Goal: Task Accomplishment & Management: Use online tool/utility

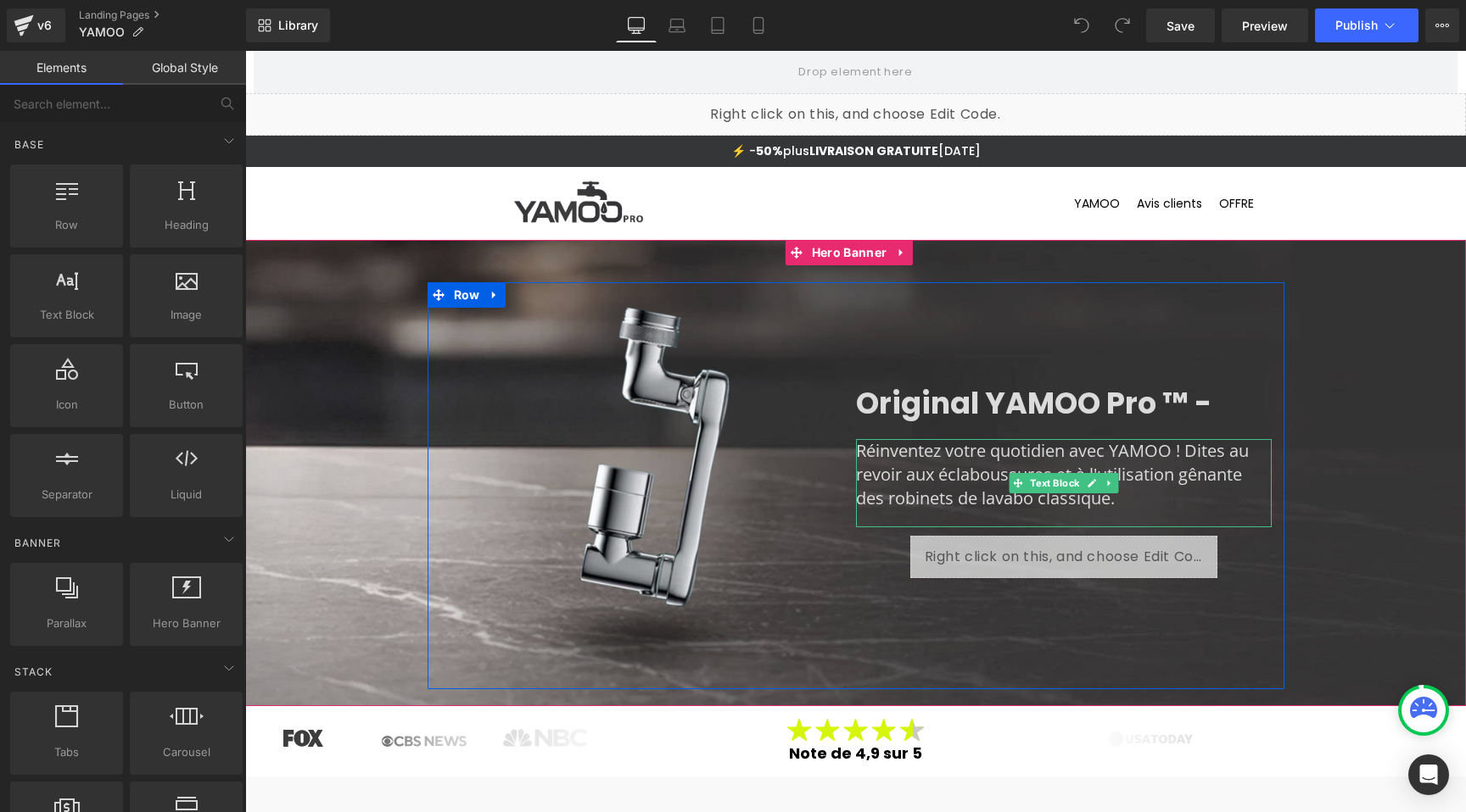
click at [1004, 459] on p "Réinventez votre quotidien avec YAMOO ! Dites au revoir aux éclaboussures et à …" at bounding box center [1063, 475] width 416 height 71
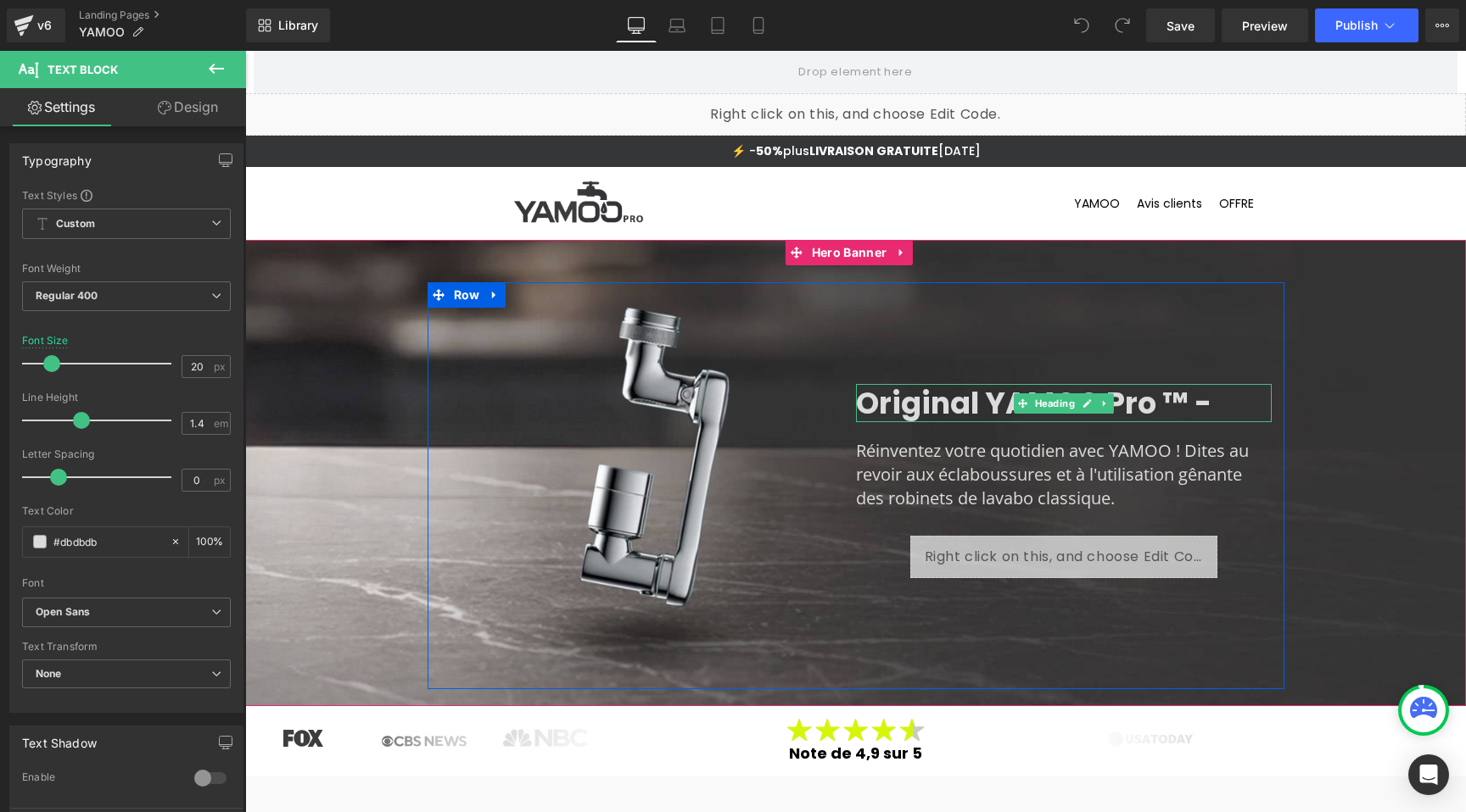
click at [937, 403] on h1 "Original YAMOO Pro ™ -" at bounding box center [1063, 403] width 416 height 39
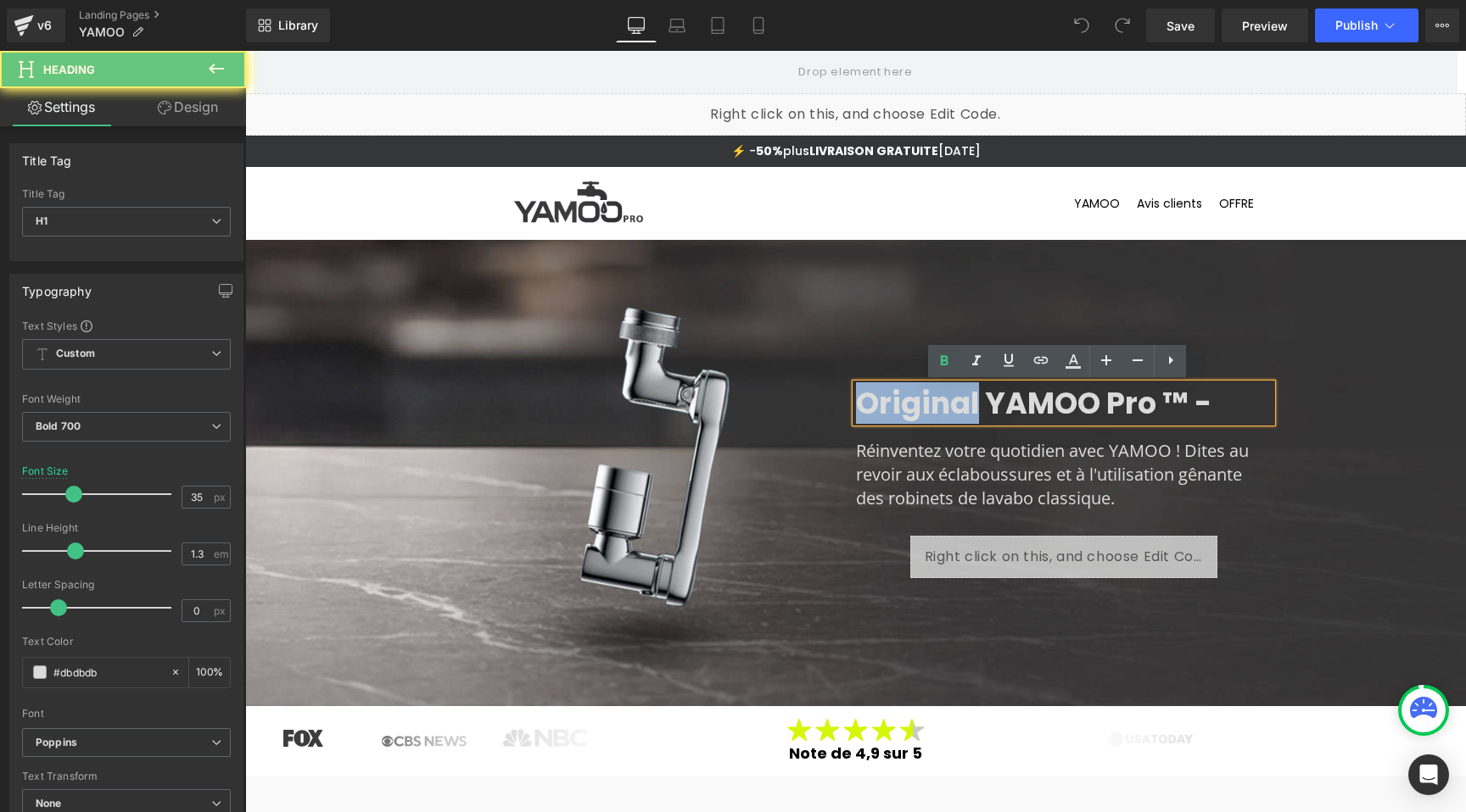
click at [937, 402] on h1 "Original YAMOO Pro ™ -" at bounding box center [1063, 403] width 416 height 39
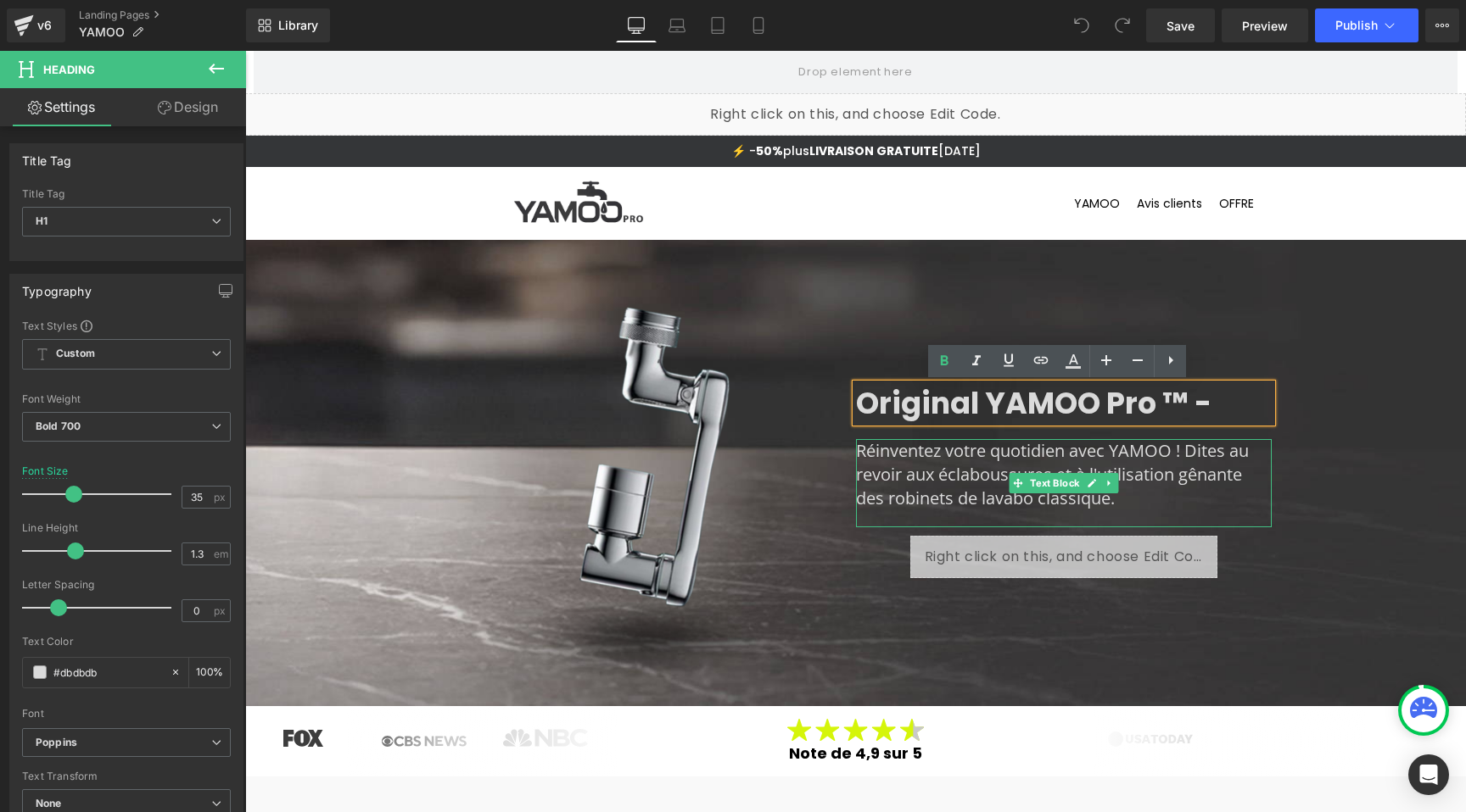
click at [929, 471] on p "Réinventez votre quotidien avec YAMOO ! Dites au revoir aux éclaboussures et à …" at bounding box center [1063, 475] width 416 height 71
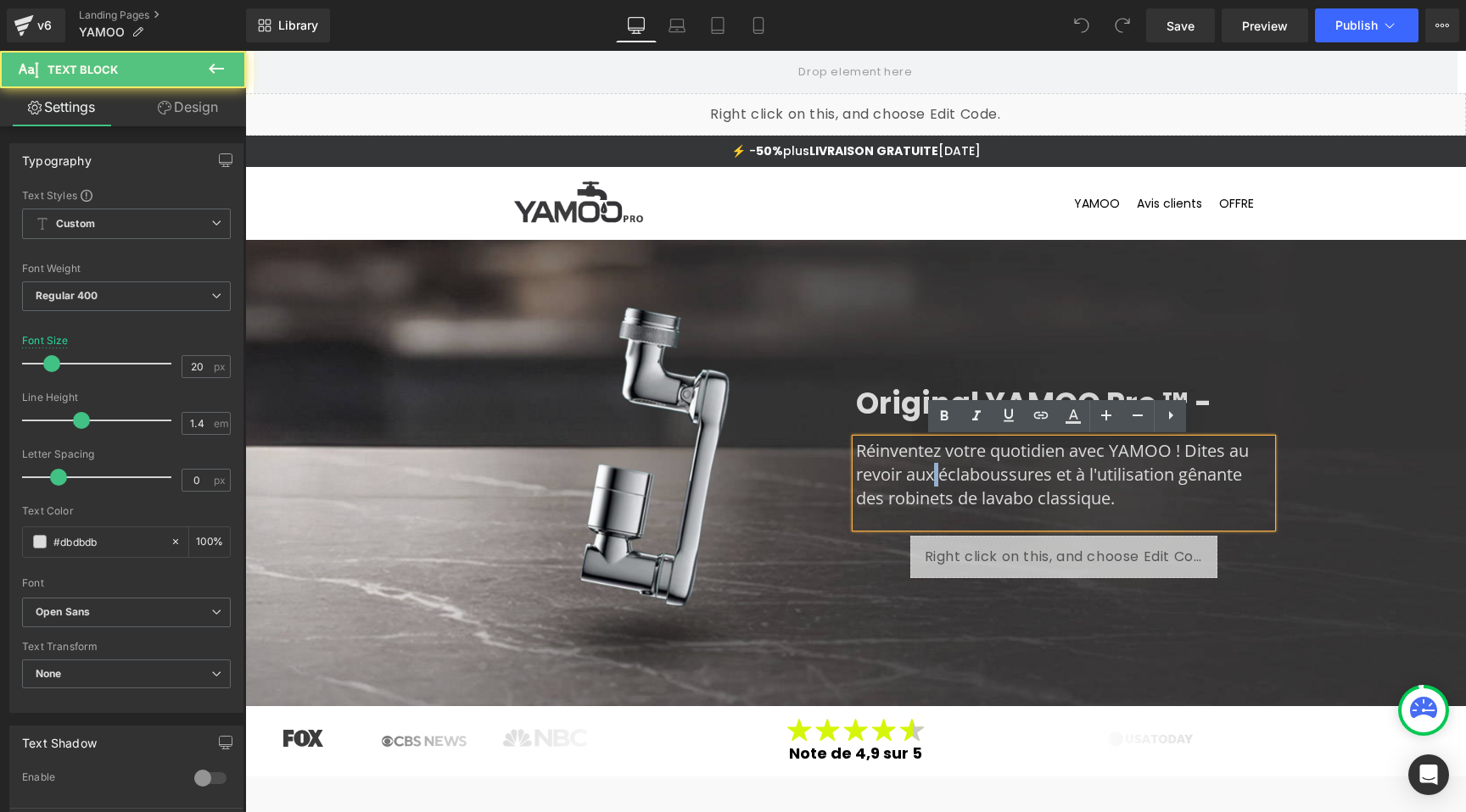
click at [929, 471] on p "Réinventez votre quotidien avec YAMOO ! Dites au revoir aux éclaboussures et à …" at bounding box center [1063, 475] width 416 height 71
click at [927, 473] on p "Réinventez votre quotidien avec YAMOO ! Dites au revoir aux éclaboussures et à …" at bounding box center [1063, 475] width 416 height 71
click at [926, 472] on p "Réinventez votre quotidien avec YAMOO ! Dites au revoir aux éclaboussures et à …" at bounding box center [1063, 475] width 416 height 71
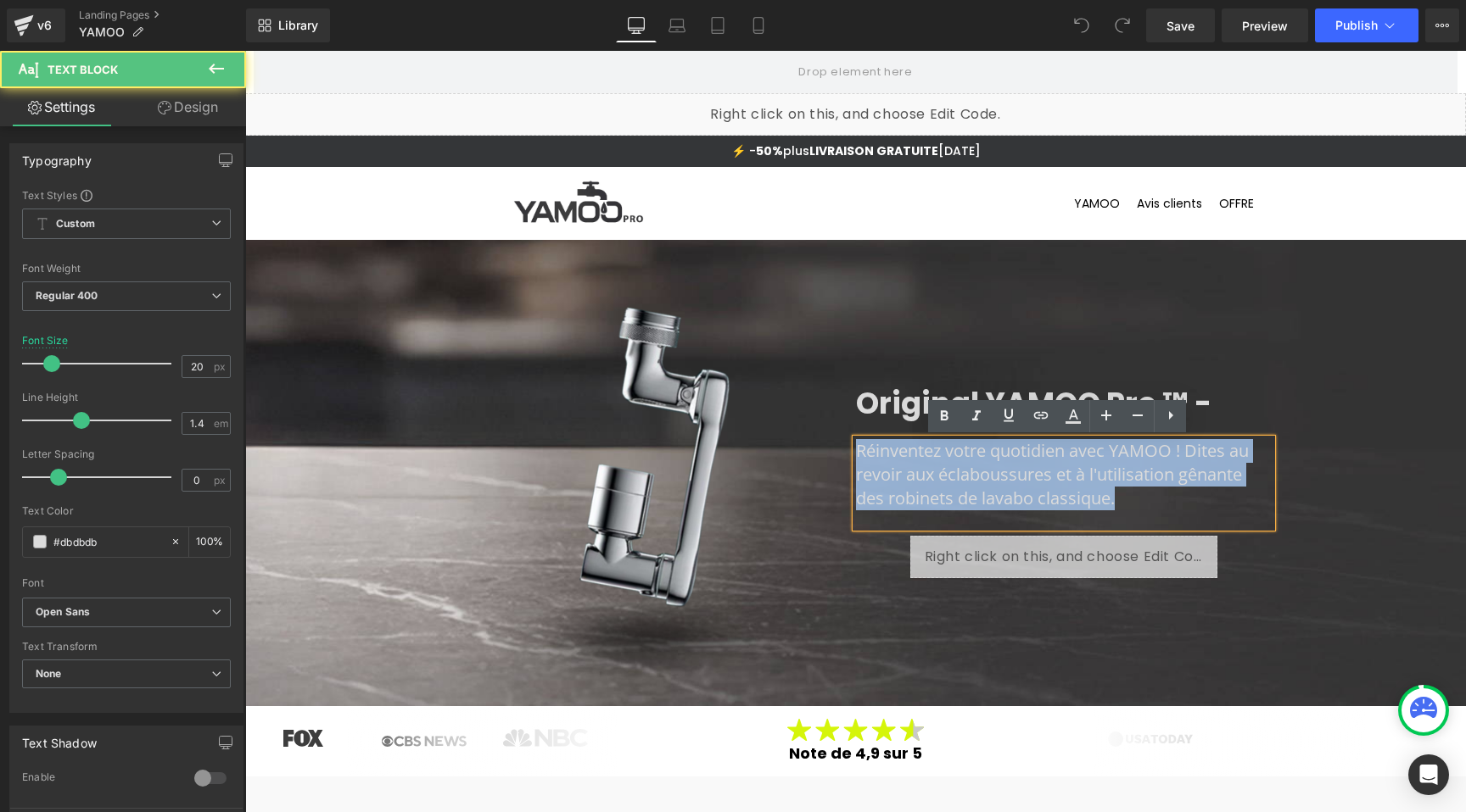
click at [926, 472] on p "Réinventez votre quotidien avec YAMOO ! Dites au revoir aux éclaboussures et à …" at bounding box center [1063, 475] width 416 height 71
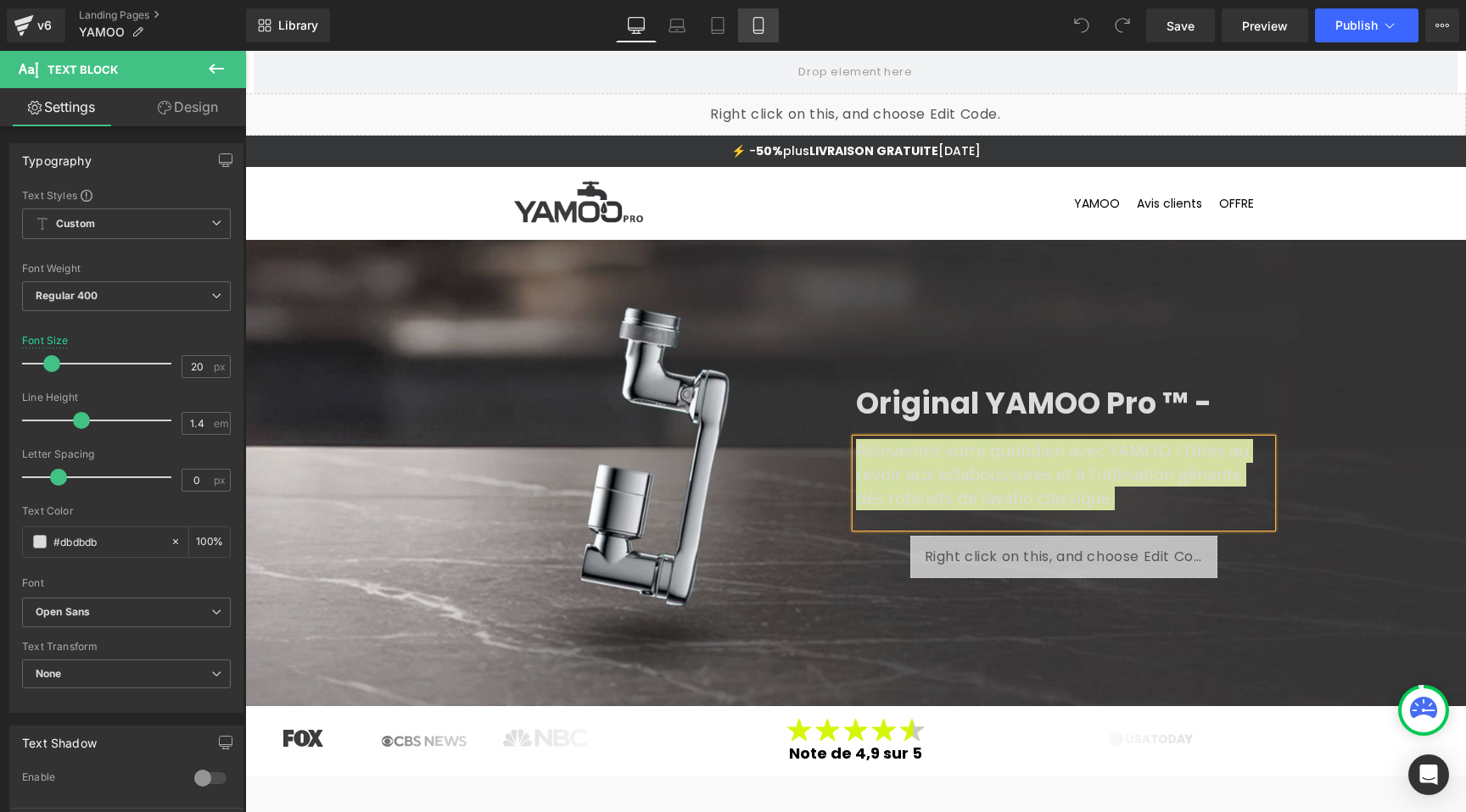
click at [762, 30] on icon at bounding box center [758, 30] width 9 height 0
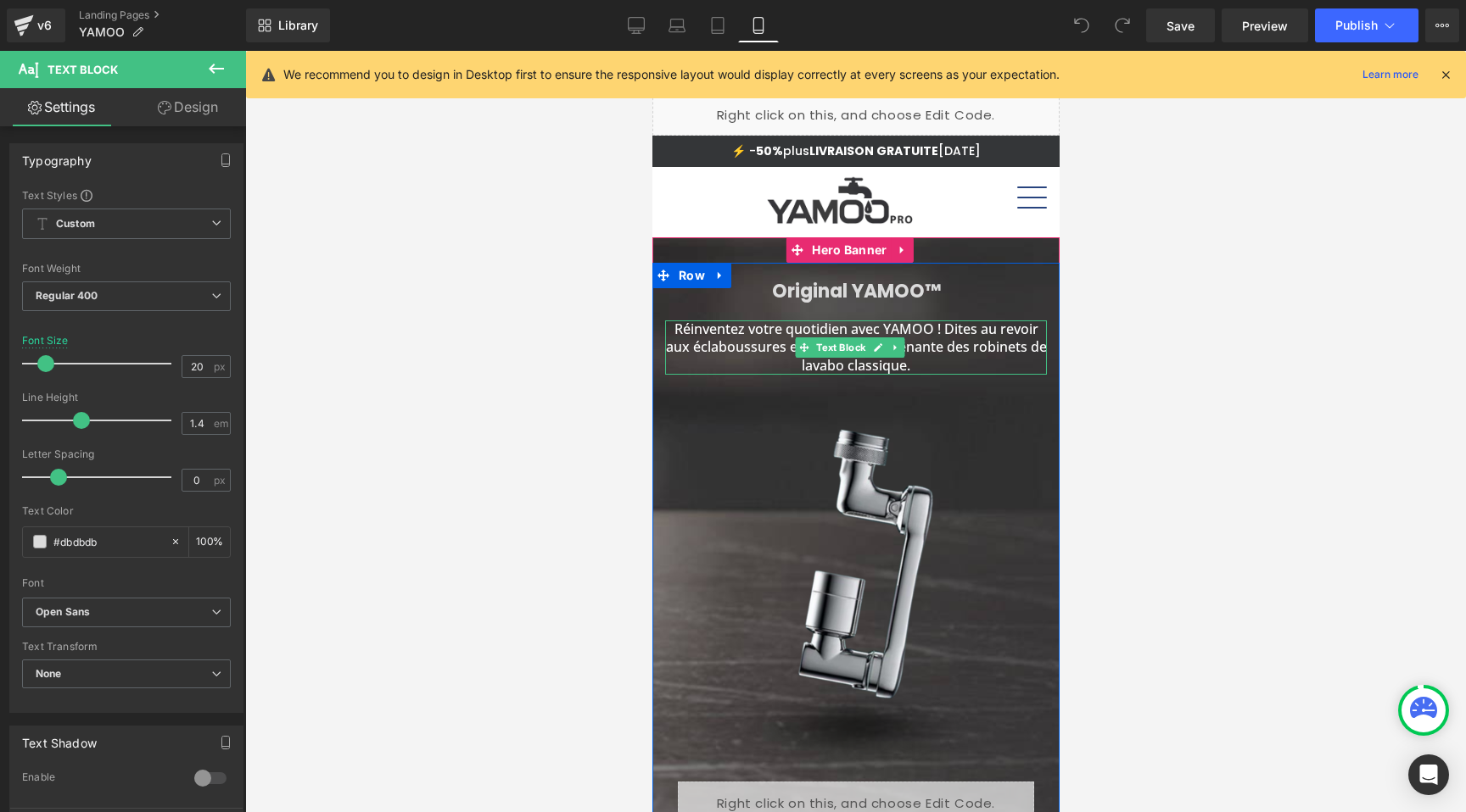
click at [742, 344] on p "Réinventez votre quotidien avec YAMOO ! Dites au revoir aux éclaboussures et à …" at bounding box center [855, 347] width 382 height 54
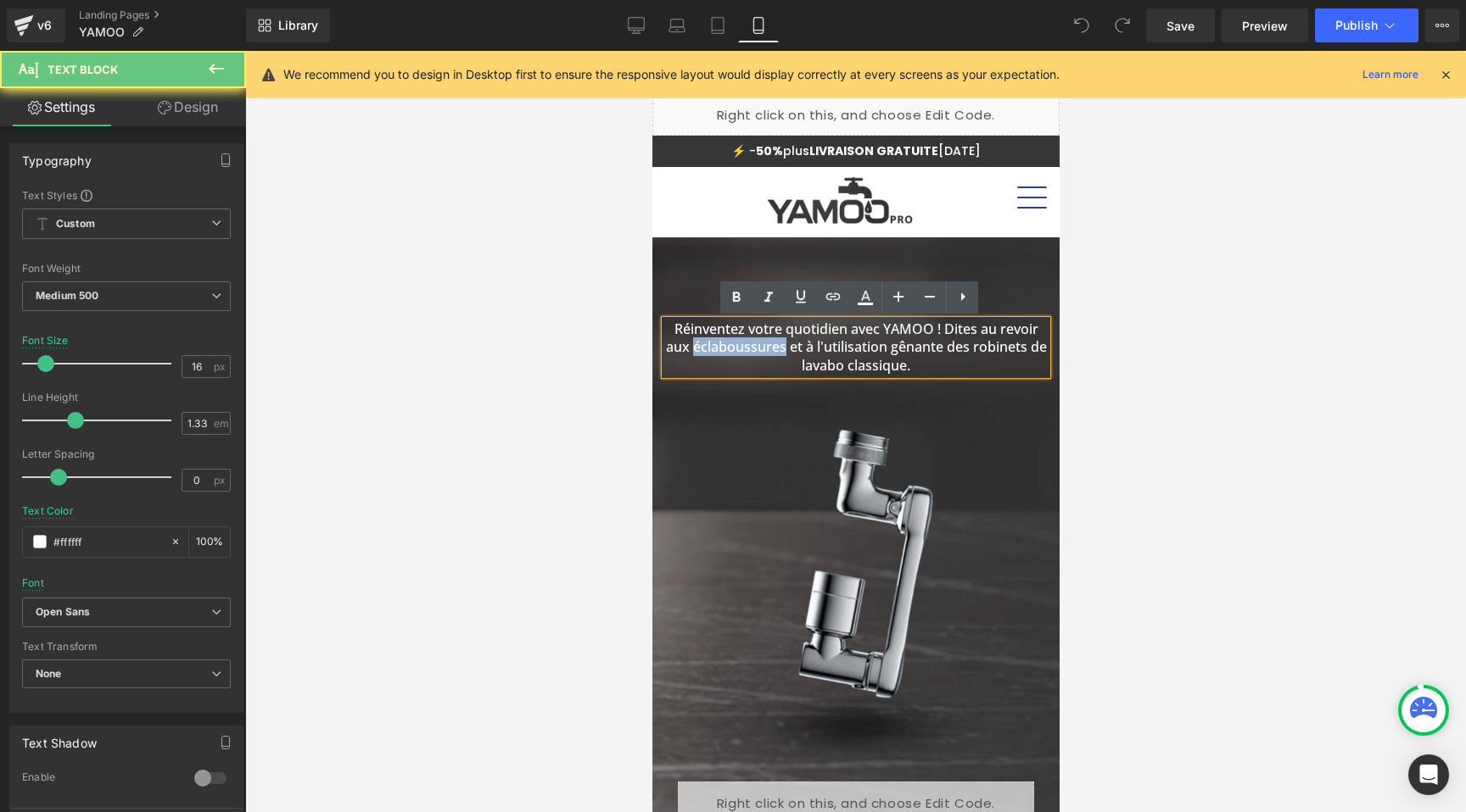
click at [742, 344] on p "Réinventez votre quotidien avec YAMOO ! Dites au revoir aux éclaboussures et à …" at bounding box center [855, 347] width 382 height 54
click at [691, 272] on span "Row" at bounding box center [690, 275] width 28 height 20
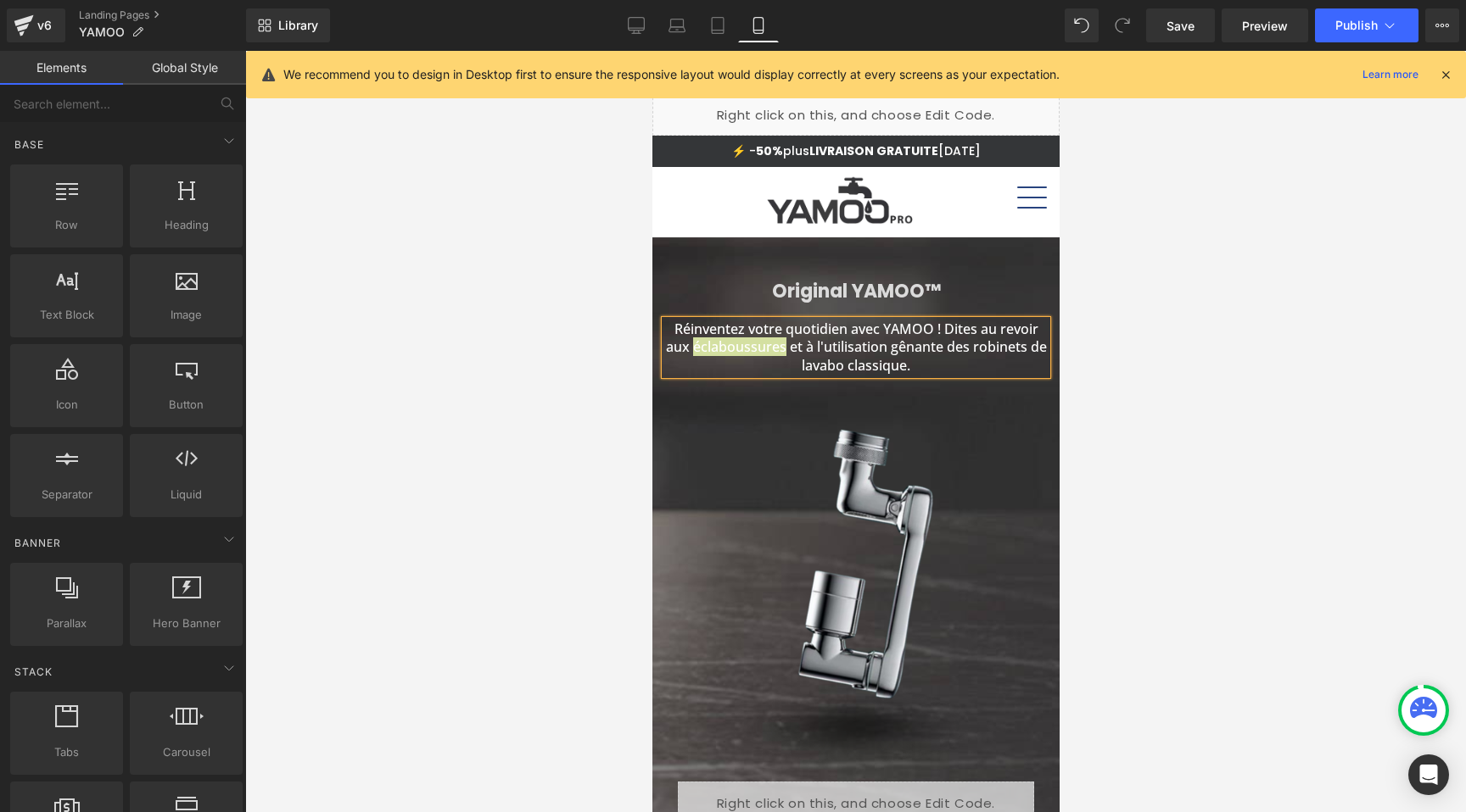
click at [497, 362] on div at bounding box center [855, 431] width 1220 height 761
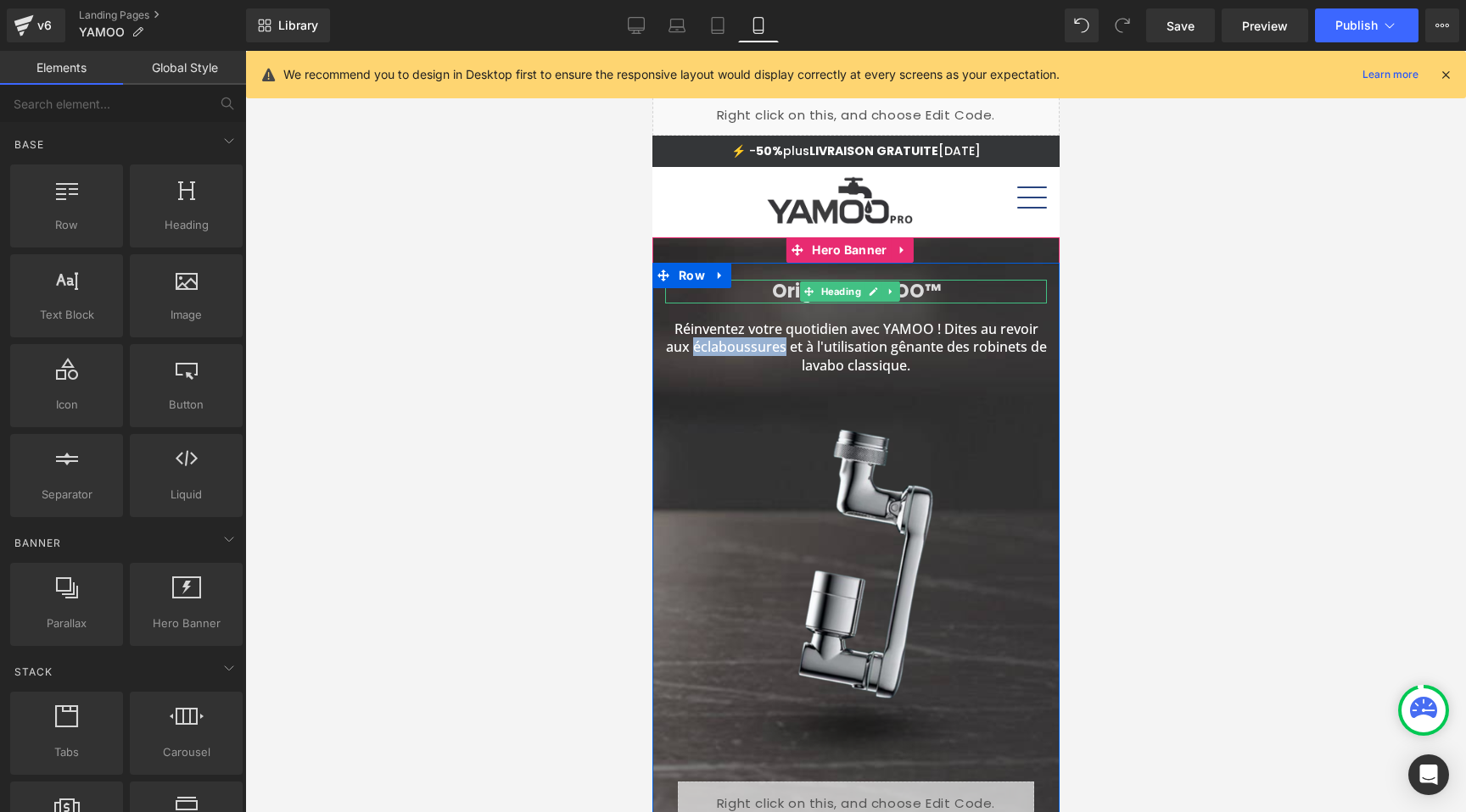
click at [786, 290] on h1 "Original YAMOO™" at bounding box center [855, 292] width 382 height 25
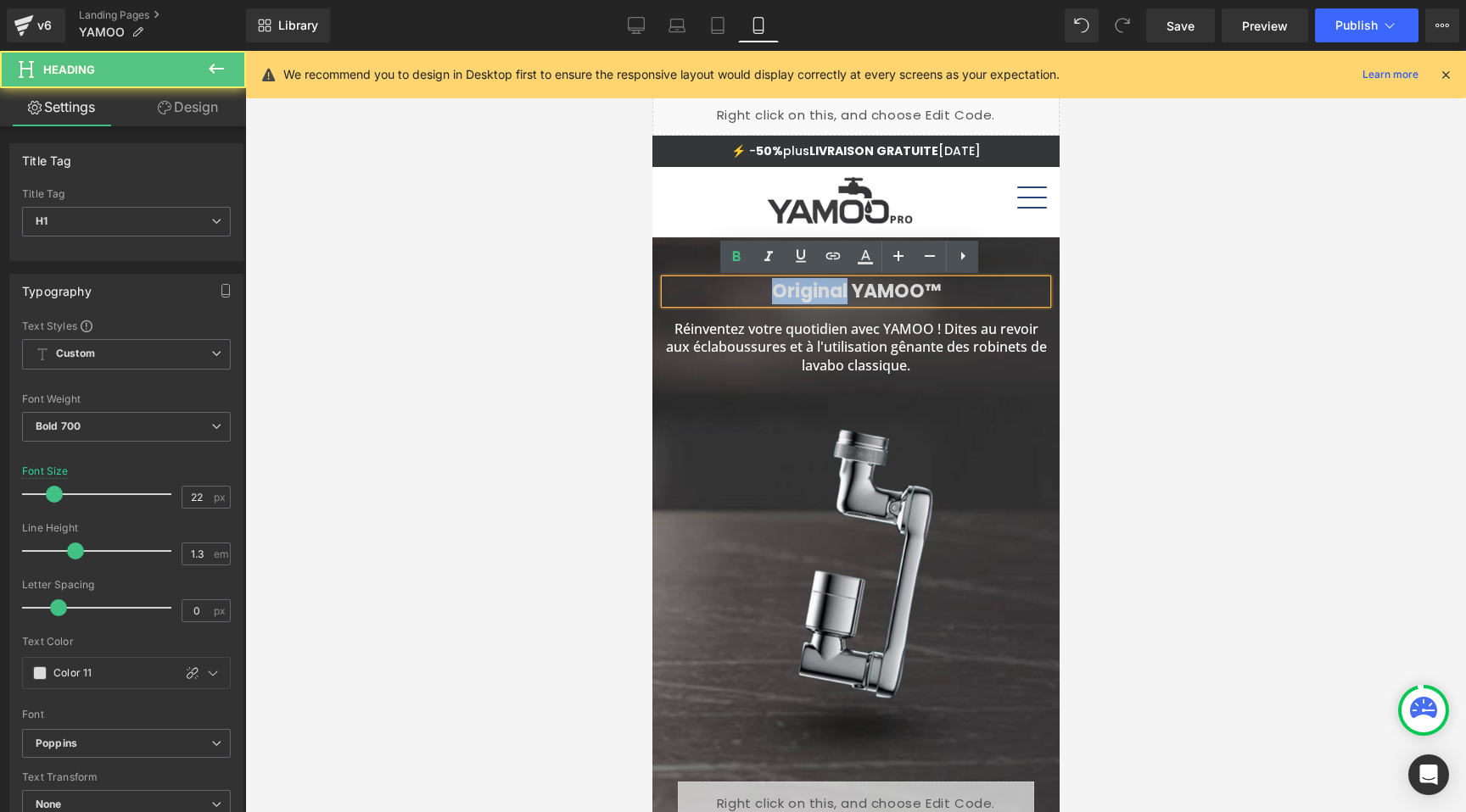
click at [786, 290] on h1 "Original YAMOO™" at bounding box center [855, 292] width 382 height 25
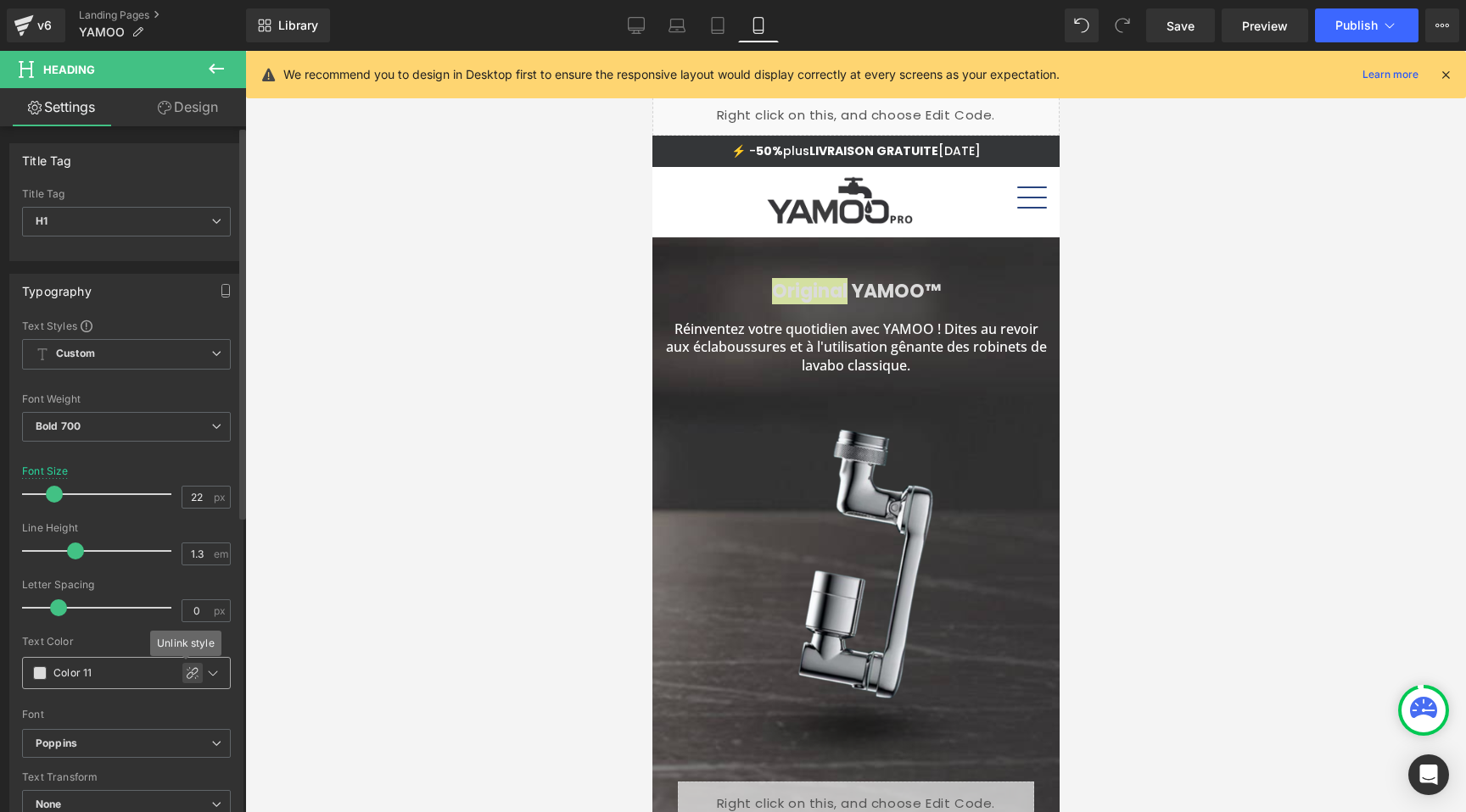
click at [186, 671] on icon at bounding box center [192, 673] width 13 height 13
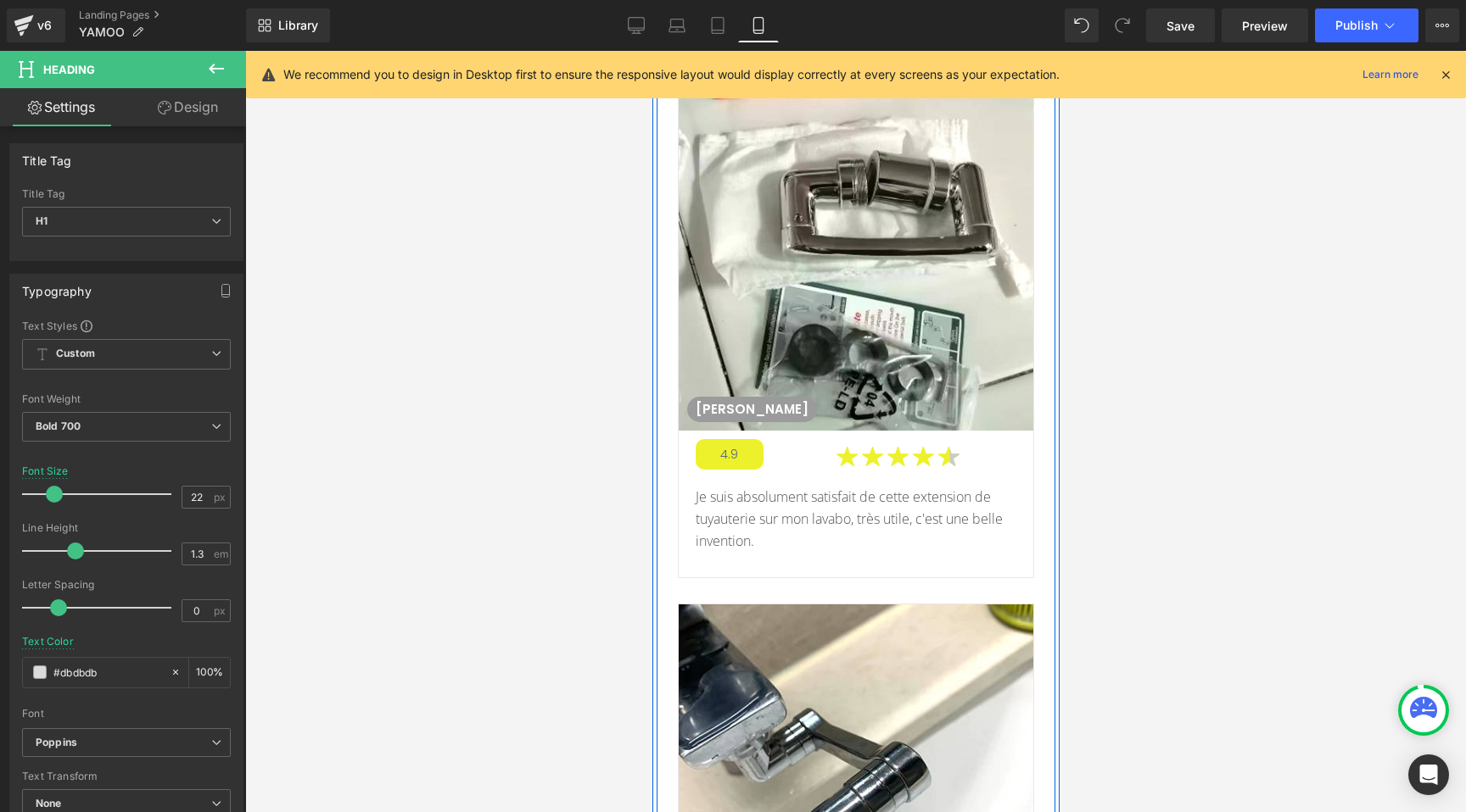
scroll to position [8725, 0]
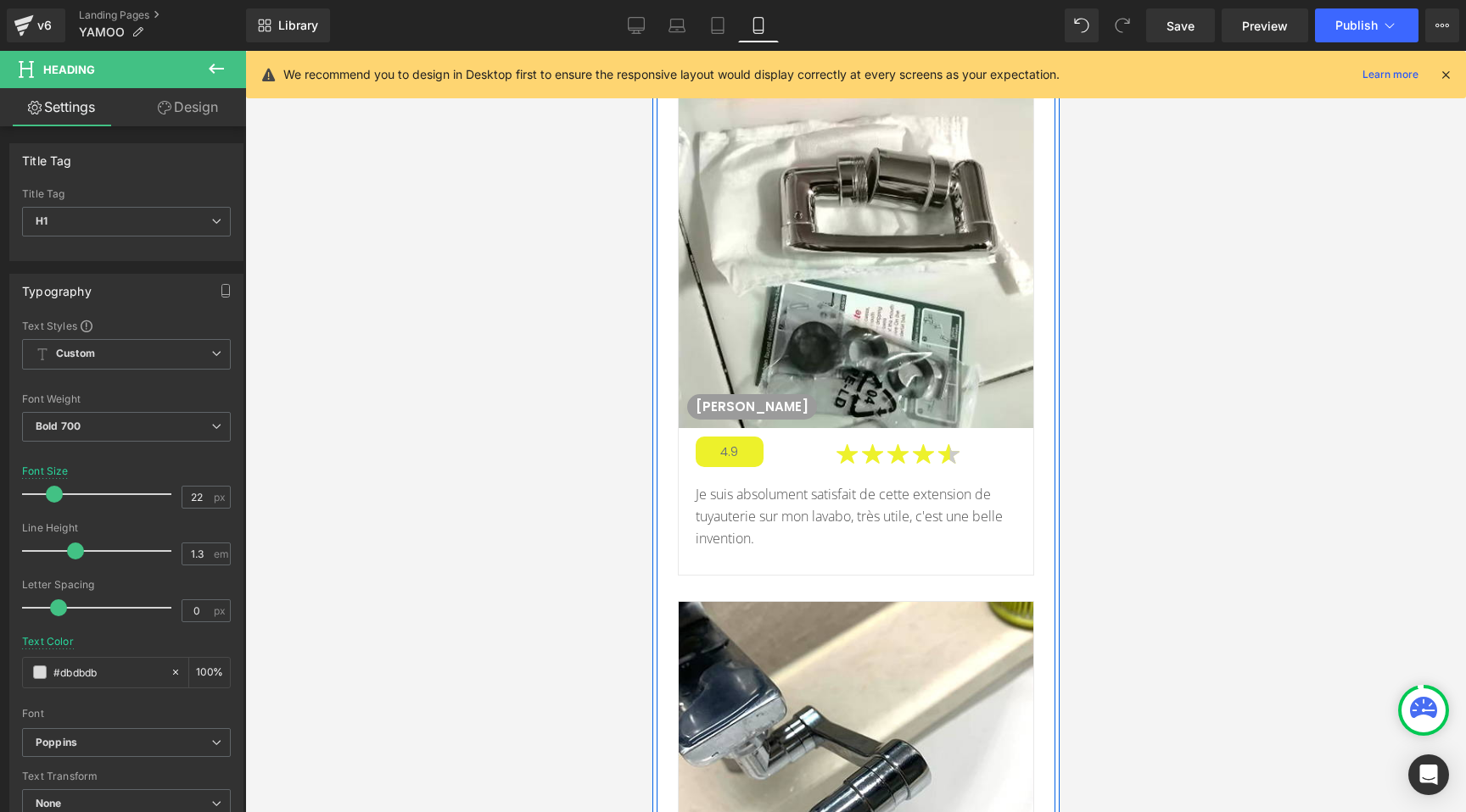
click at [704, 394] on div "[PERSON_NAME] K Text Block" at bounding box center [859, 407] width 346 height 26
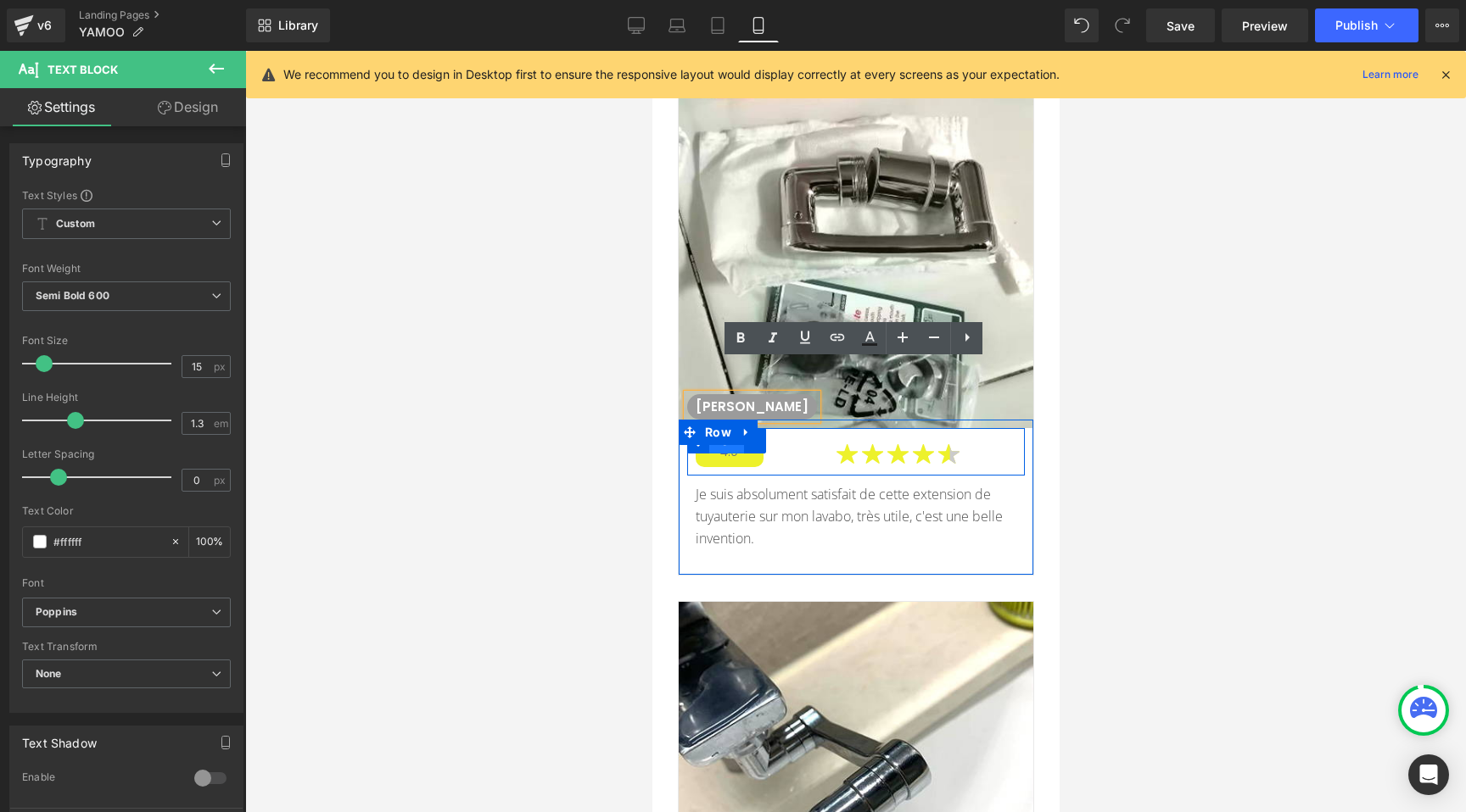
click at [708, 428] on span "Row" at bounding box center [725, 441] width 35 height 26
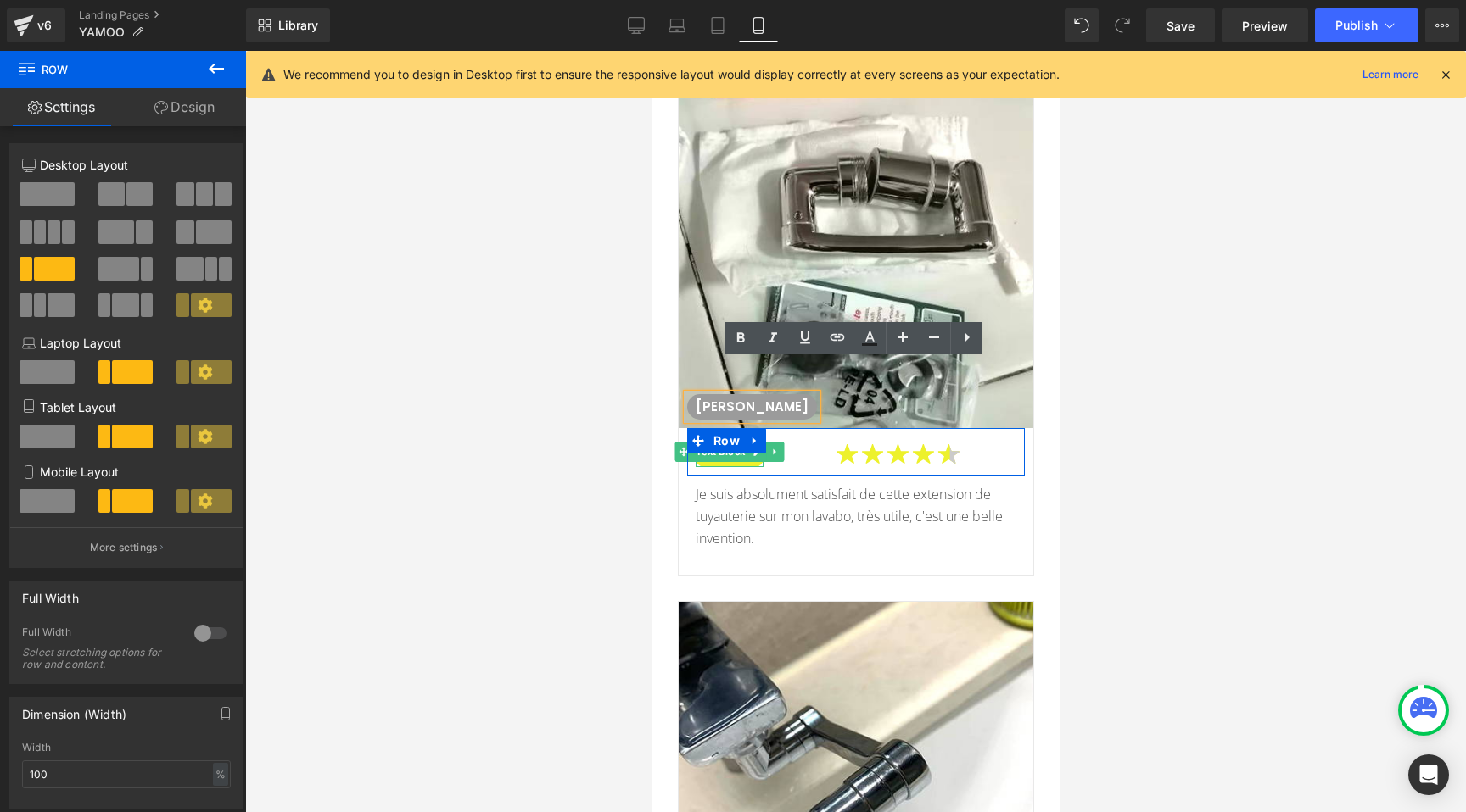
click at [704, 442] on span "Text Block" at bounding box center [719, 451] width 56 height 20
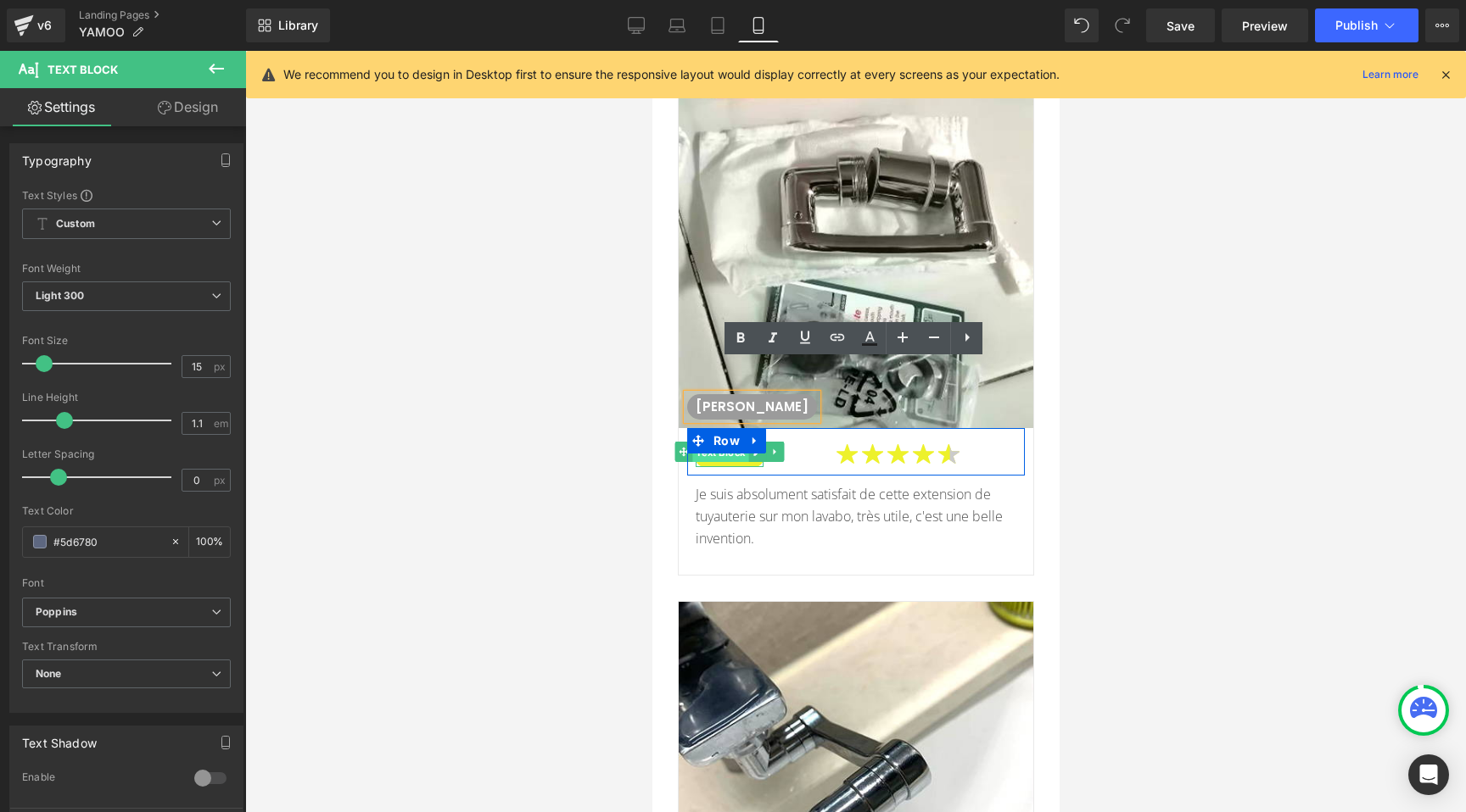
click at [738, 443] on span "Text Block" at bounding box center [719, 452] width 56 height 20
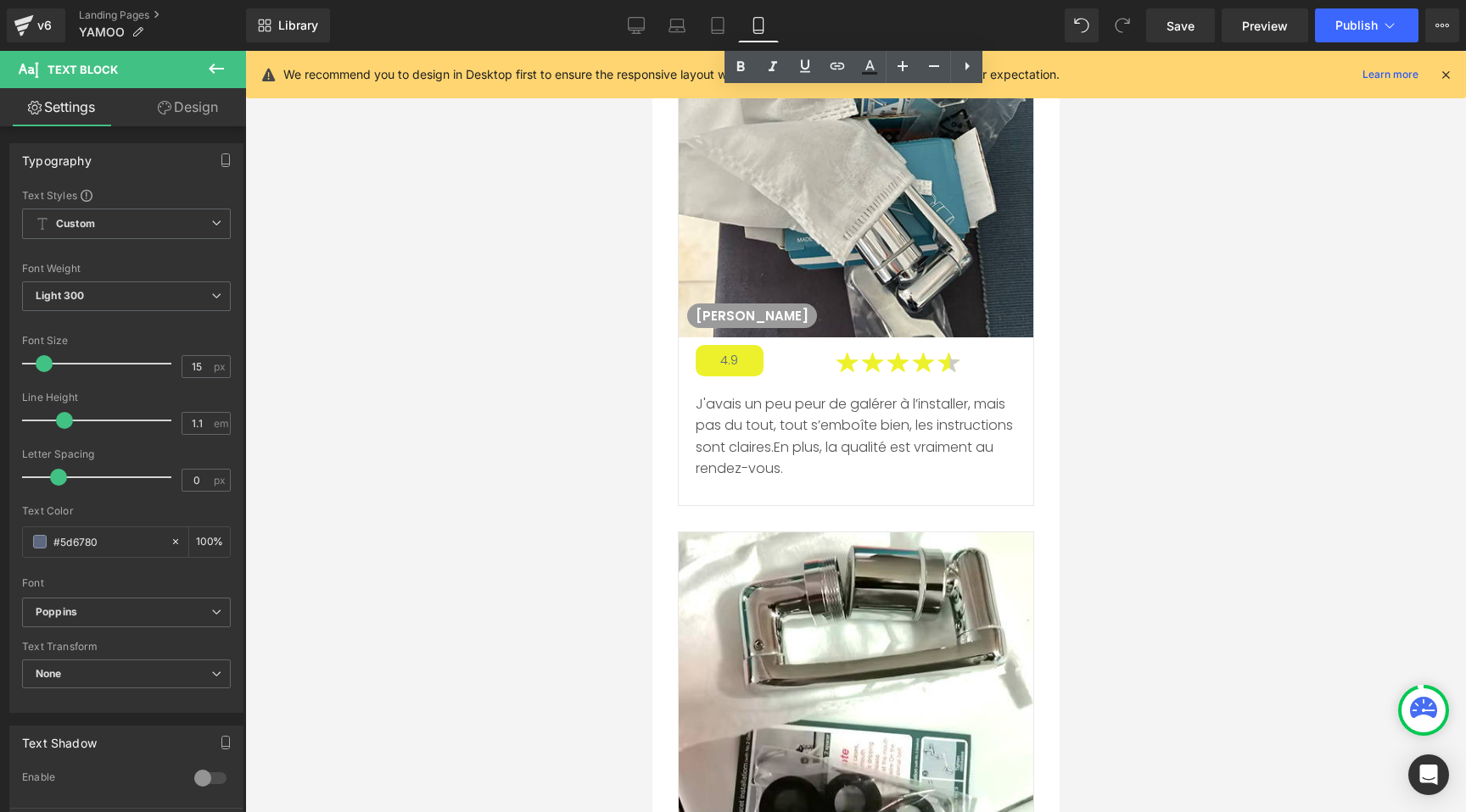
scroll to position [10963, 0]
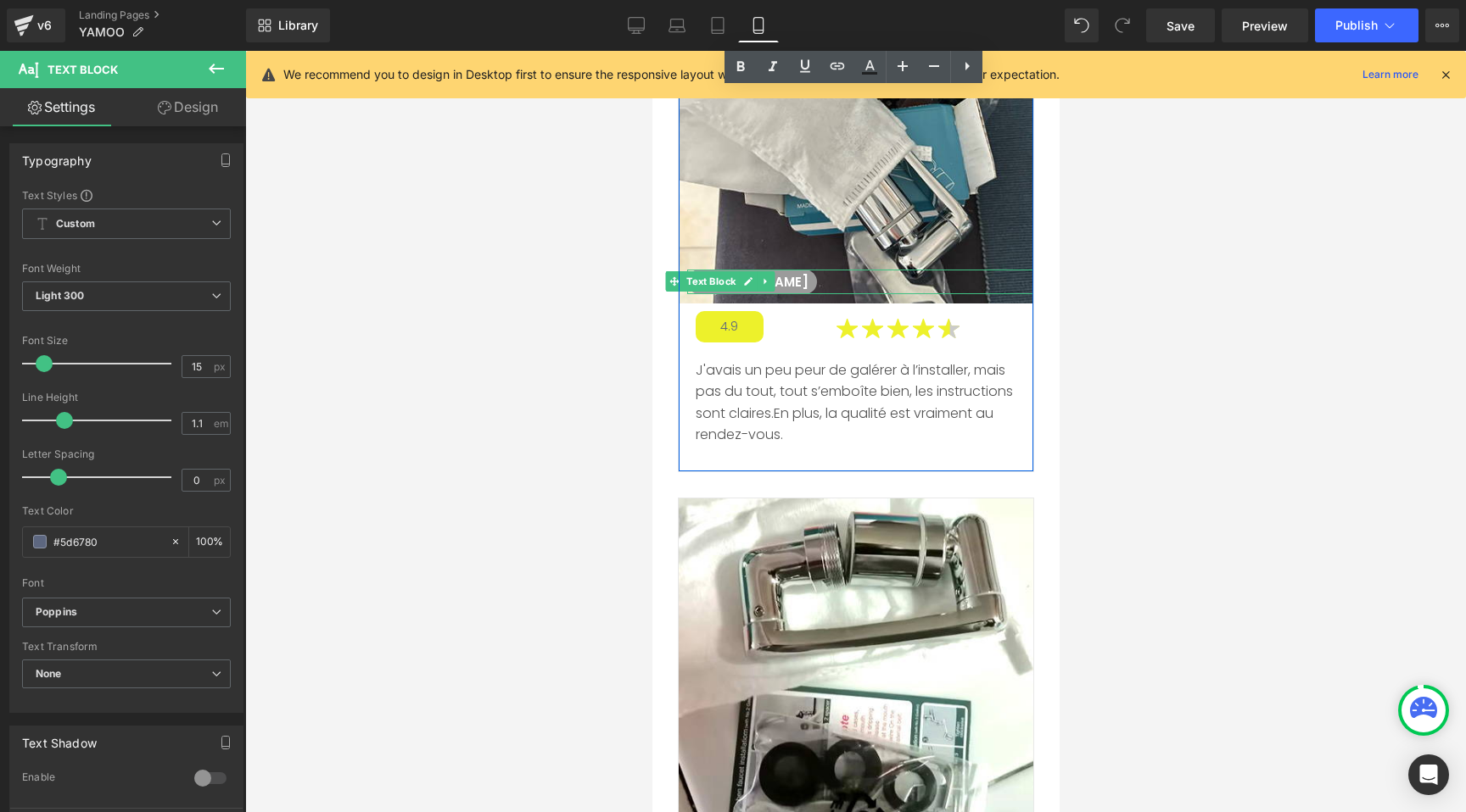
click at [709, 272] on span "Text Block" at bounding box center [711, 281] width 56 height 20
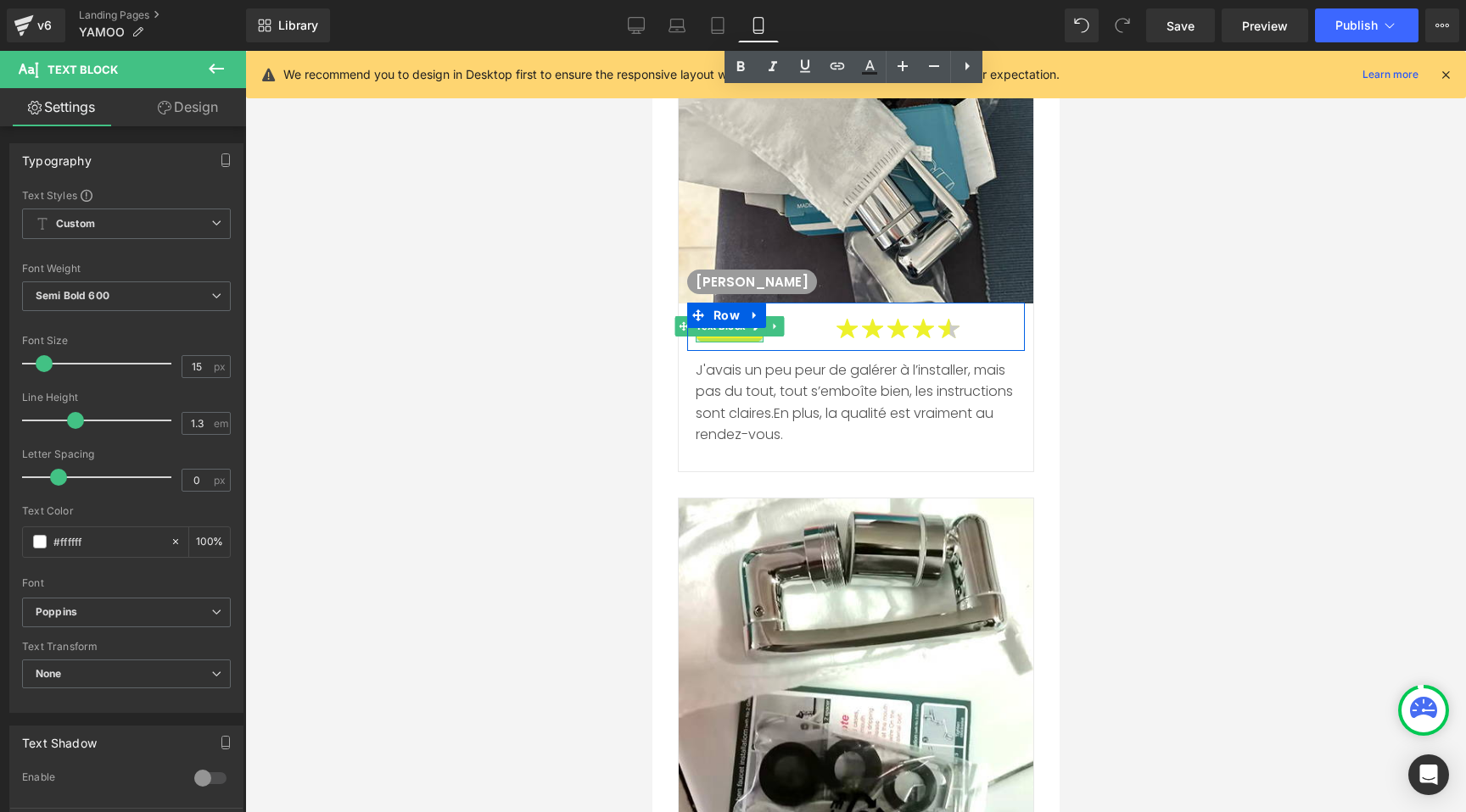
click at [711, 338] on div at bounding box center [729, 340] width 68 height 4
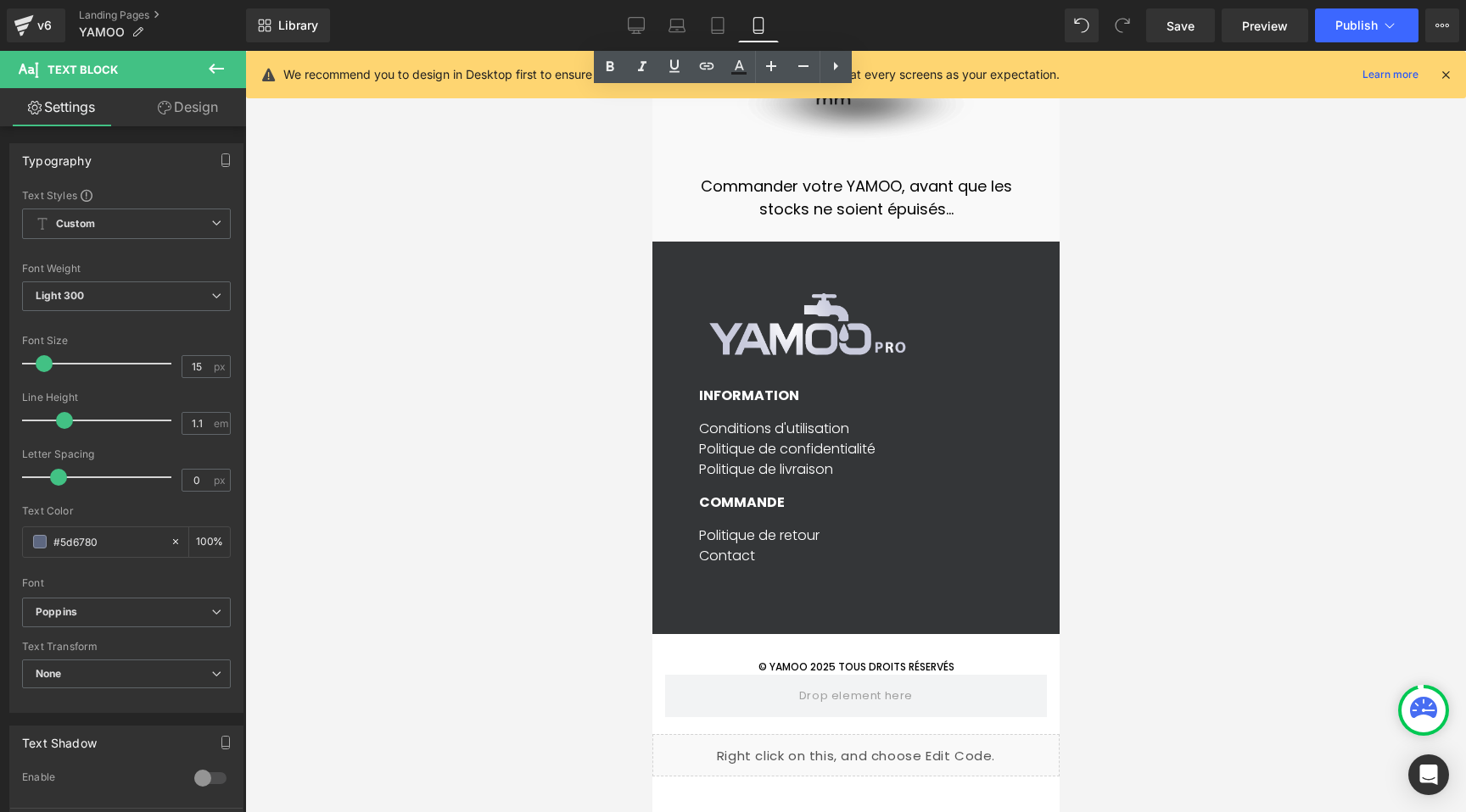
scroll to position [15874, 0]
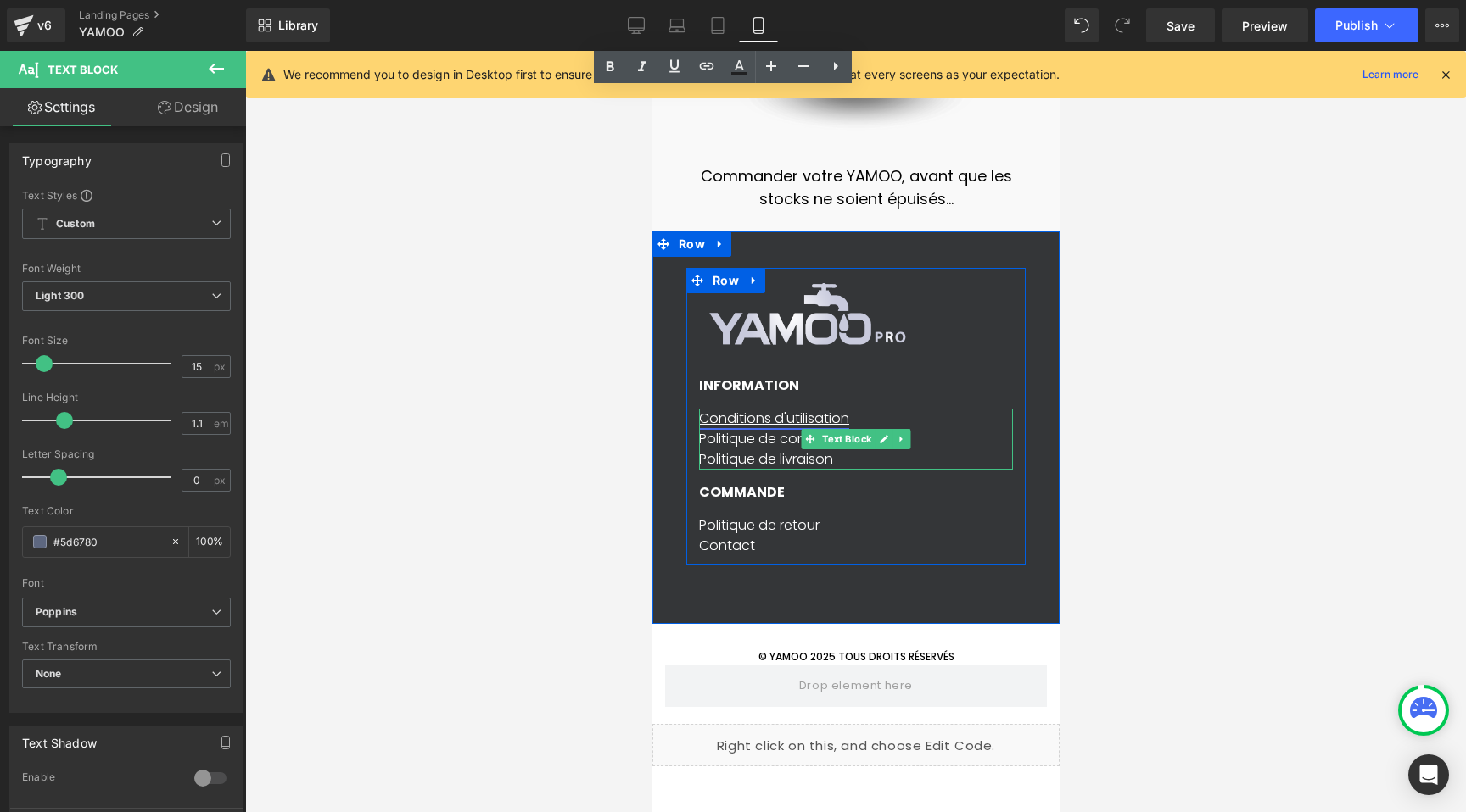
click at [747, 409] on link "Conditions d'utilisation" at bounding box center [773, 418] width 151 height 20
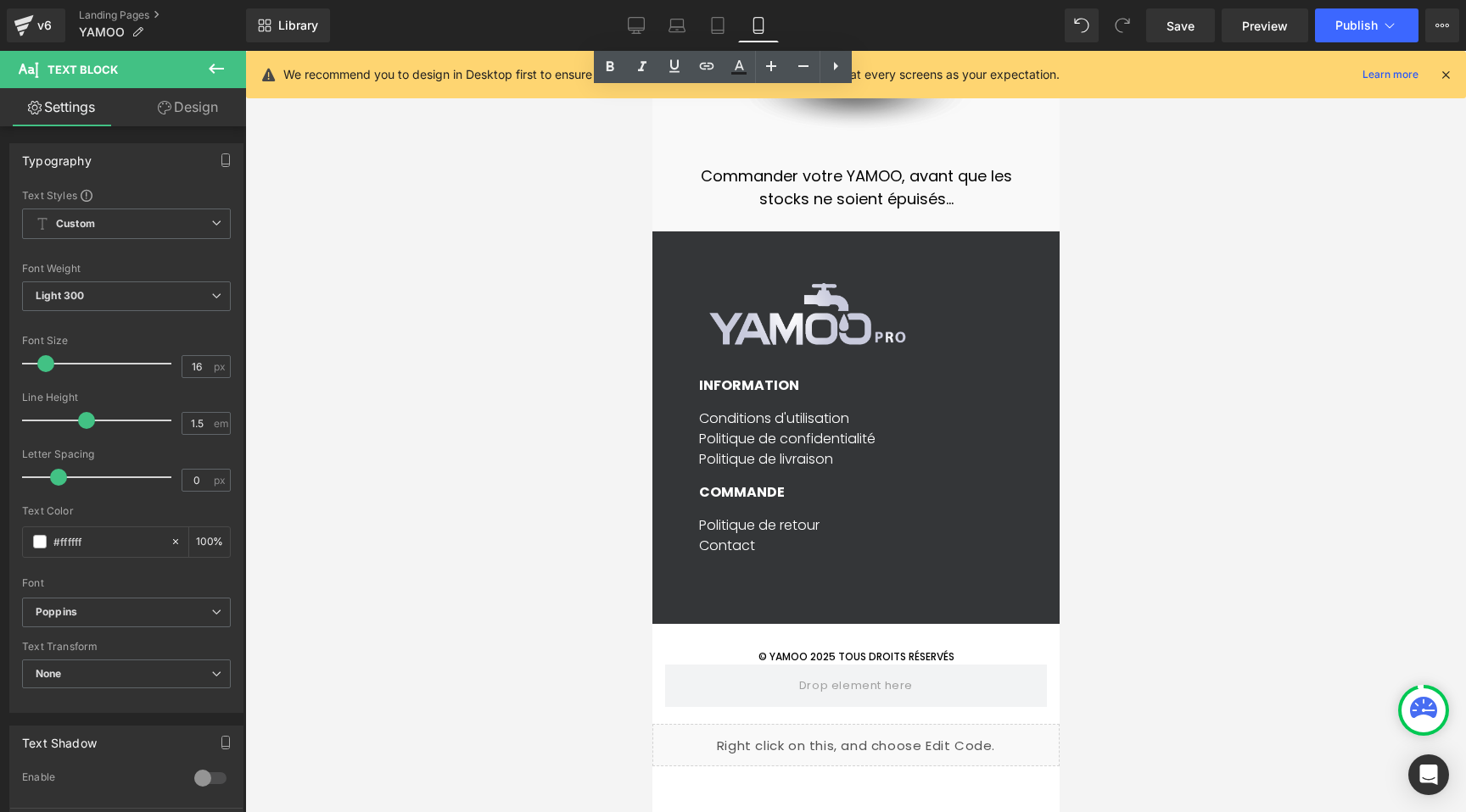
click at [541, 346] on div at bounding box center [855, 431] width 1220 height 761
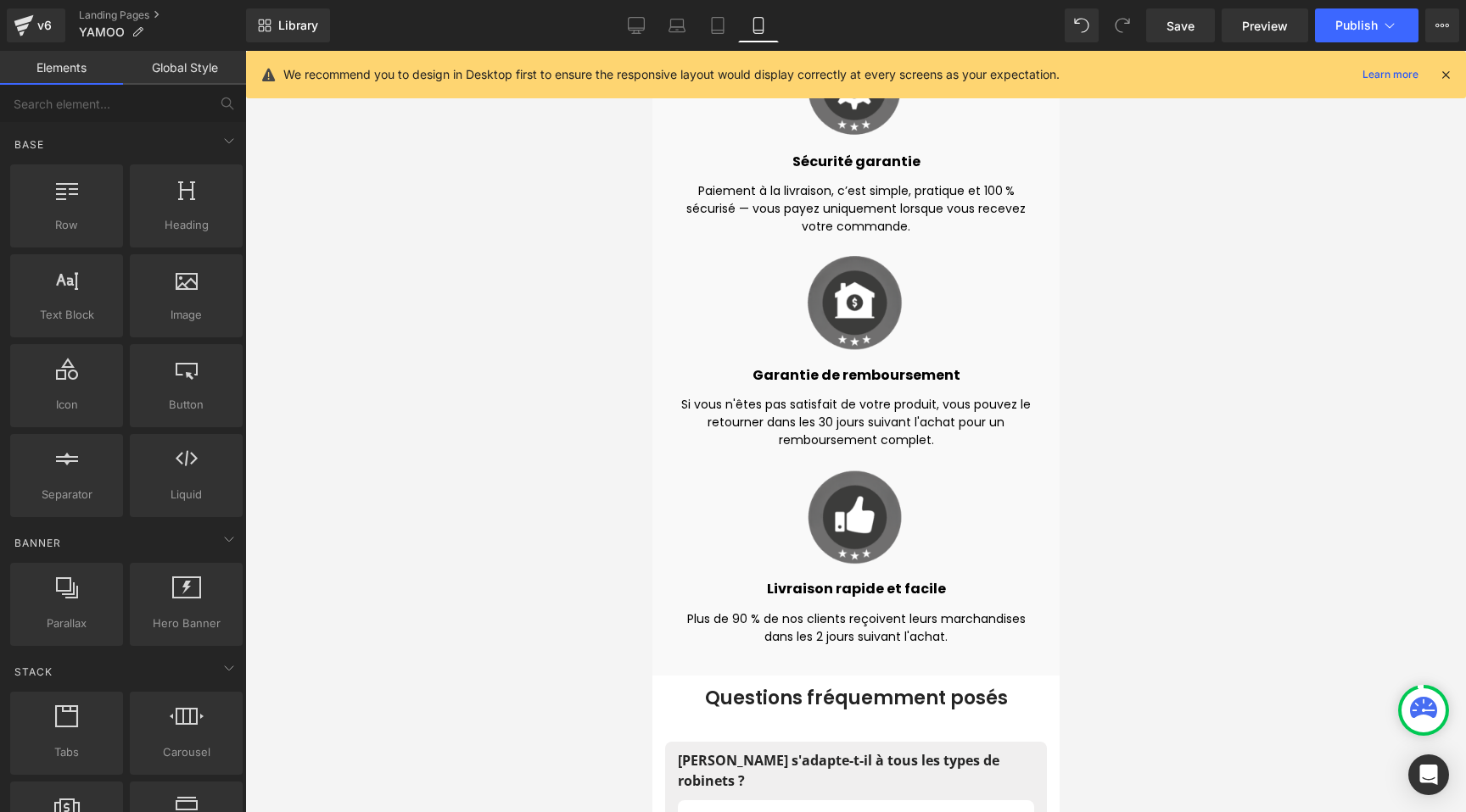
scroll to position [13017, 0]
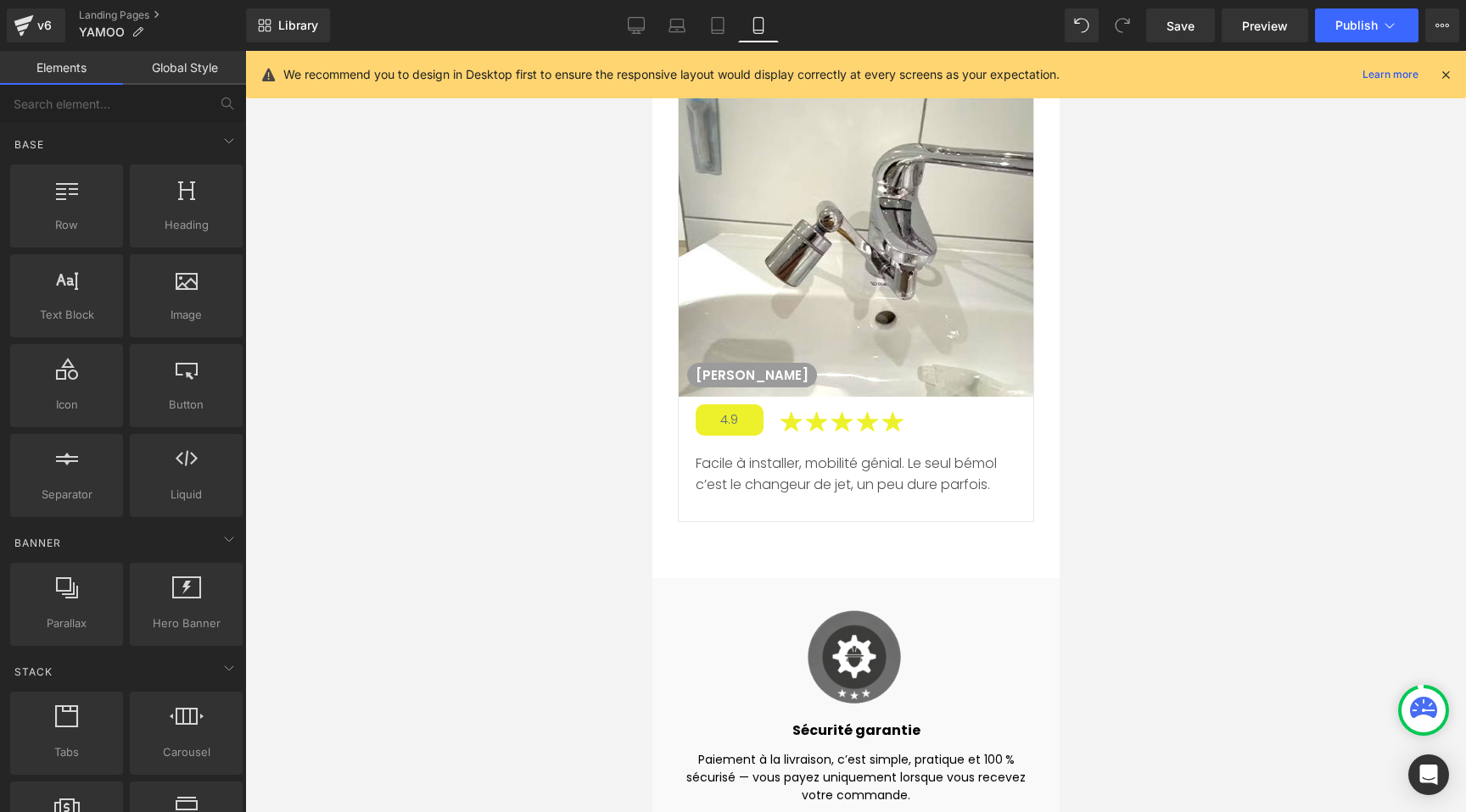
click at [1441, 69] on icon at bounding box center [1445, 74] width 15 height 15
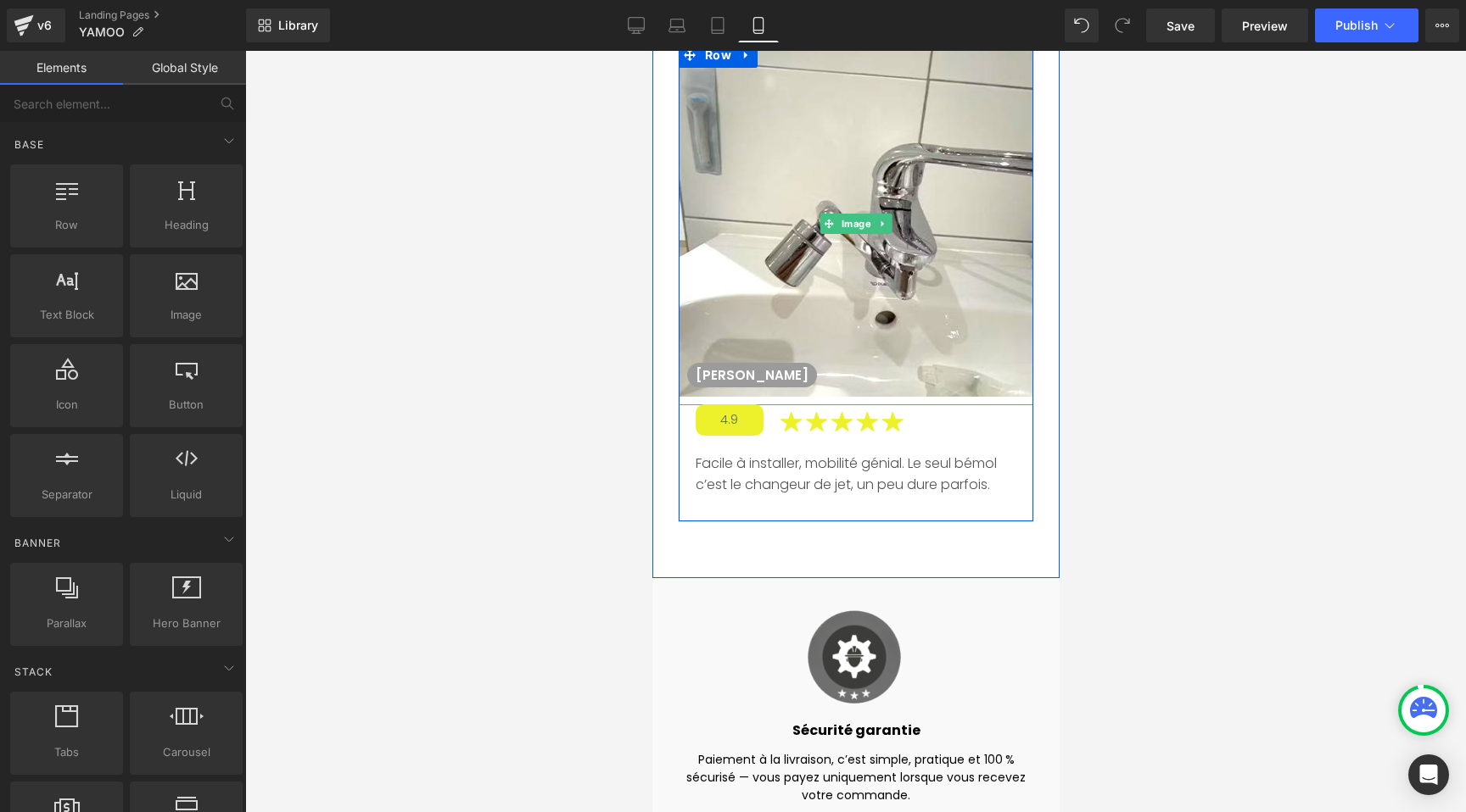
scroll to position [12174, 0]
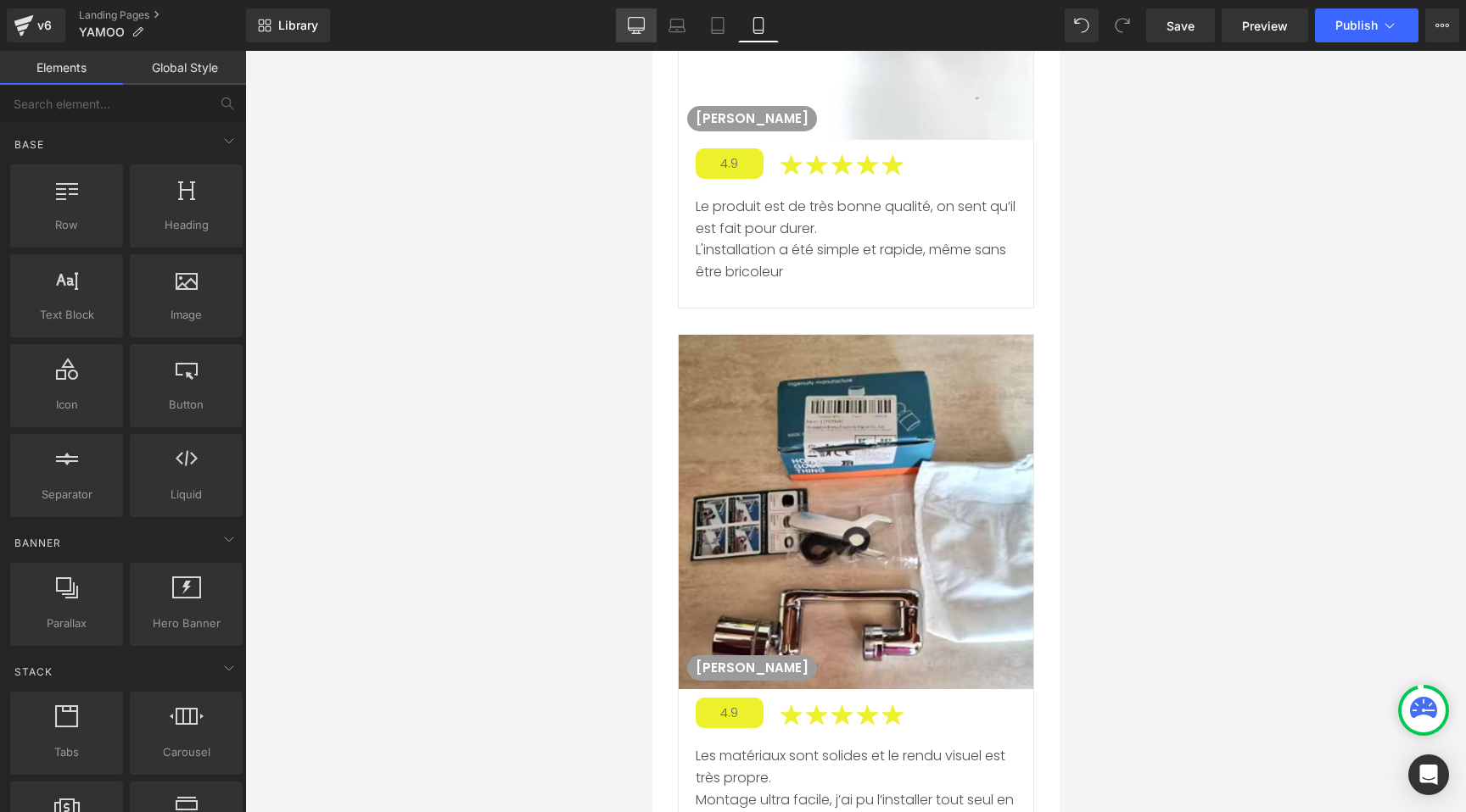
click at [632, 26] on icon at bounding box center [636, 25] width 17 height 17
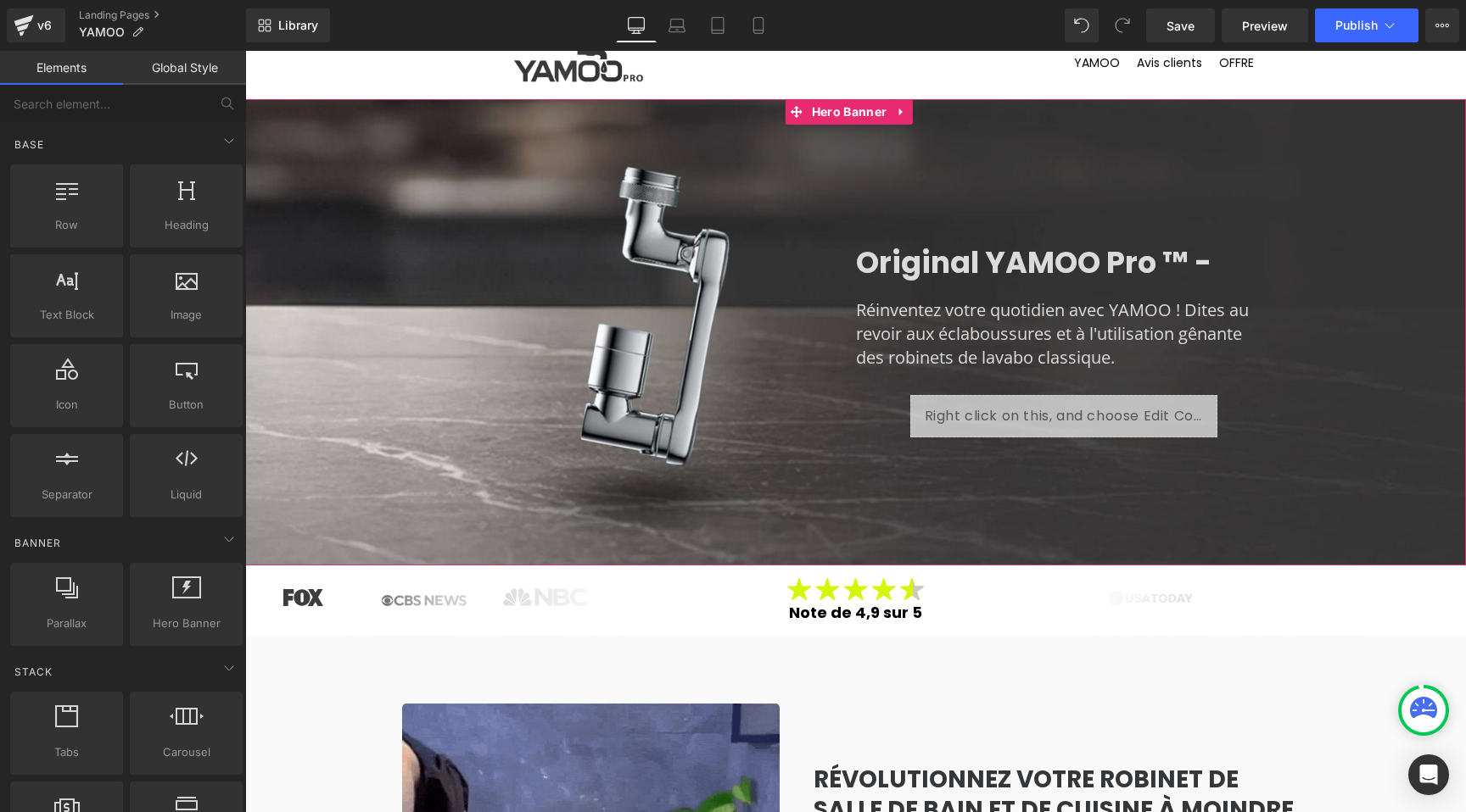
scroll to position [0, 0]
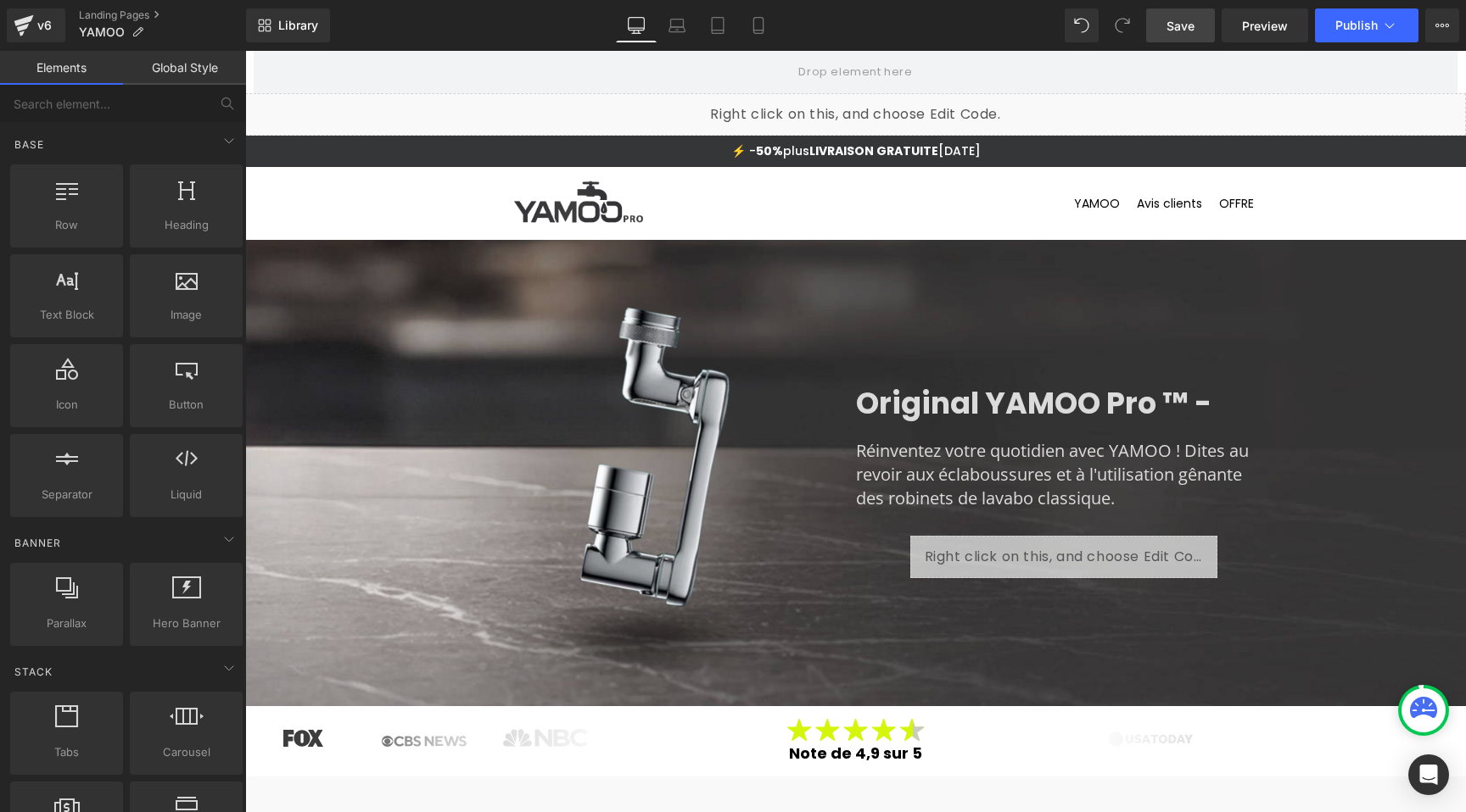
click at [1171, 25] on span "Save" at bounding box center [1179, 26] width 28 height 18
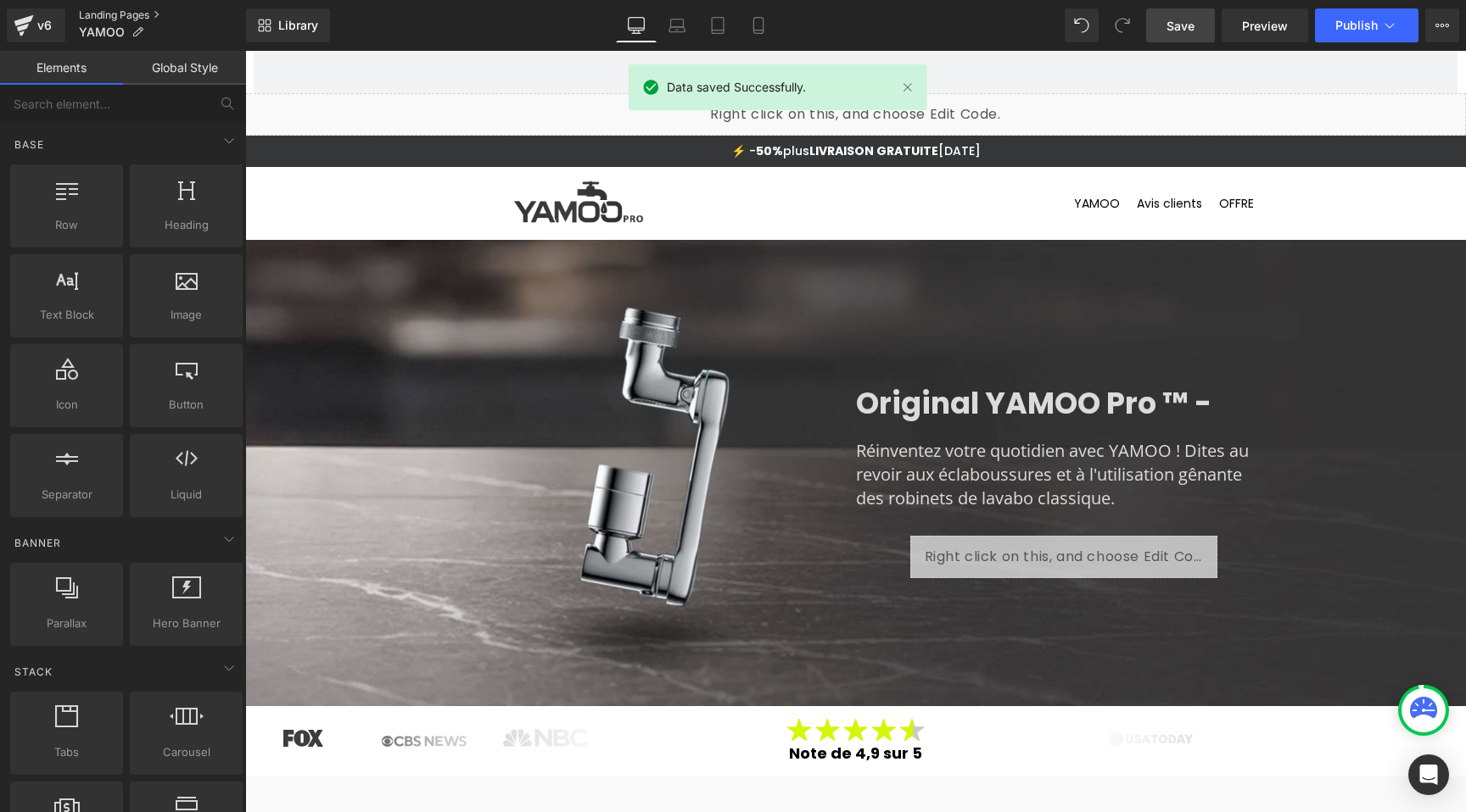
click at [97, 12] on link "Landing Pages" at bounding box center [163, 15] width 167 height 13
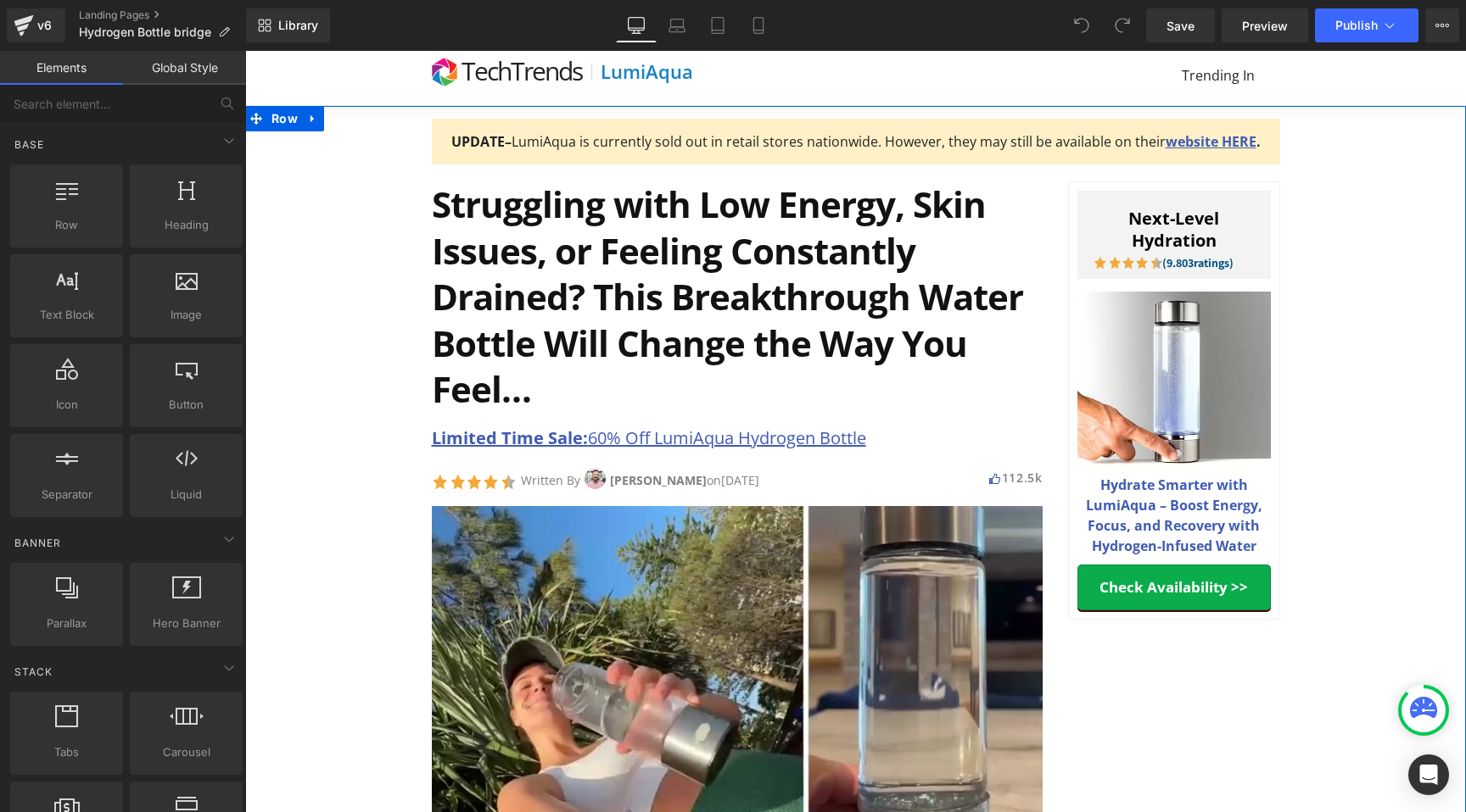
scroll to position [102, 0]
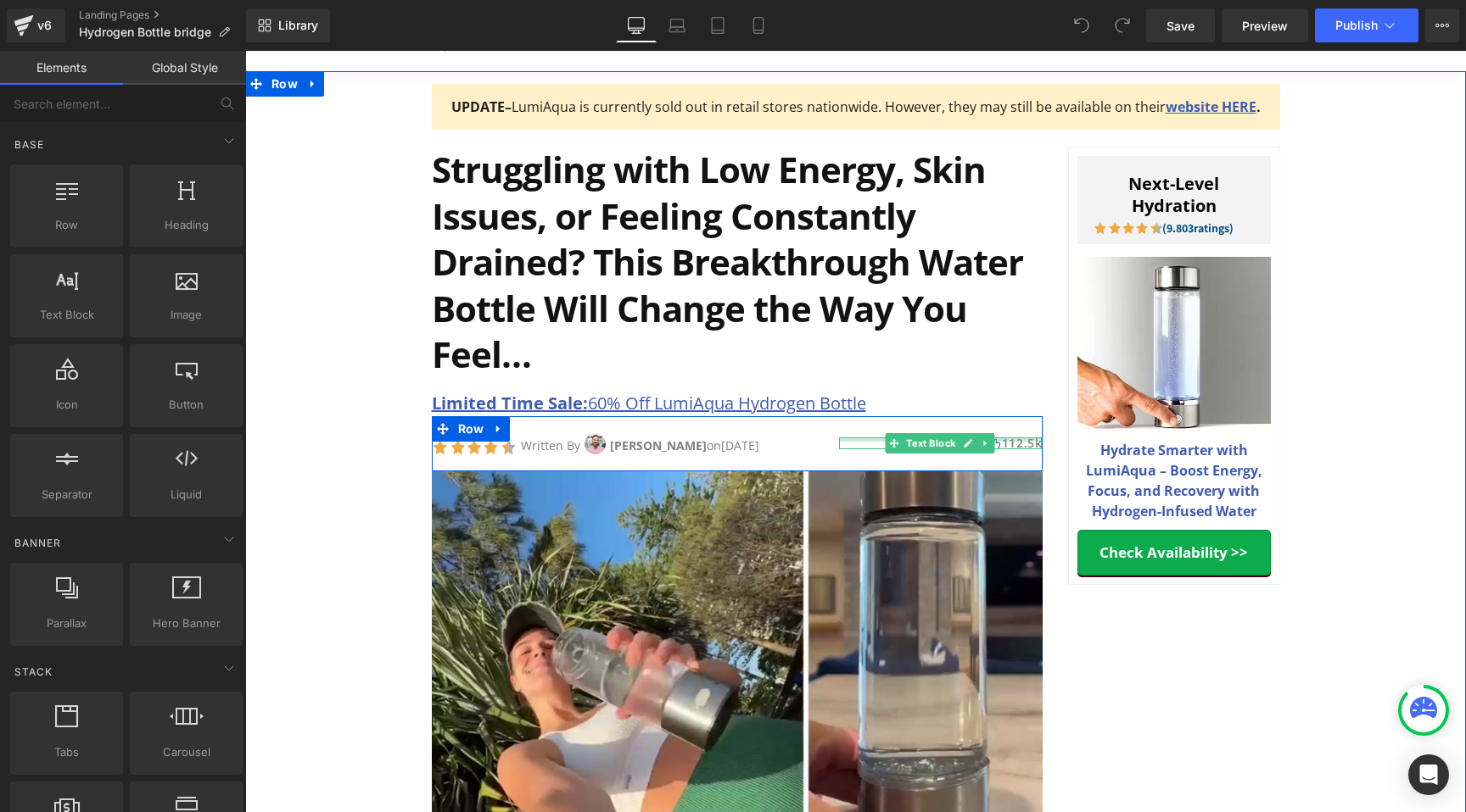
click at [1017, 442] on span "112.5k" at bounding box center [1022, 443] width 41 height 16
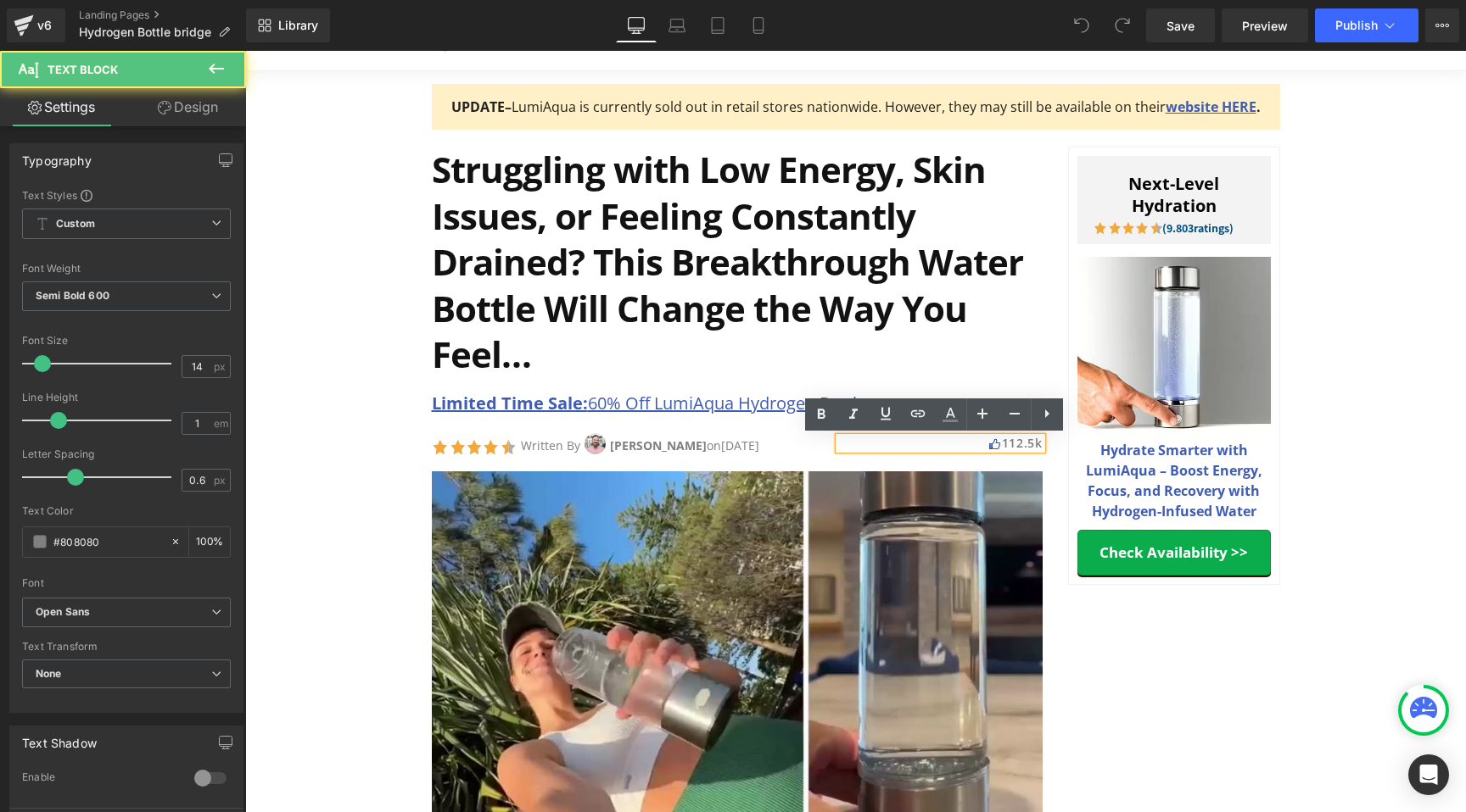
click at [1014, 442] on span "112.5k" at bounding box center [1022, 443] width 41 height 16
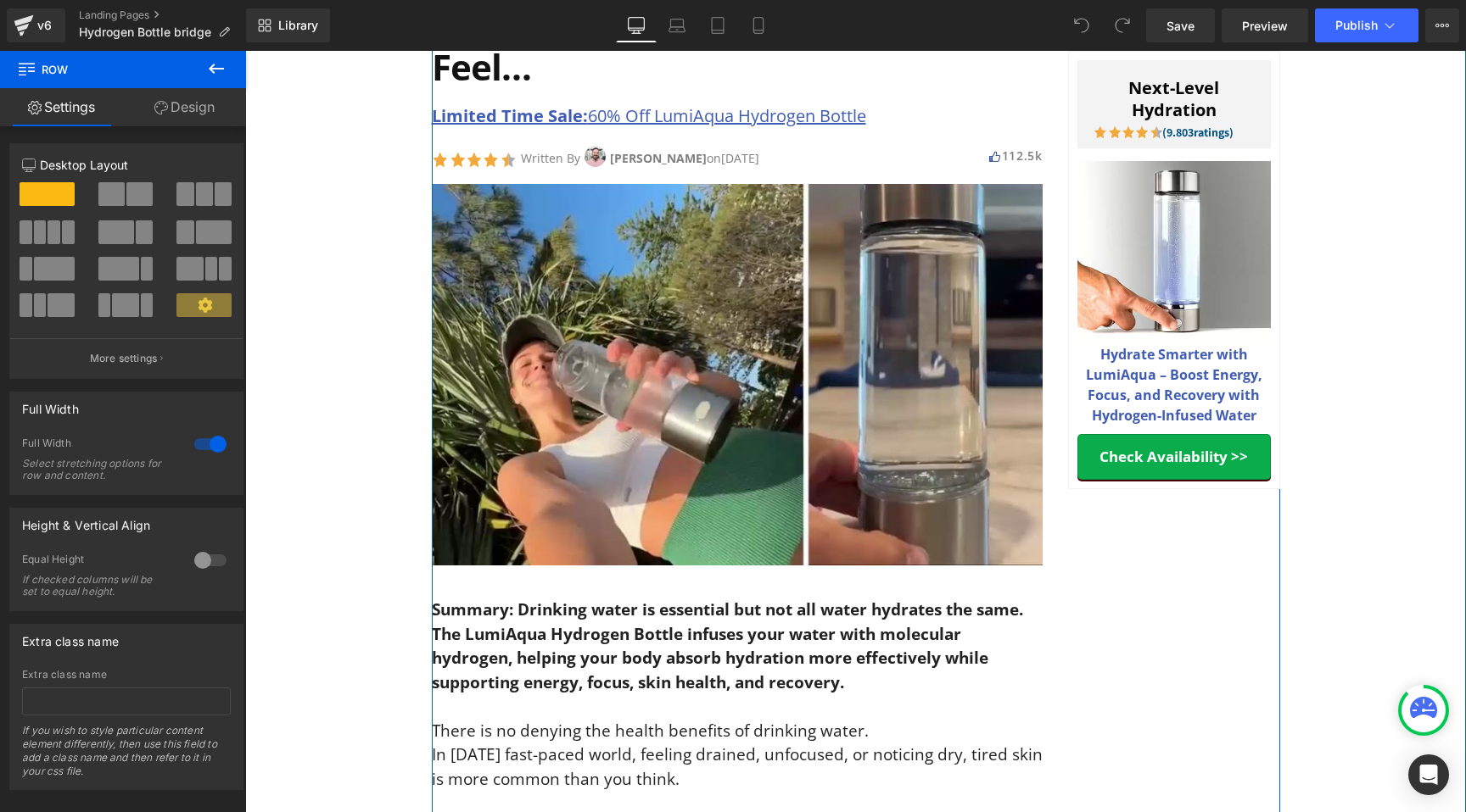
scroll to position [304, 0]
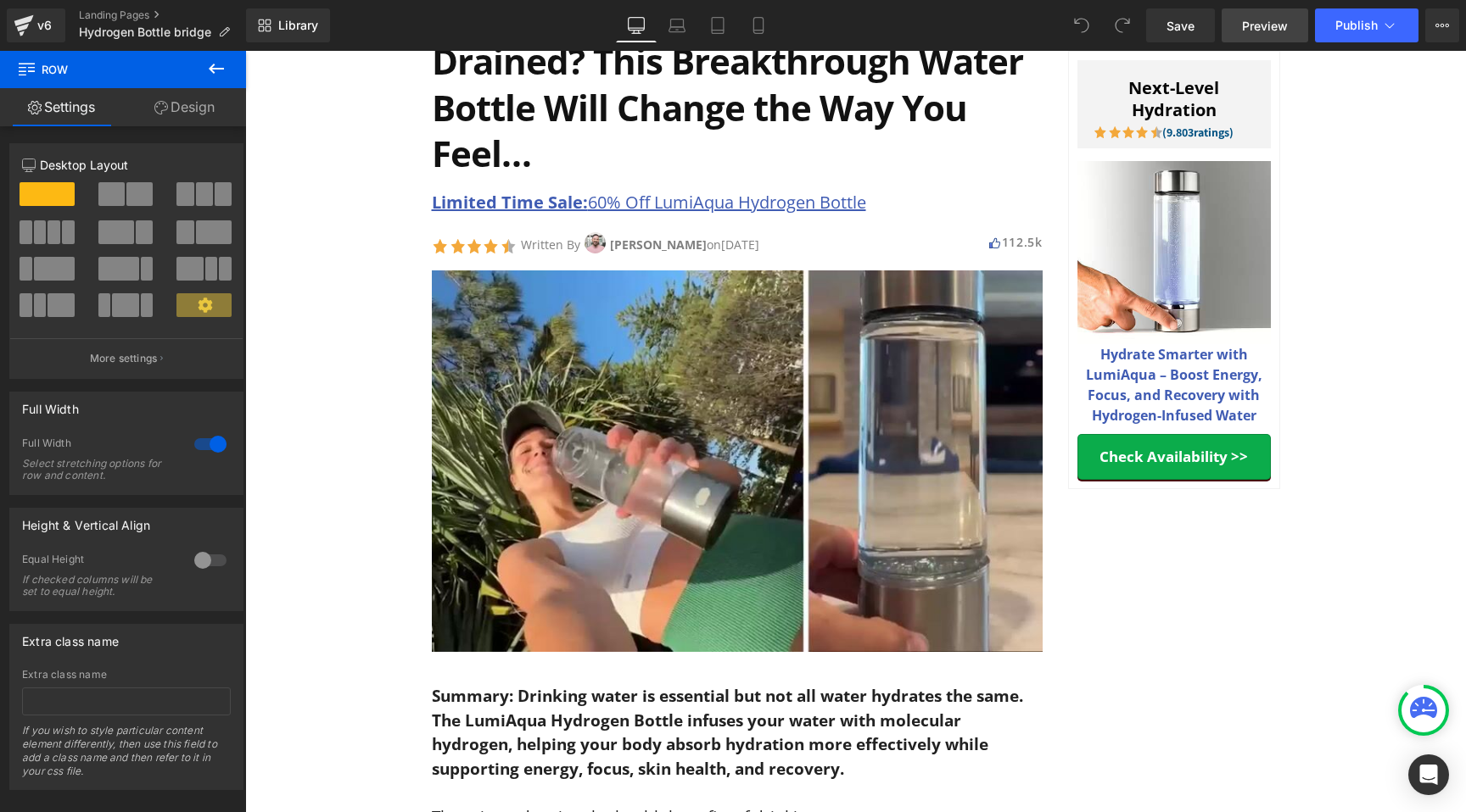
click at [1277, 27] on span "Preview" at bounding box center [1264, 26] width 45 height 18
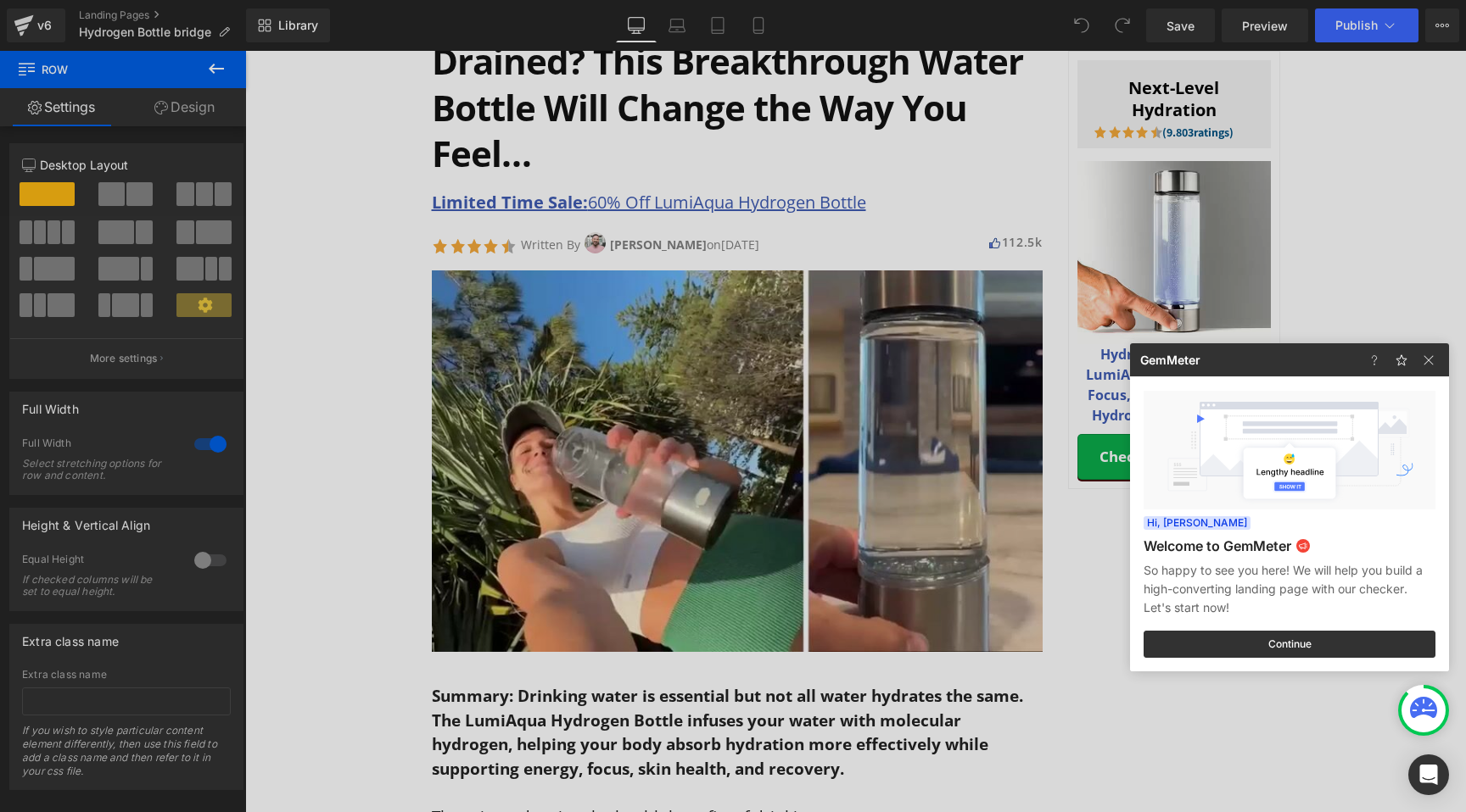
click at [363, 260] on div at bounding box center [733, 406] width 1466 height 812
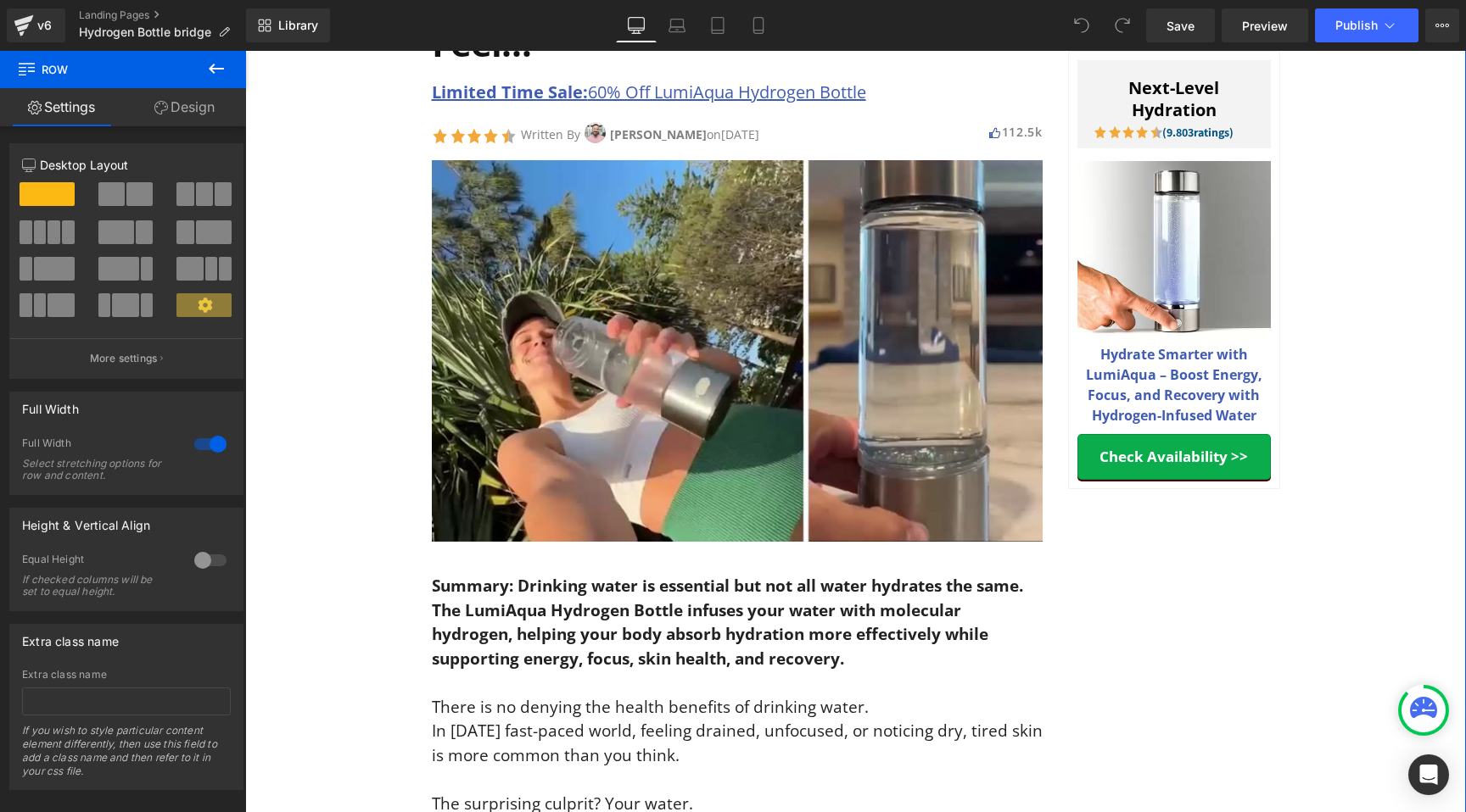
scroll to position [433, 0]
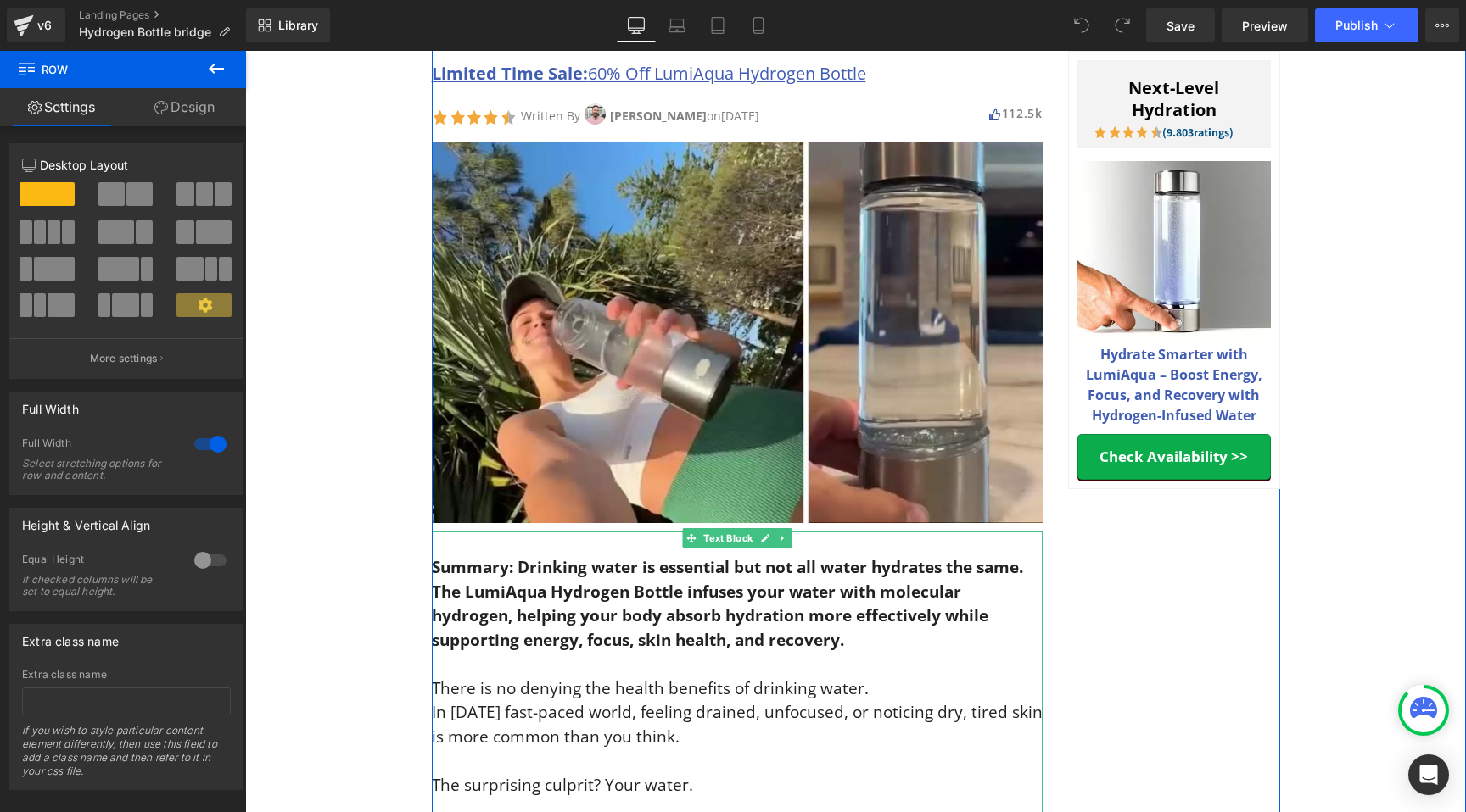
click at [643, 569] on strong "Summary: Drinking water is essential but not all water hydrates the same. The L…" at bounding box center [728, 604] width 591 height 95
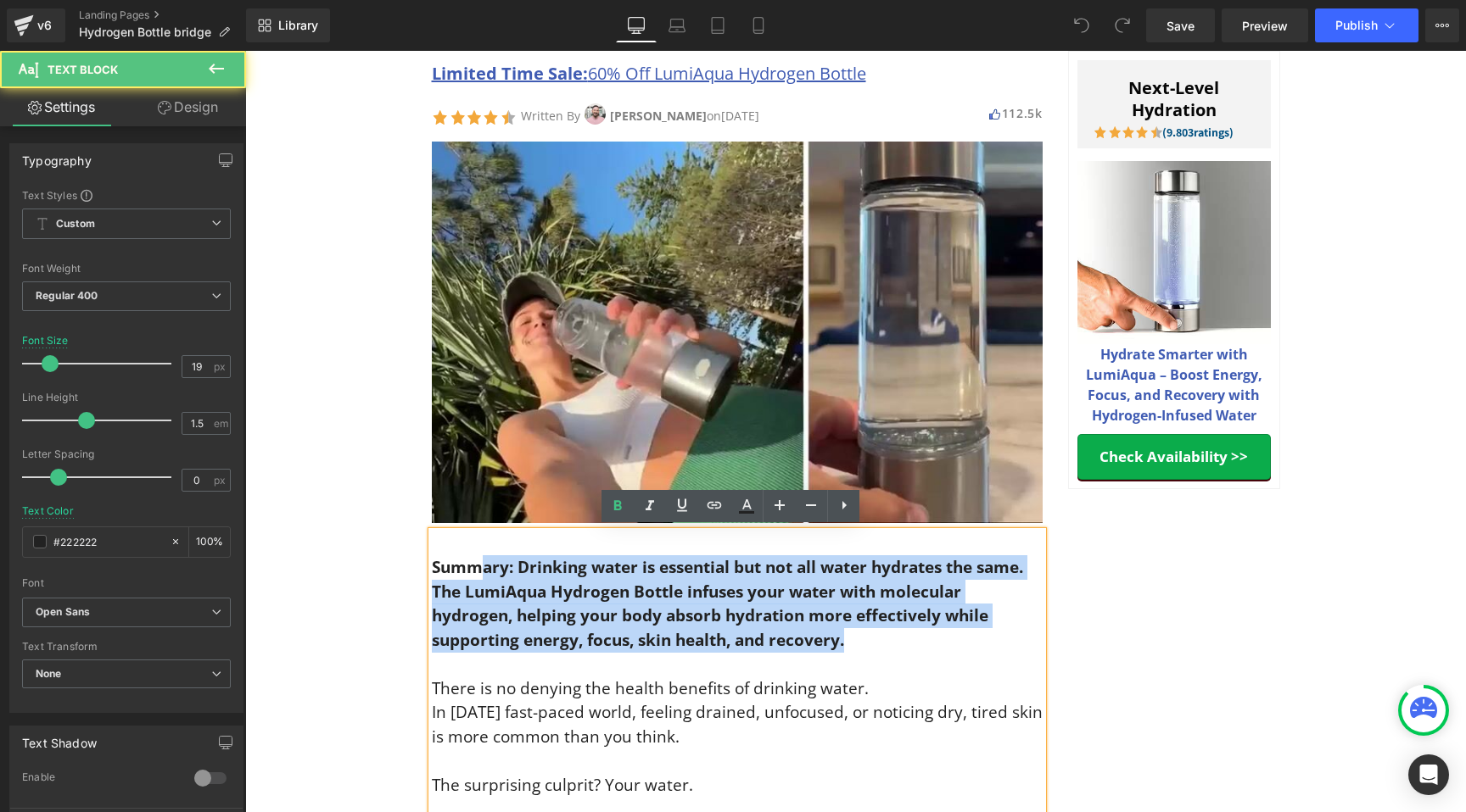
drag, startPoint x: 838, startPoint y: 649, endPoint x: 471, endPoint y: 564, distance: 376.7
click at [471, 564] on p "Summary: Drinking water is essential but not all water hydrates the same. The L…" at bounding box center [737, 604] width 611 height 97
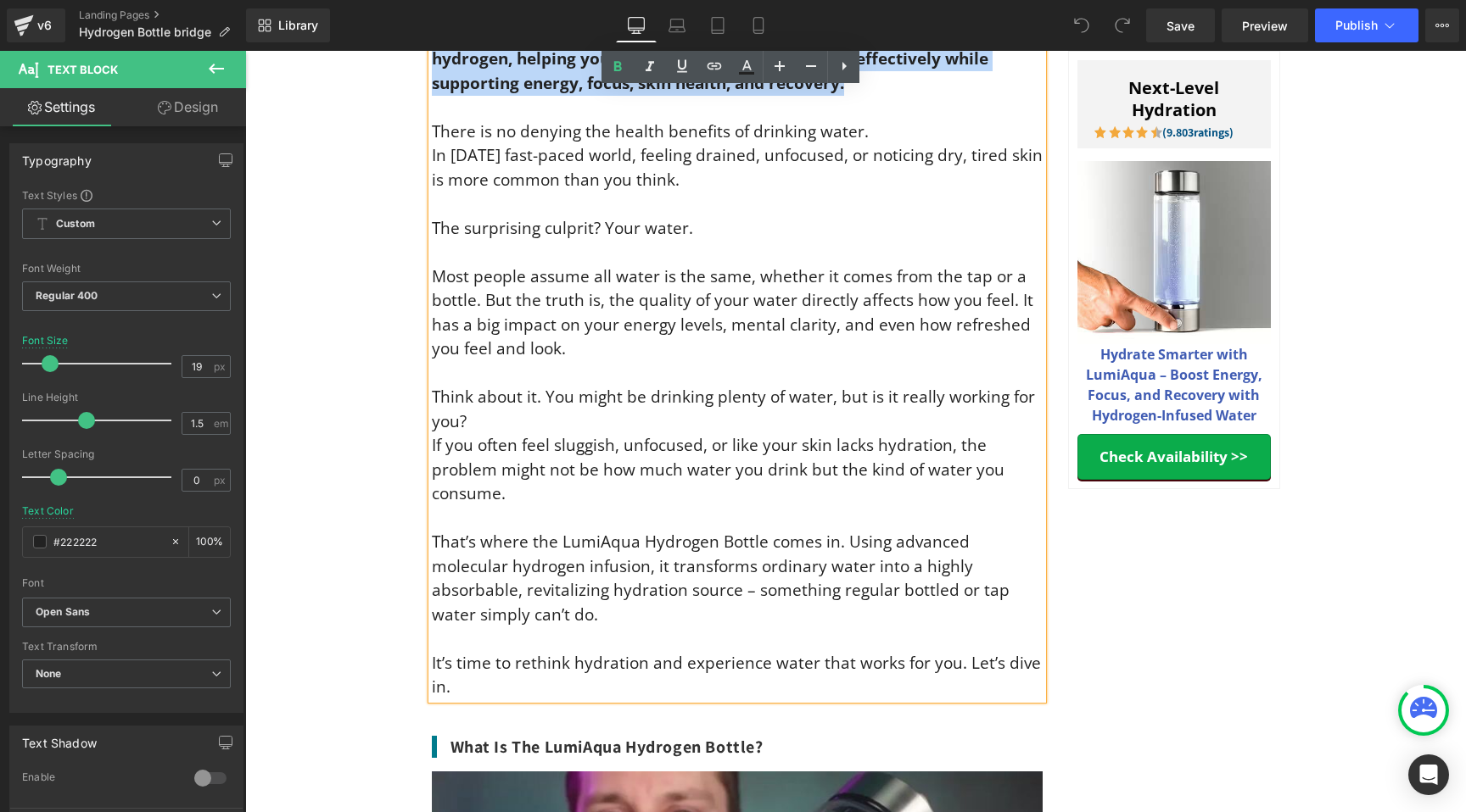
scroll to position [991, 0]
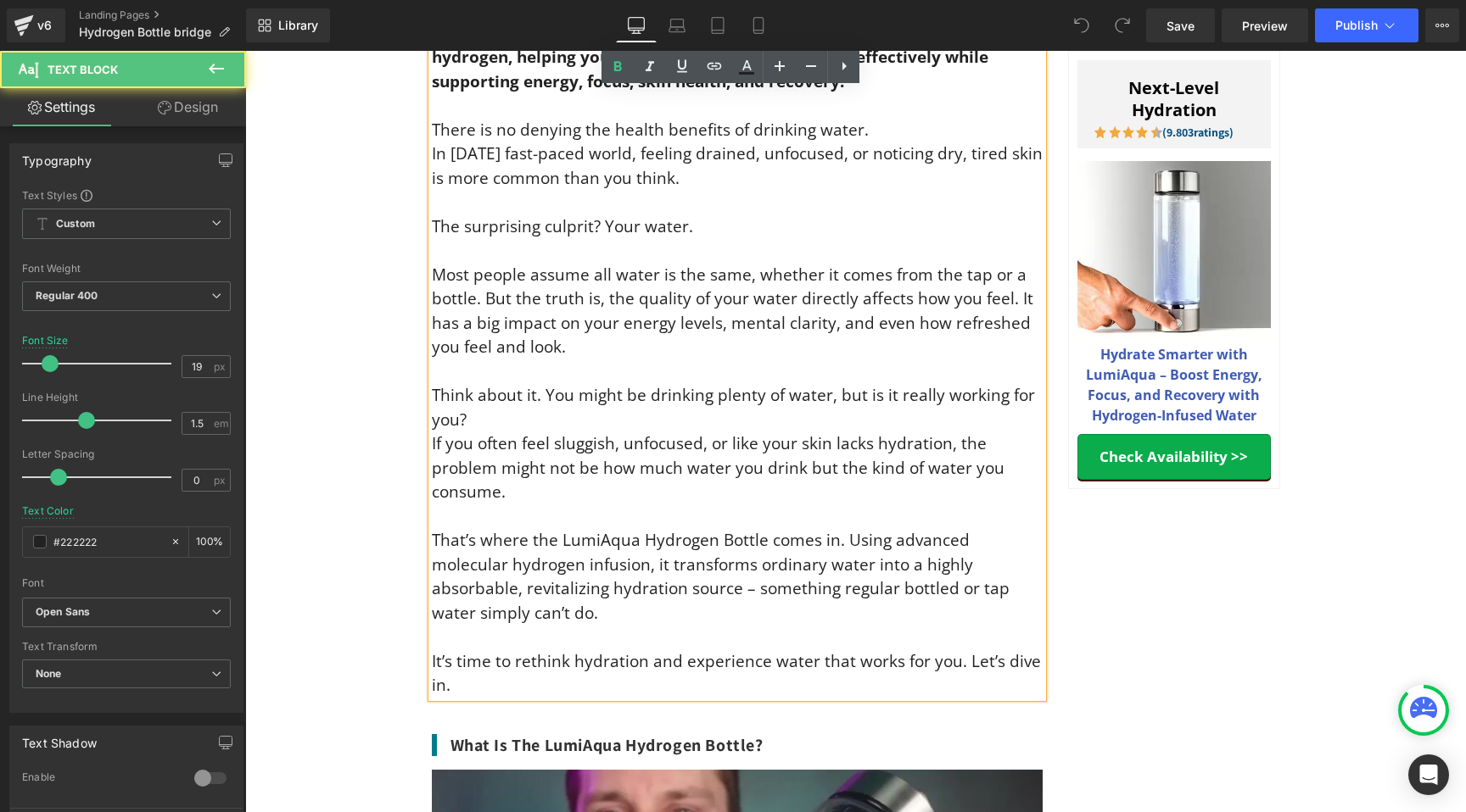
click at [773, 596] on p "There is no denying the health benefits of drinking water. In today’s fast-pace…" at bounding box center [737, 407] width 611 height 580
click at [773, 595] on p "There is no denying the health benefits of drinking water. In today’s fast-pace…" at bounding box center [737, 407] width 611 height 580
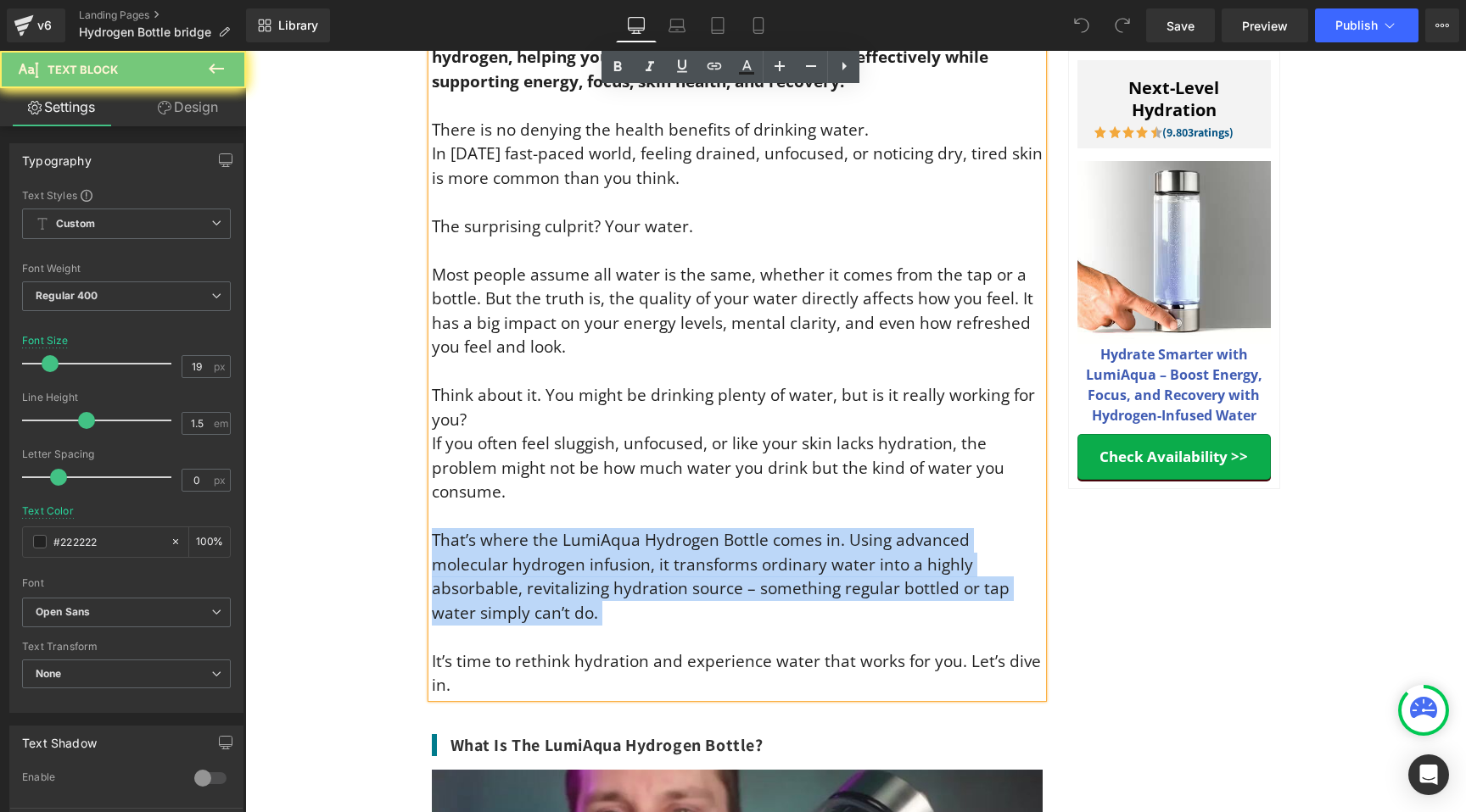
click at [773, 595] on p "There is no denying the health benefits of drinking water. In today’s fast-pace…" at bounding box center [737, 407] width 611 height 580
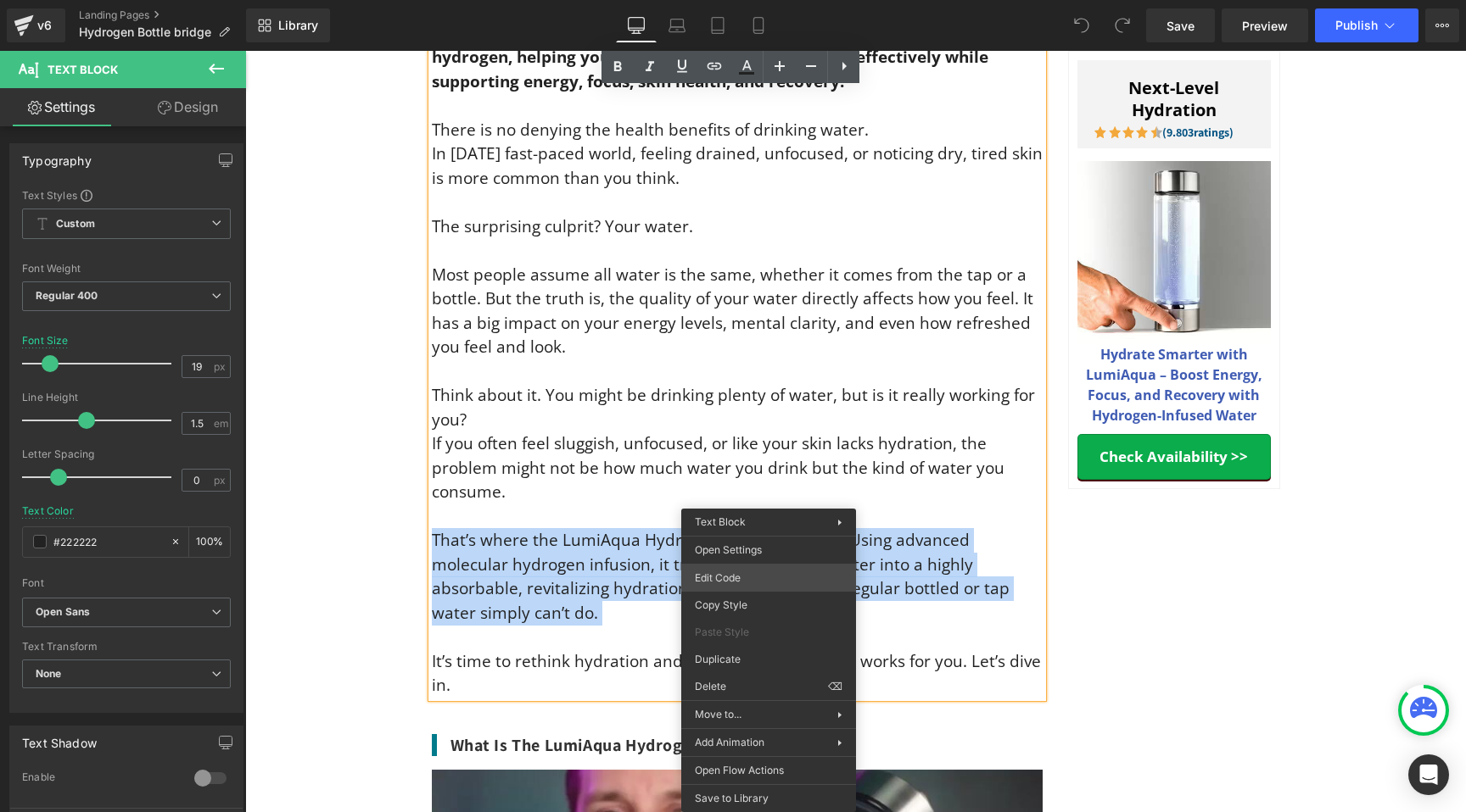
click at [852, 0] on div "You are previewing how the will restyle your page. You can not edit Elements in…" at bounding box center [733, 0] width 1466 height 0
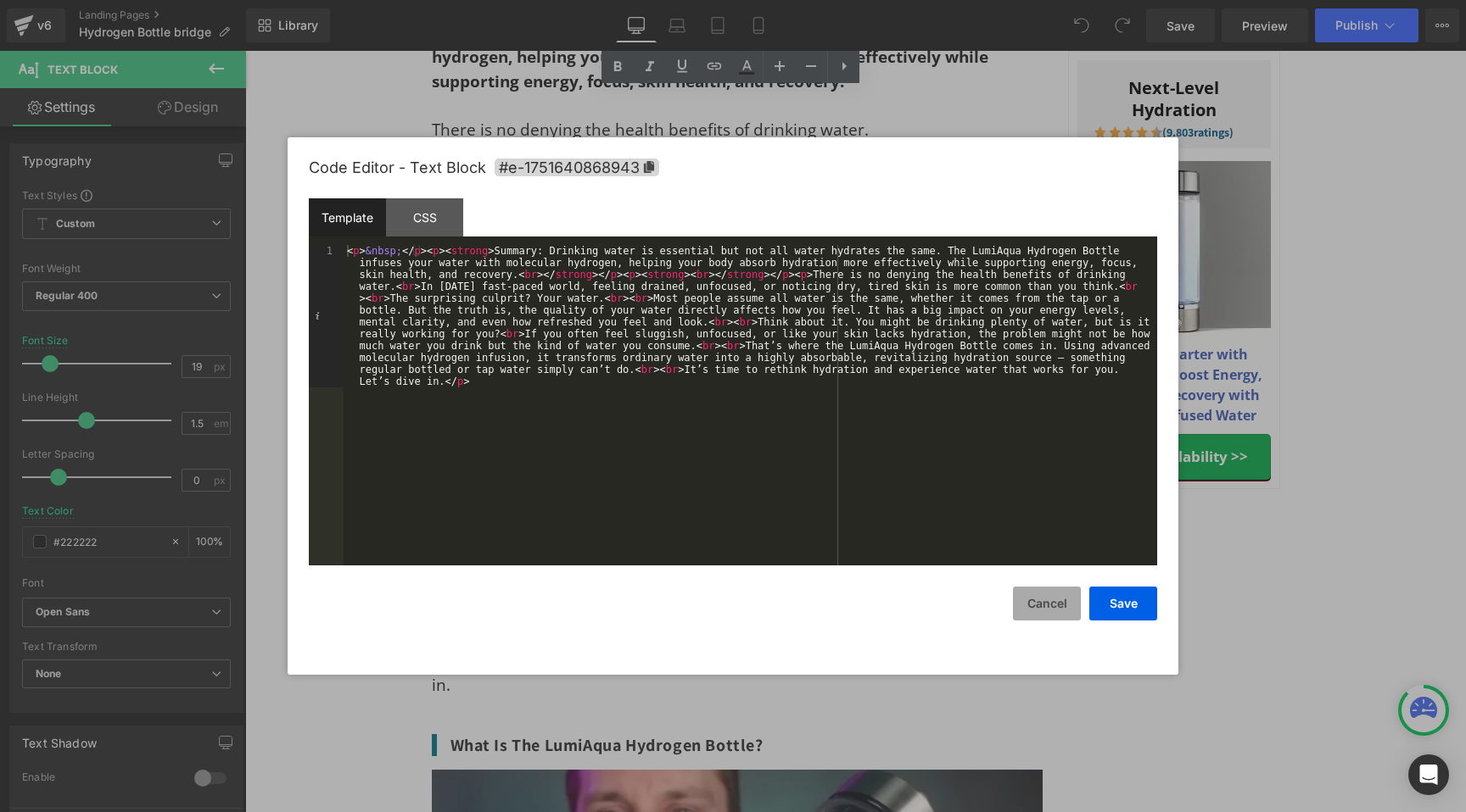
click at [1038, 605] on button "Cancel" at bounding box center [1047, 604] width 68 height 34
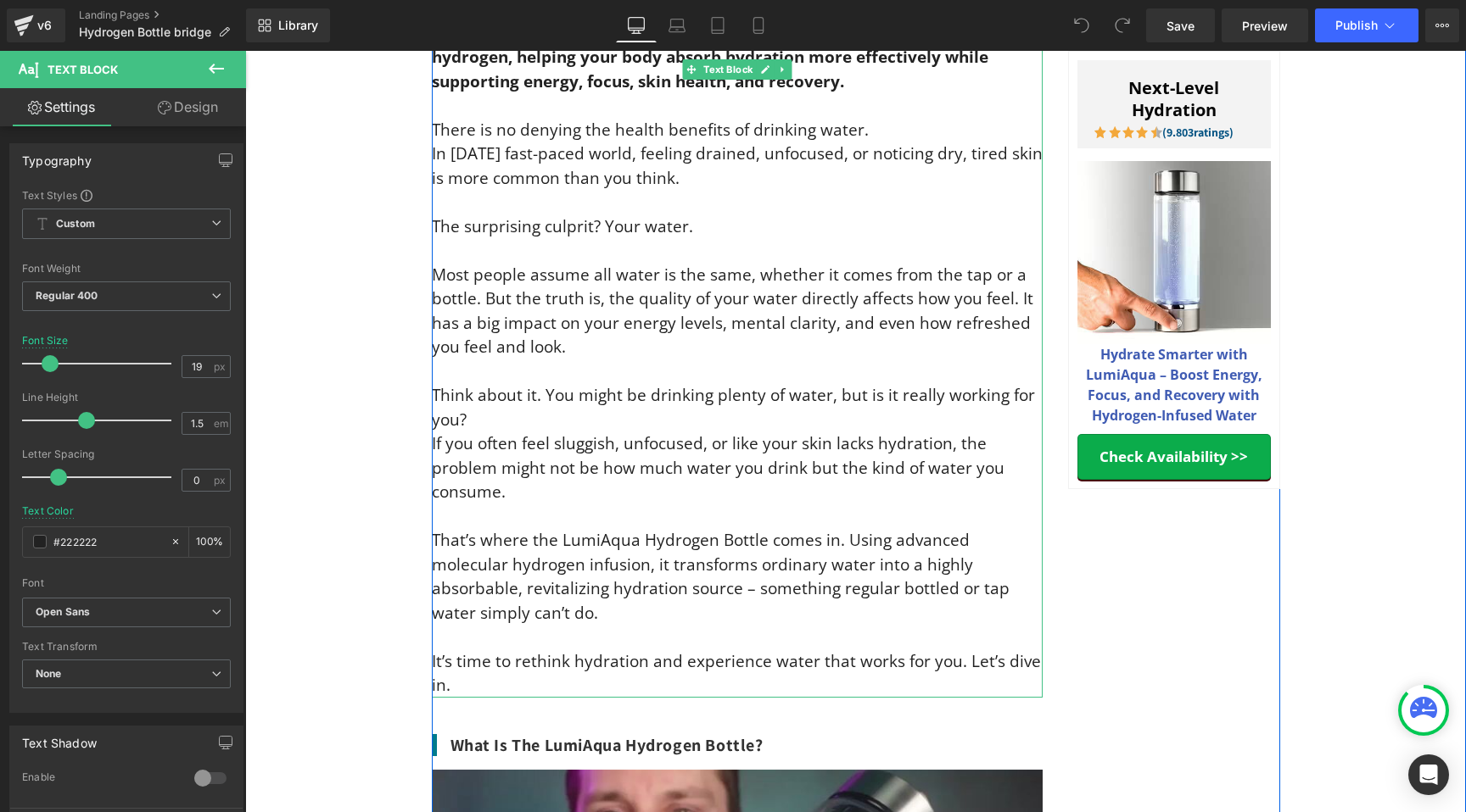
click at [620, 483] on p "There is no denying the health benefits of drinking water. In today’s fast-pace…" at bounding box center [737, 407] width 611 height 580
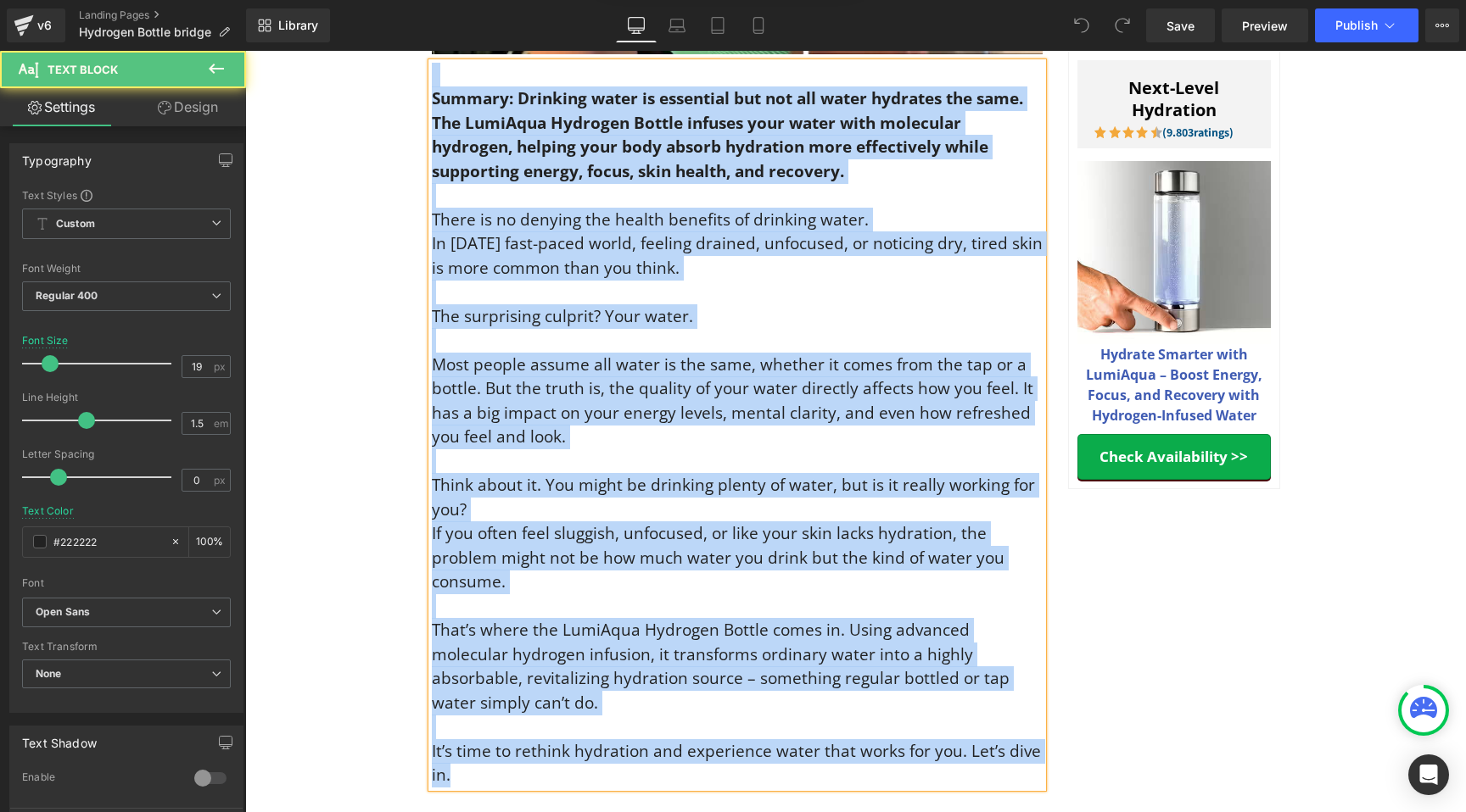
scroll to position [865, 0]
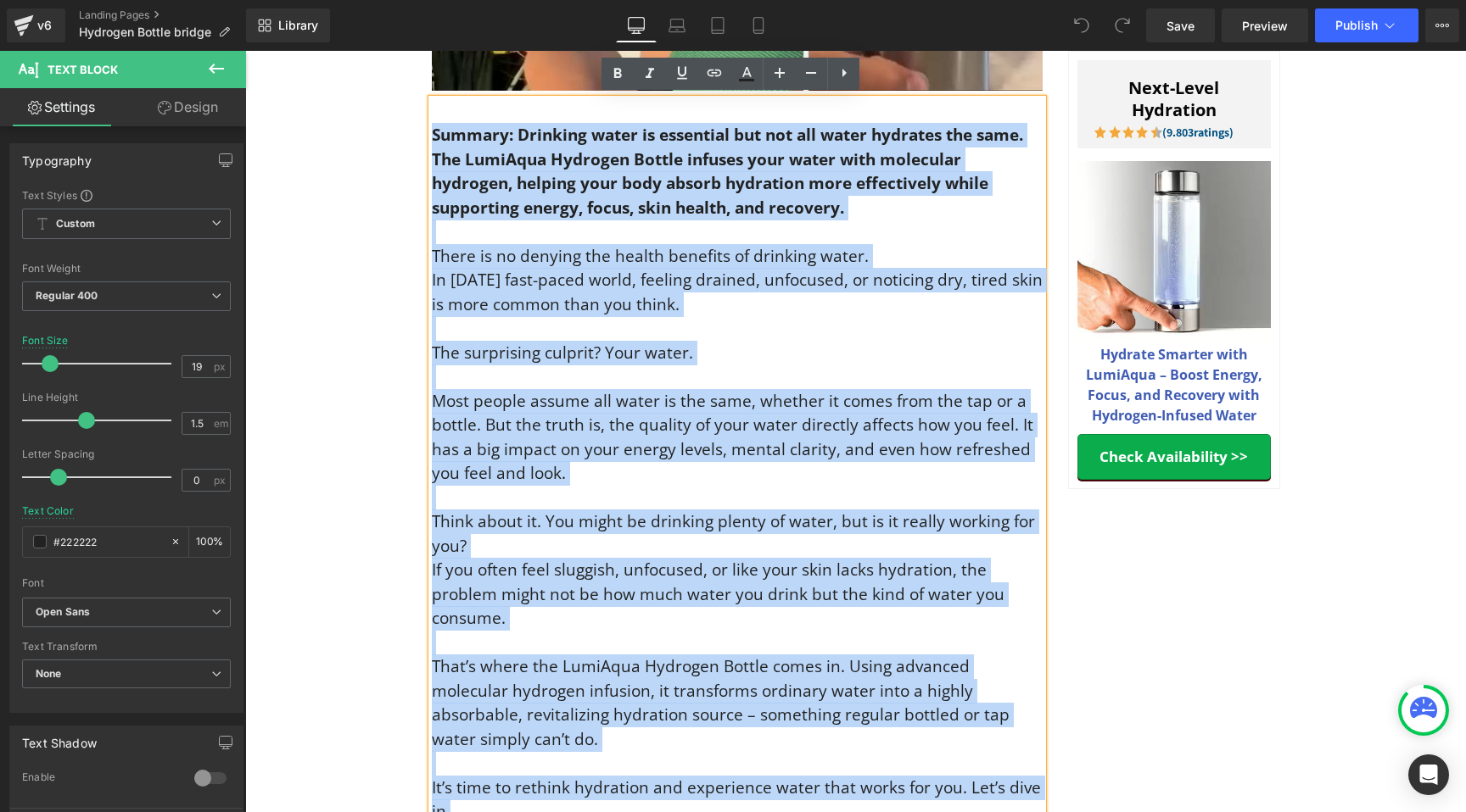
drag, startPoint x: 471, startPoint y: 678, endPoint x: 426, endPoint y: 130, distance: 549.8
click at [432, 130] on div "Summary: Drinking water is essential but not all water hydrates the same. The L…" at bounding box center [737, 461] width 611 height 725
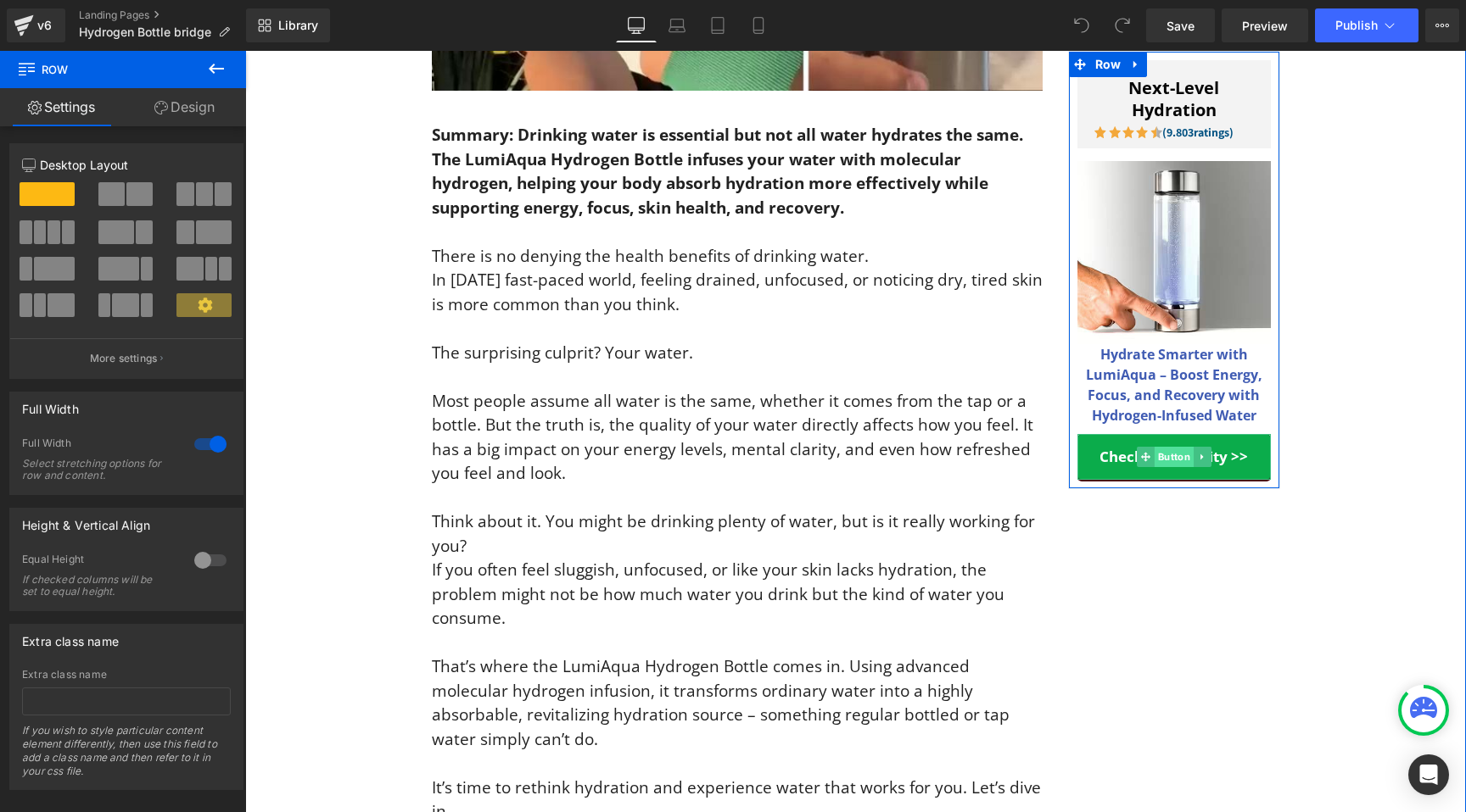
click at [1165, 456] on span "Button" at bounding box center [1173, 457] width 39 height 20
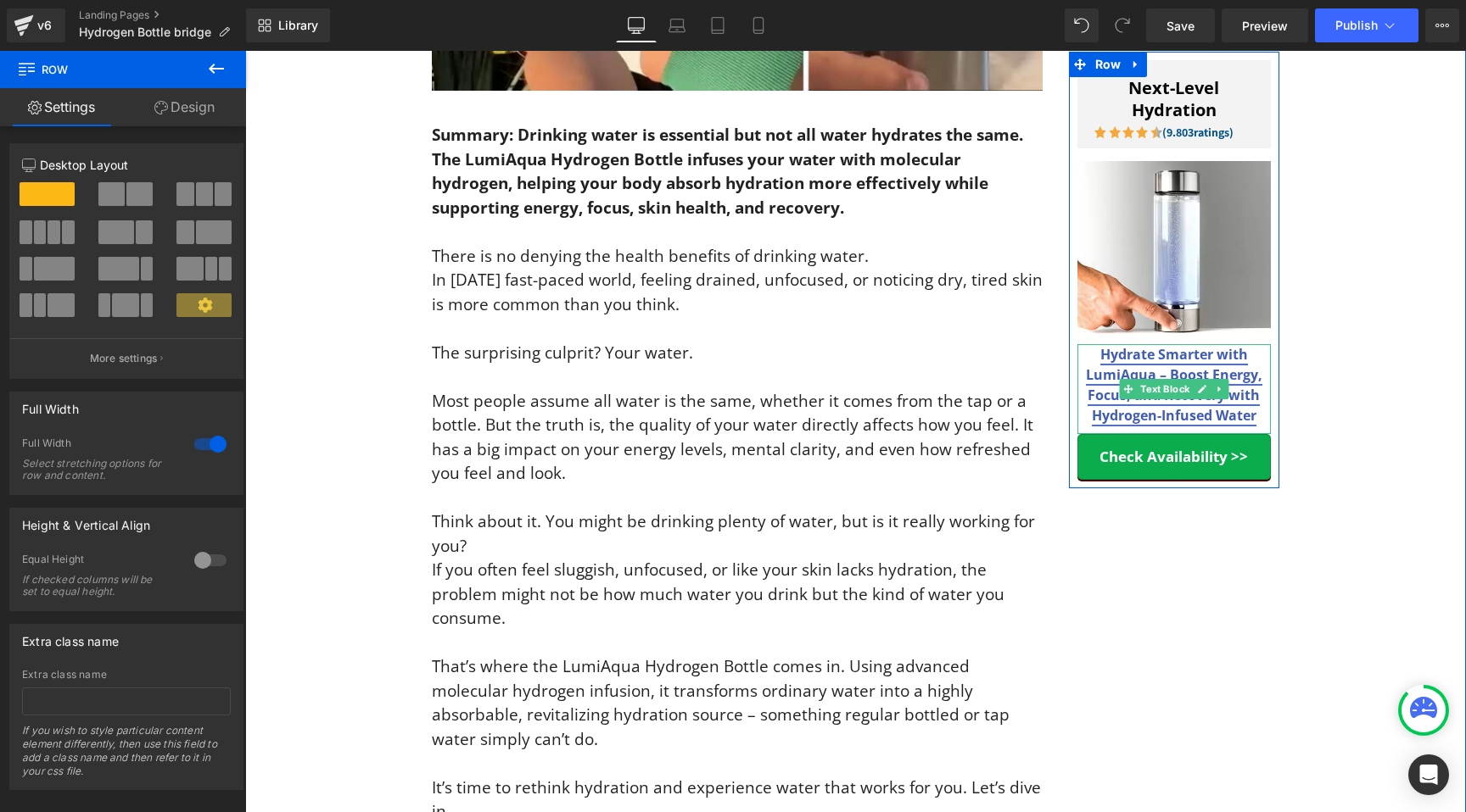
click at [1144, 369] on link "Hydrate Smarter with LumiAqua – Boost Energy, Focus, and Recovery with Hydrogen…" at bounding box center [1174, 386] width 176 height 80
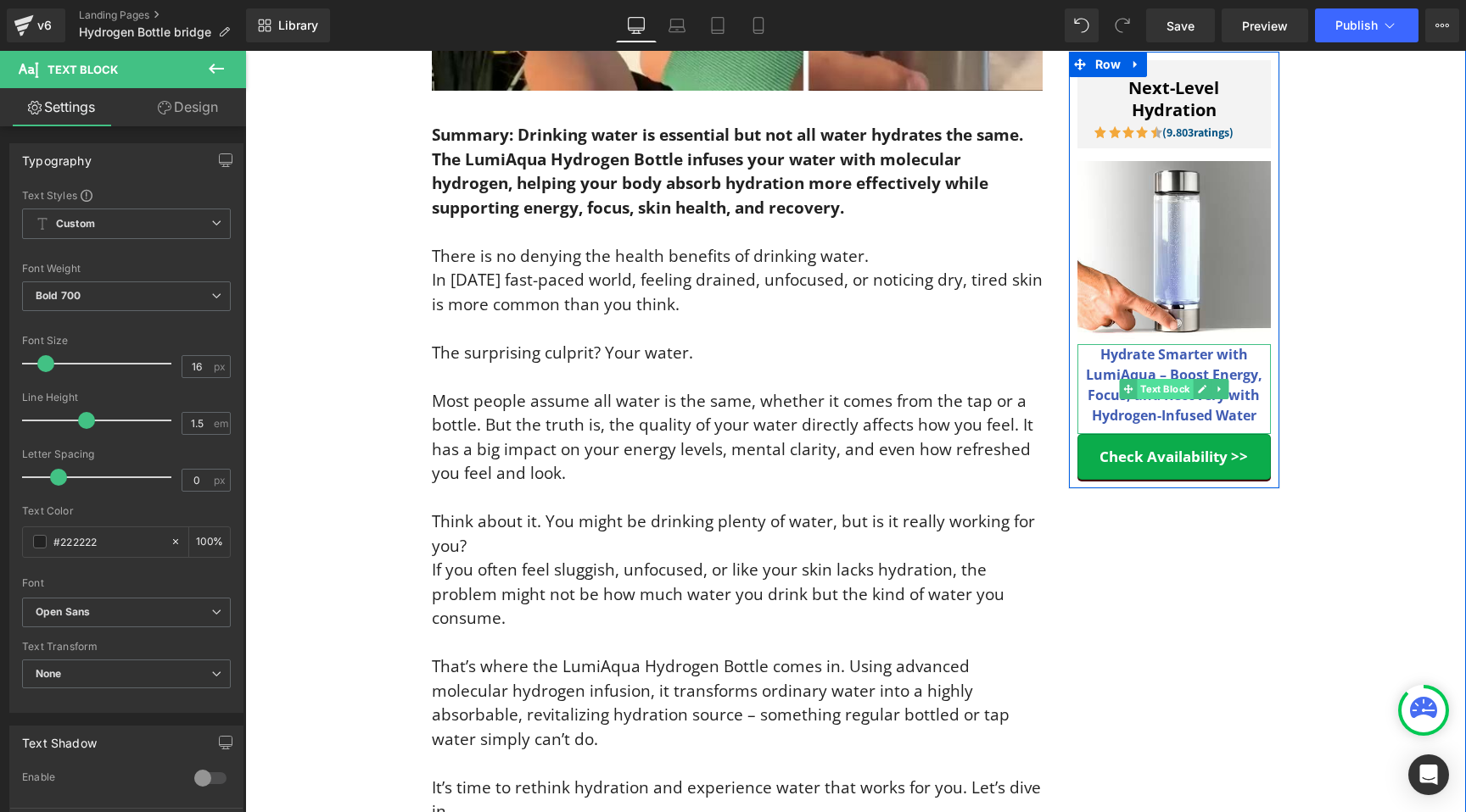
click at [1158, 384] on span "Text Block" at bounding box center [1164, 389] width 56 height 20
click at [1159, 383] on span "Text Block" at bounding box center [1164, 389] width 56 height 20
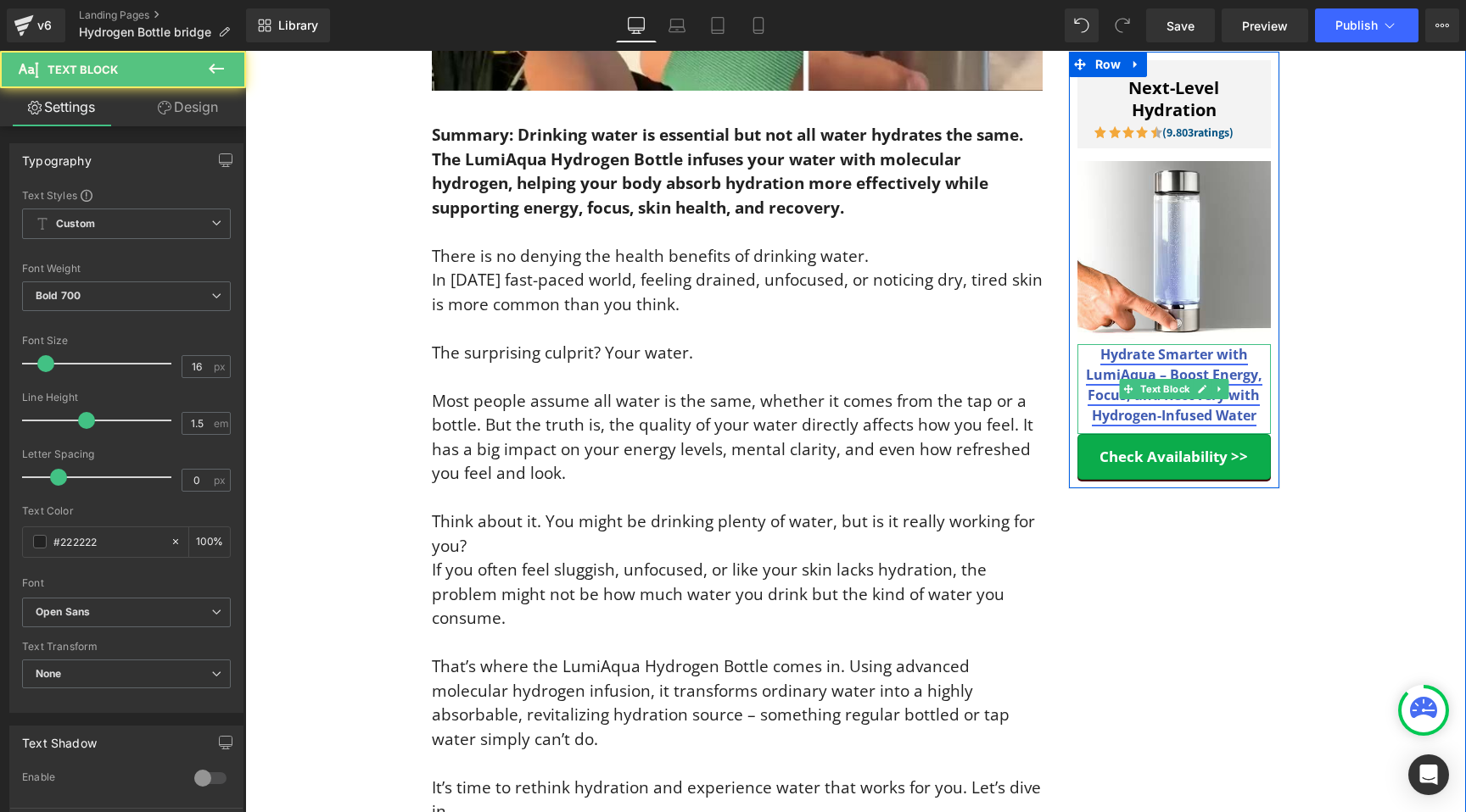
click at [1165, 356] on link "Hydrate Smarter with LumiAqua – Boost Energy, Focus, and Recovery with Hydrogen…" at bounding box center [1174, 386] width 176 height 80
click at [1165, 355] on link "Hydrate Smarter with LumiAqua – Boost Energy, Focus, and Recovery with Hydrogen…" at bounding box center [1174, 386] width 176 height 80
click at [1164, 356] on link "Hydrate Smarter with LumiAqua – Boost Energy, Focus, and Recovery with Hydrogen…" at bounding box center [1174, 386] width 176 height 80
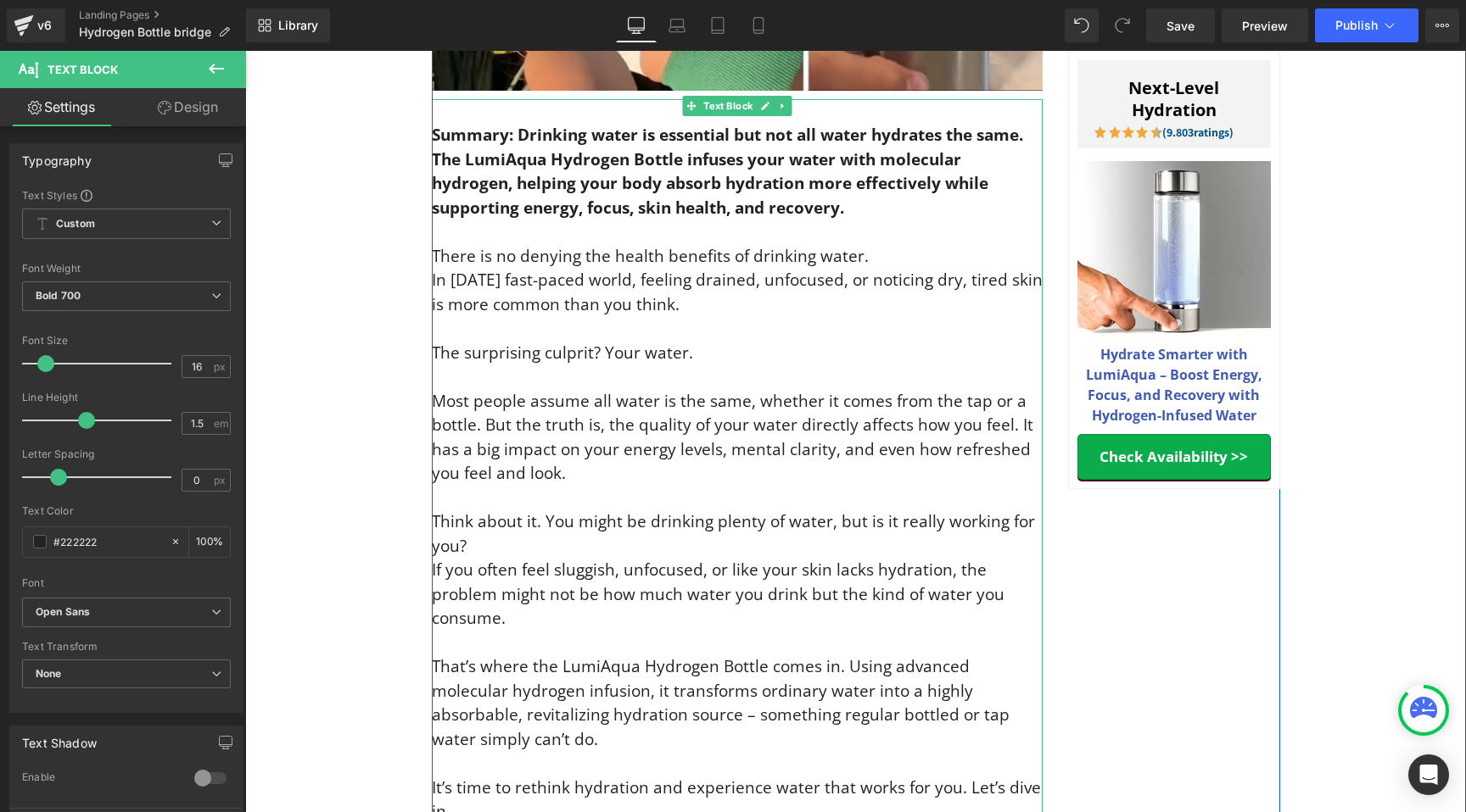
click at [870, 369] on p "There is no denying the health benefits of drinking water. In today’s fast-pace…" at bounding box center [737, 533] width 611 height 580
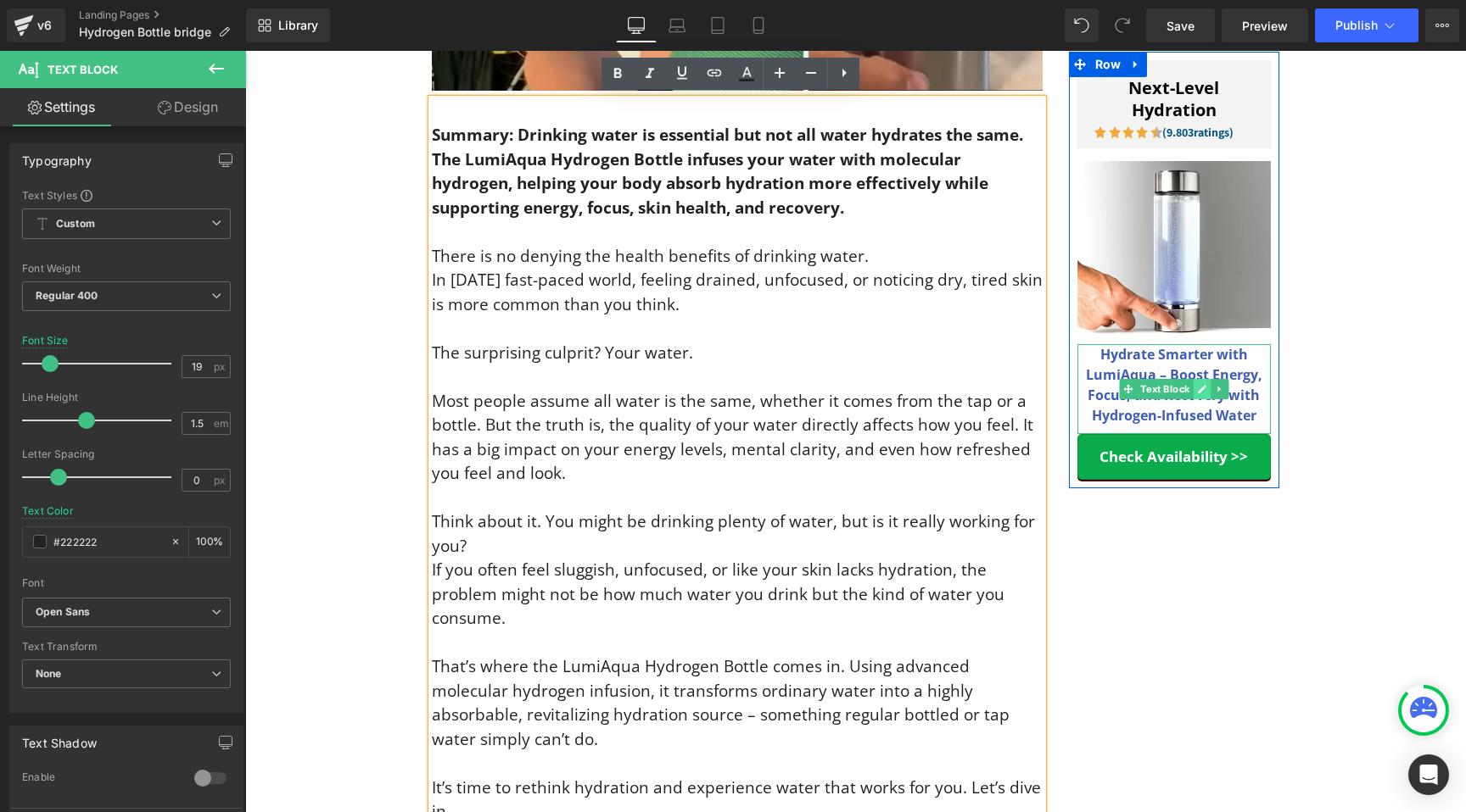
click at [1193, 379] on link at bounding box center [1201, 389] width 18 height 20
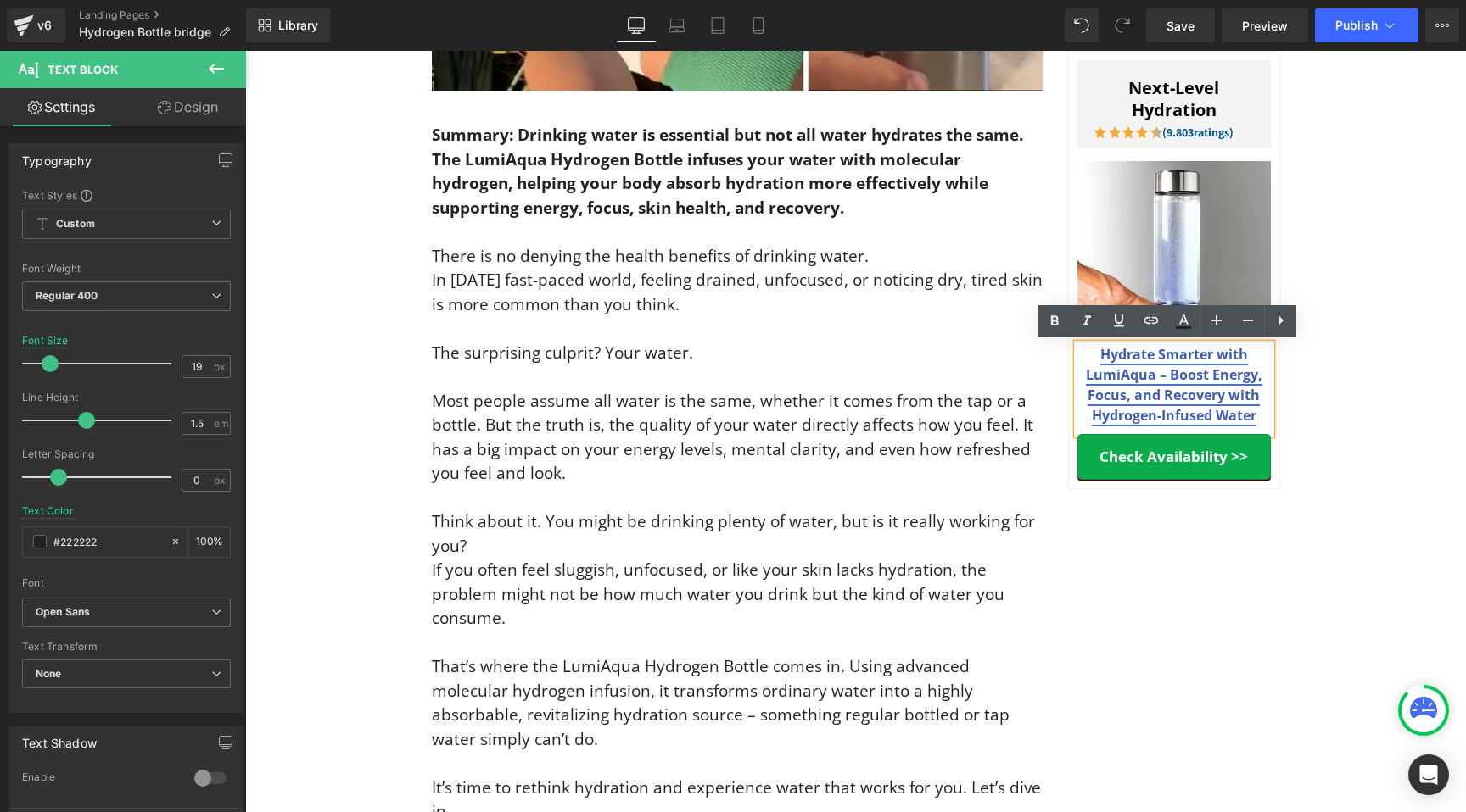
click at [1190, 378] on link "Hydrate Smarter with LumiAqua – Boost Energy, Focus, and Recovery with Hydrogen…" at bounding box center [1174, 386] width 176 height 80
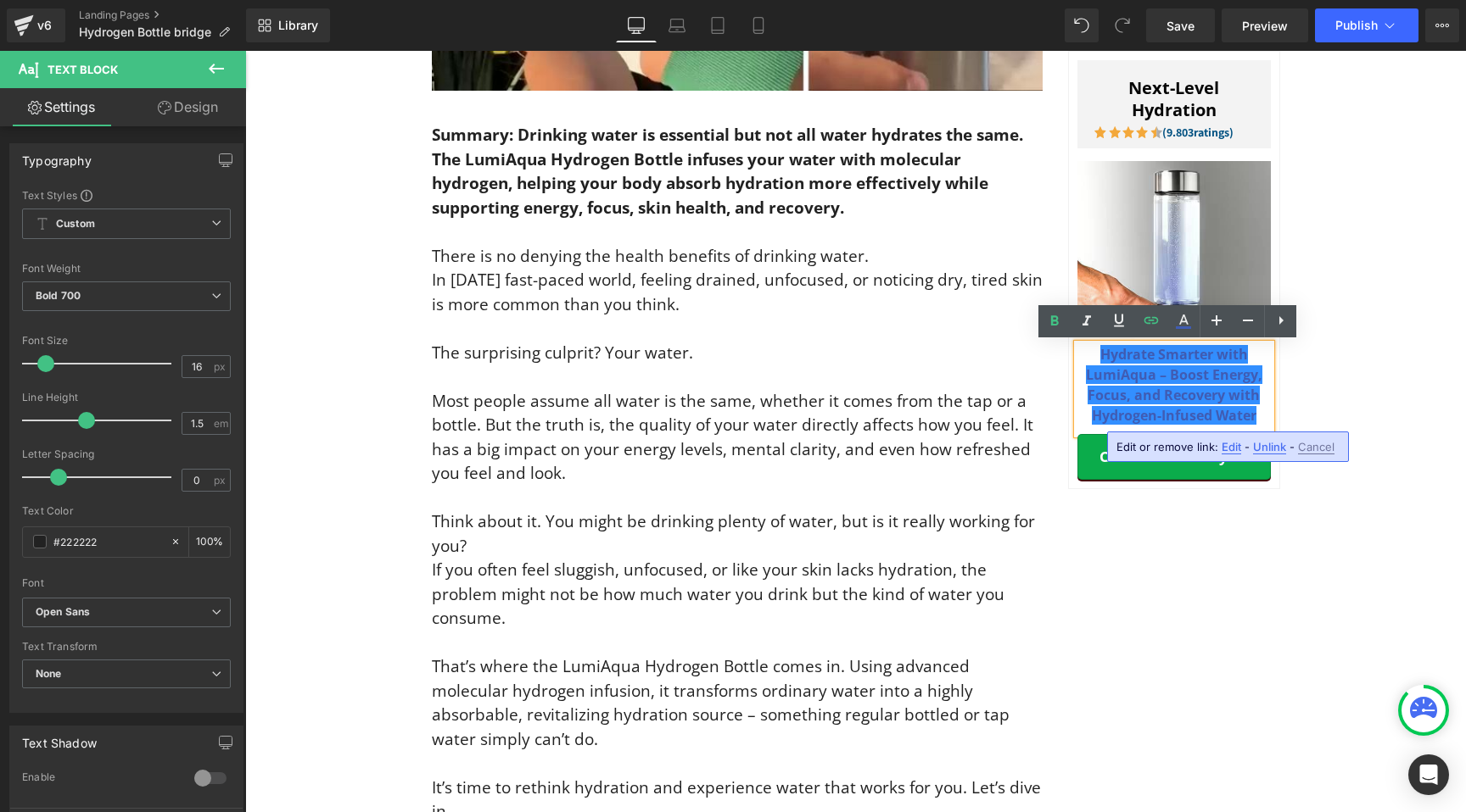
click at [1224, 441] on span "Edit" at bounding box center [1231, 447] width 20 height 14
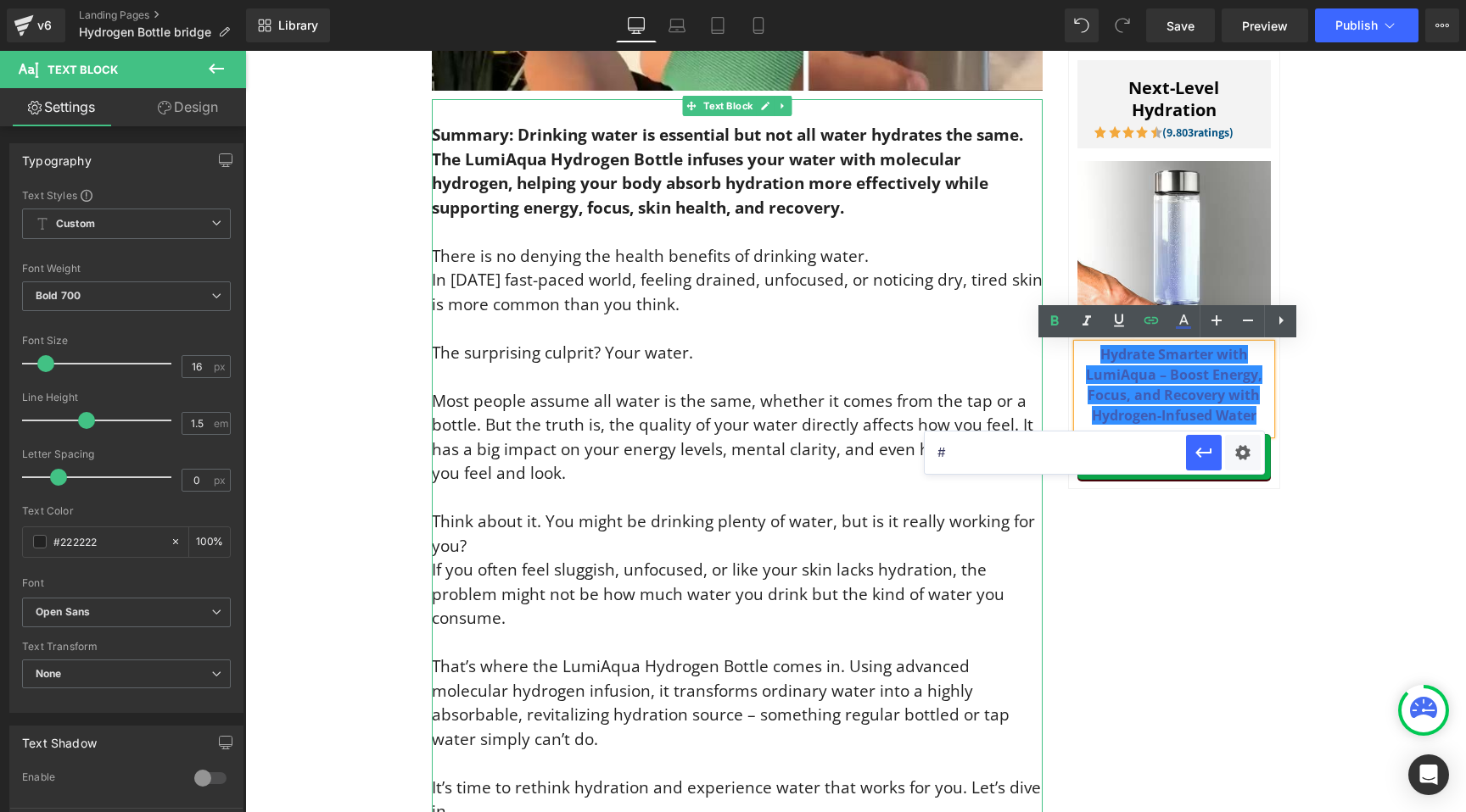
click at [612, 382] on p "There is no denying the health benefits of drinking water. In today’s fast-pace…" at bounding box center [737, 533] width 611 height 580
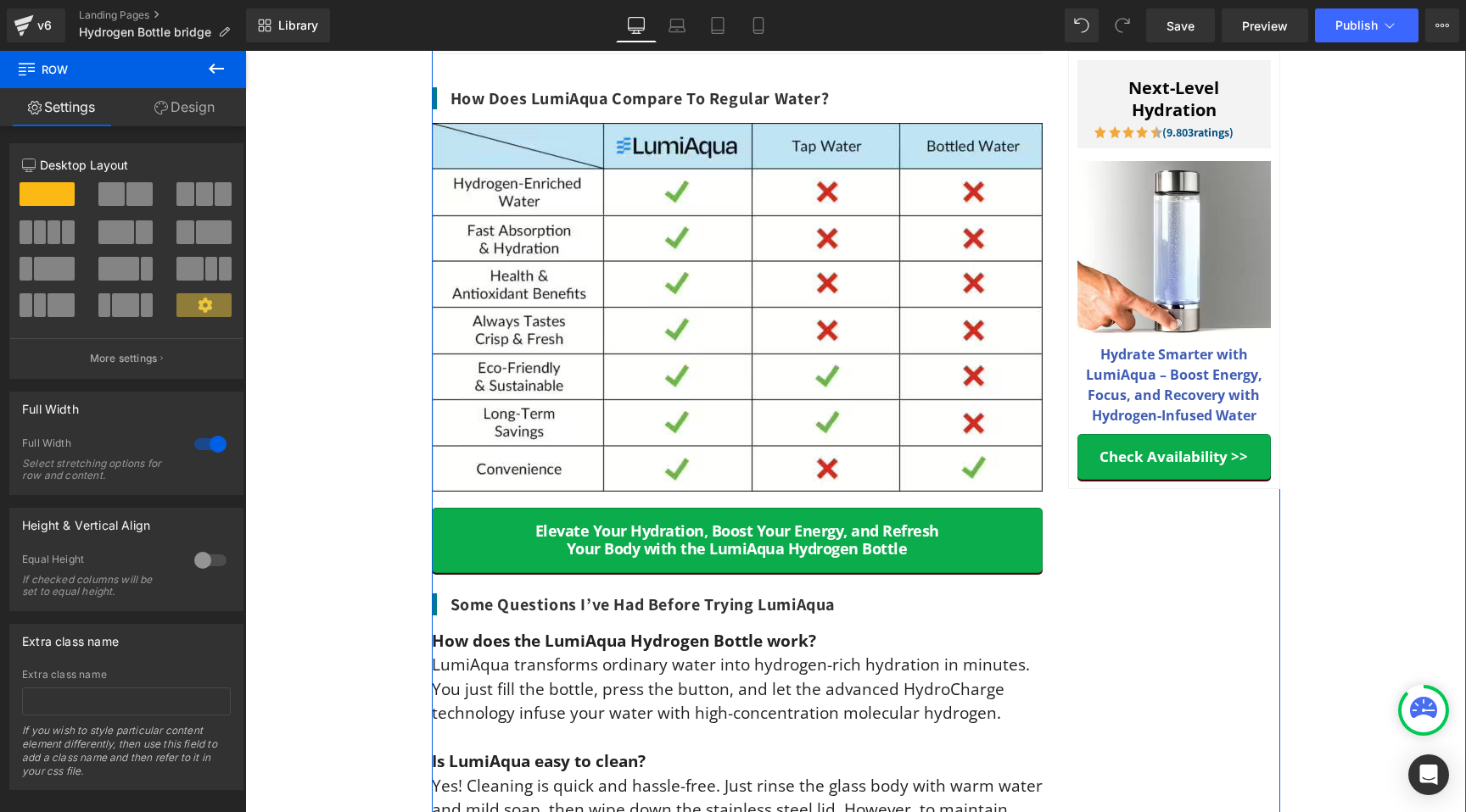
scroll to position [6481, 0]
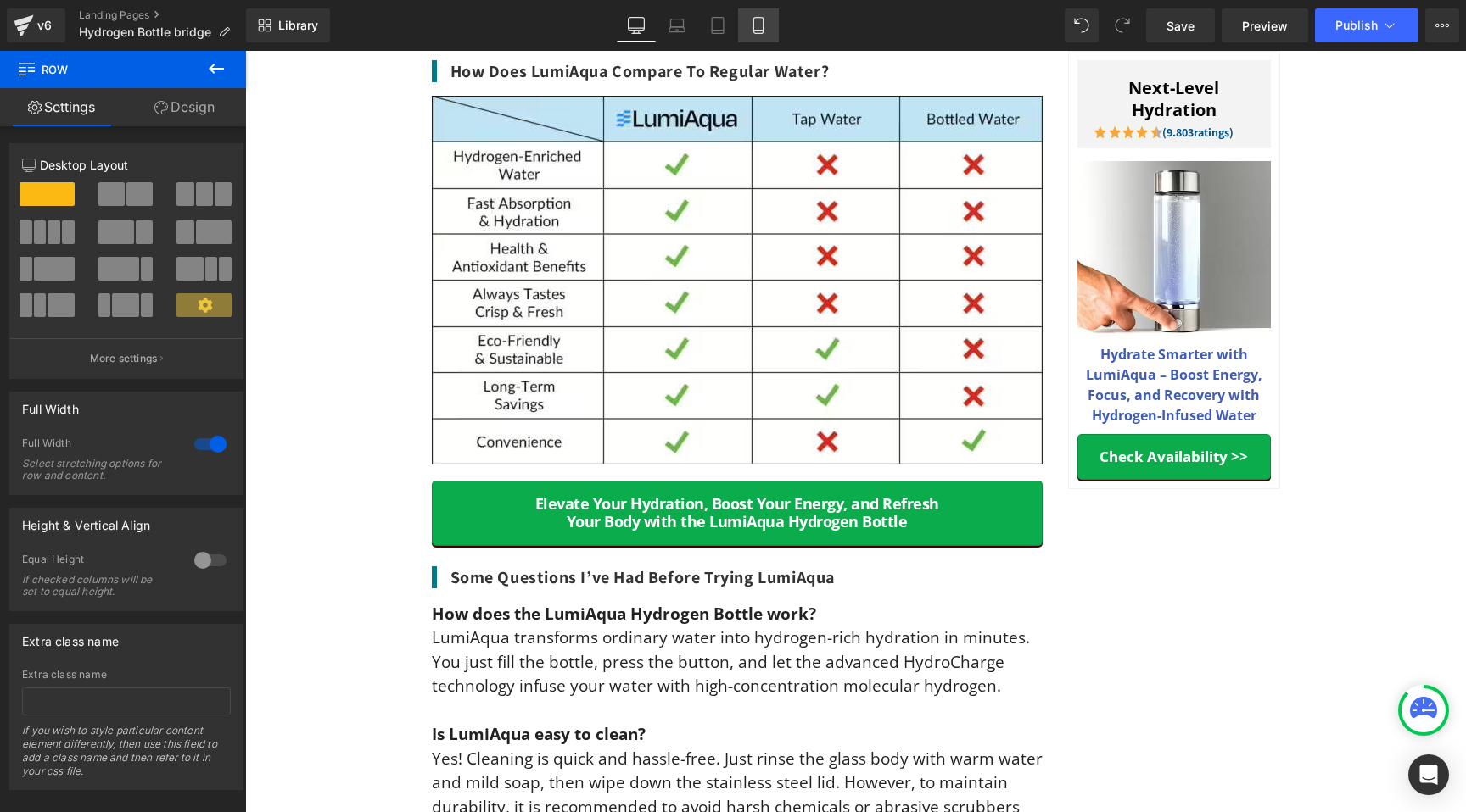
click at [759, 25] on icon at bounding box center [758, 25] width 17 height 17
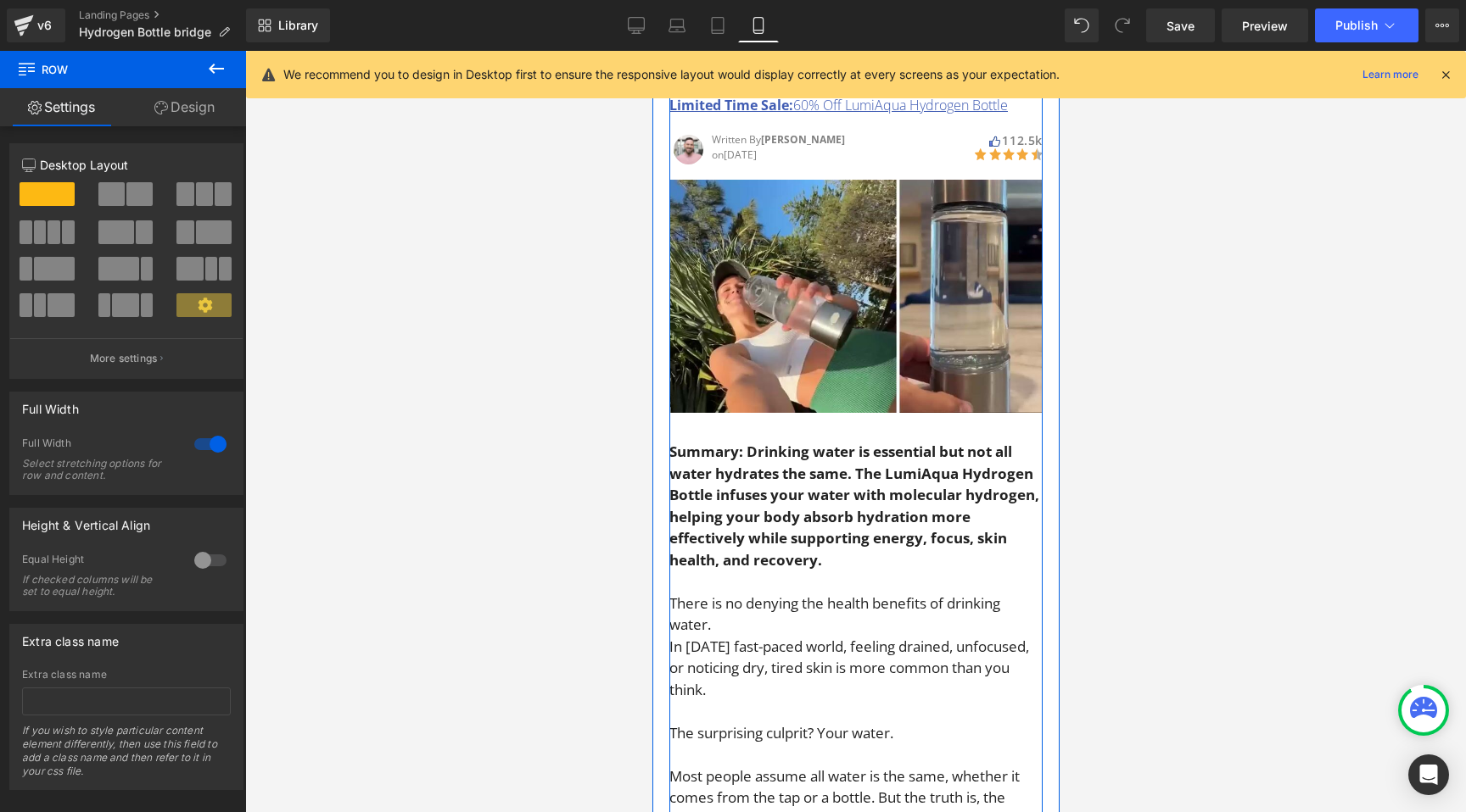
scroll to position [0, 0]
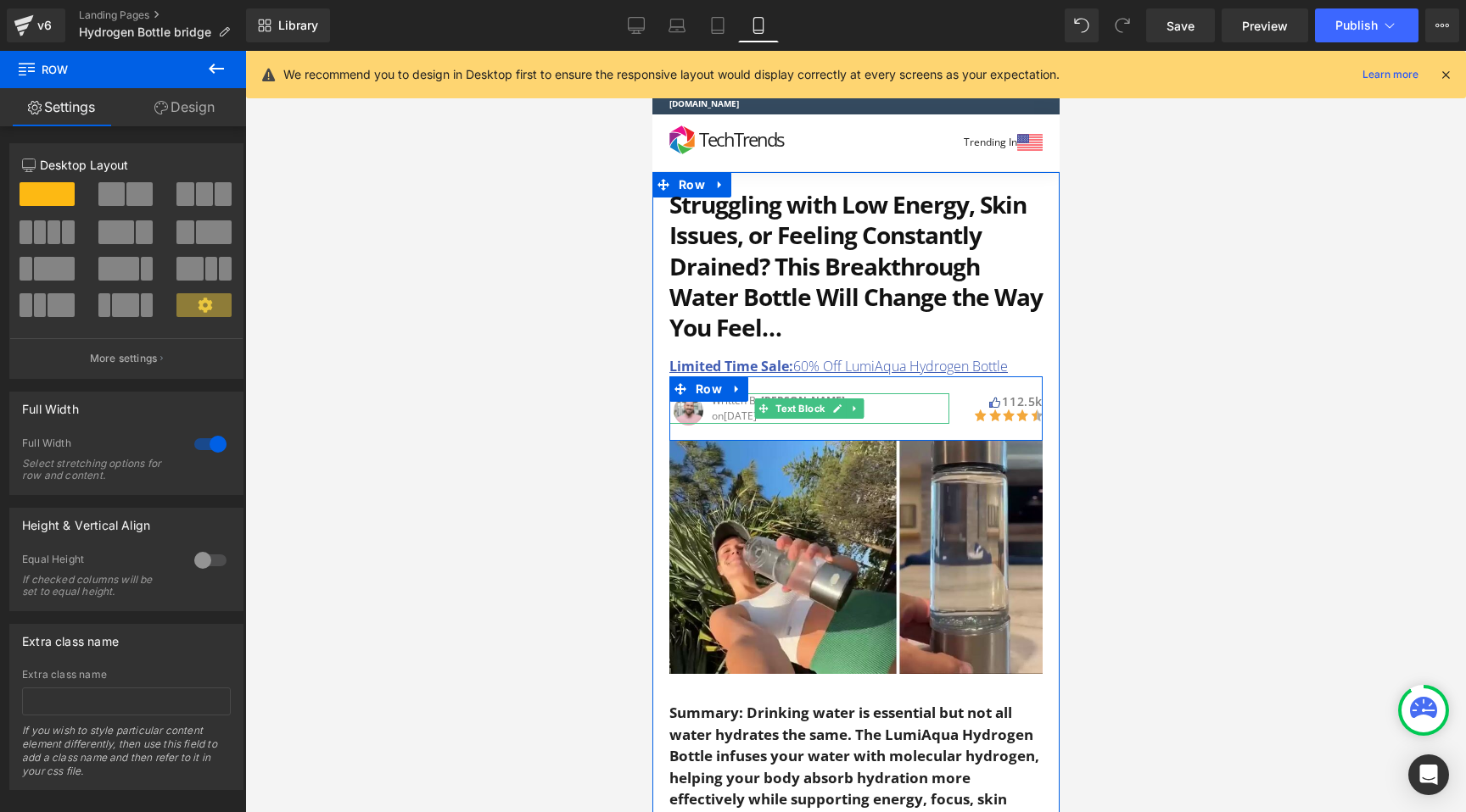
click at [725, 418] on span "June 22, 2025" at bounding box center [738, 416] width 33 height 14
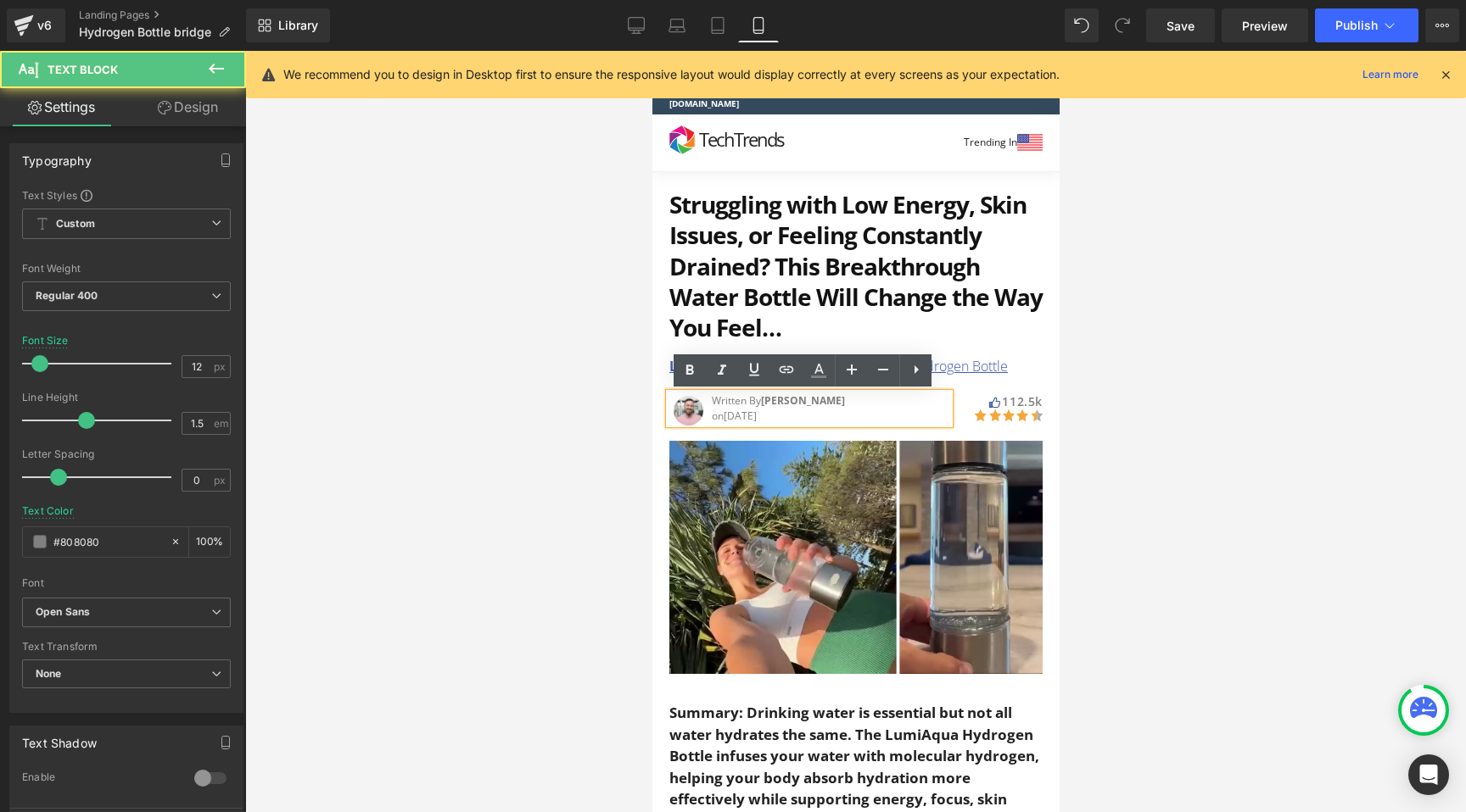
drag, startPoint x: 714, startPoint y: 415, endPoint x: 721, endPoint y: 427, distance: 13.9
click at [714, 415] on span "on" at bounding box center [716, 416] width 12 height 14
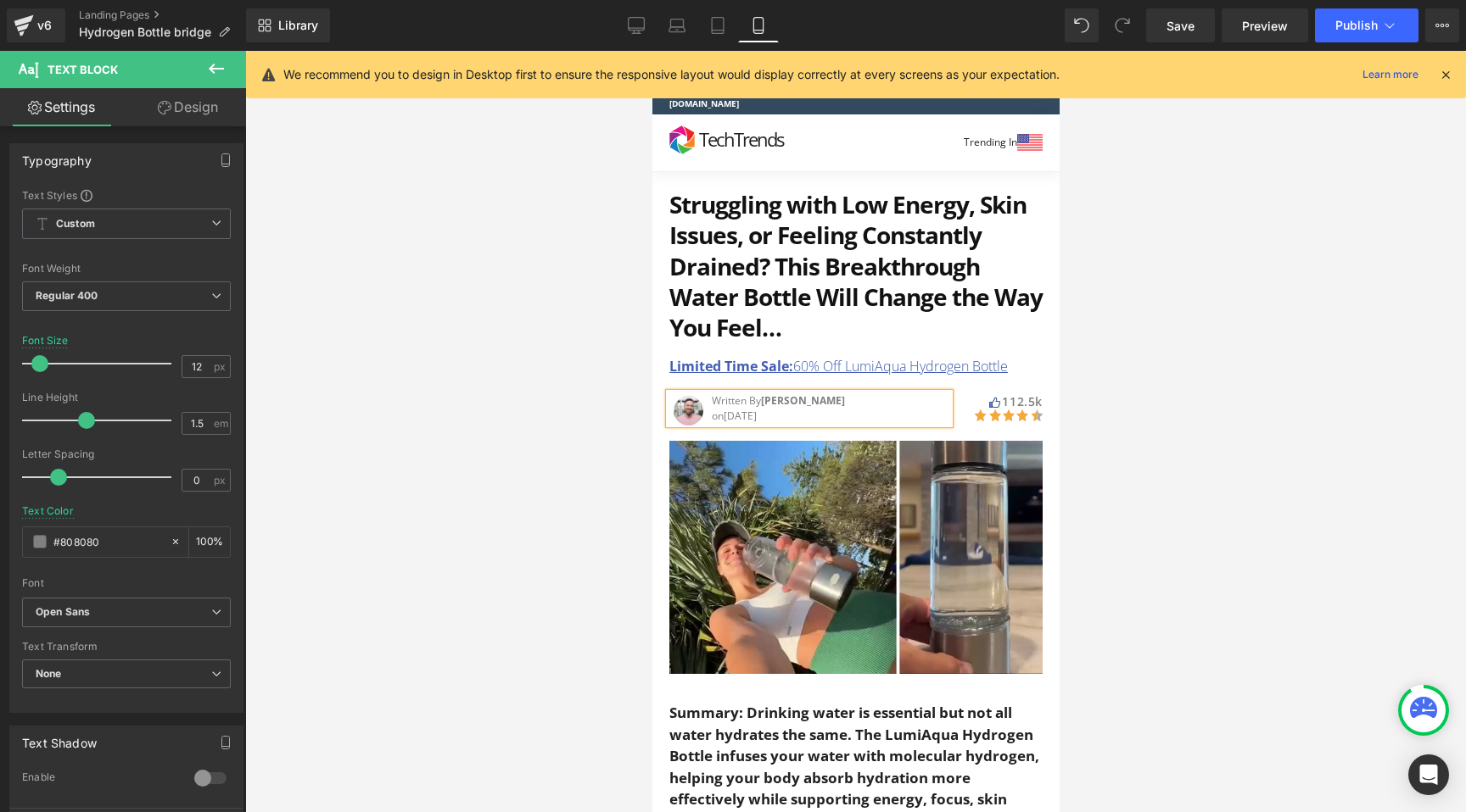
click at [531, 457] on div at bounding box center [855, 431] width 1220 height 761
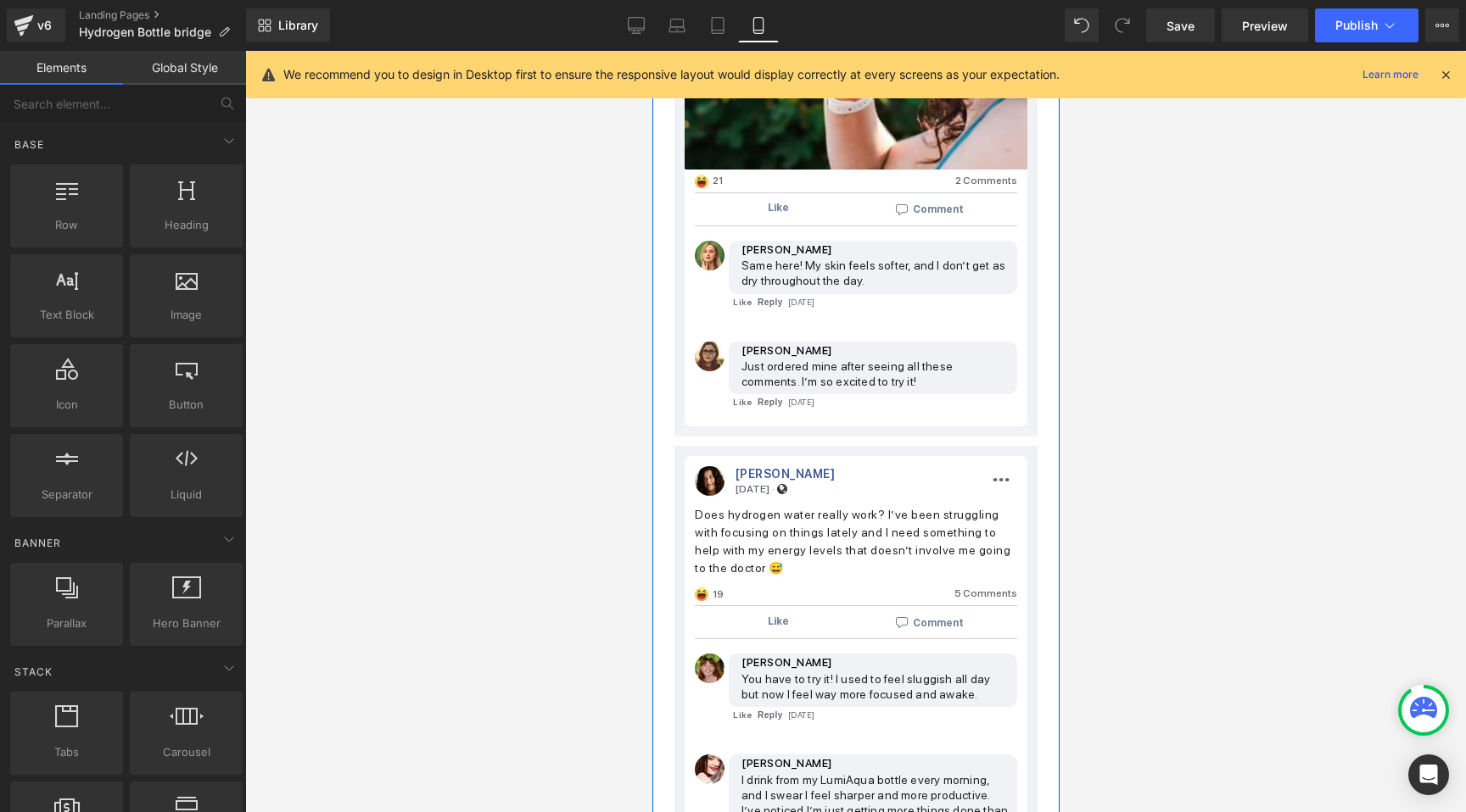
scroll to position [8295, 0]
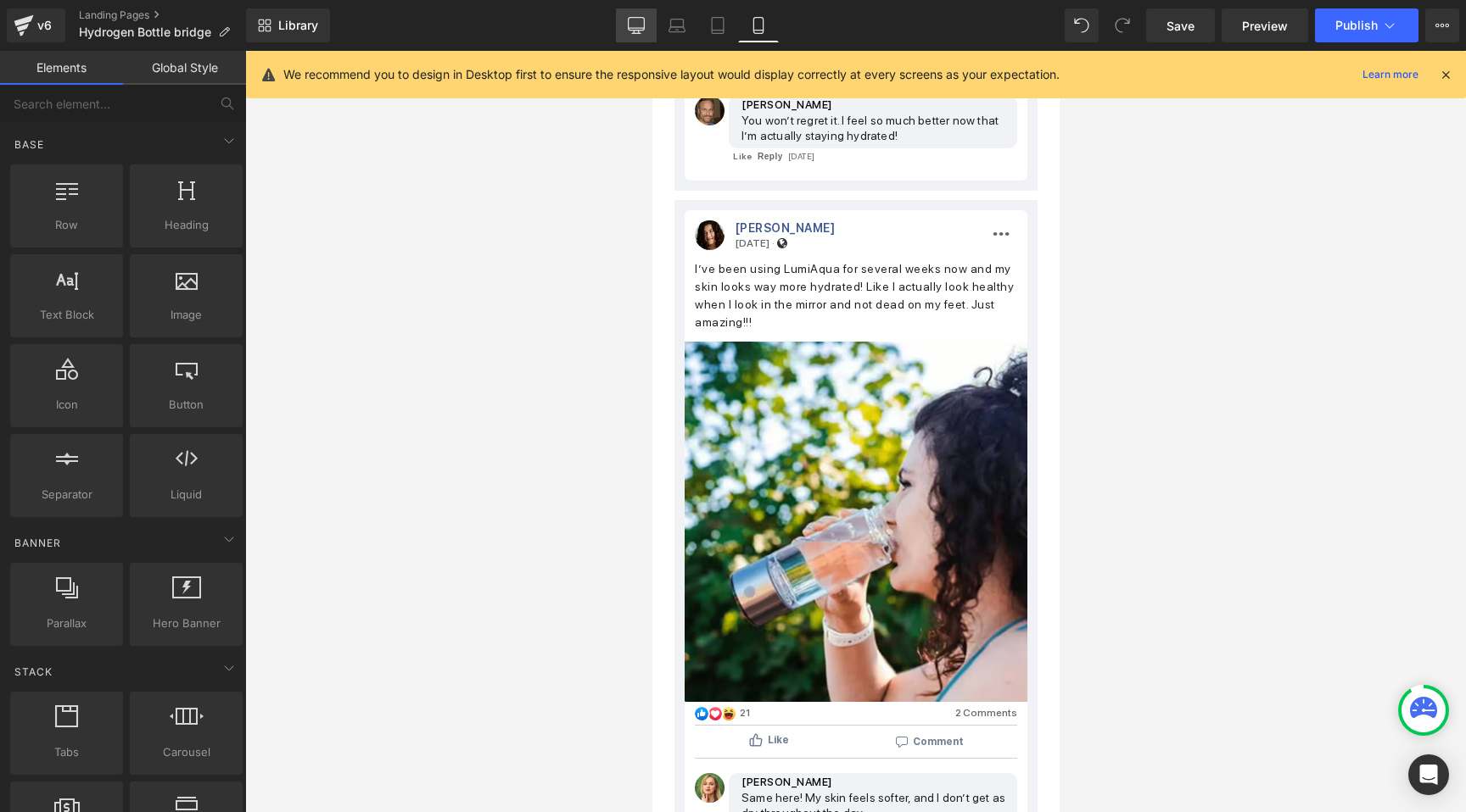
click at [639, 25] on icon at bounding box center [636, 25] width 17 height 17
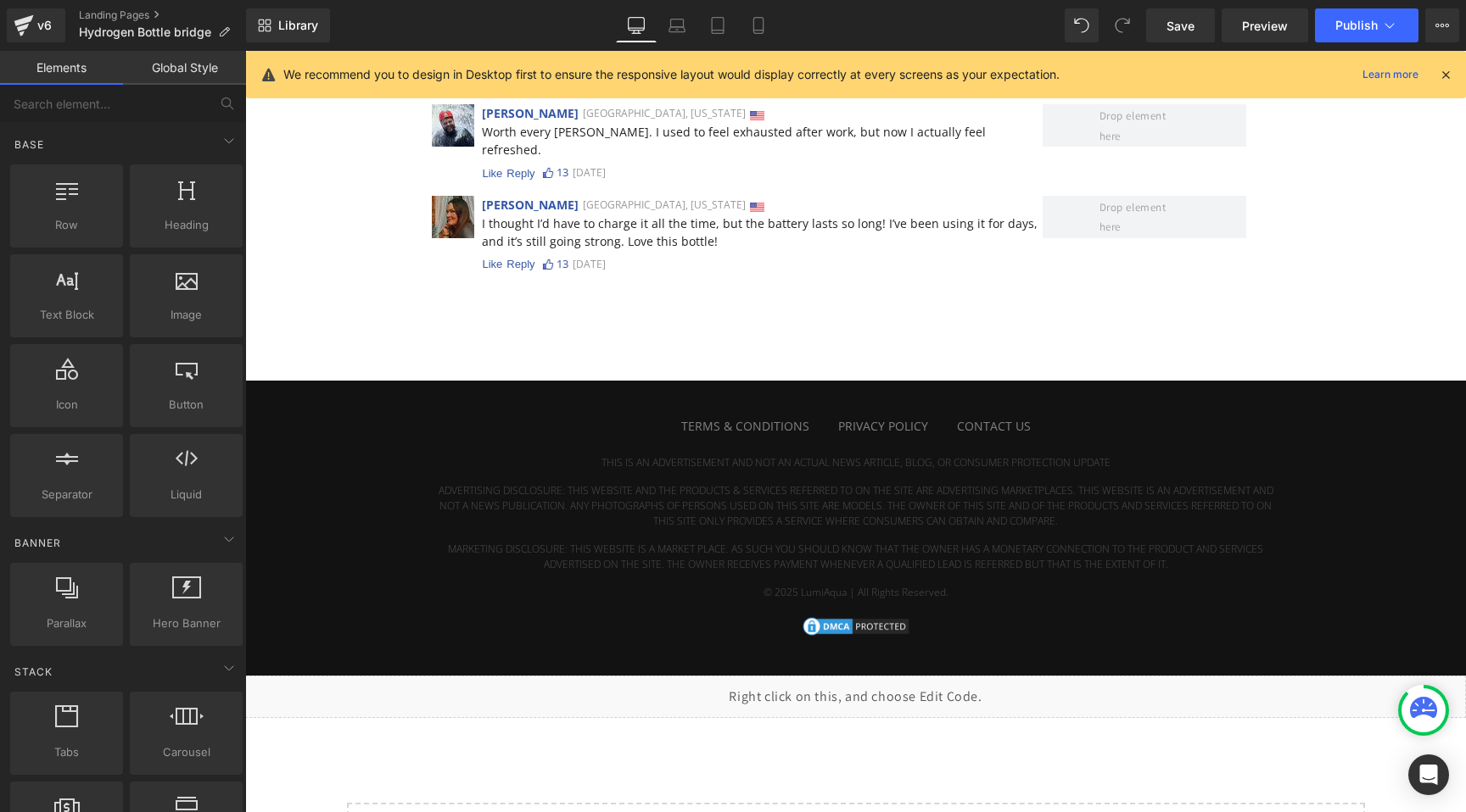
scroll to position [12023, 0]
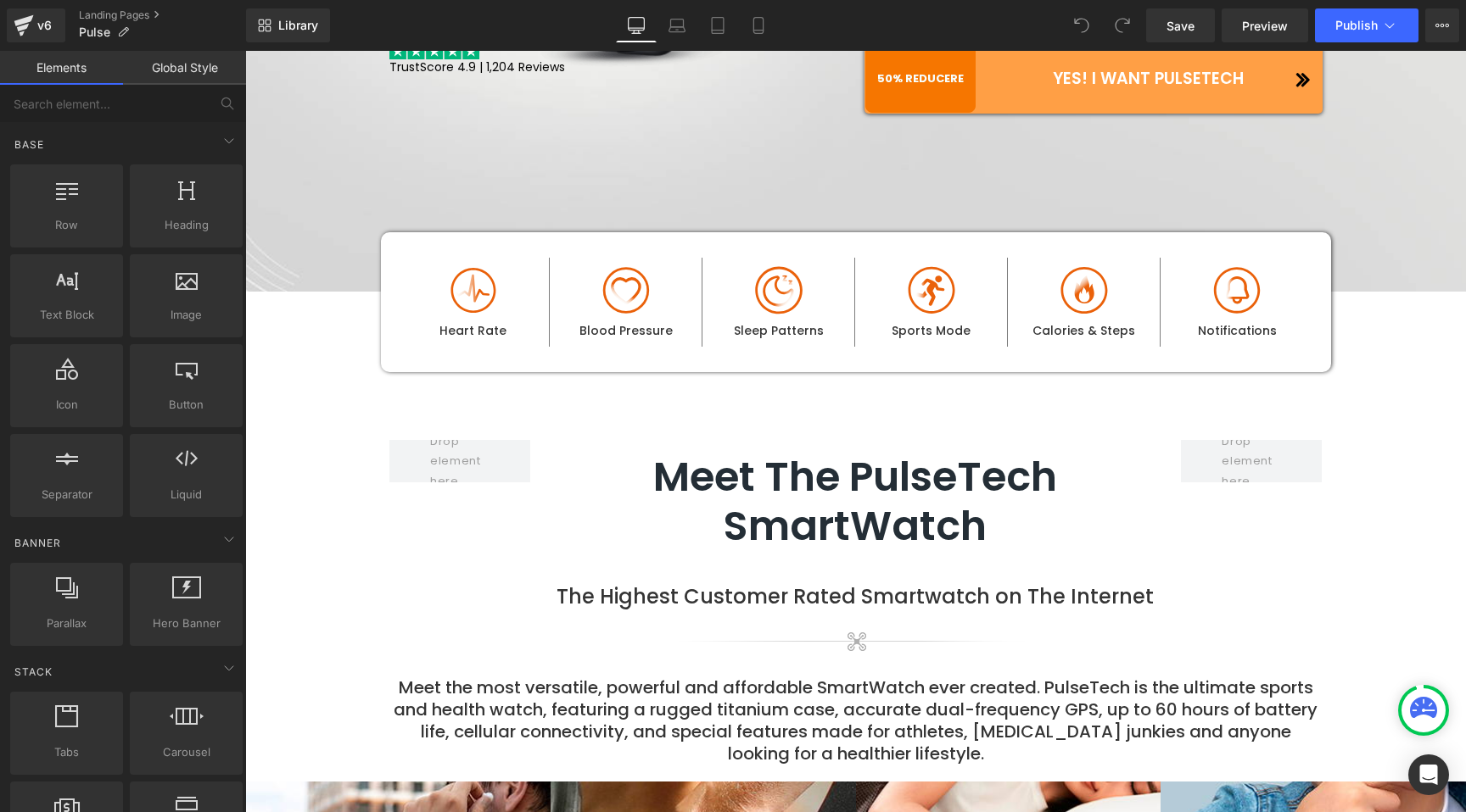
scroll to position [140, 0]
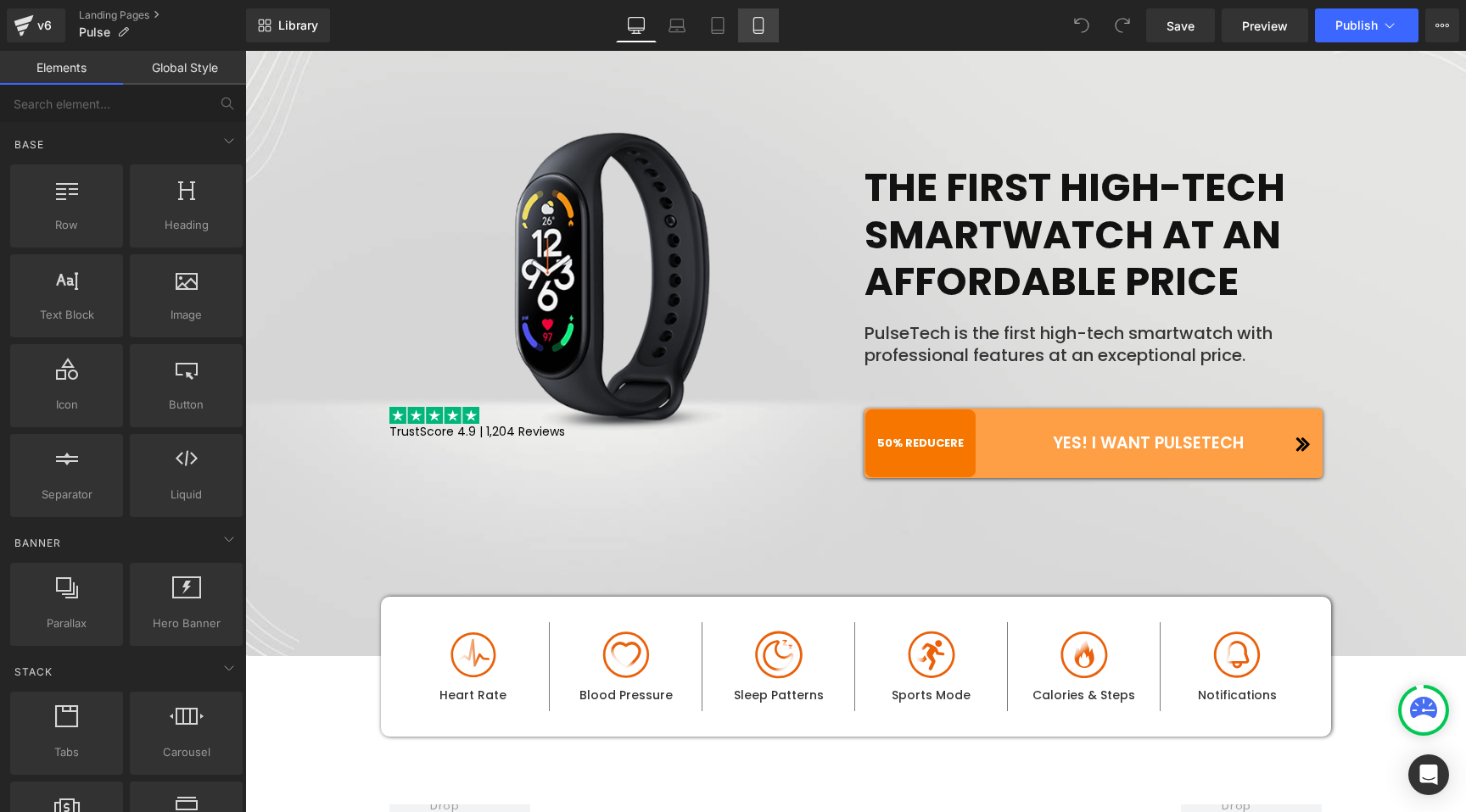
click at [756, 21] on icon at bounding box center [758, 25] width 17 height 17
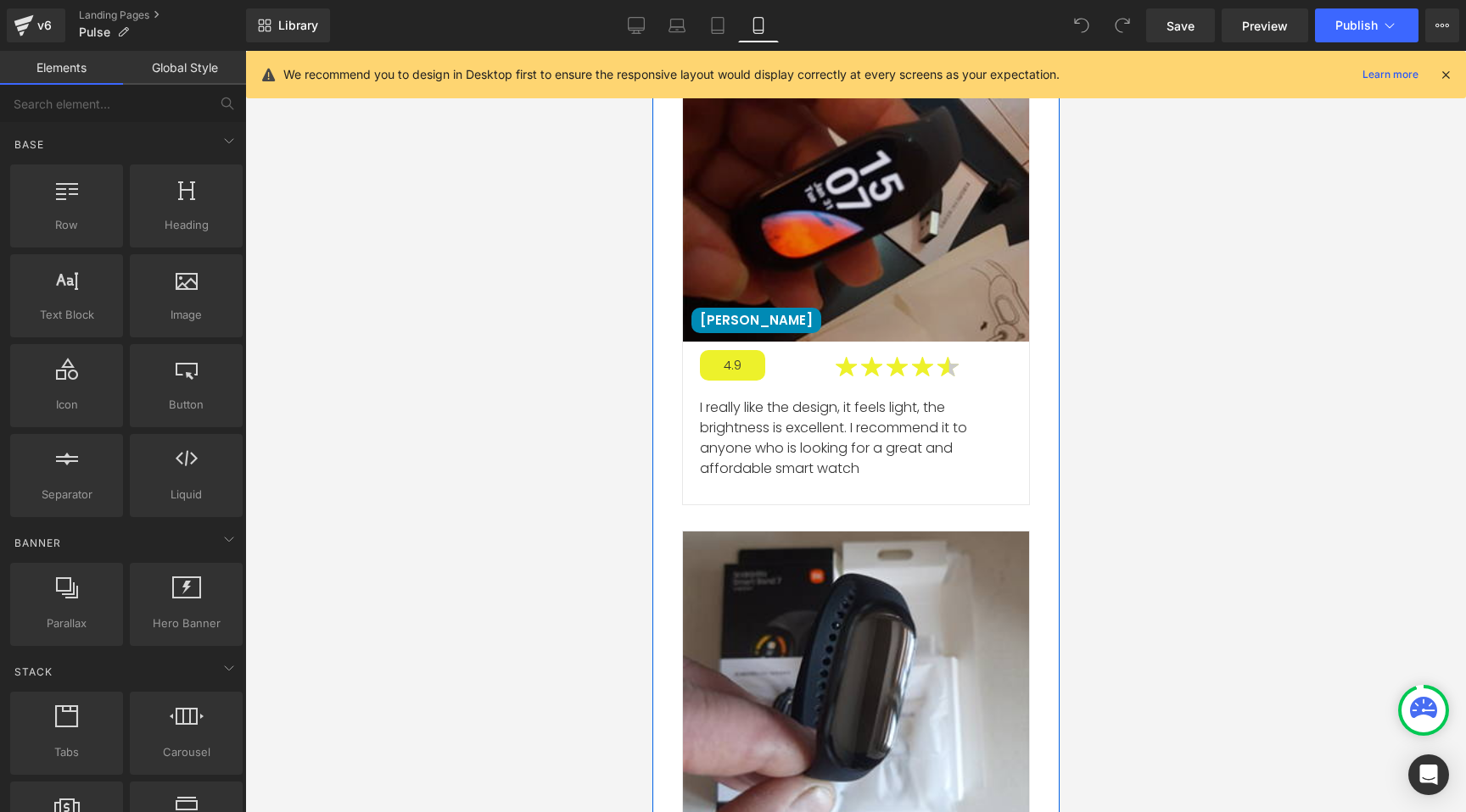
scroll to position [9919, 0]
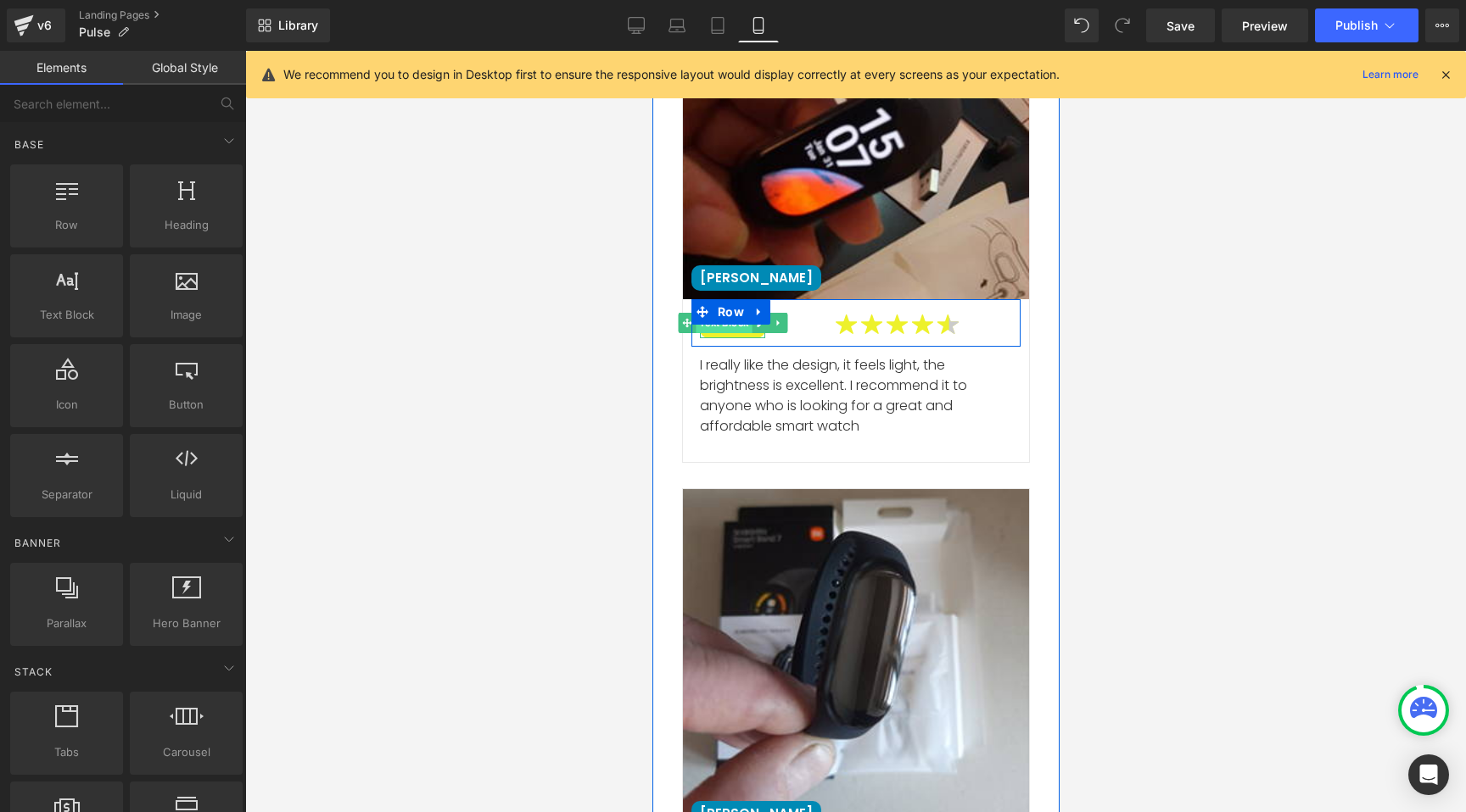
click at [721, 313] on span "Text Block" at bounding box center [722, 322] width 56 height 20
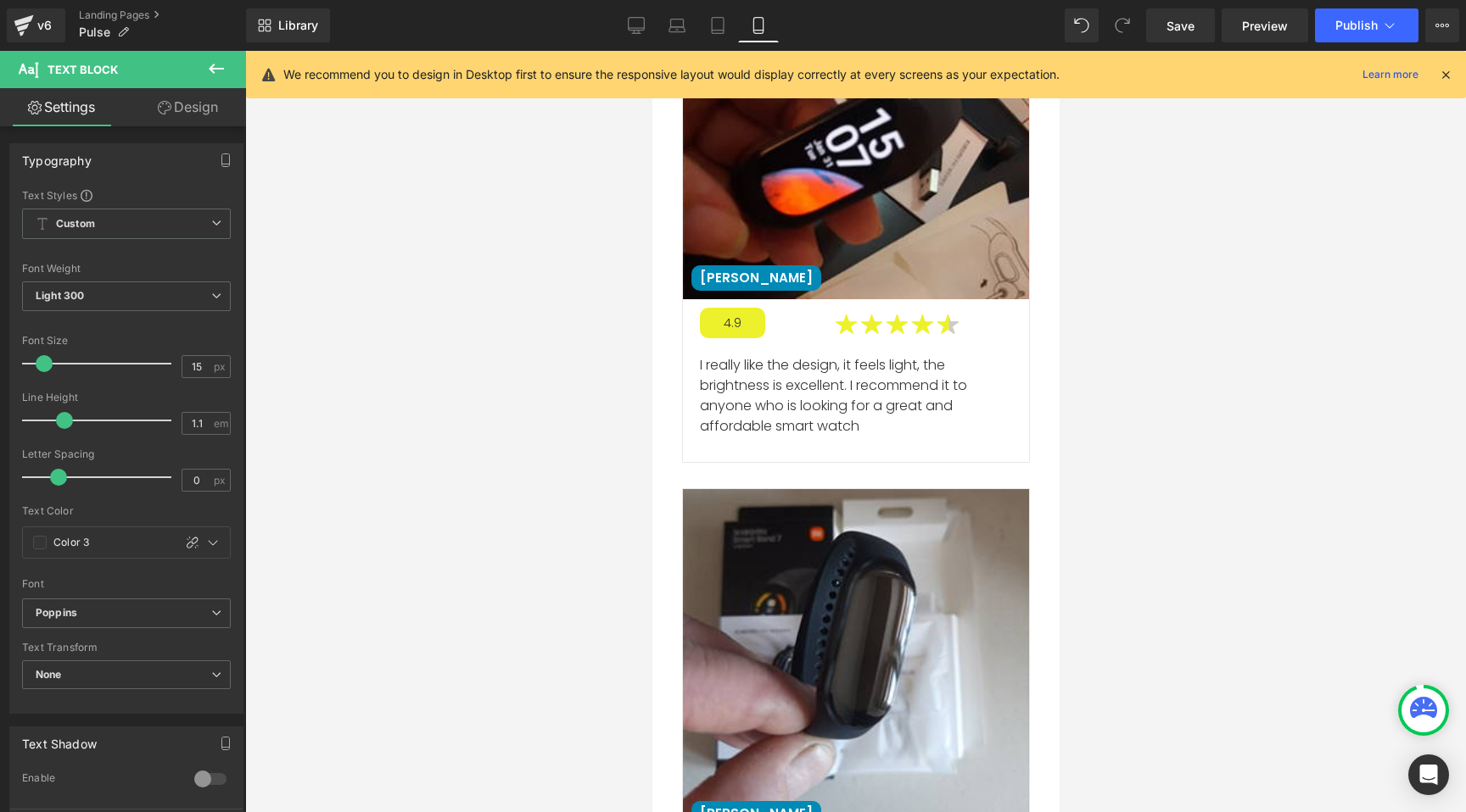
click at [570, 358] on div at bounding box center [855, 431] width 1220 height 761
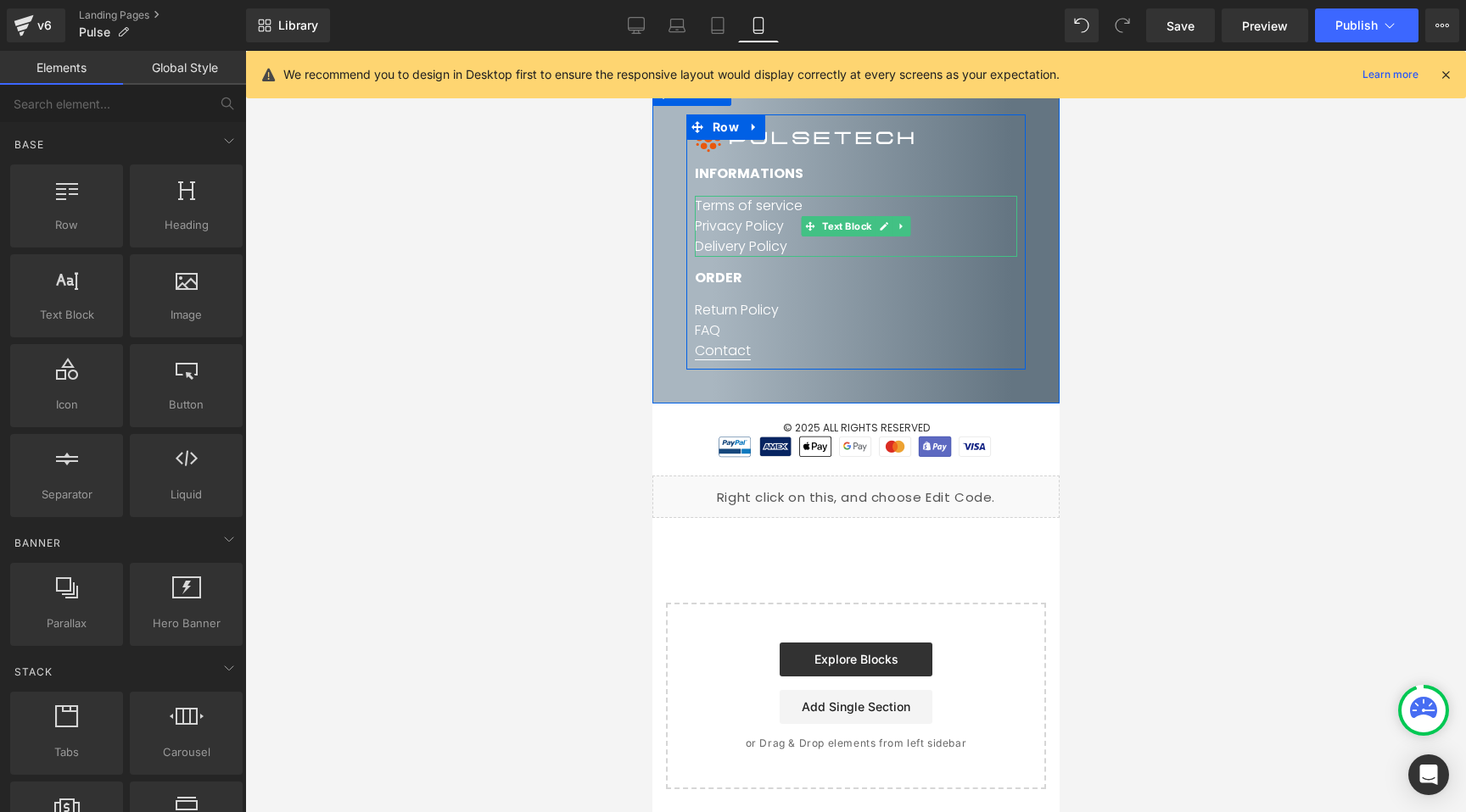
scroll to position [14365, 0]
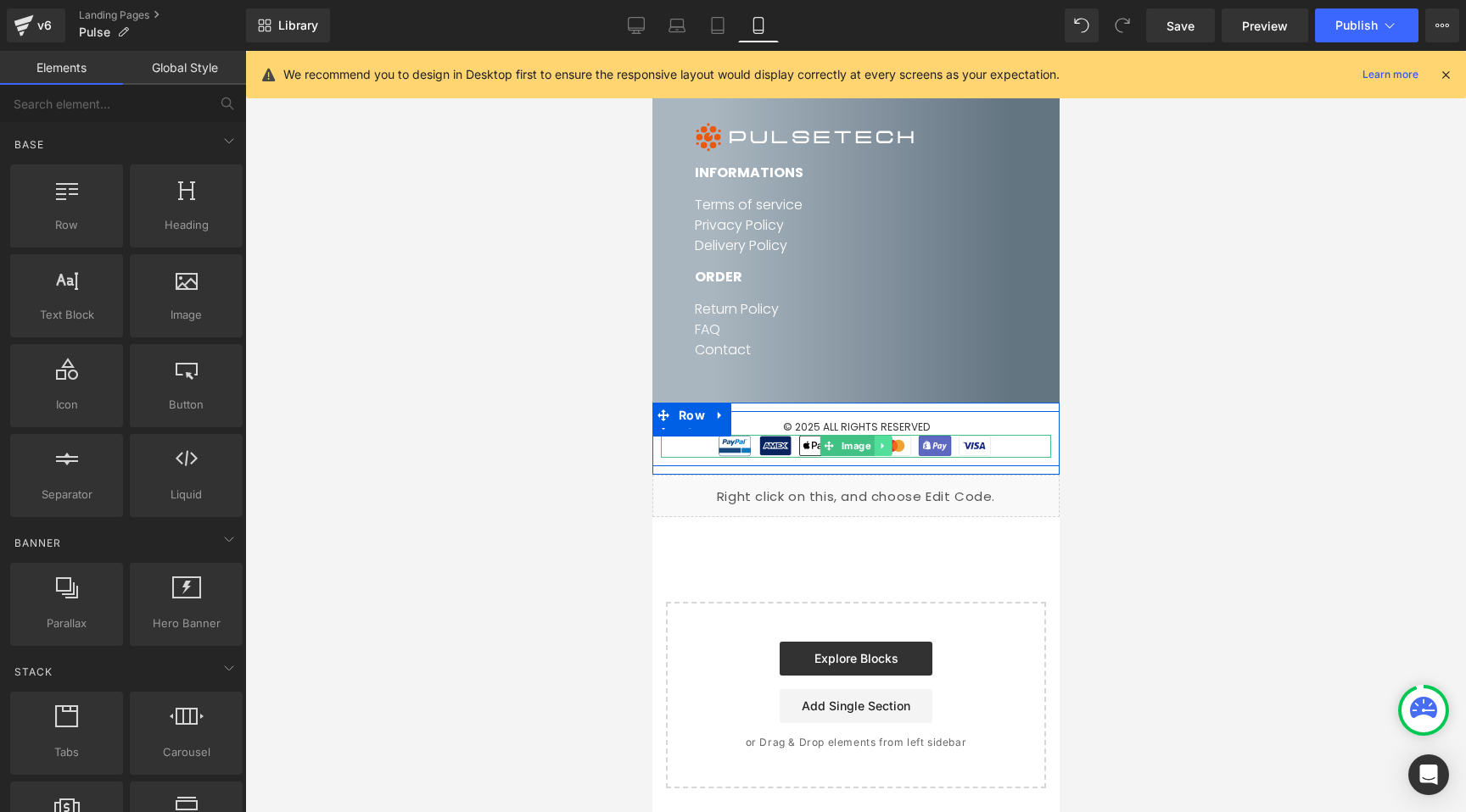
click at [878, 441] on icon at bounding box center [882, 445] width 9 height 10
click at [889, 441] on link at bounding box center [891, 445] width 18 height 20
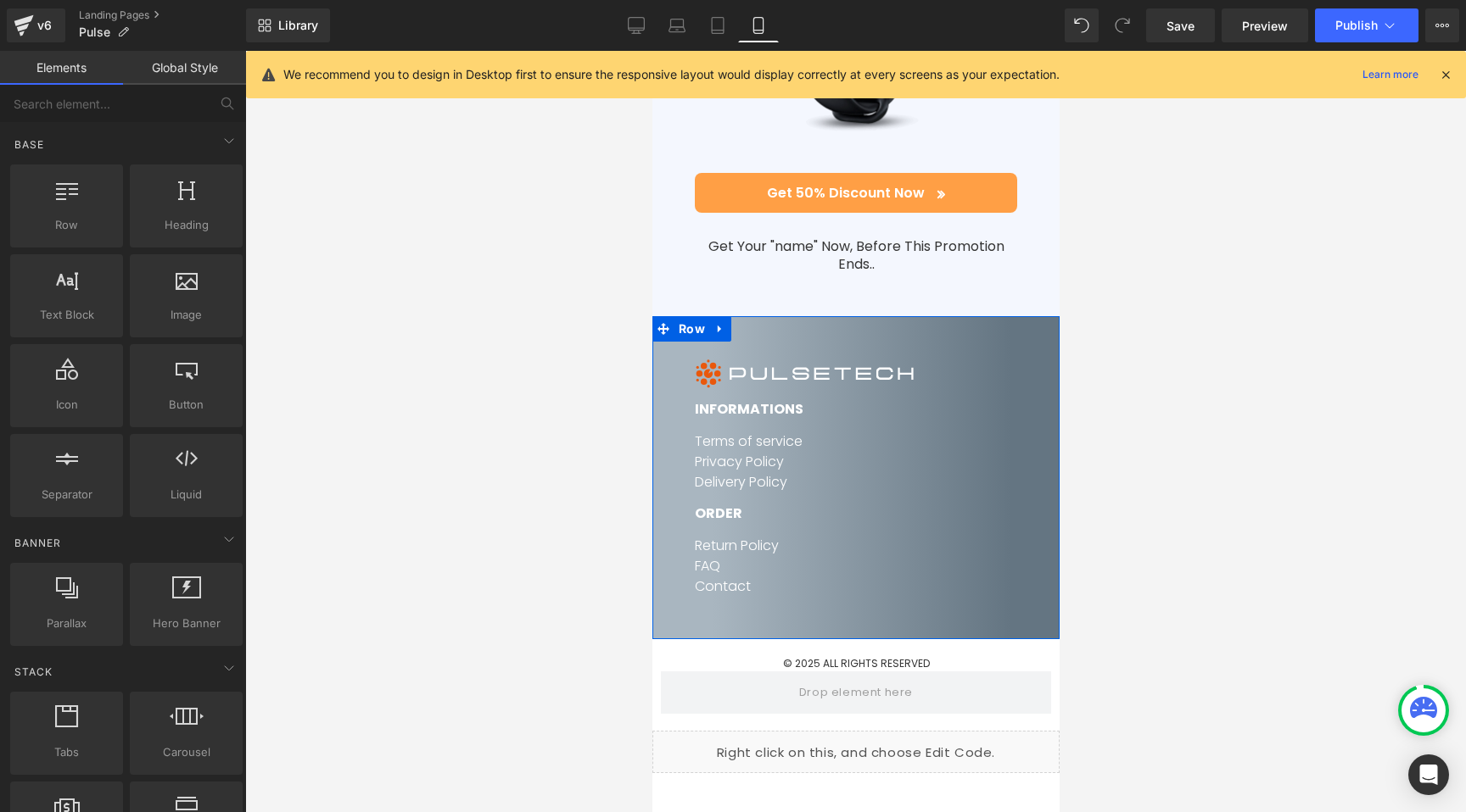
scroll to position [14017, 0]
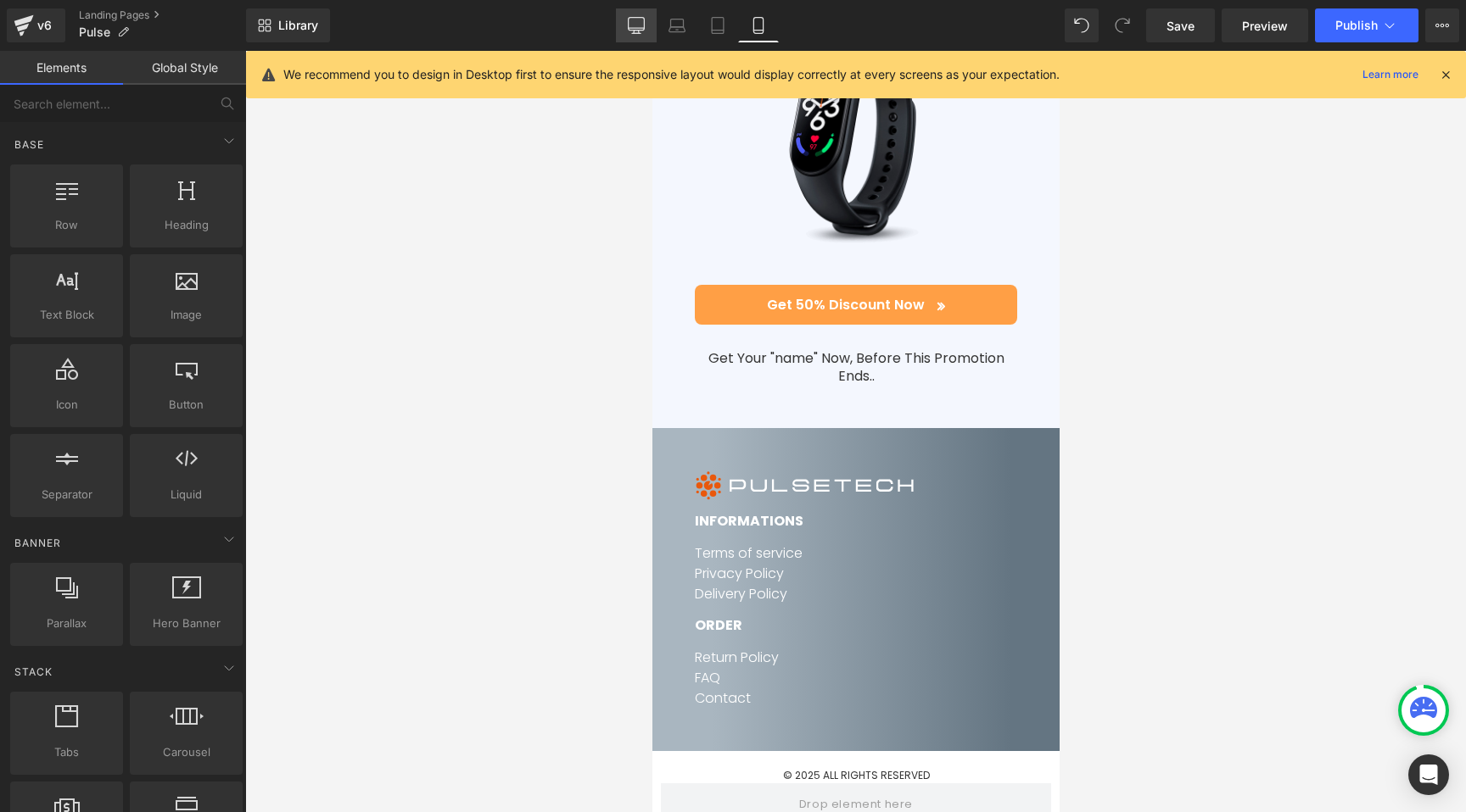
click at [642, 28] on icon at bounding box center [637, 28] width 16 height 0
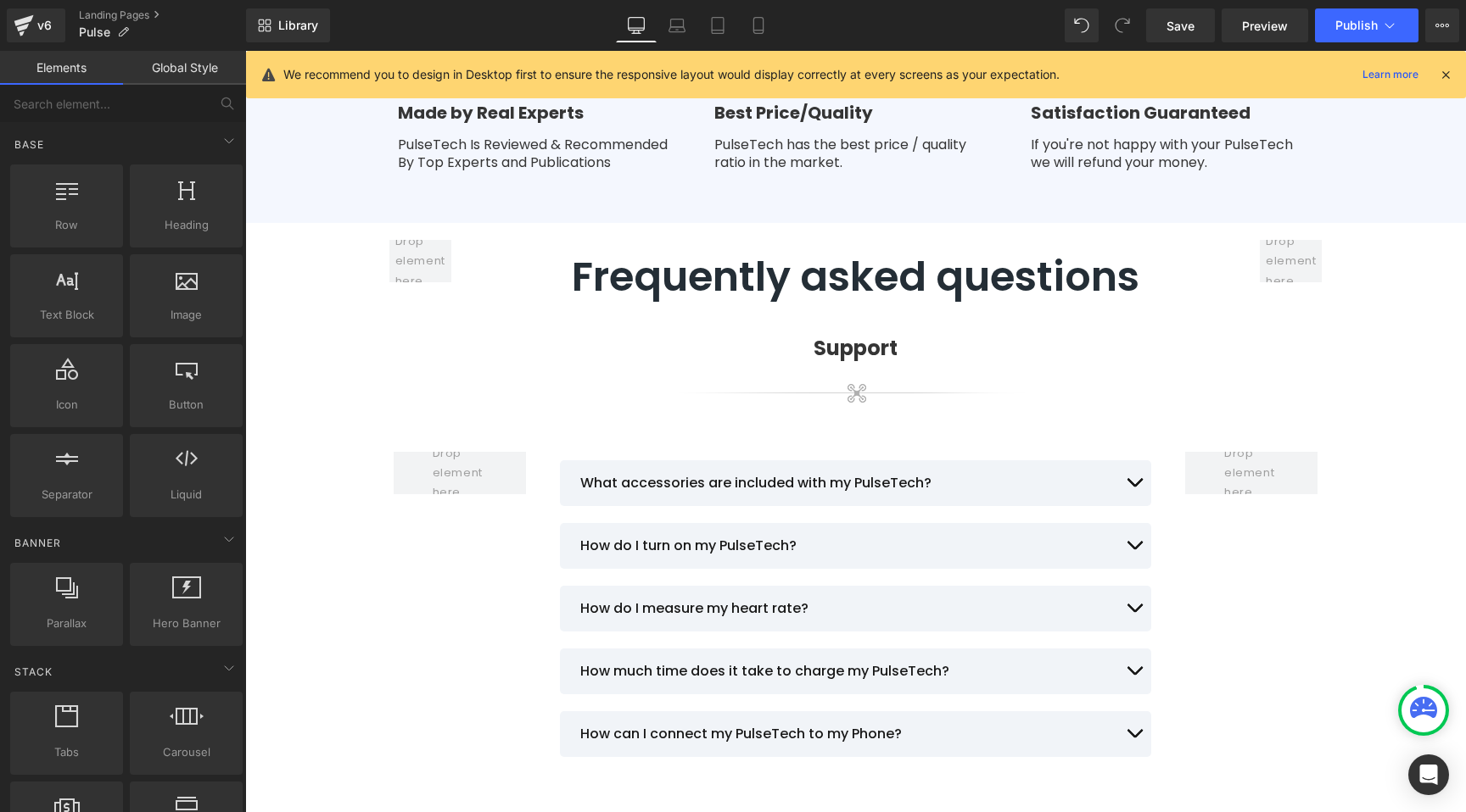
scroll to position [7233, 0]
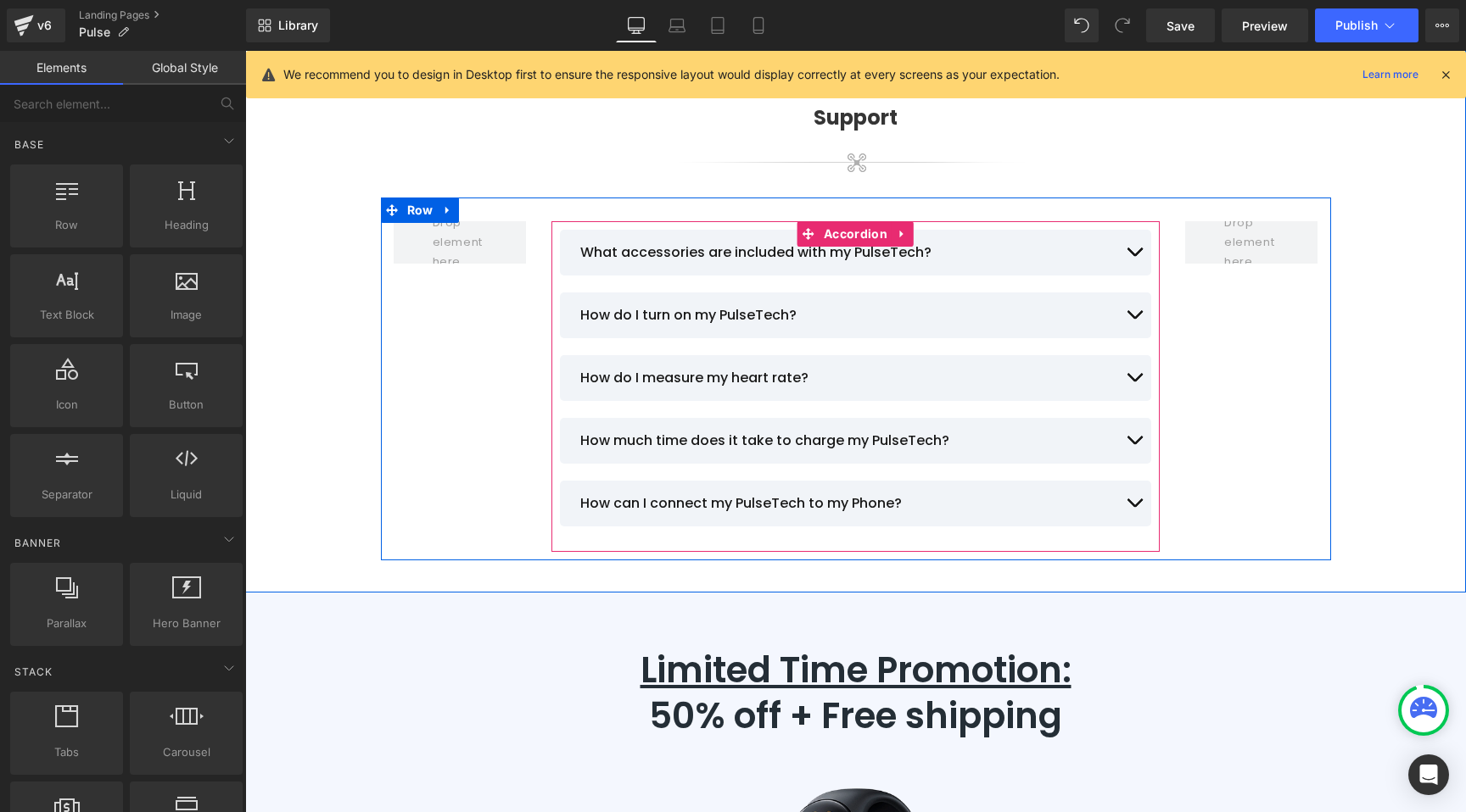
click at [1134, 256] on span "button" at bounding box center [1134, 256] width 0 height 0
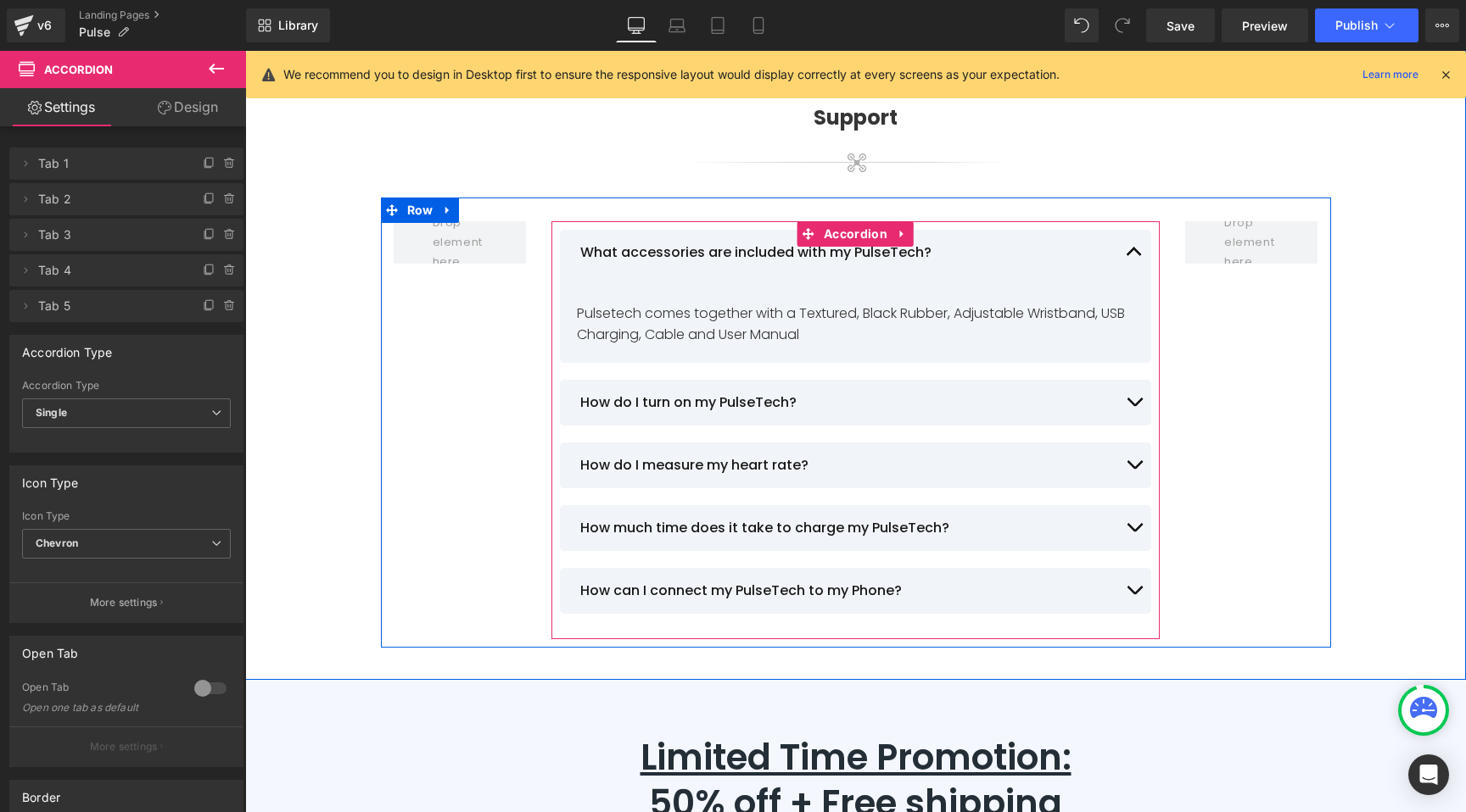
click at [1131, 230] on button "button" at bounding box center [1134, 252] width 34 height 45
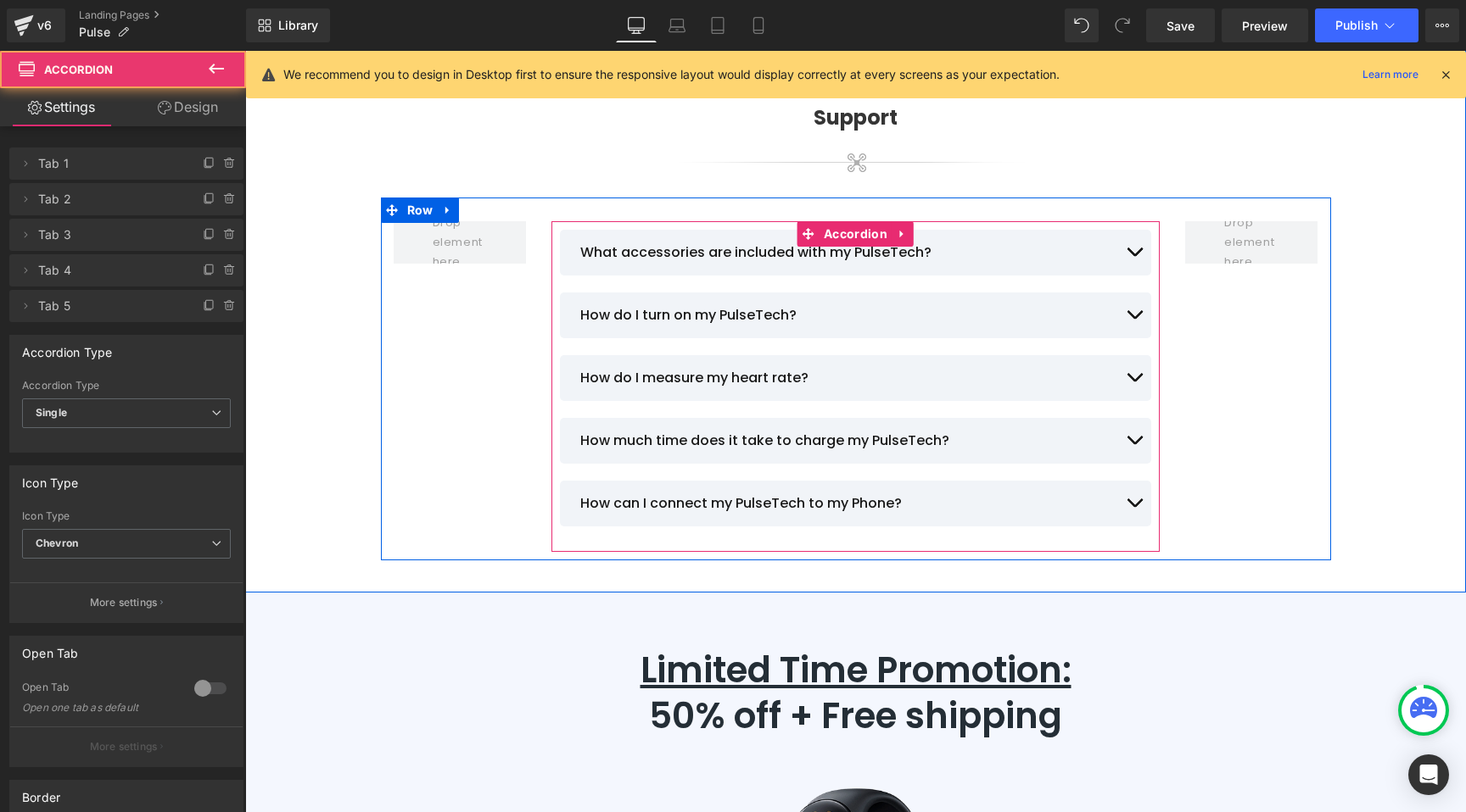
click at [1127, 293] on button "button" at bounding box center [1134, 315] width 34 height 45
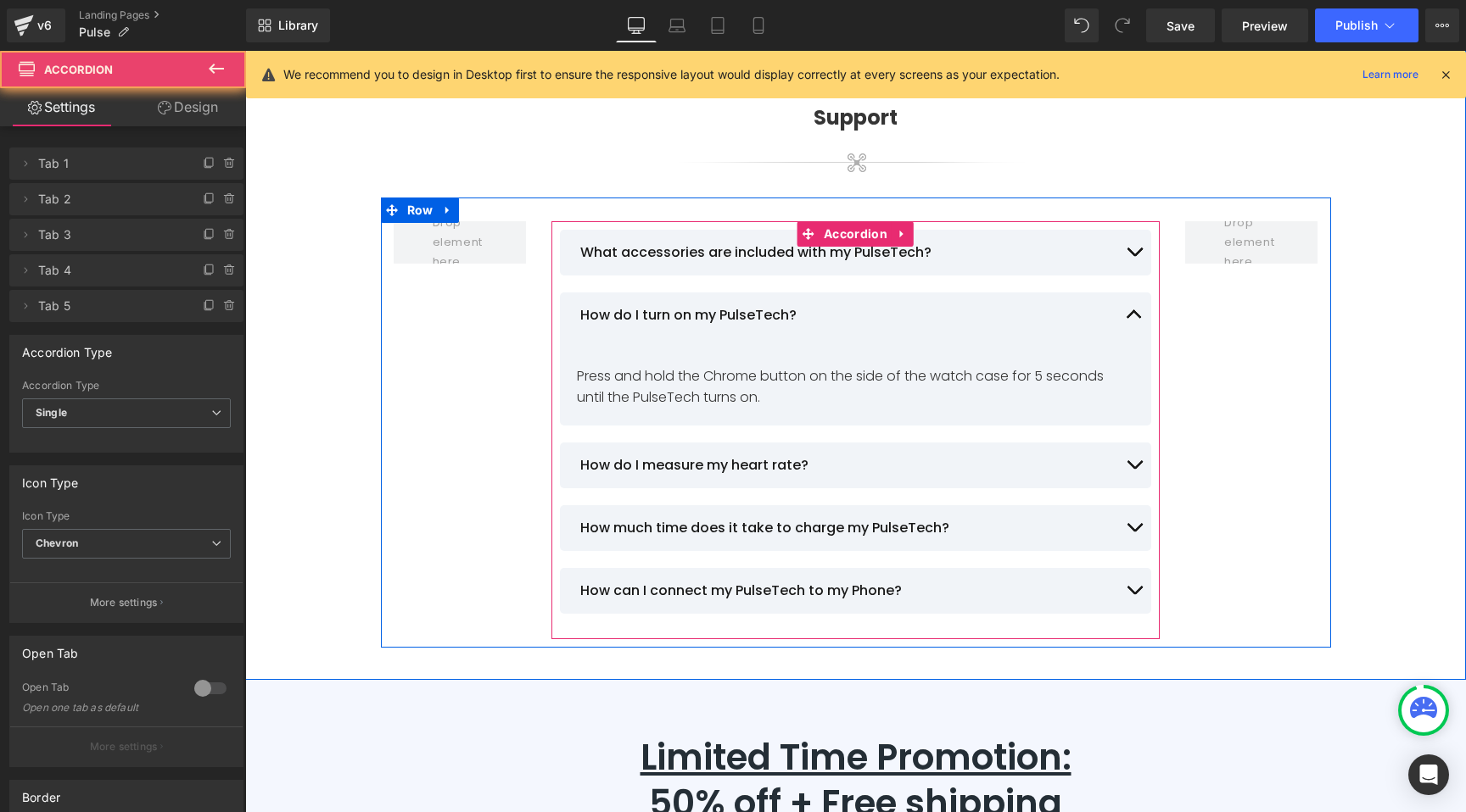
click at [1126, 293] on button "button" at bounding box center [1134, 315] width 34 height 45
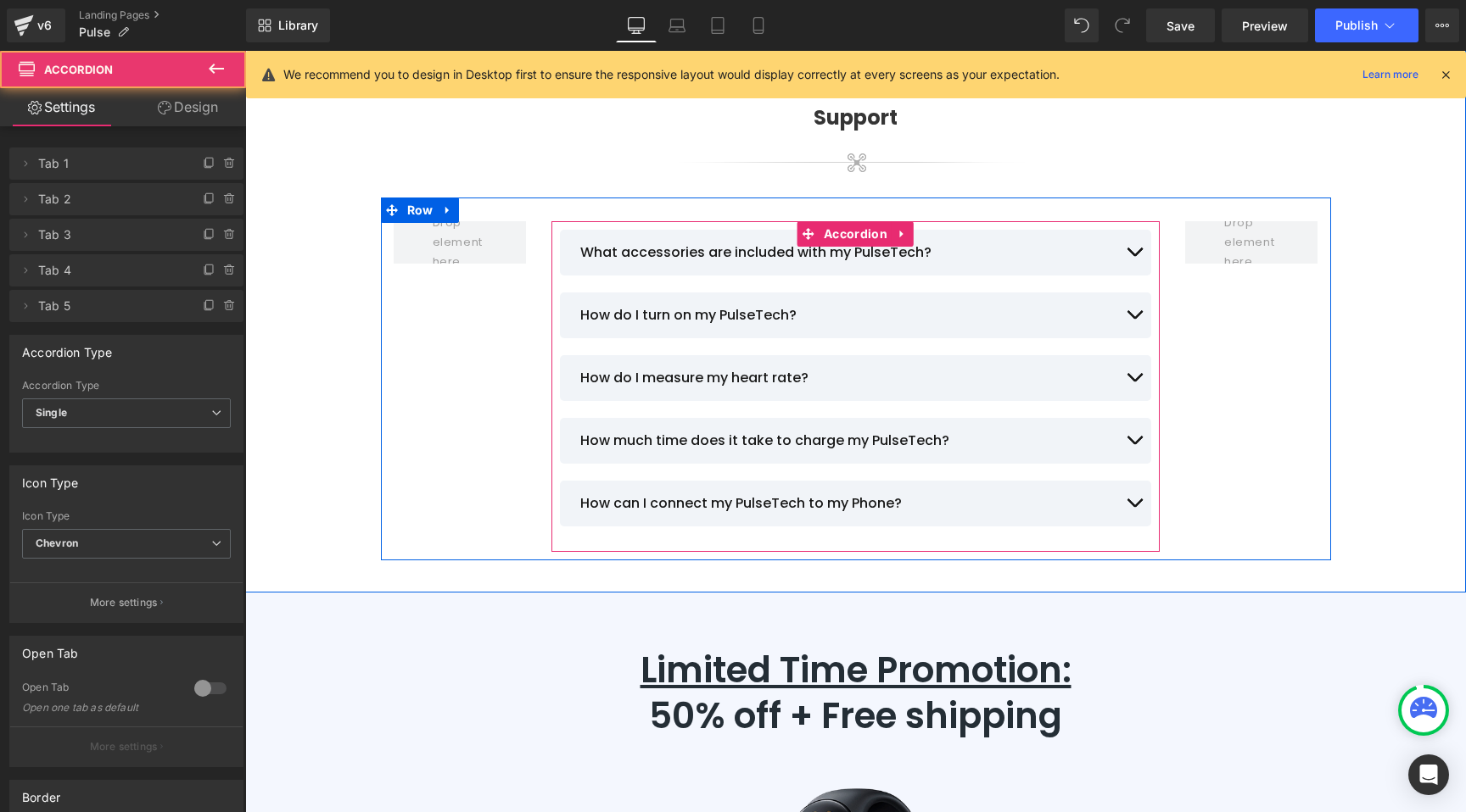
click at [1128, 355] on button "button" at bounding box center [1134, 378] width 34 height 45
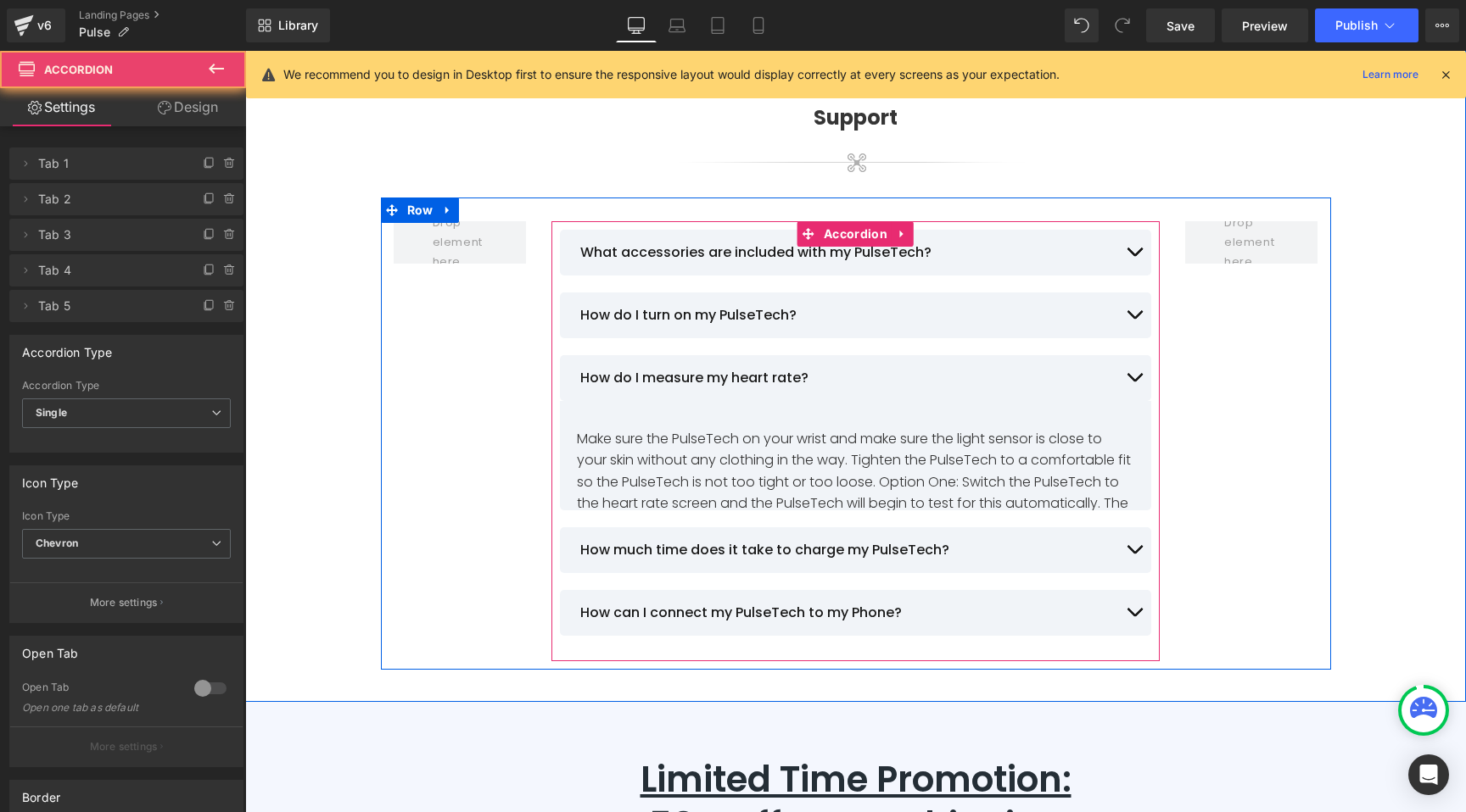
click at [1128, 355] on button "button" at bounding box center [1134, 378] width 34 height 45
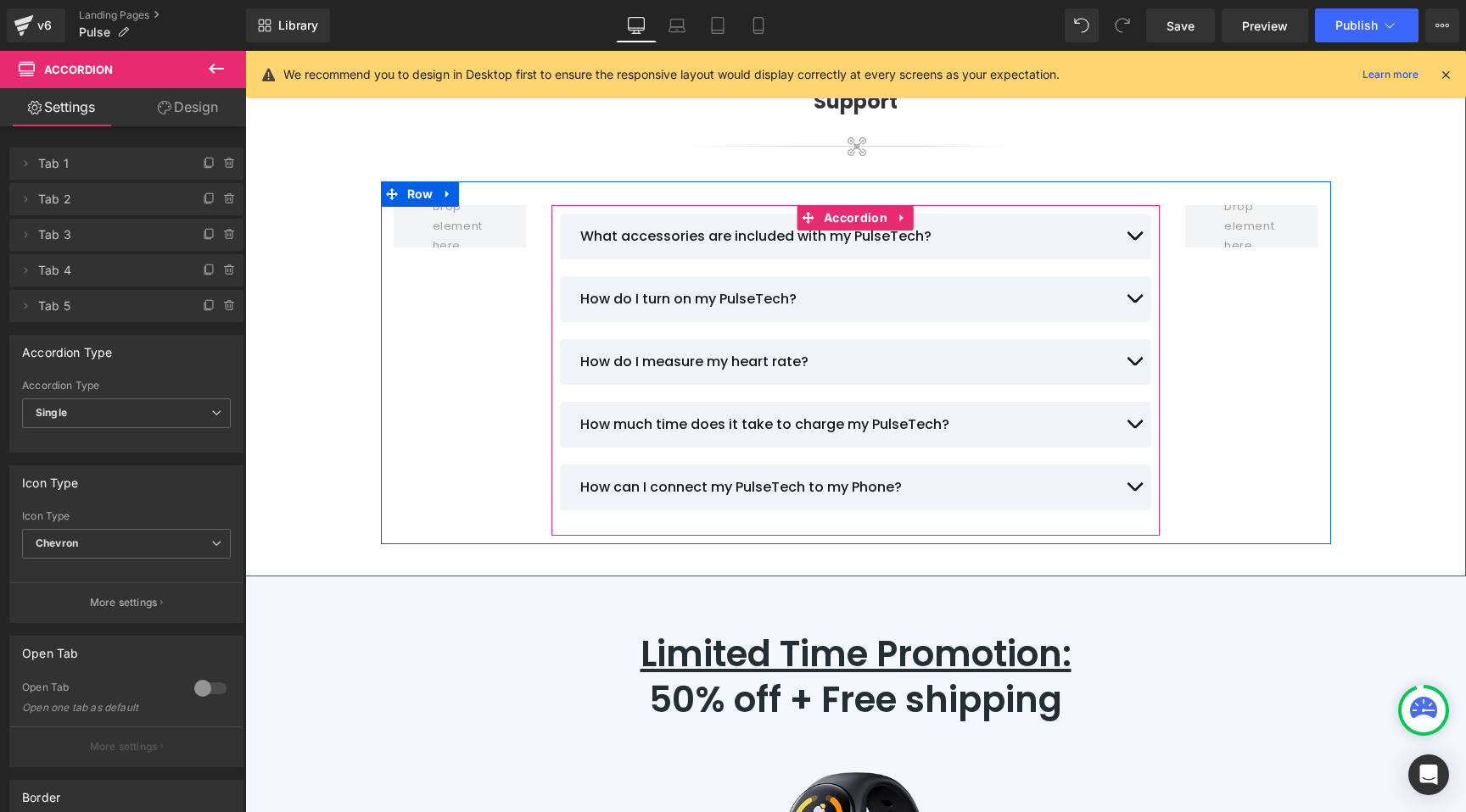
scroll to position [7256, 0]
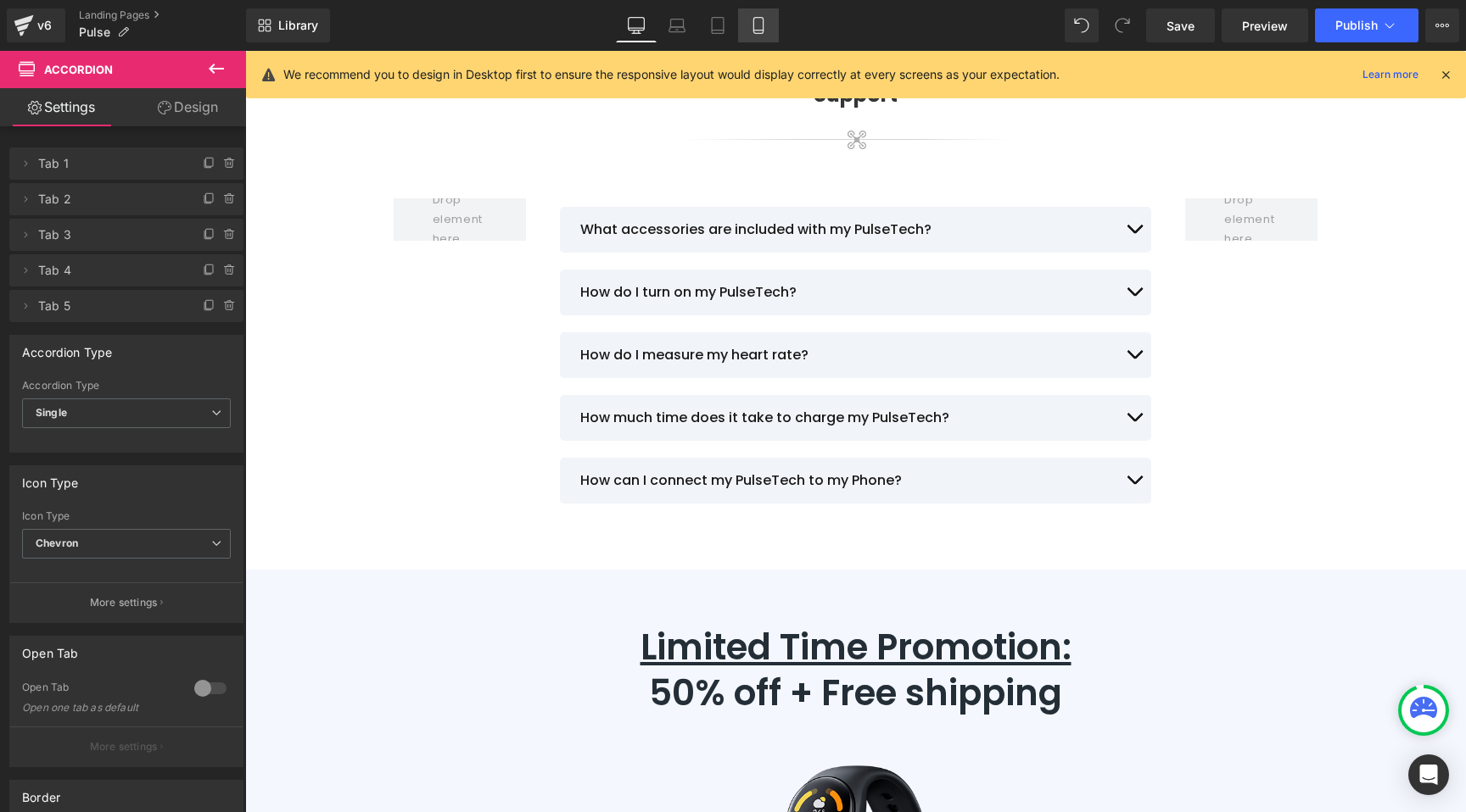
click at [762, 19] on icon at bounding box center [758, 25] width 17 height 17
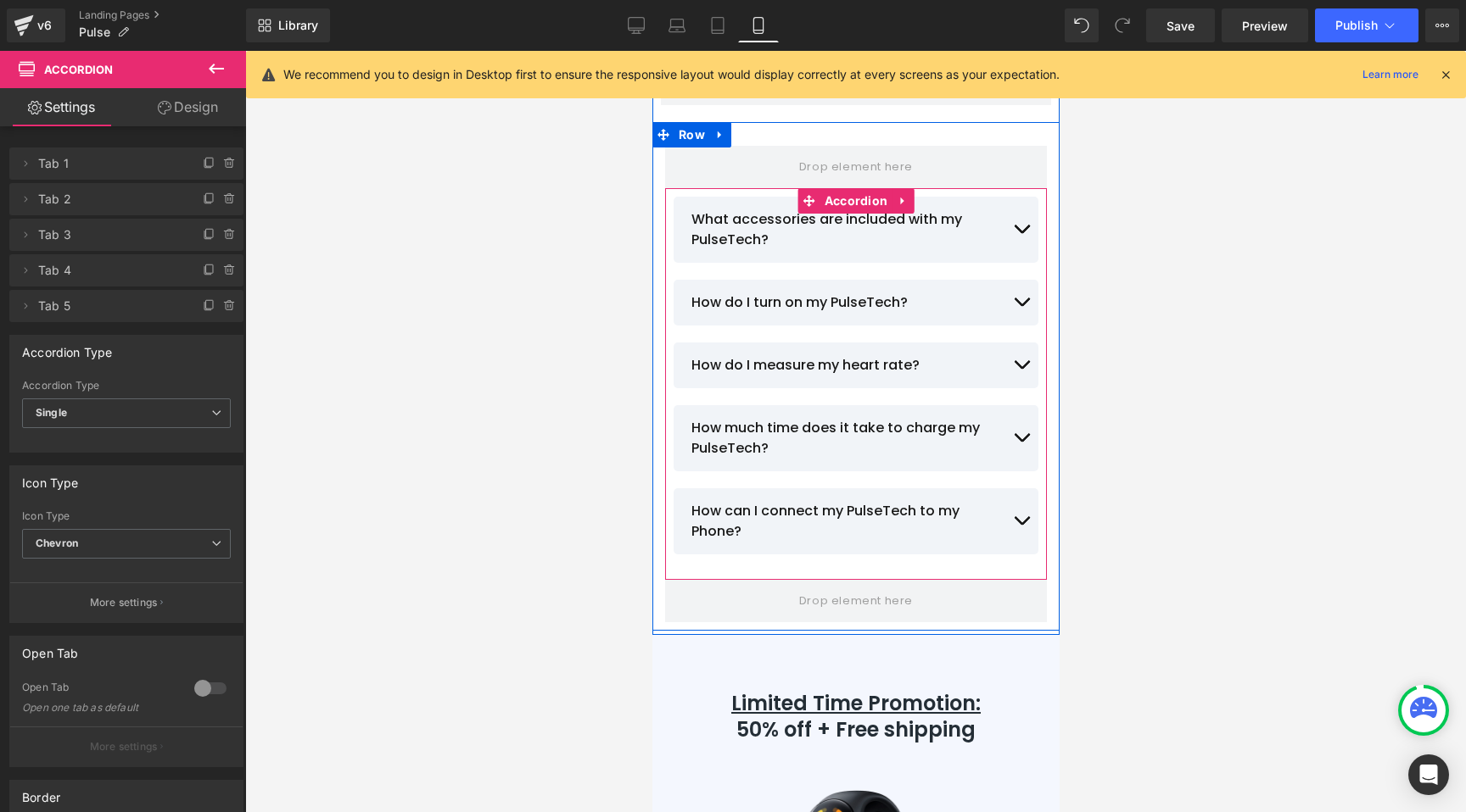
scroll to position [13151, 0]
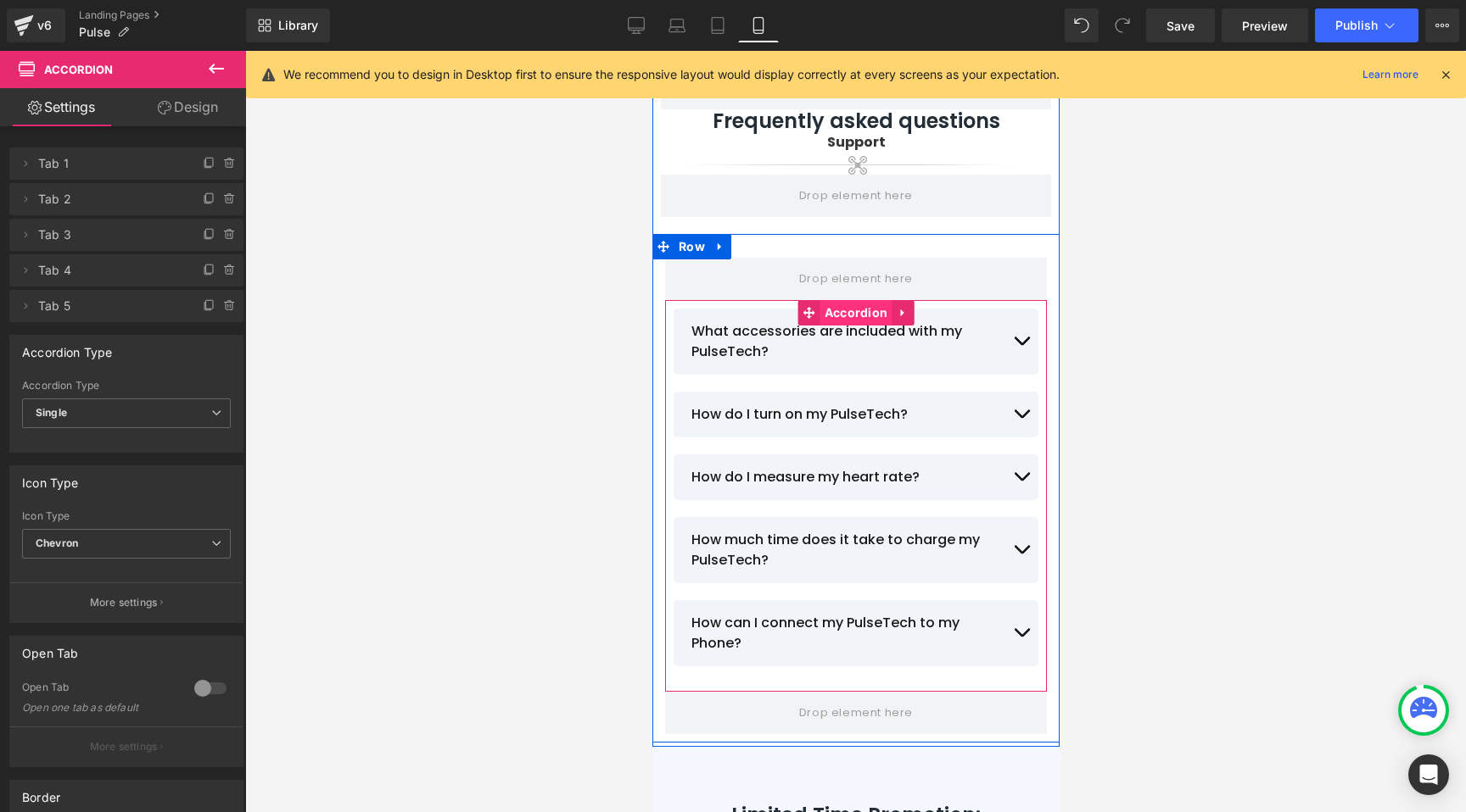
click at [833, 308] on span "Accordion" at bounding box center [855, 313] width 72 height 26
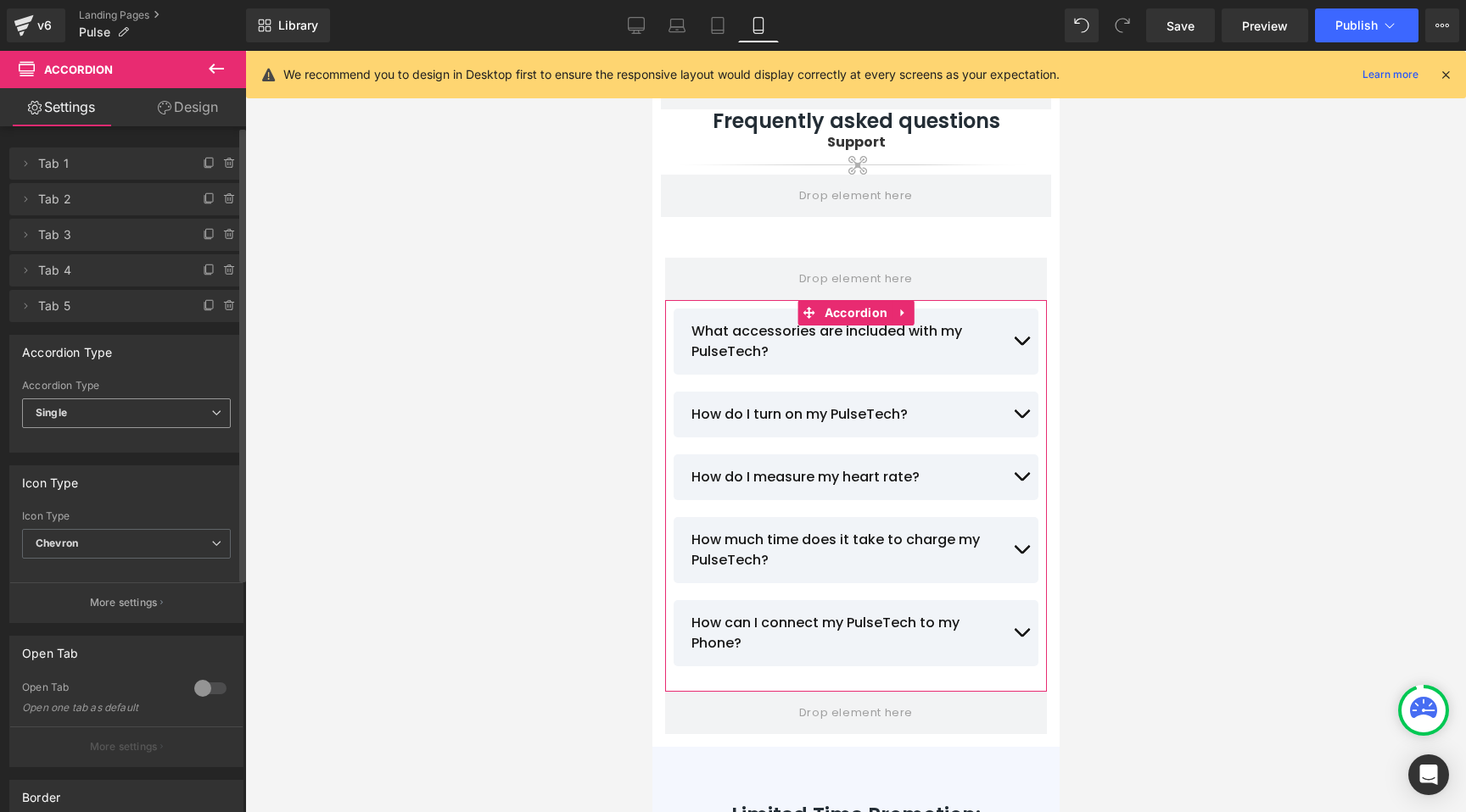
click at [116, 408] on span "Single" at bounding box center [126, 413] width 208 height 29
click at [102, 437] on li "Multiple" at bounding box center [123, 443] width 202 height 26
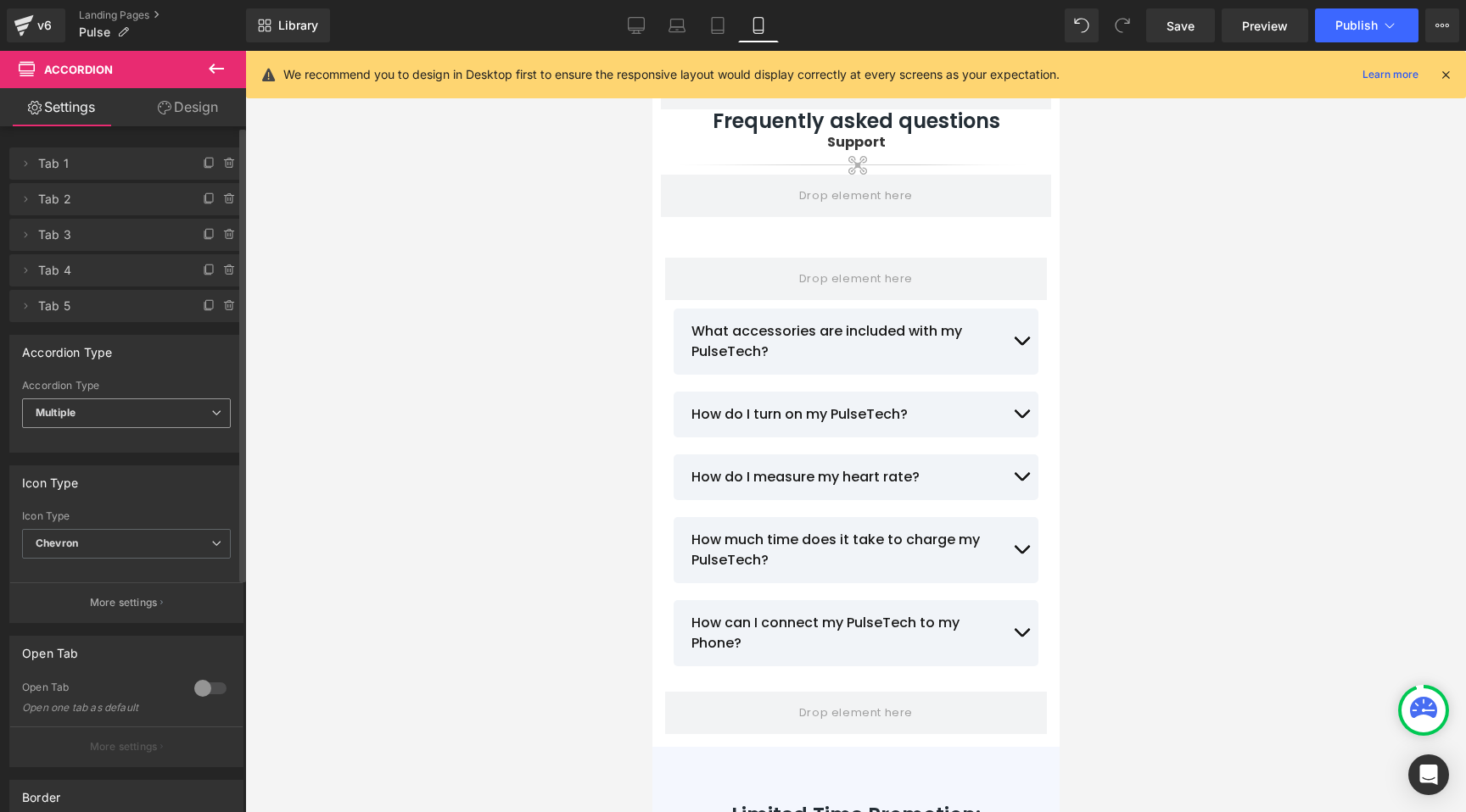
click at [108, 413] on span "Multiple" at bounding box center [126, 413] width 208 height 29
click at [78, 467] on li "Single" at bounding box center [123, 468] width 202 height 26
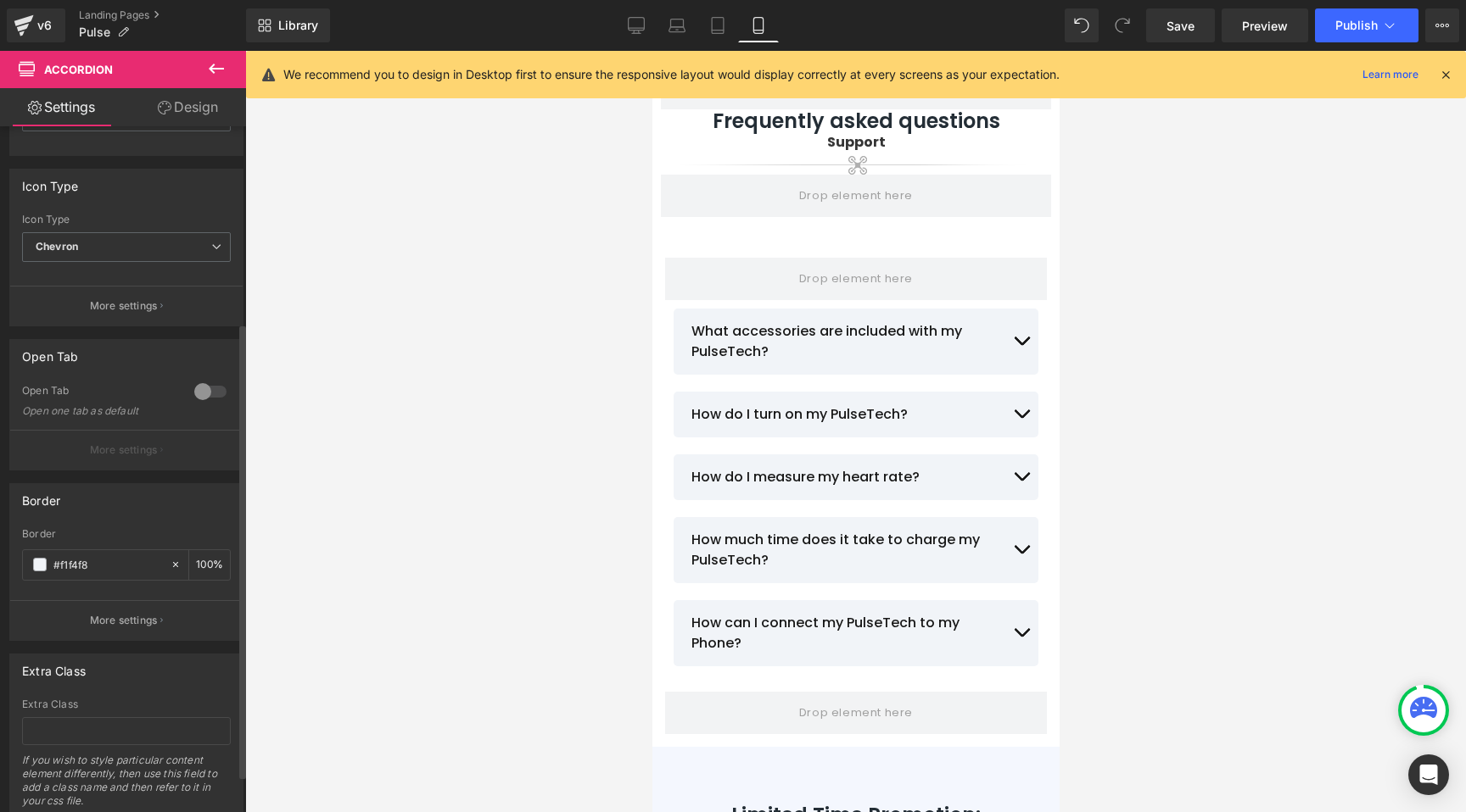
scroll to position [297, 0]
click at [215, 388] on div at bounding box center [210, 391] width 41 height 27
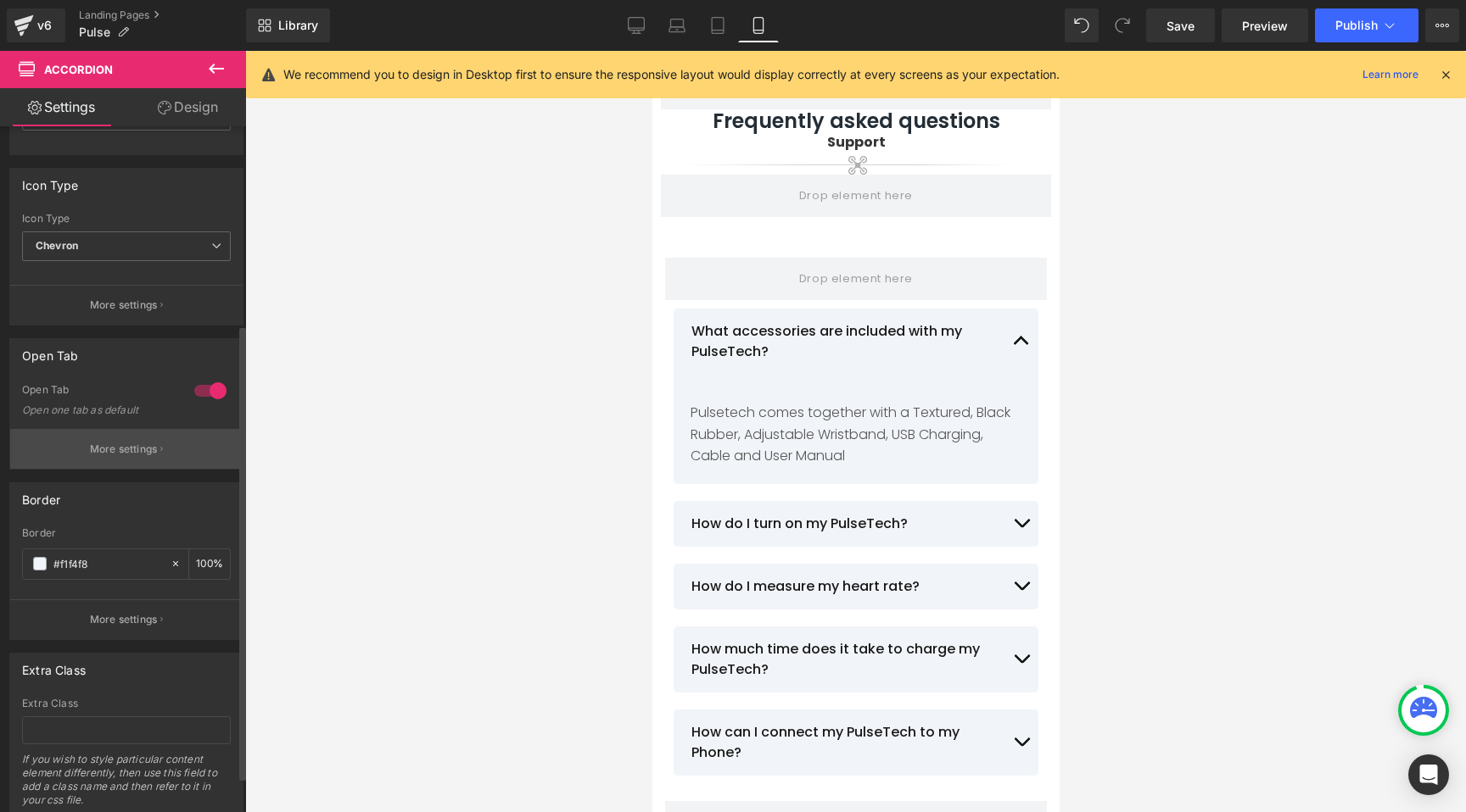
click at [115, 450] on p "More settings" at bounding box center [124, 449] width 68 height 15
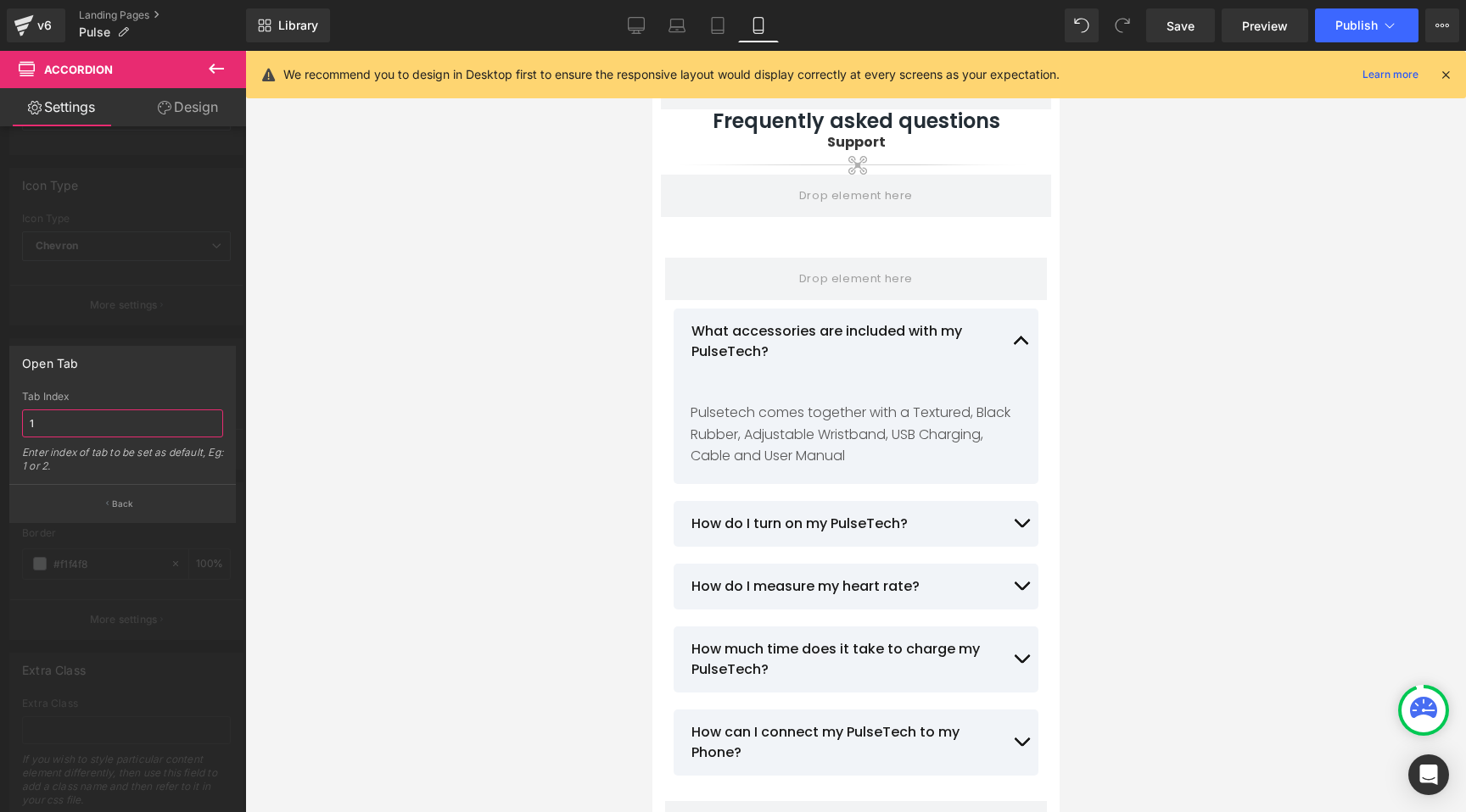
click at [102, 423] on input "1" at bounding box center [123, 423] width 201 height 28
type input "1 2"
click at [133, 504] on p "Back" at bounding box center [123, 504] width 22 height 12
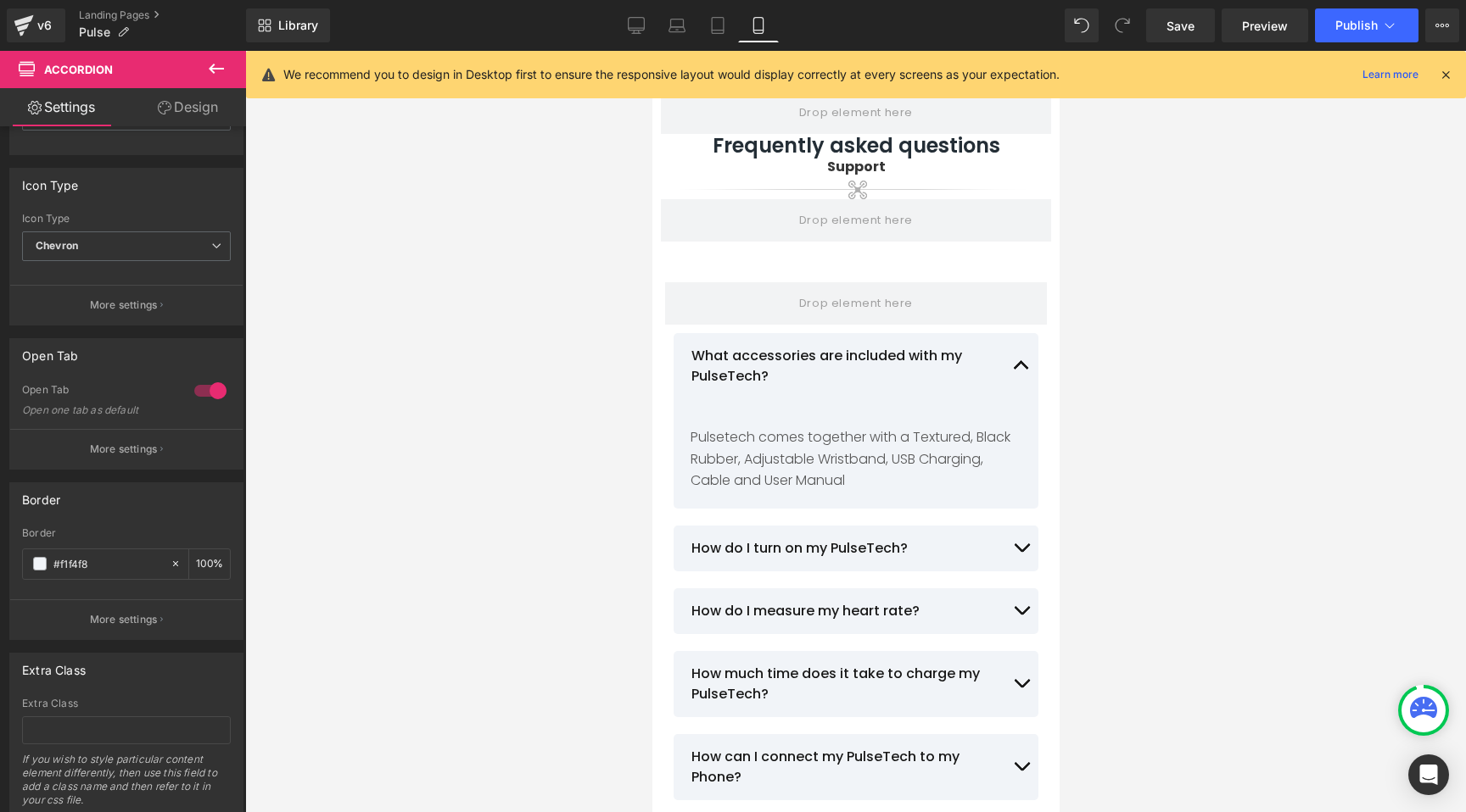
scroll to position [13239, 0]
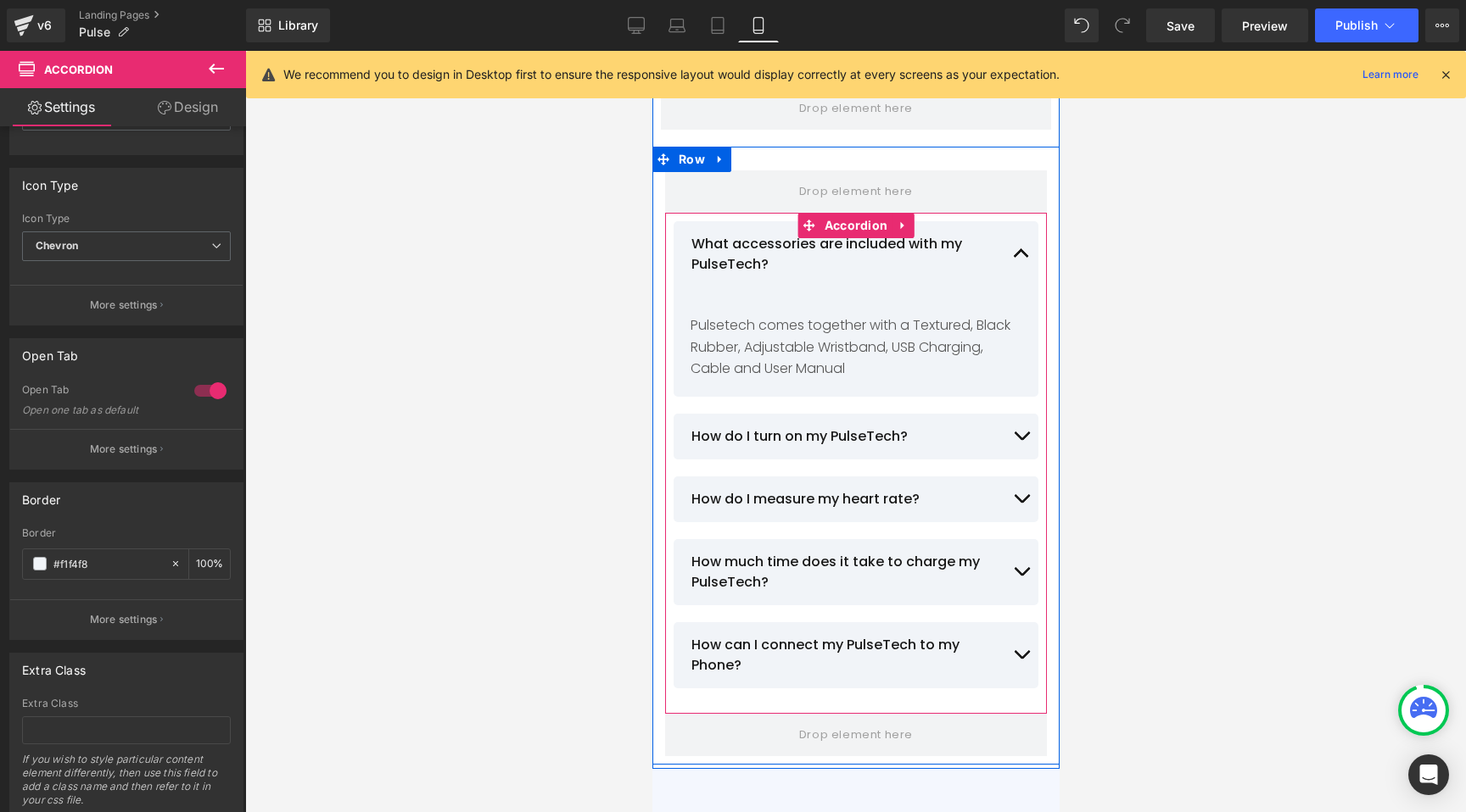
click at [1019, 431] on button "button" at bounding box center [1021, 436] width 34 height 45
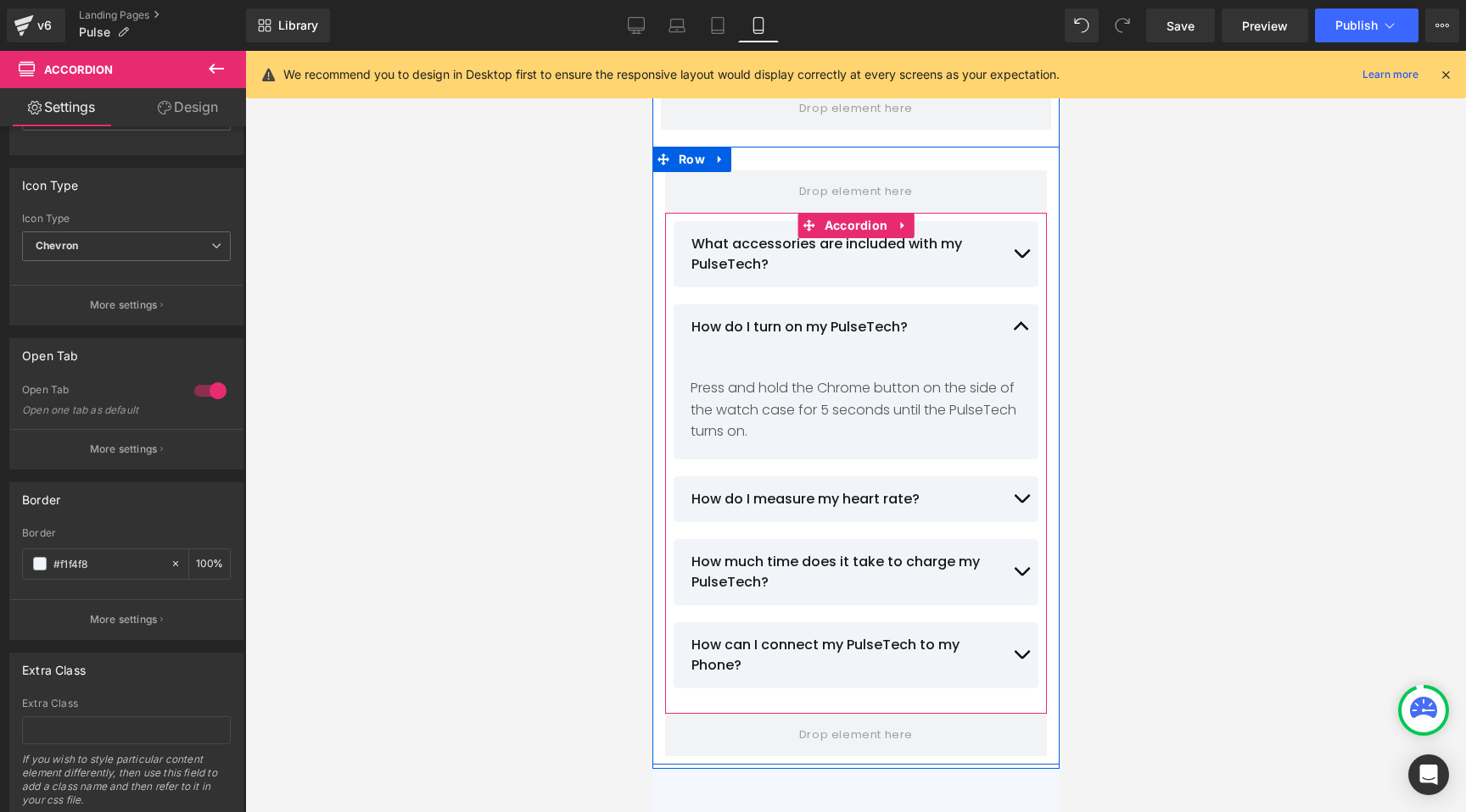
click at [1014, 502] on button "button" at bounding box center [1021, 499] width 34 height 45
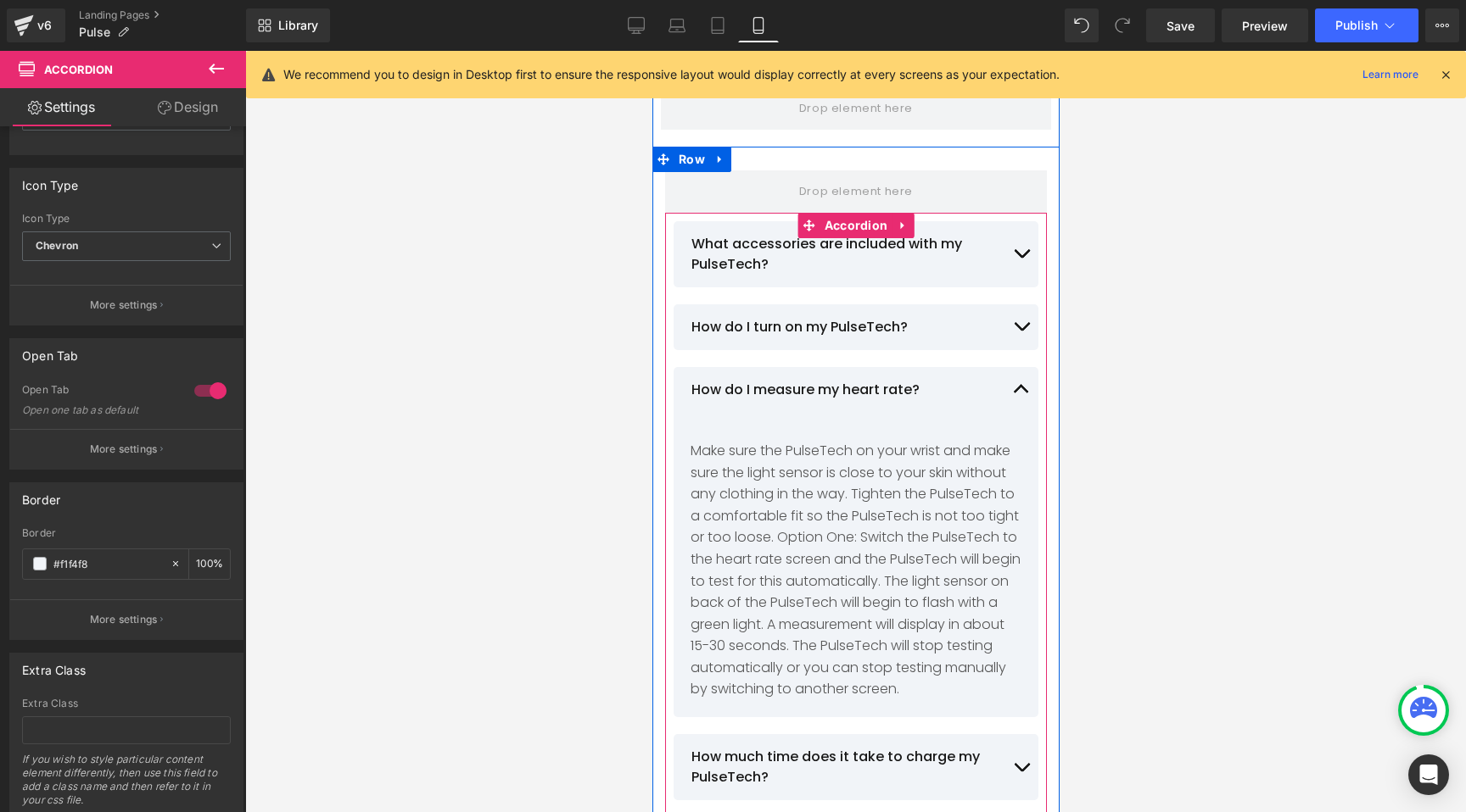
click at [1021, 258] on span "button" at bounding box center [1021, 258] width 0 height 0
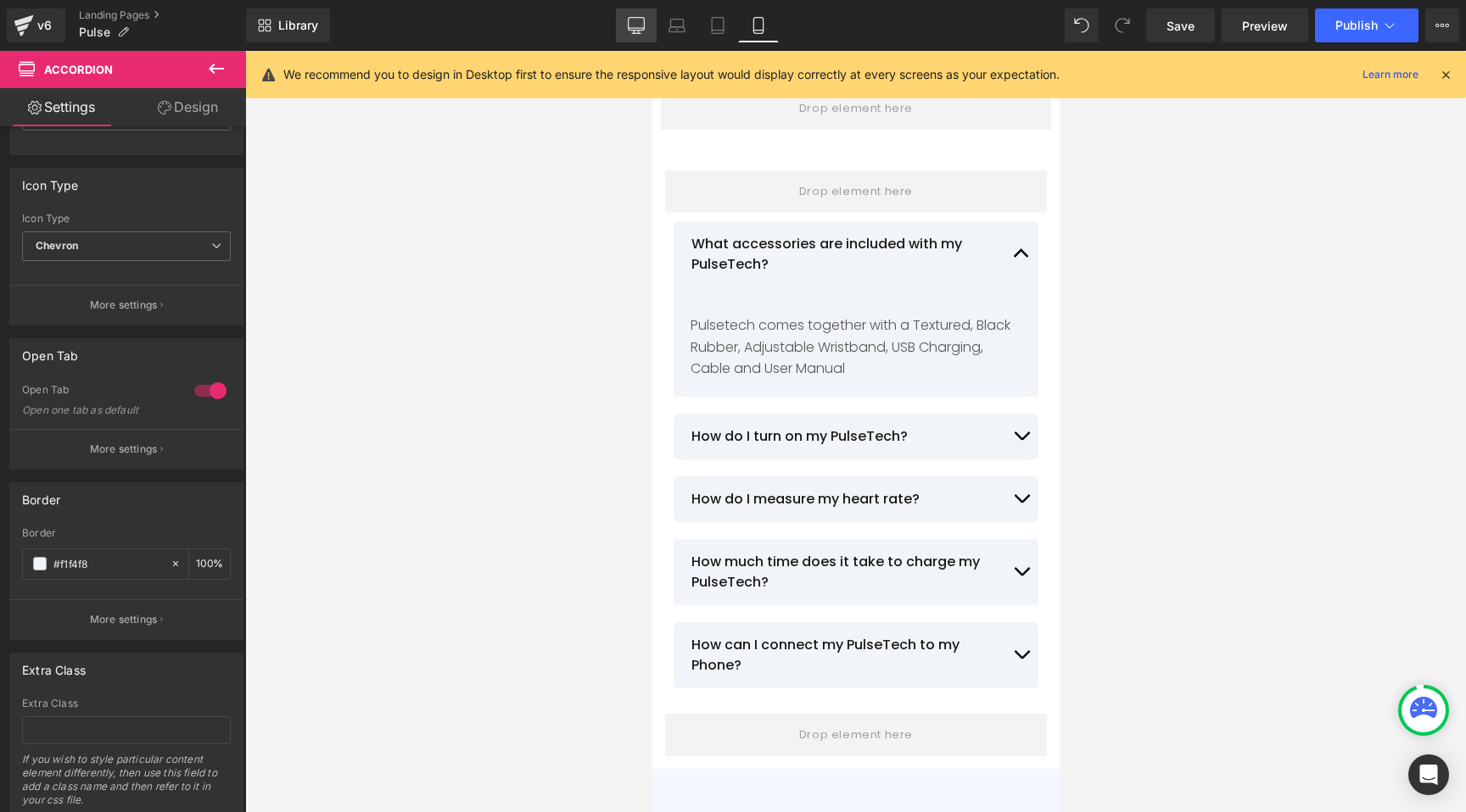
click at [637, 19] on icon at bounding box center [636, 25] width 17 height 17
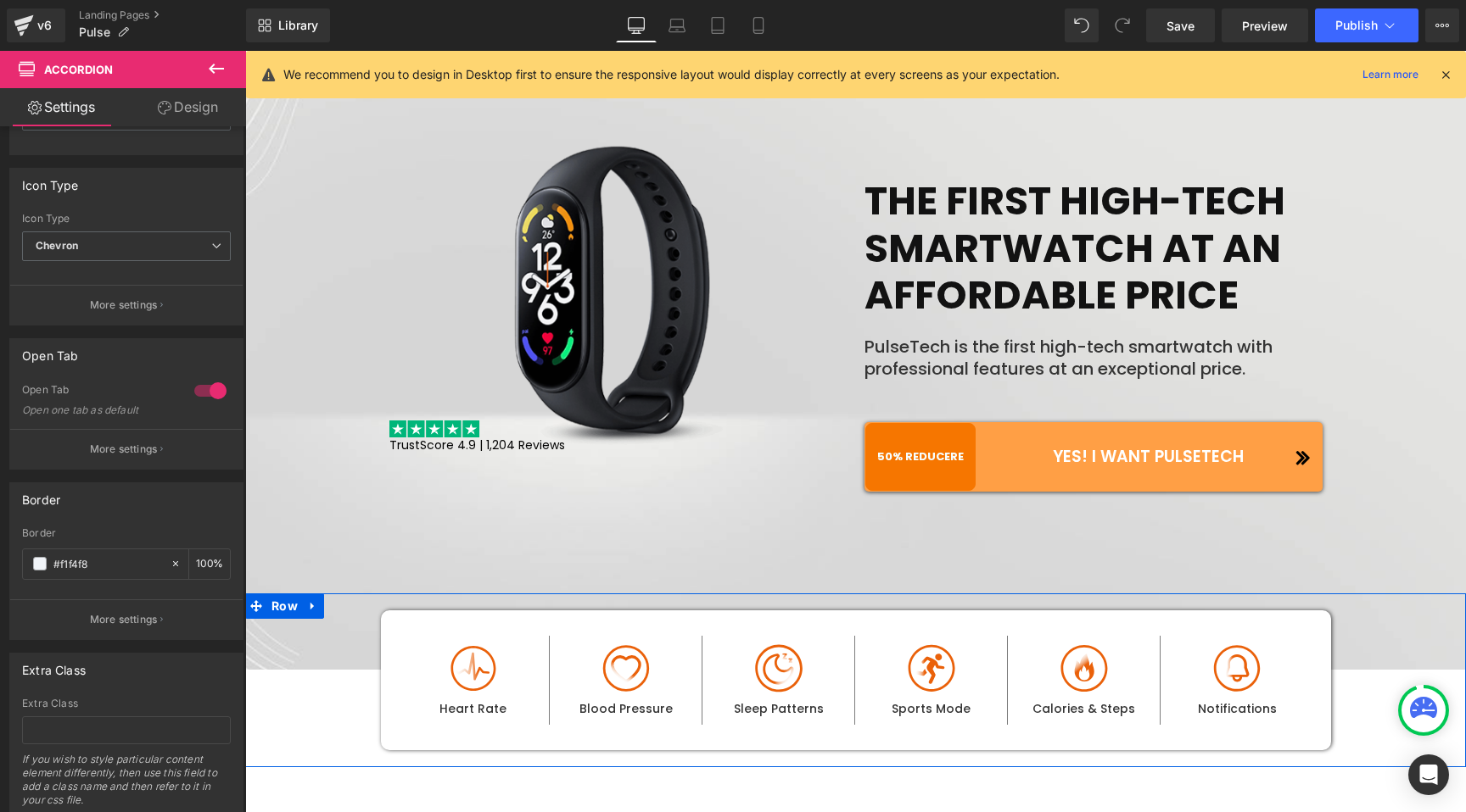
scroll to position [0, 0]
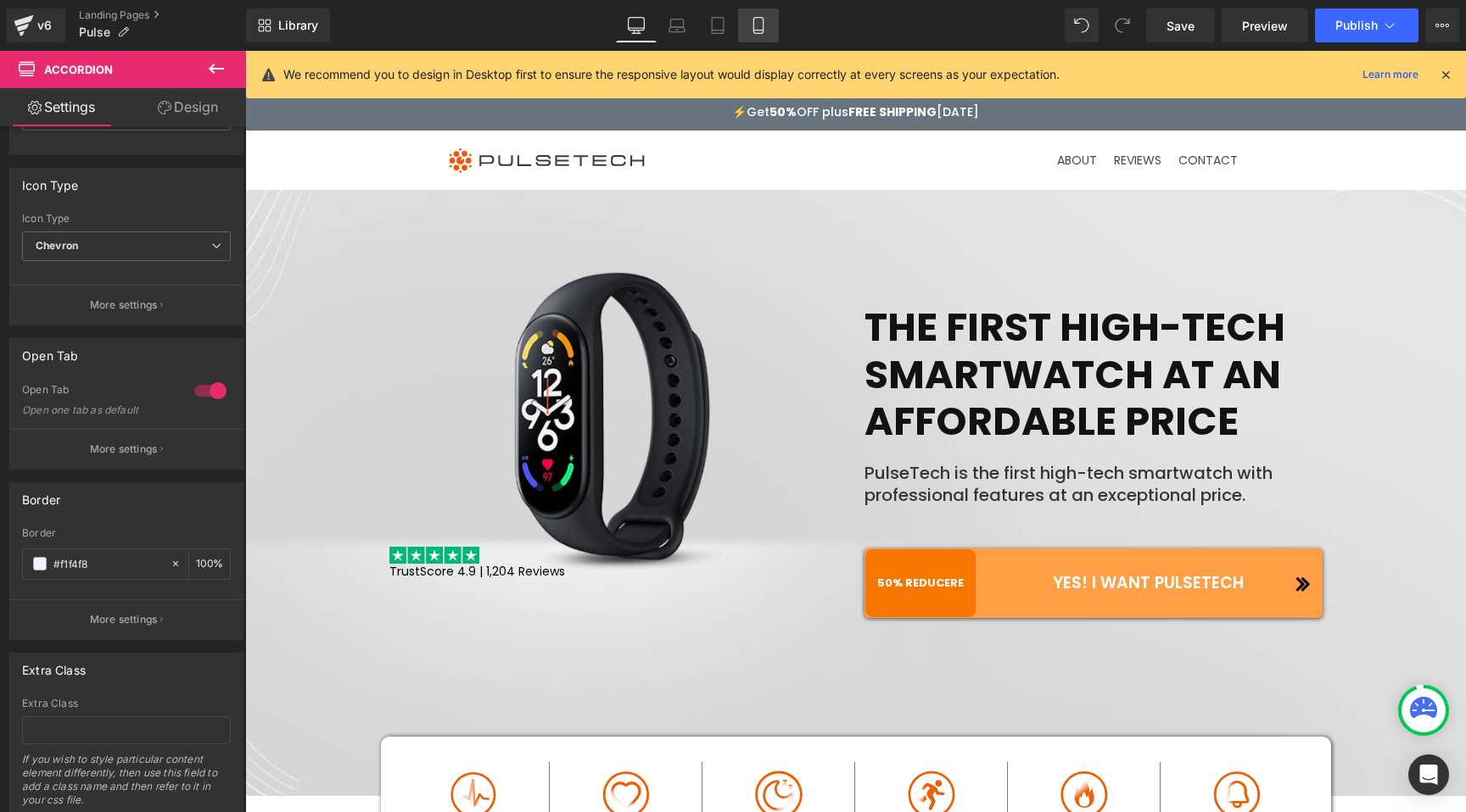
click at [755, 14] on link "Mobile" at bounding box center [759, 26] width 41 height 34
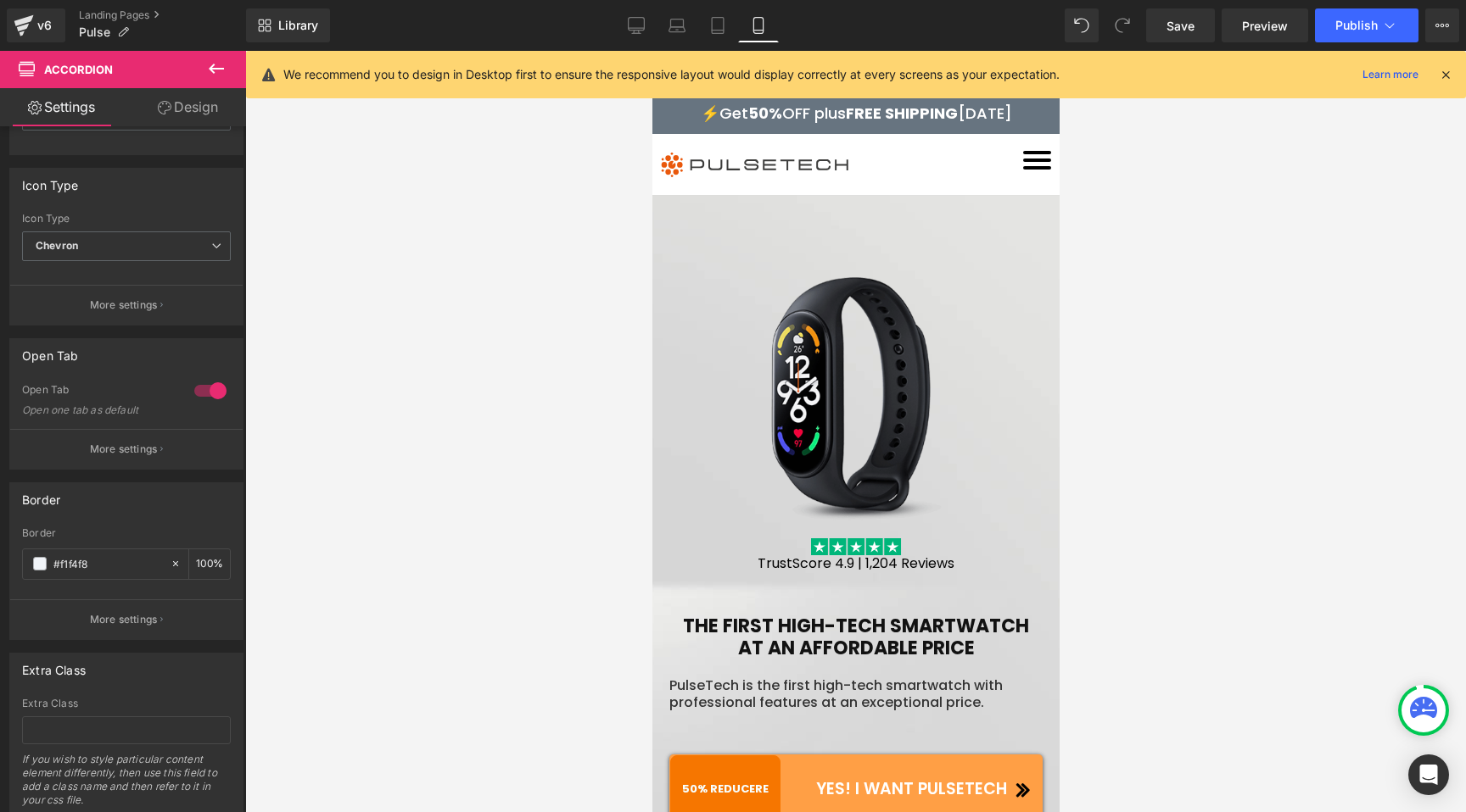
drag, startPoint x: 1054, startPoint y: 303, endPoint x: 1697, endPoint y: 140, distance: 663.3
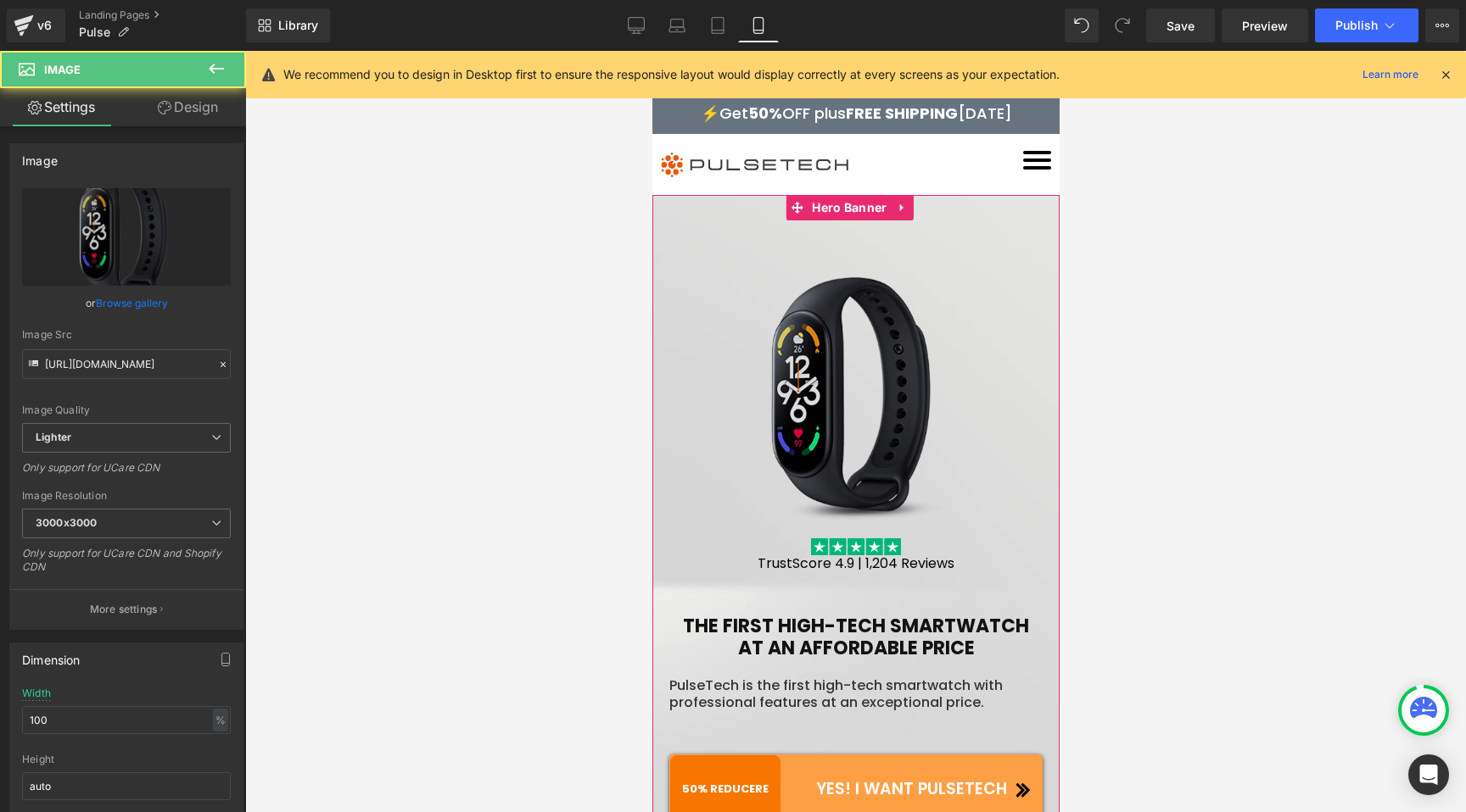
click at [839, 375] on img at bounding box center [854, 400] width 373 height 248
click at [852, 396] on span "Image" at bounding box center [848, 399] width 37 height 20
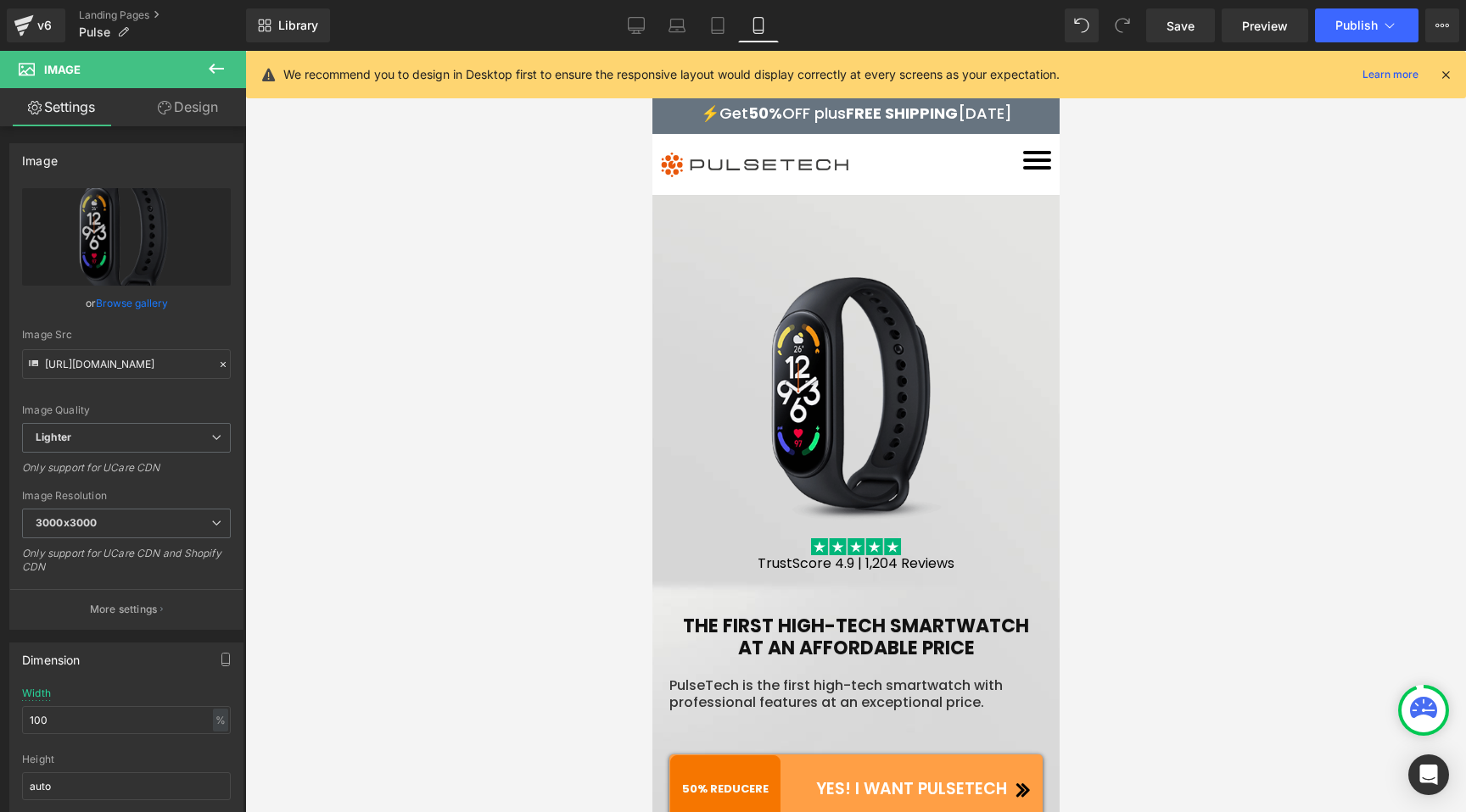
click at [1034, 163] on div at bounding box center [952, 163] width 195 height 23
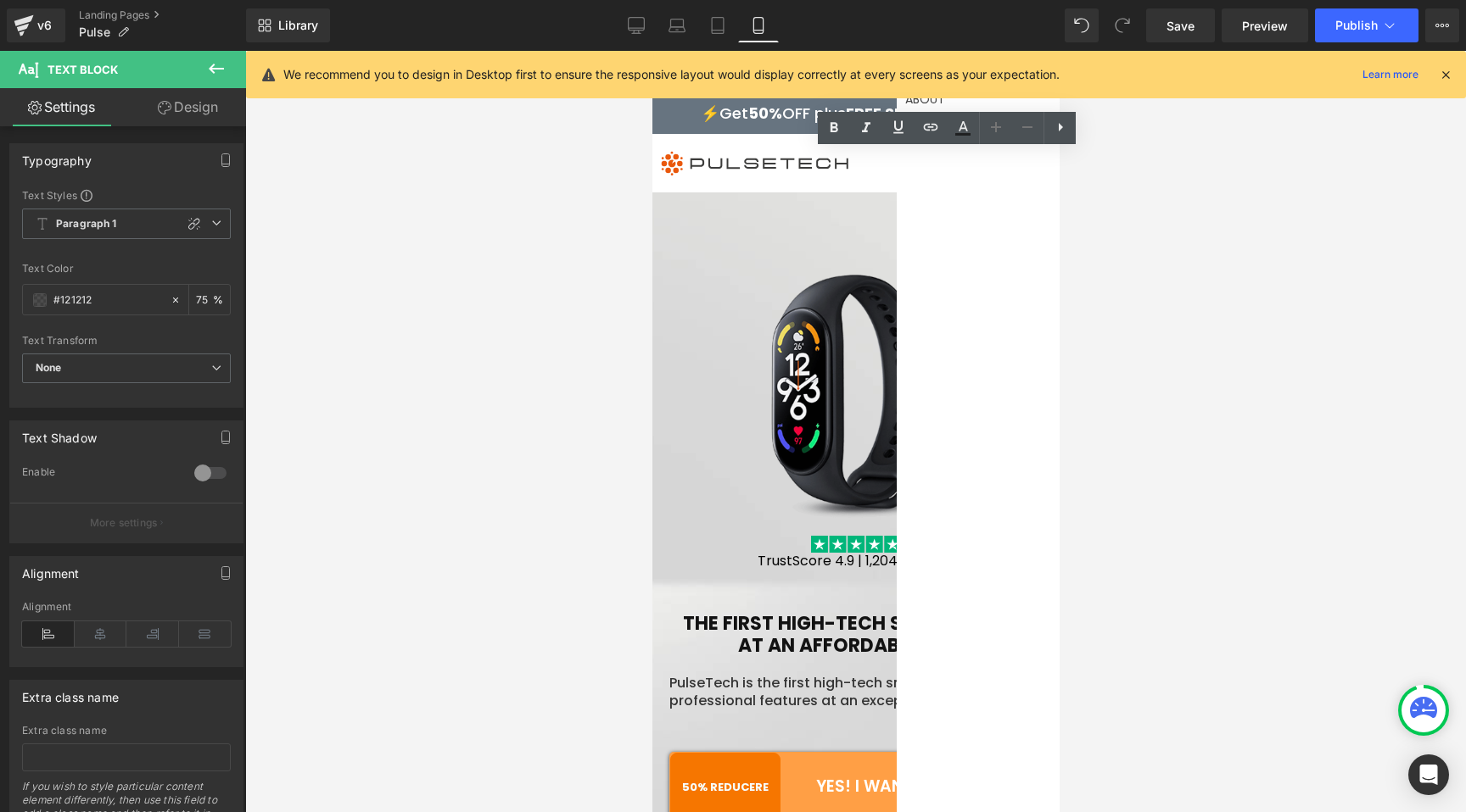
click at [631, 215] on div at bounding box center [855, 431] width 1220 height 761
click at [557, 208] on div at bounding box center [855, 431] width 1220 height 761
click at [1443, 76] on icon at bounding box center [1445, 74] width 15 height 15
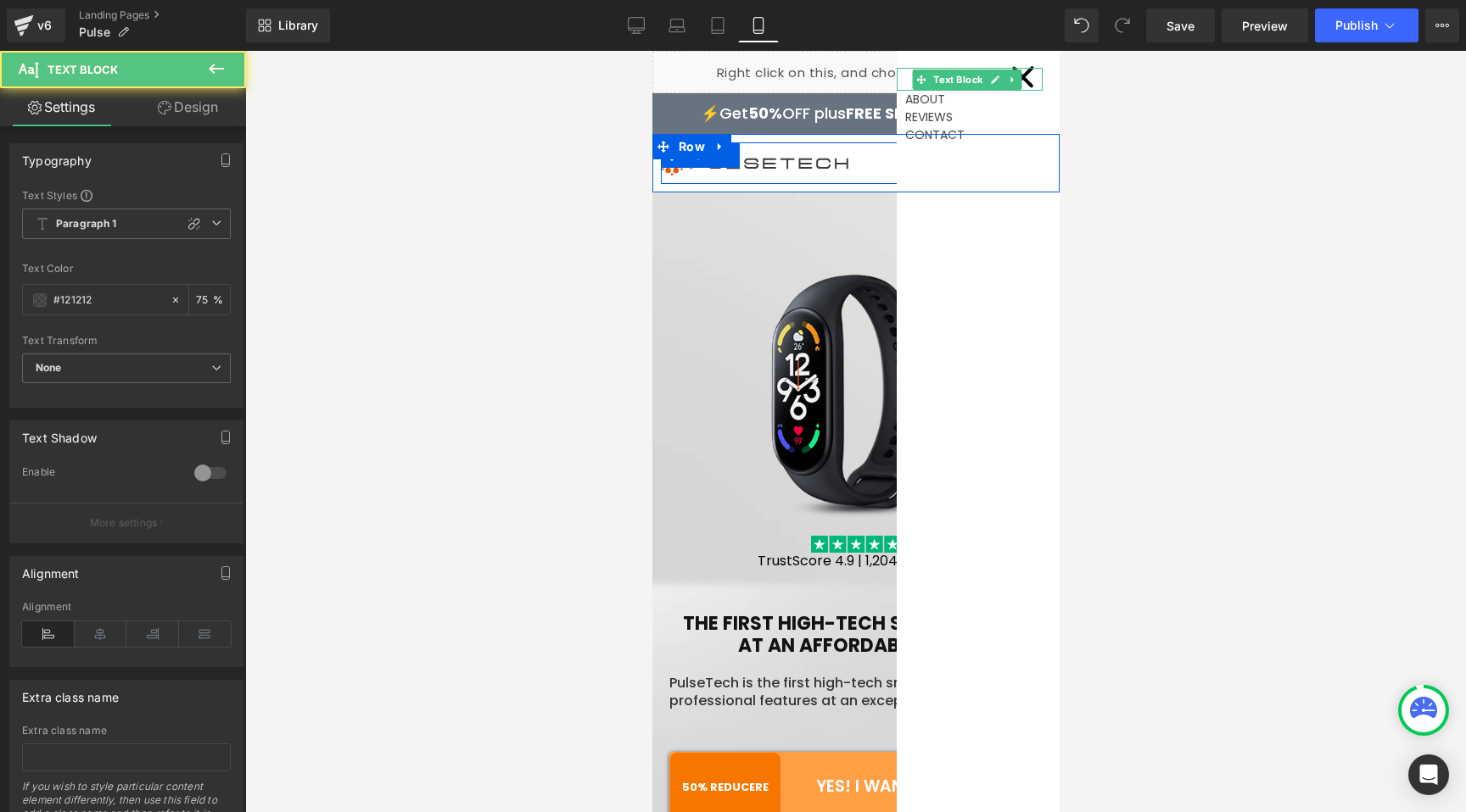
click at [1014, 85] on span at bounding box center [1021, 77] width 22 height 22
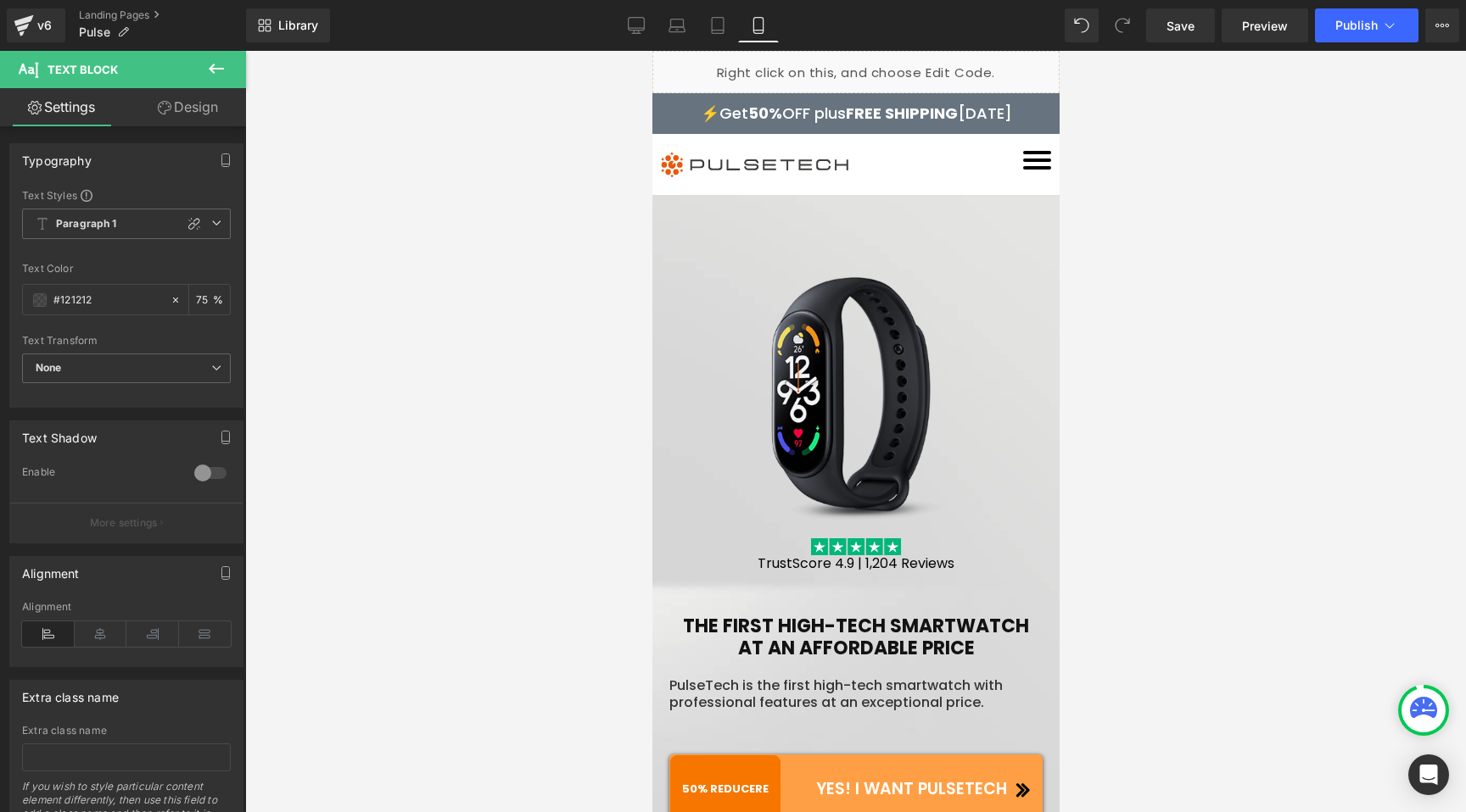
click at [545, 311] on div at bounding box center [855, 431] width 1220 height 761
drag, startPoint x: 1051, startPoint y: 629, endPoint x: 1698, endPoint y: 96, distance: 838.3
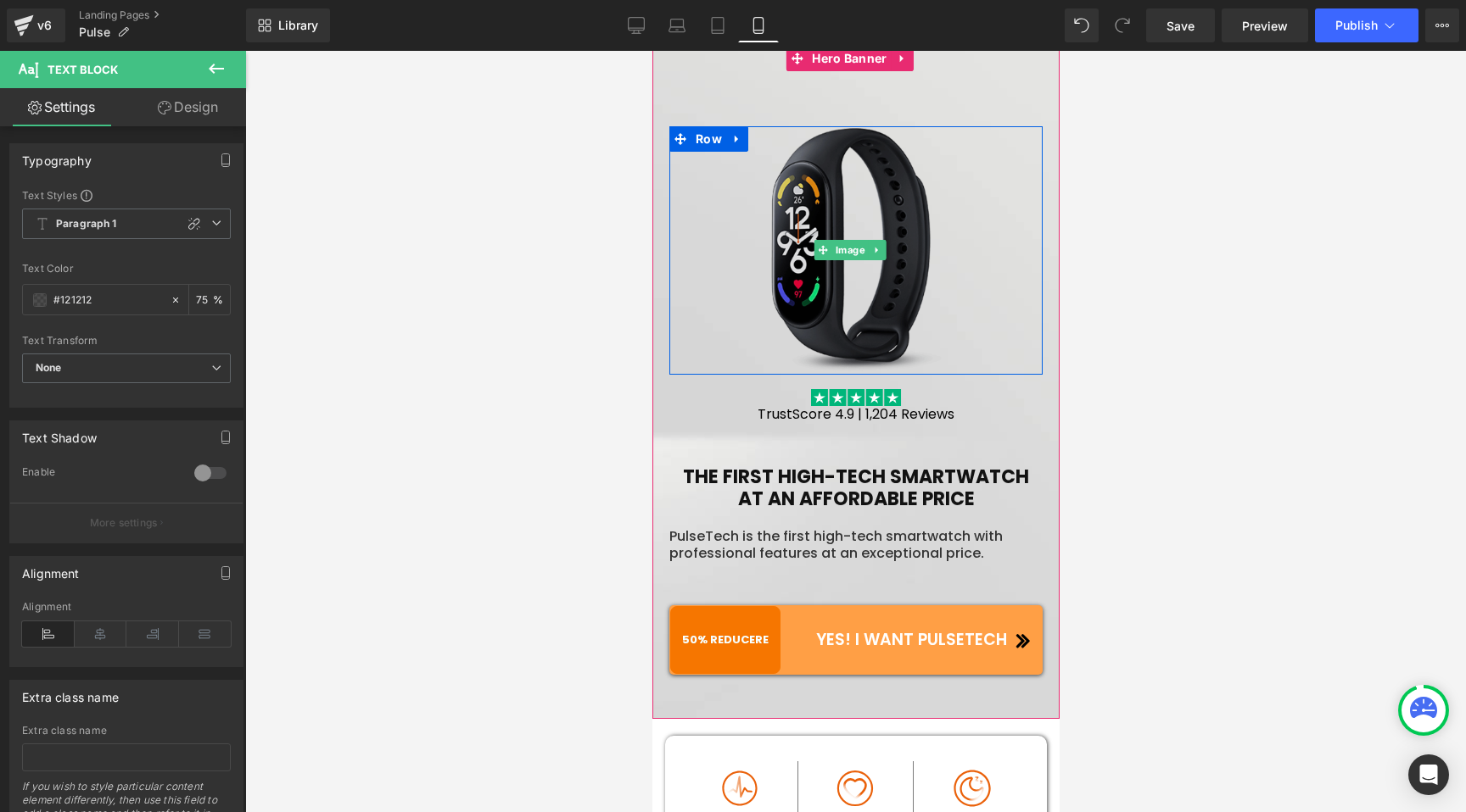
scroll to position [205, 0]
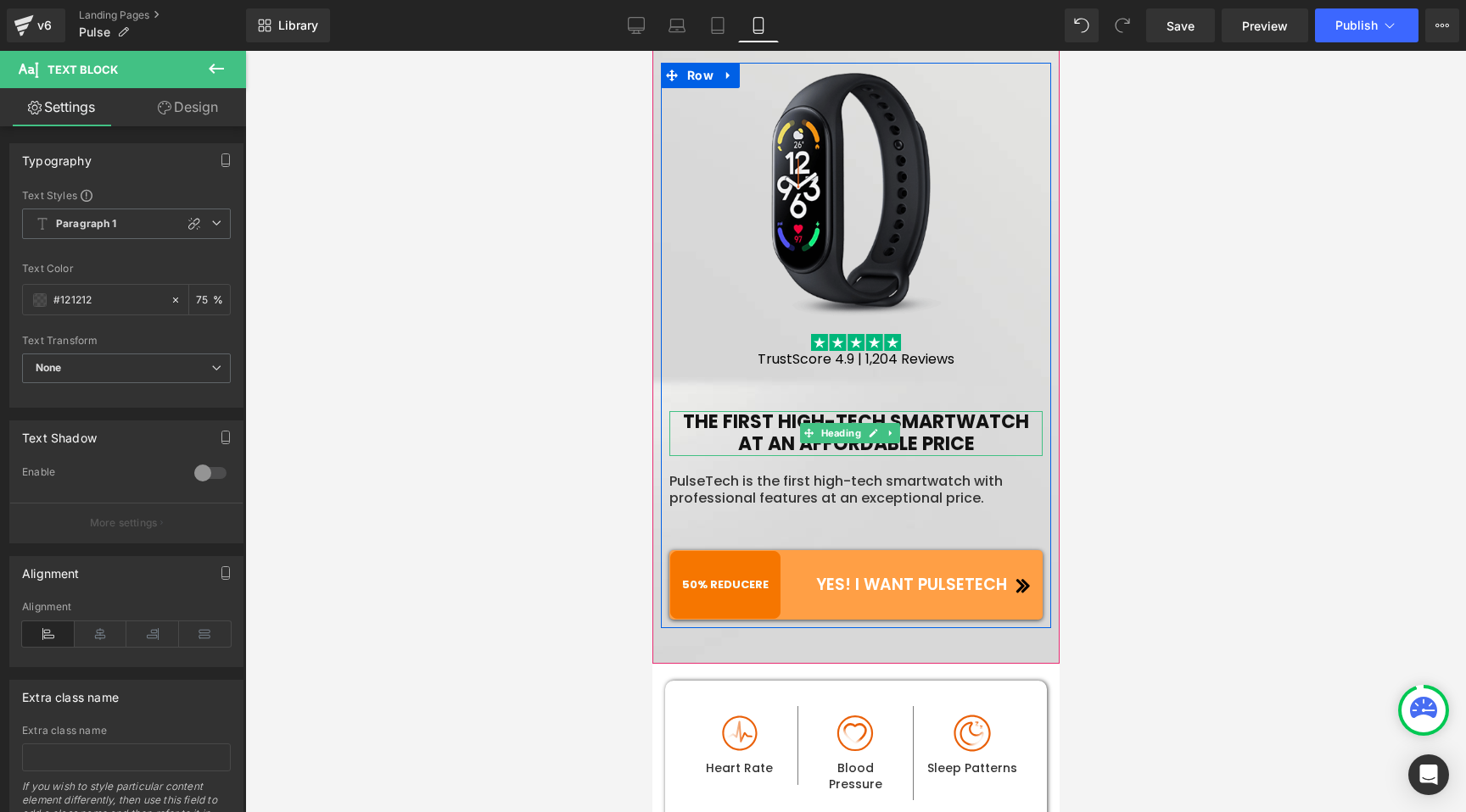
click at [806, 411] on h1 "THE FIRST HIGH-TECH SMARTWATCH AT AN AFFORDABLE PRICE" at bounding box center [854, 434] width 373 height 45
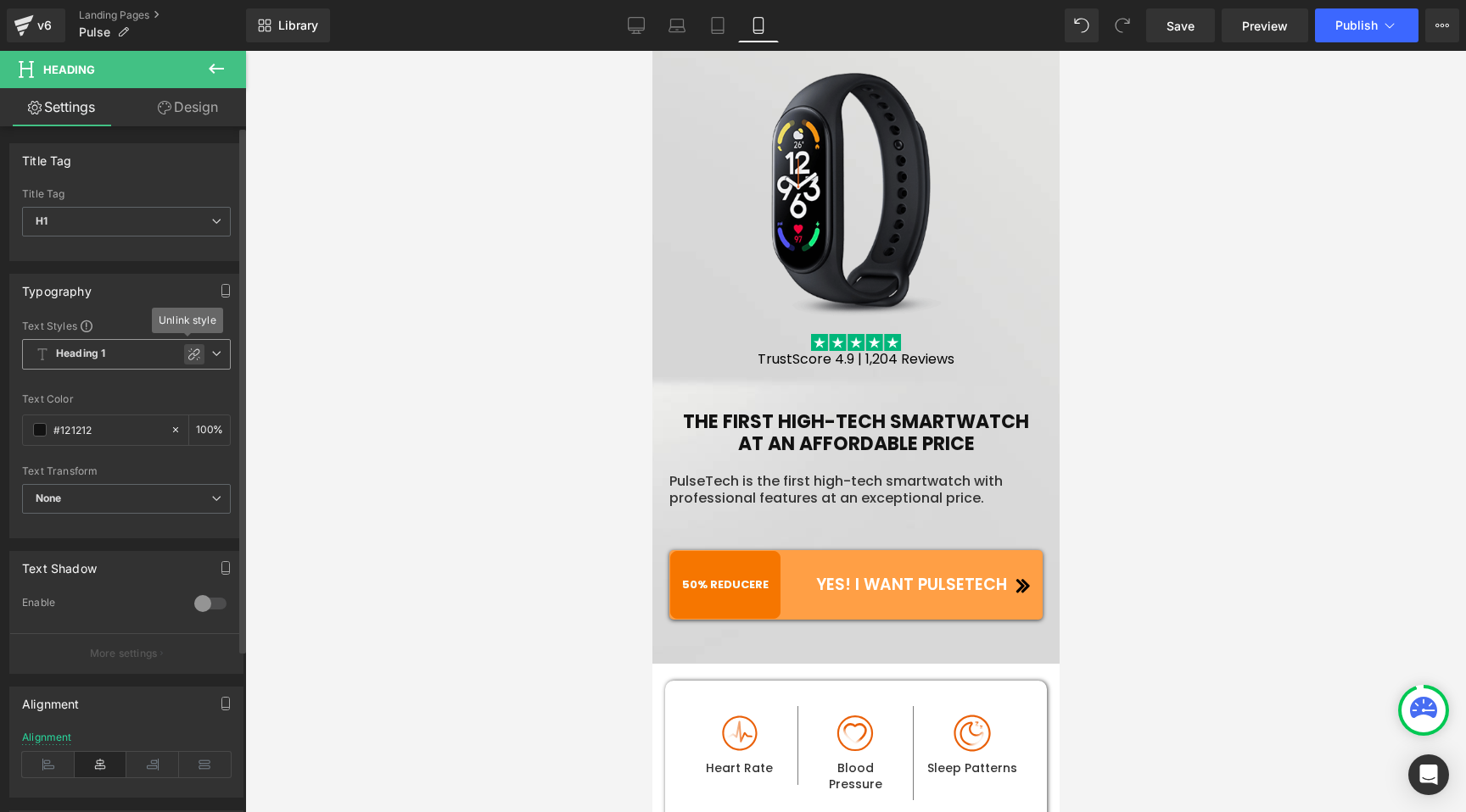
click at [187, 353] on icon at bounding box center [193, 353] width 13 height 13
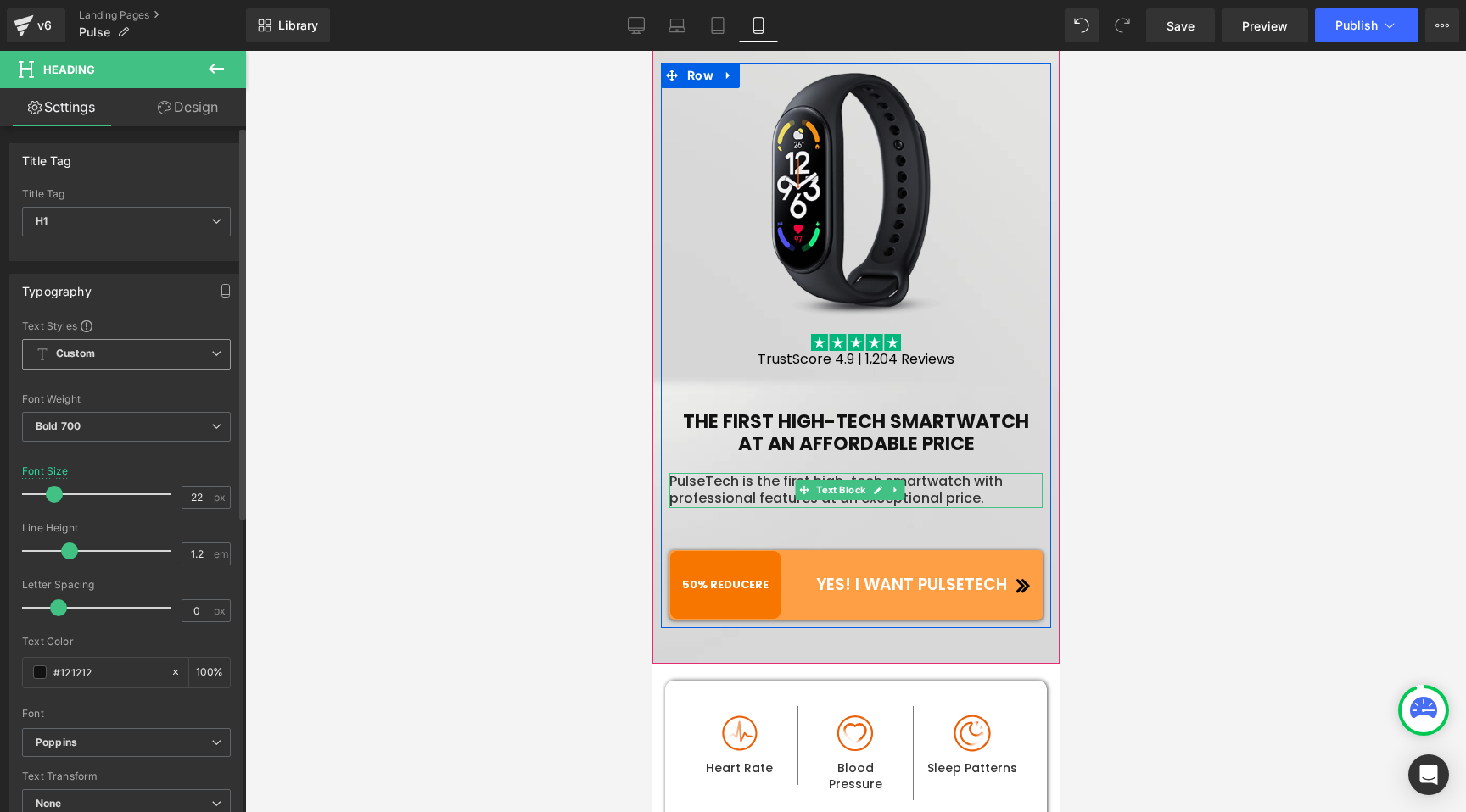
click at [756, 475] on p "PulseTech is the first high-tech smartwatch with professional features at an ex…" at bounding box center [854, 491] width 373 height 36
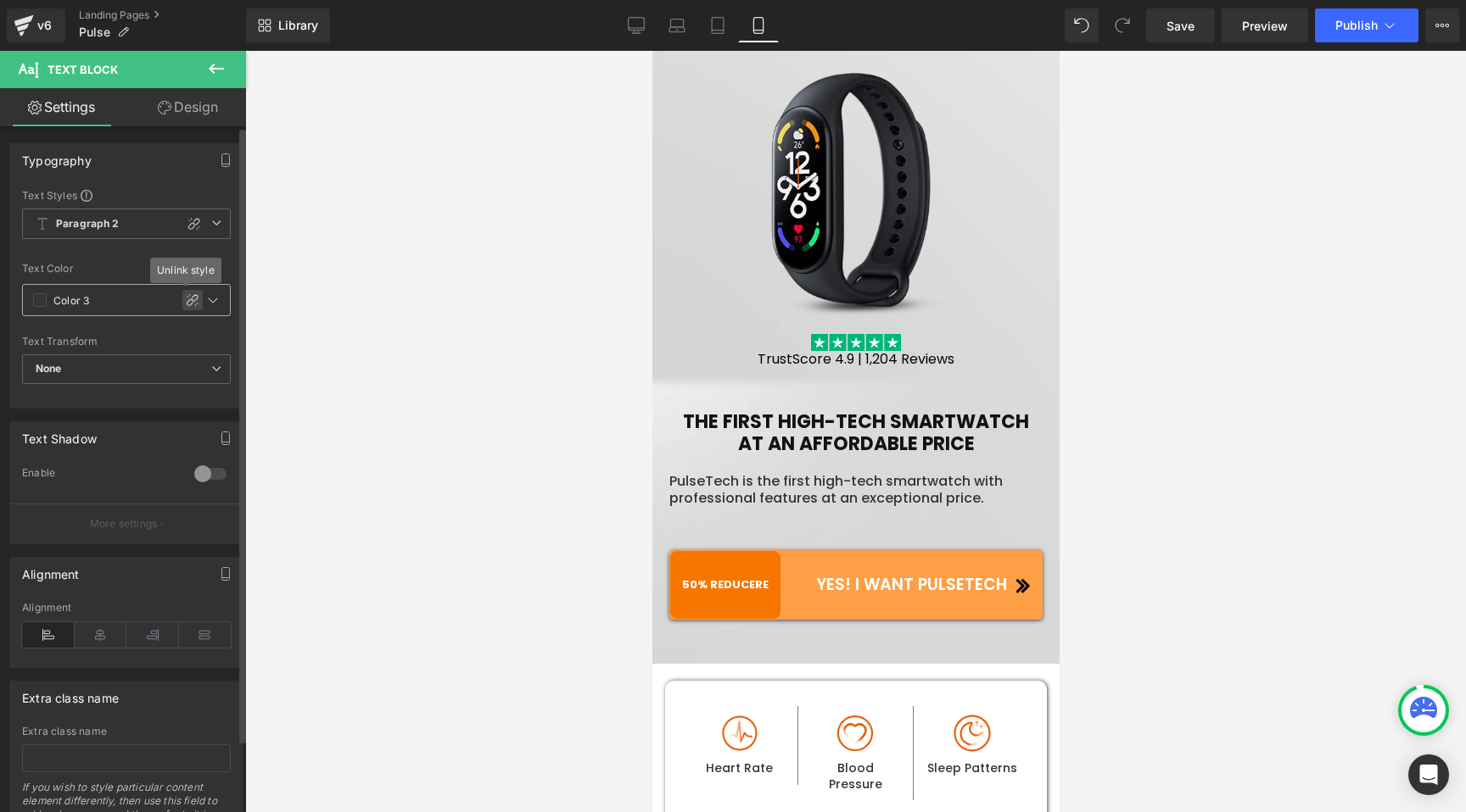
click at [187, 301] on icon at bounding box center [192, 299] width 12 height 12
click at [187, 221] on icon at bounding box center [193, 223] width 13 height 13
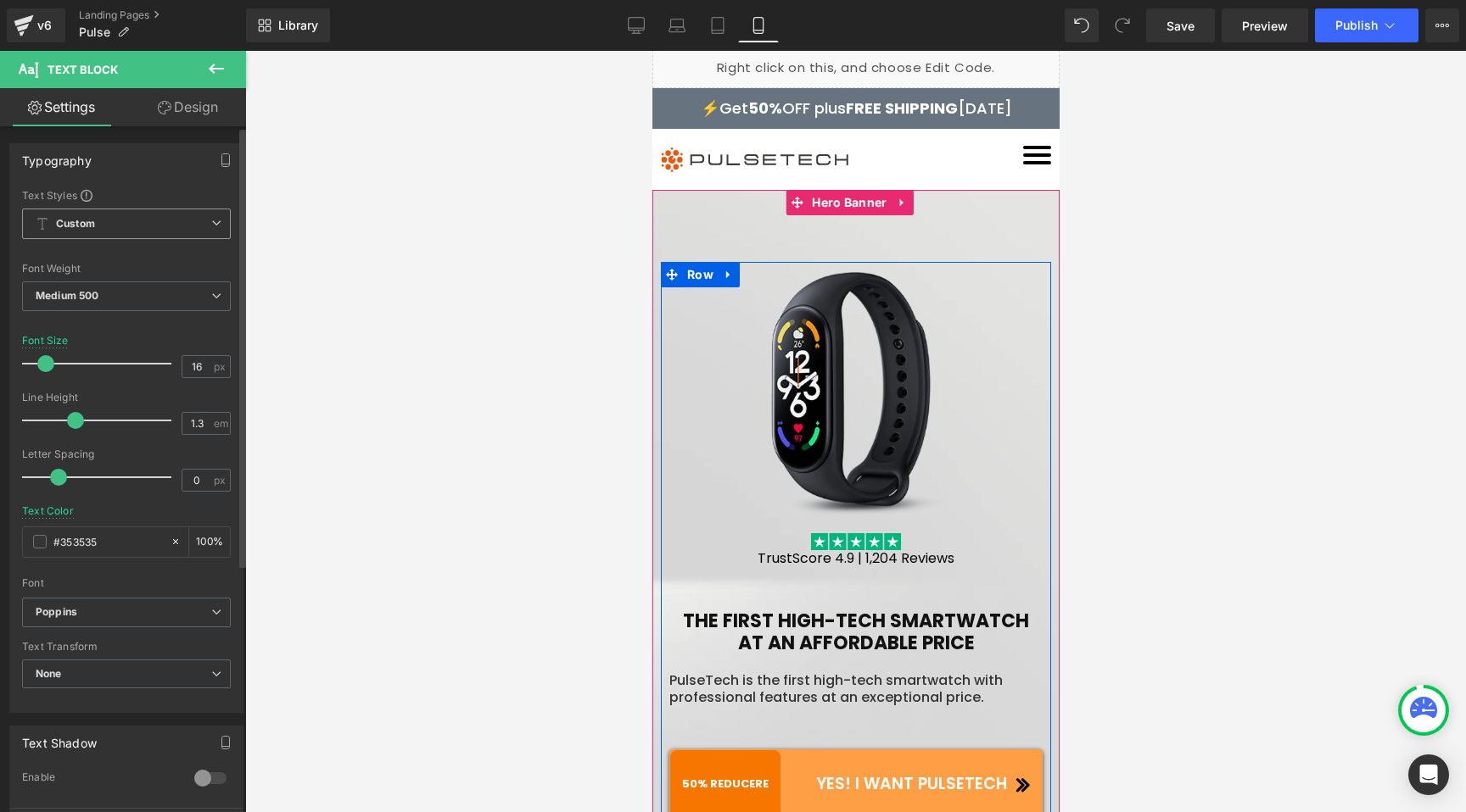
scroll to position [0, 0]
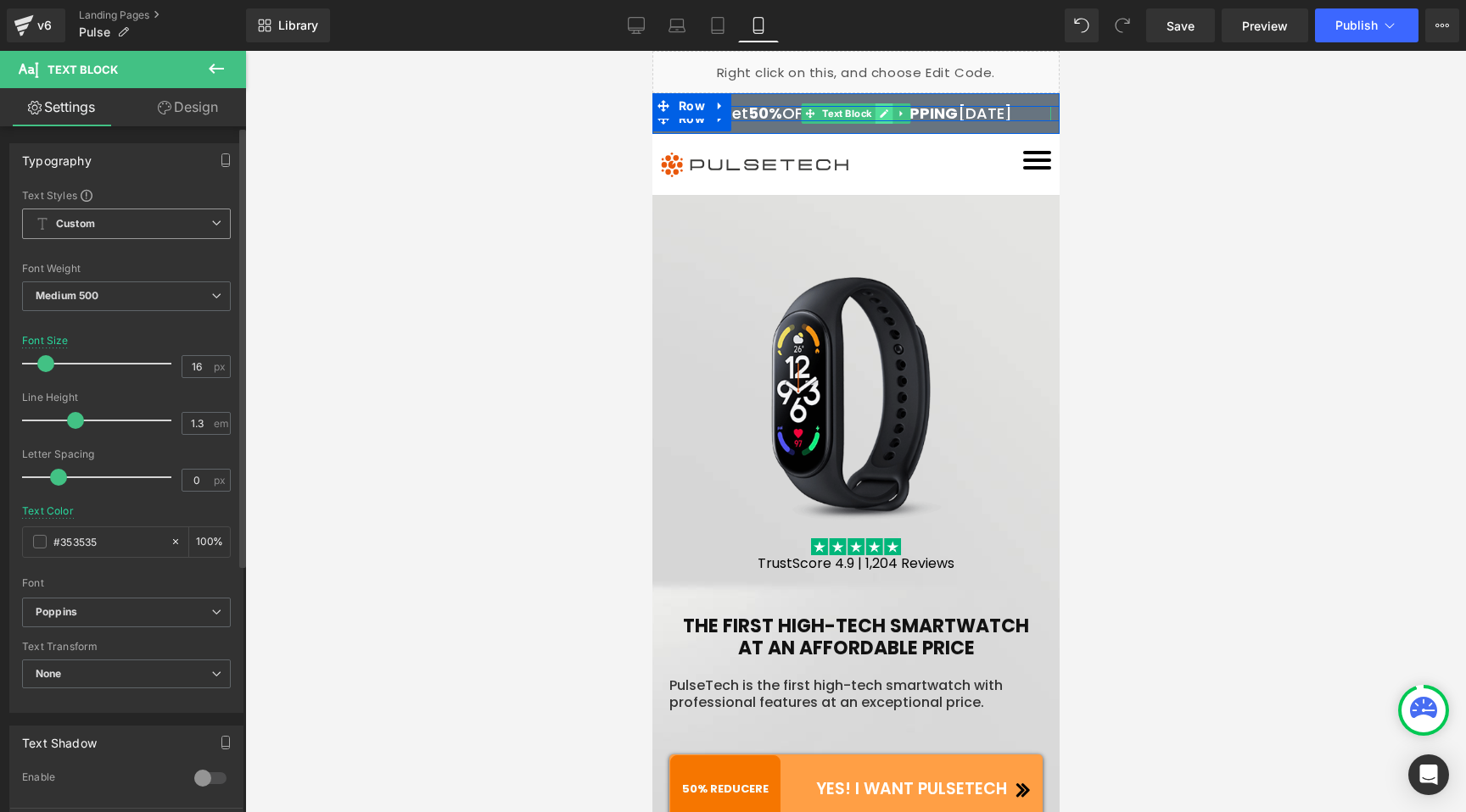
click at [879, 112] on icon at bounding box center [884, 113] width 9 height 10
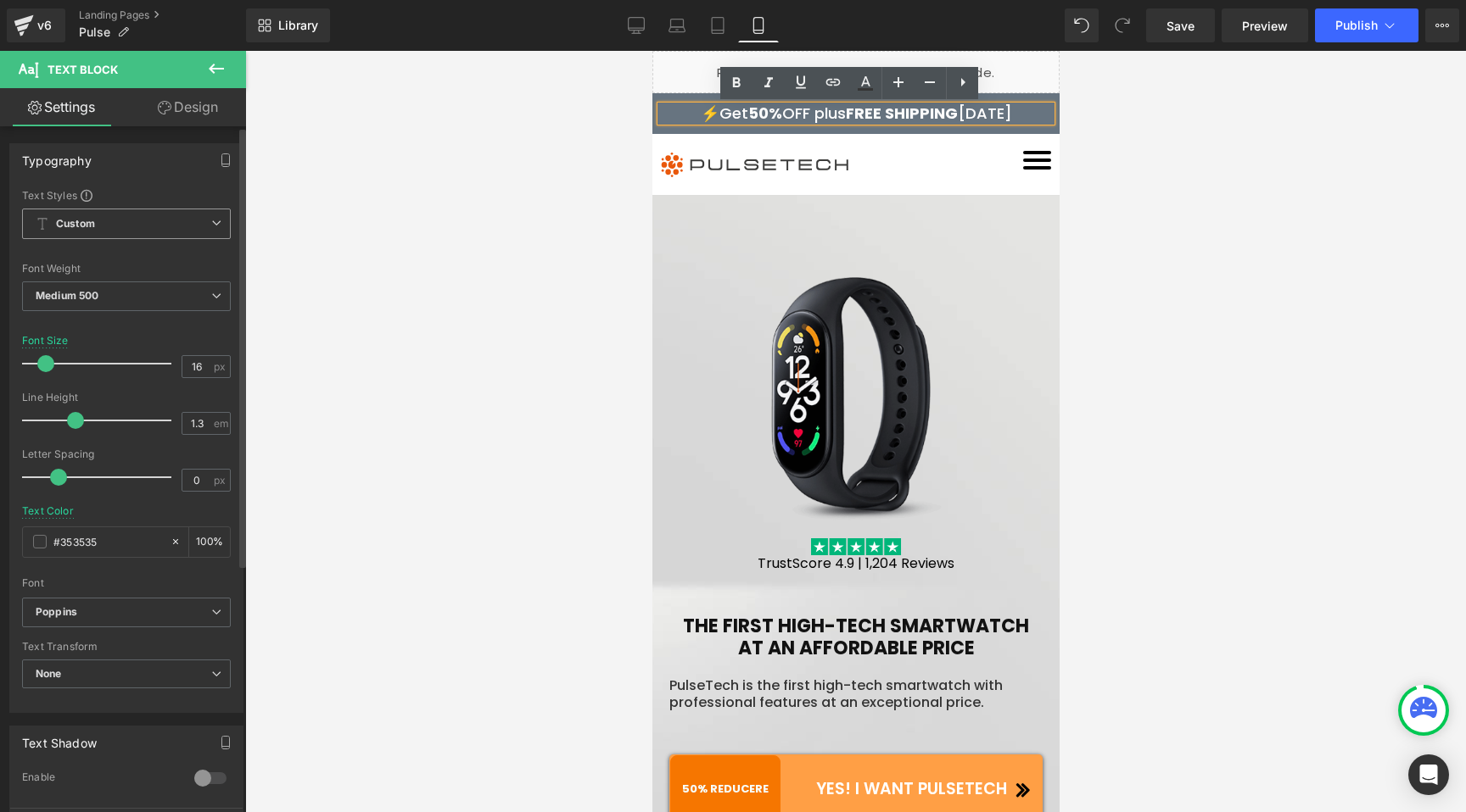
click at [517, 247] on div at bounding box center [855, 431] width 1220 height 761
click at [835, 61] on span "Liquid" at bounding box center [838, 64] width 46 height 26
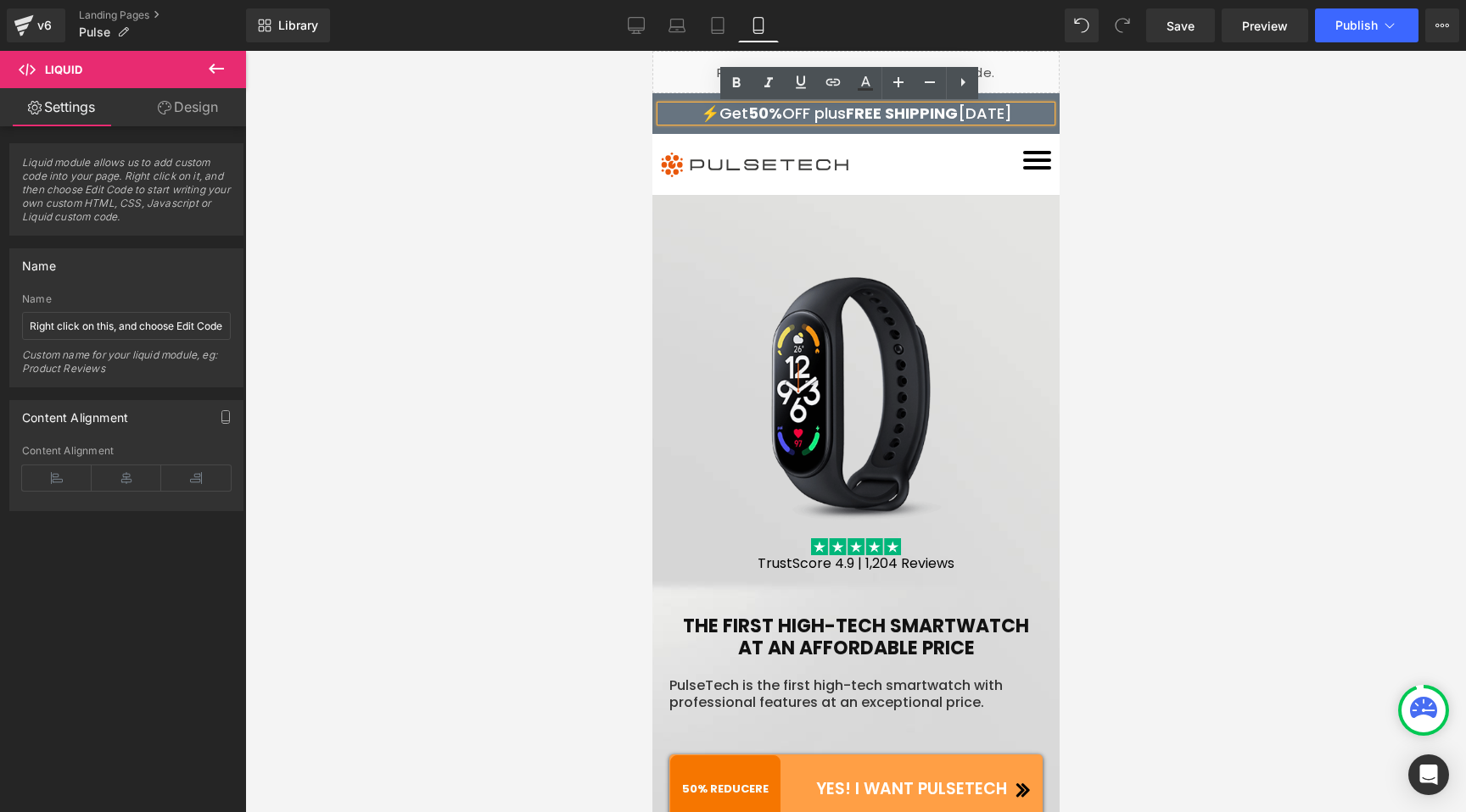
click at [440, 214] on div at bounding box center [855, 431] width 1220 height 761
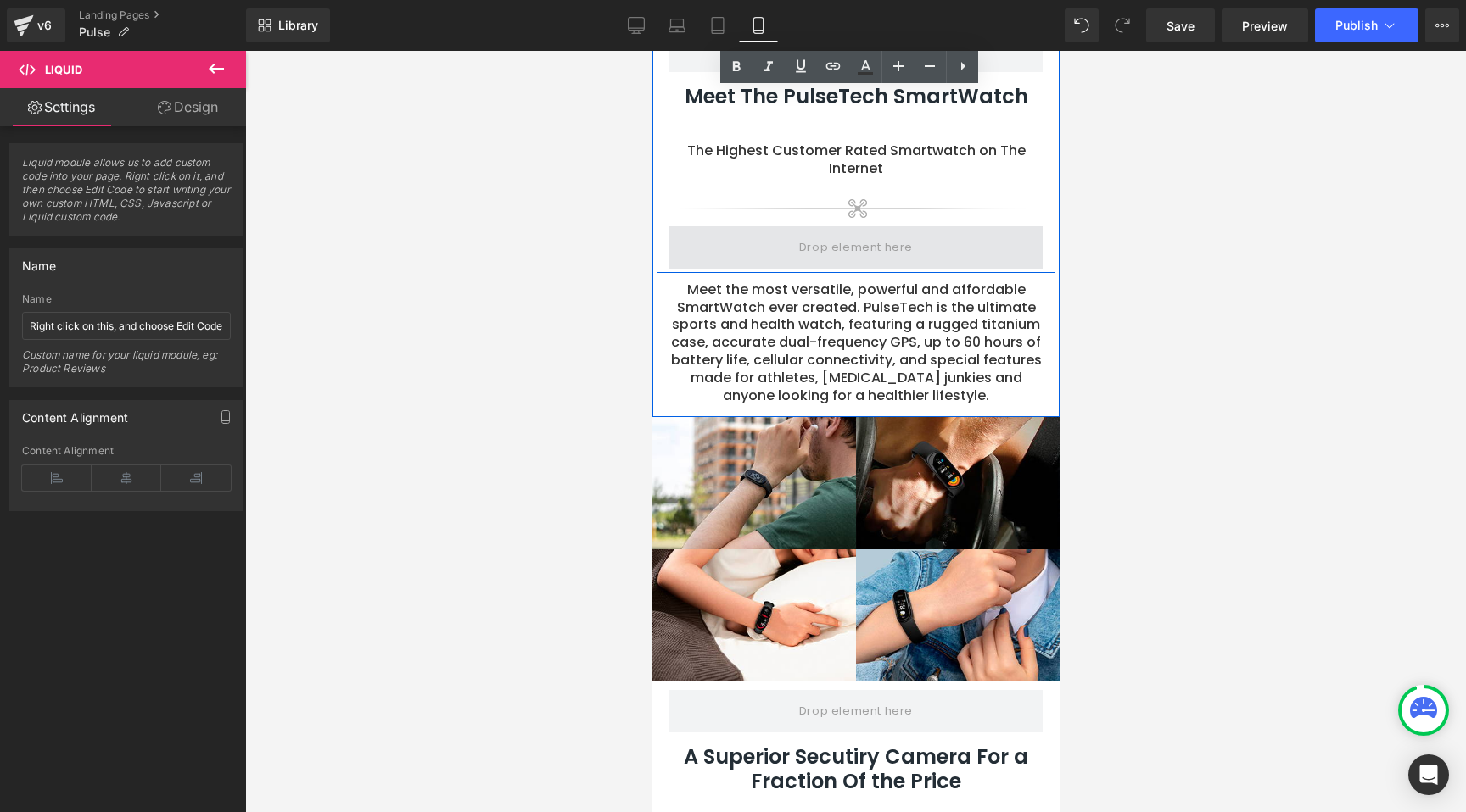
scroll to position [1251, 0]
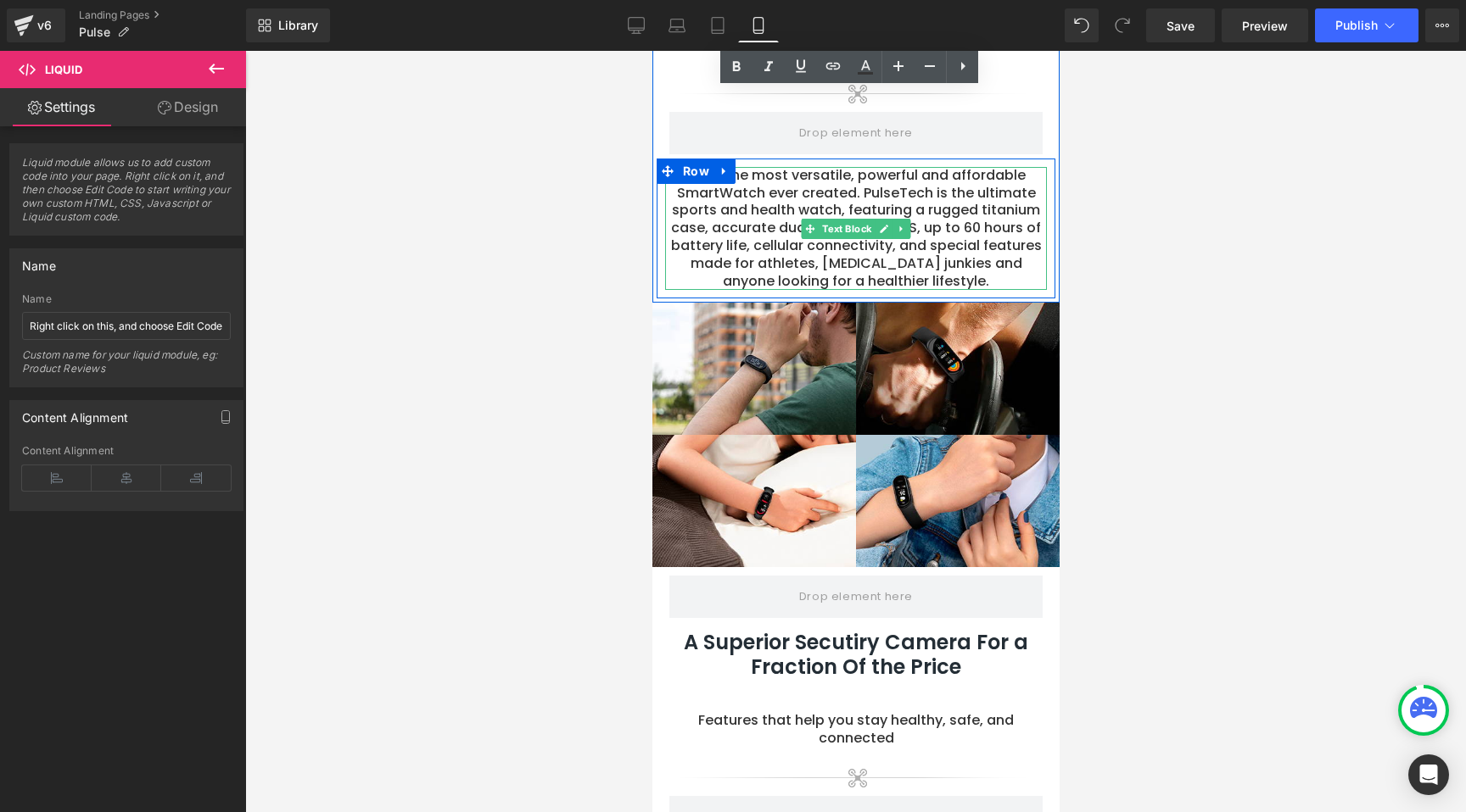
click at [801, 215] on p "Meet the most versatile, powerful and affordable SmartWatch ever created. Pulse…" at bounding box center [855, 229] width 382 height 124
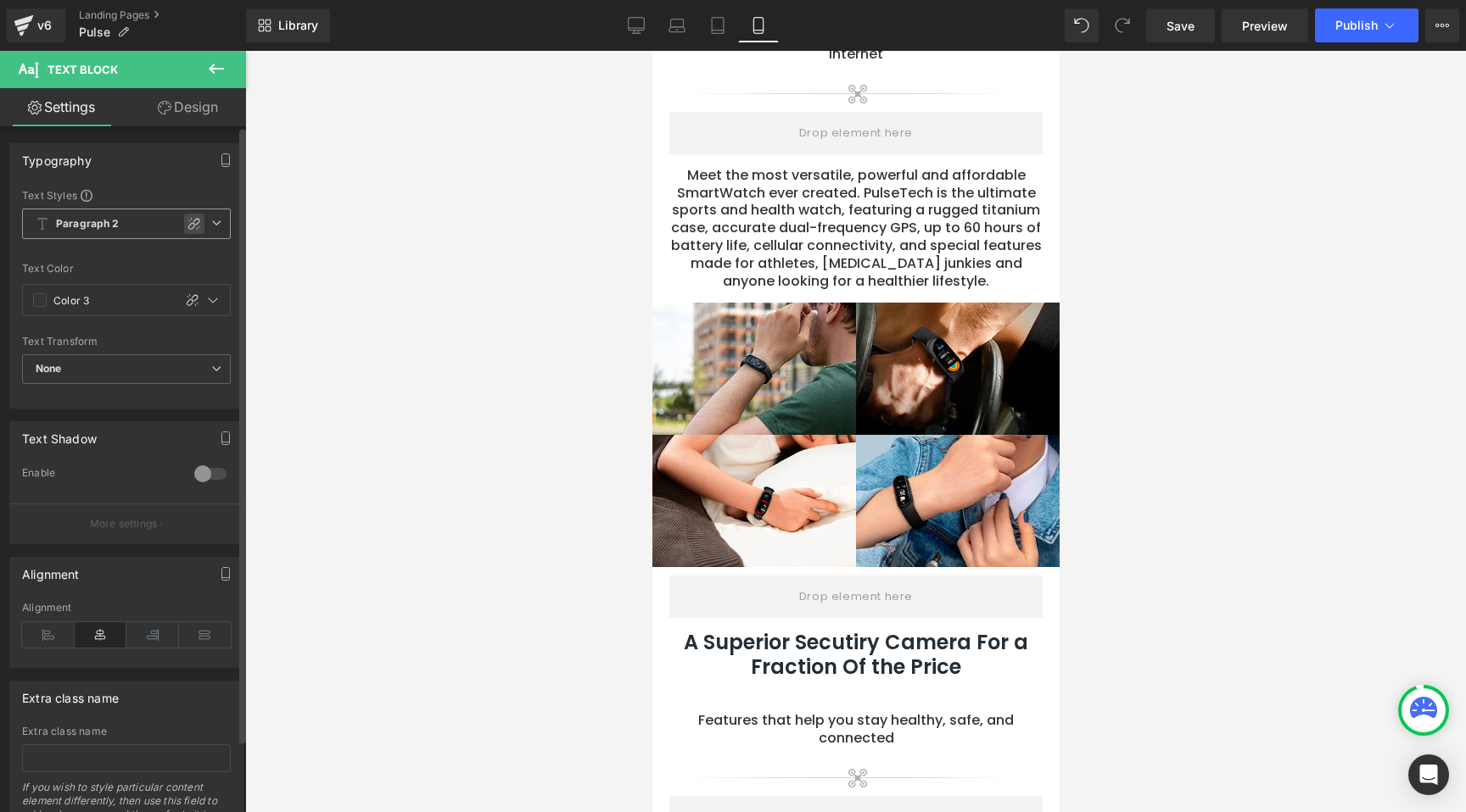
click at [189, 220] on icon at bounding box center [193, 223] width 13 height 13
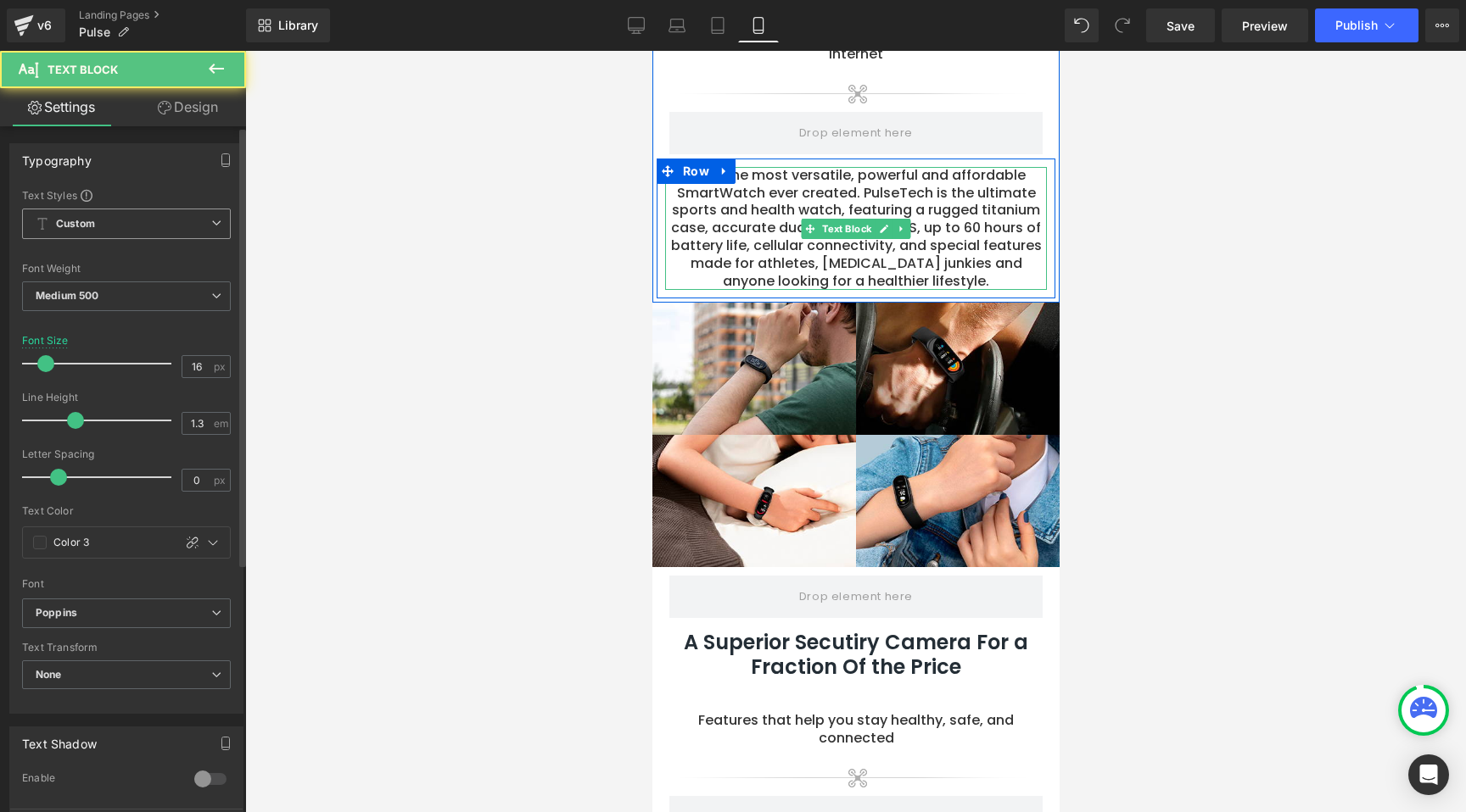
click at [800, 223] on p "Meet the most versatile, powerful and affordable SmartWatch ever created. Pulse…" at bounding box center [855, 229] width 382 height 124
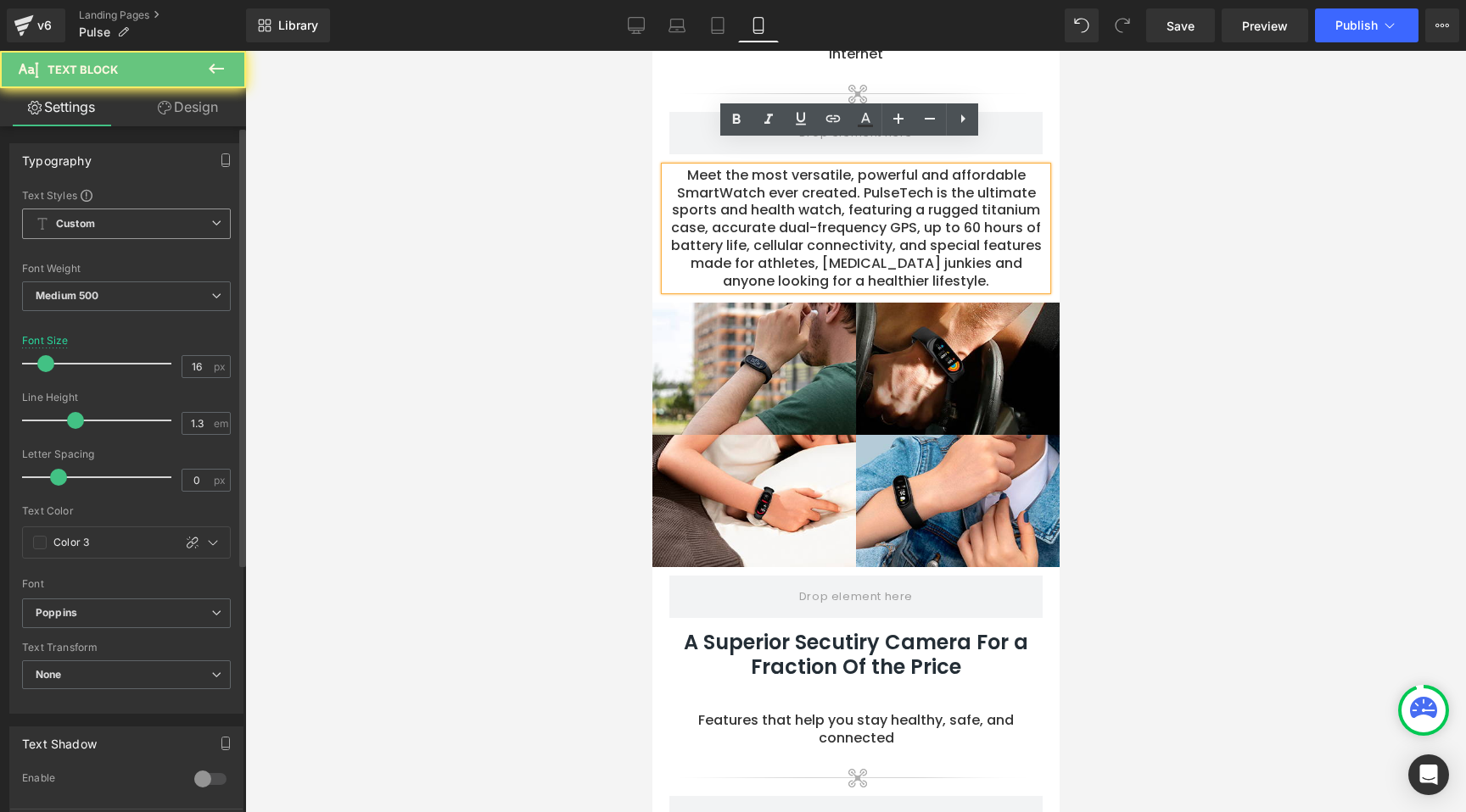
click at [729, 223] on p "Meet the most versatile, powerful and affordable SmartWatch ever created. Pulse…" at bounding box center [855, 229] width 382 height 124
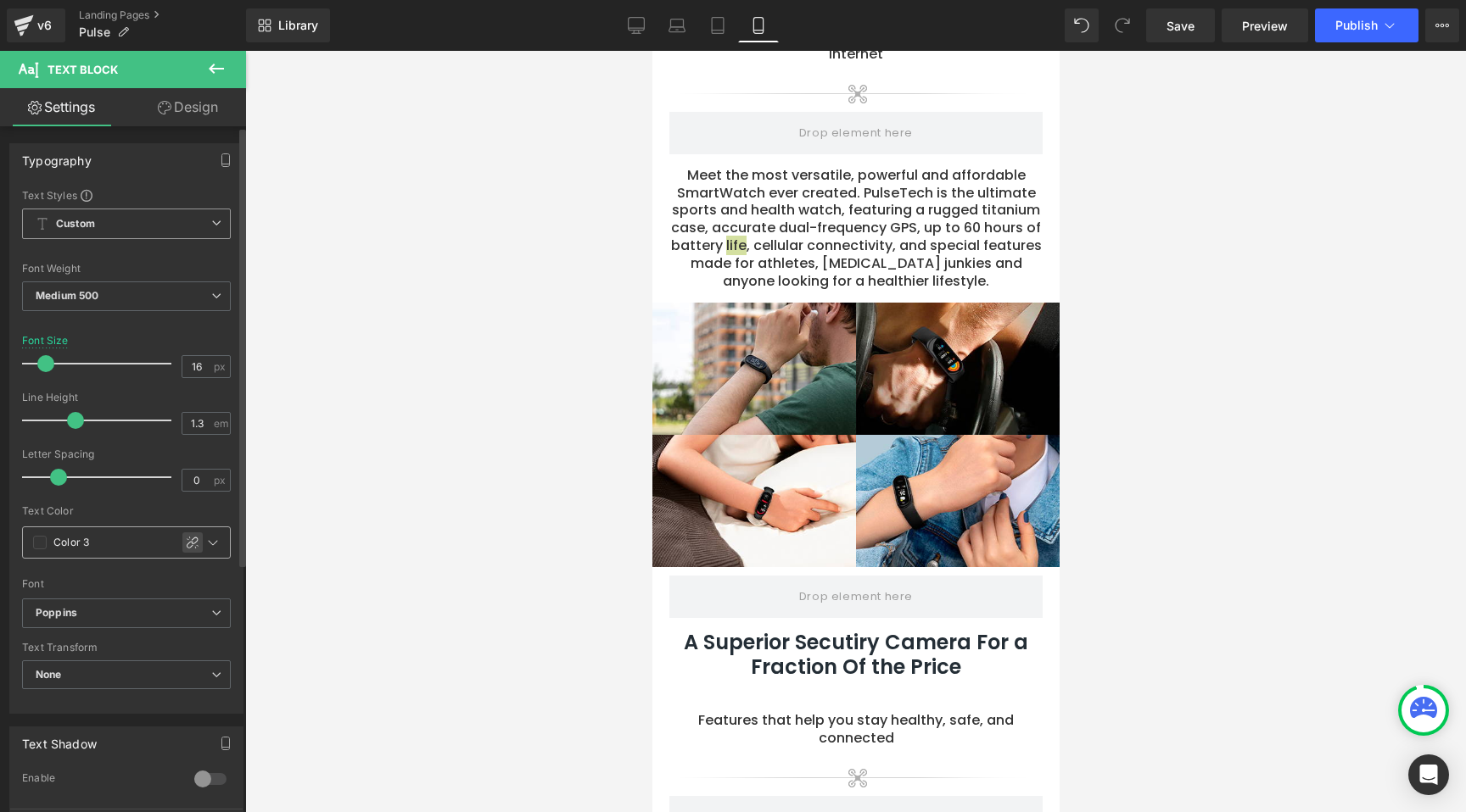
click at [189, 541] on icon at bounding box center [192, 542] width 13 height 13
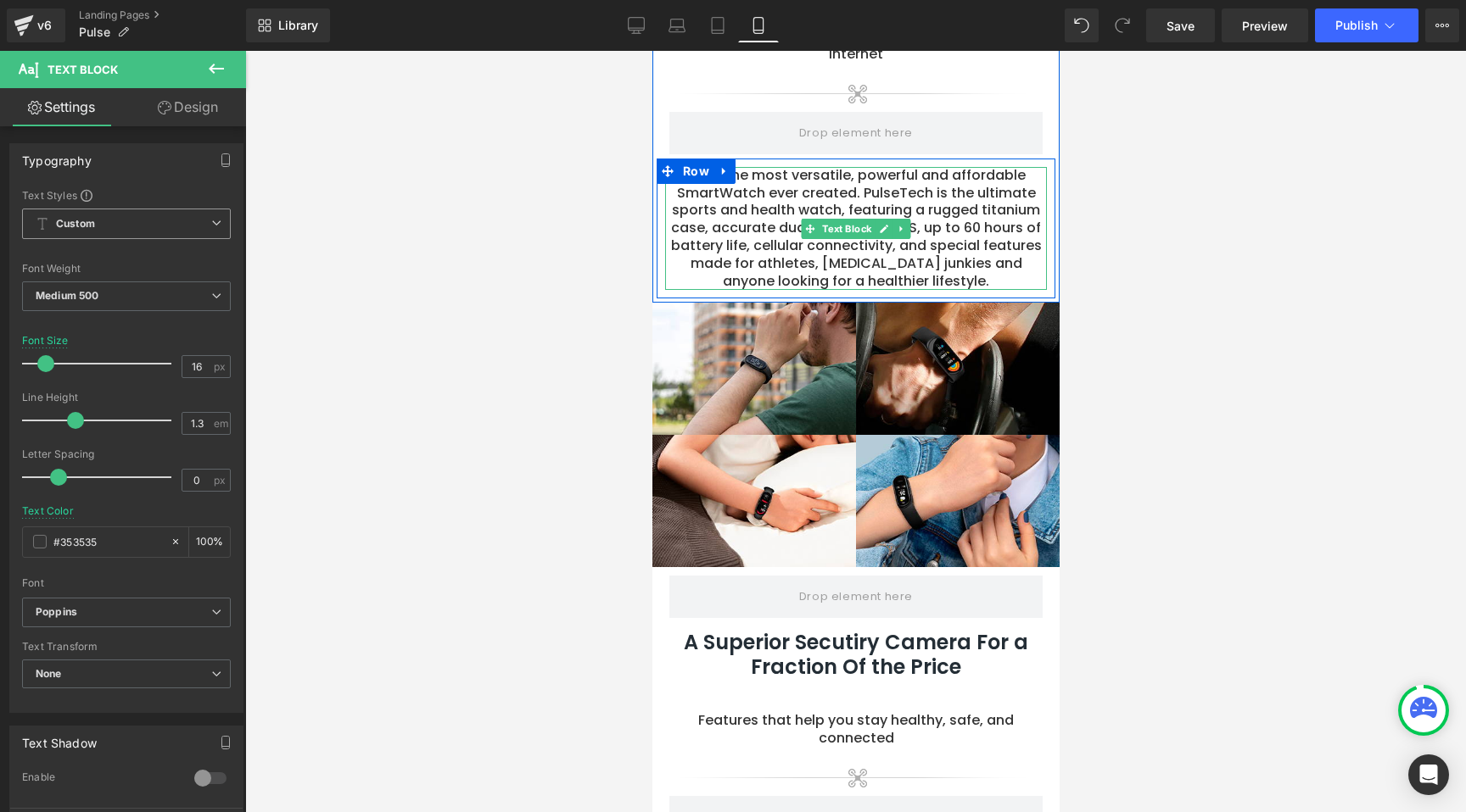
click at [774, 231] on p "Meet the most versatile, powerful and affordable SmartWatch ever created. Pulse…" at bounding box center [855, 229] width 382 height 124
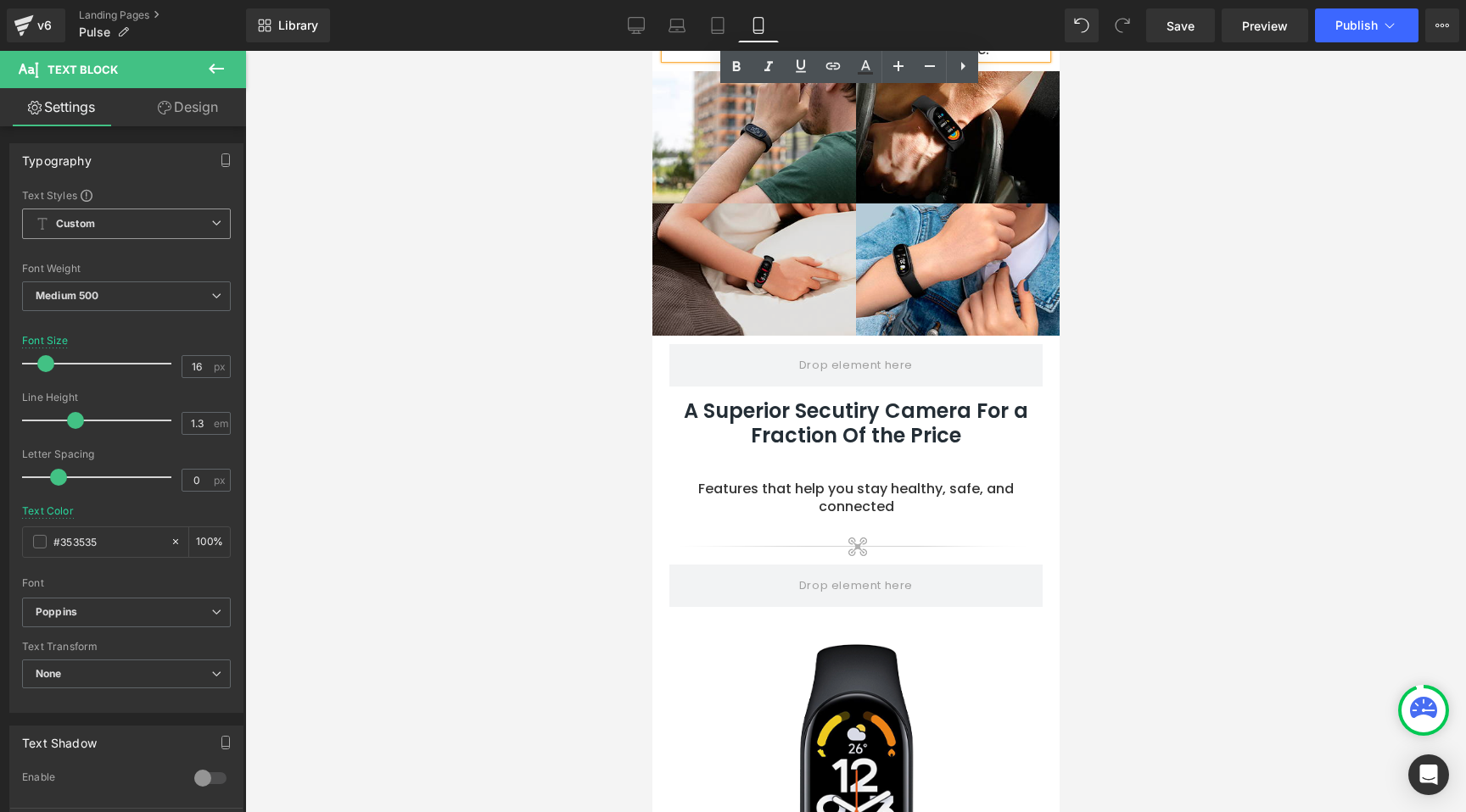
scroll to position [1482, 0]
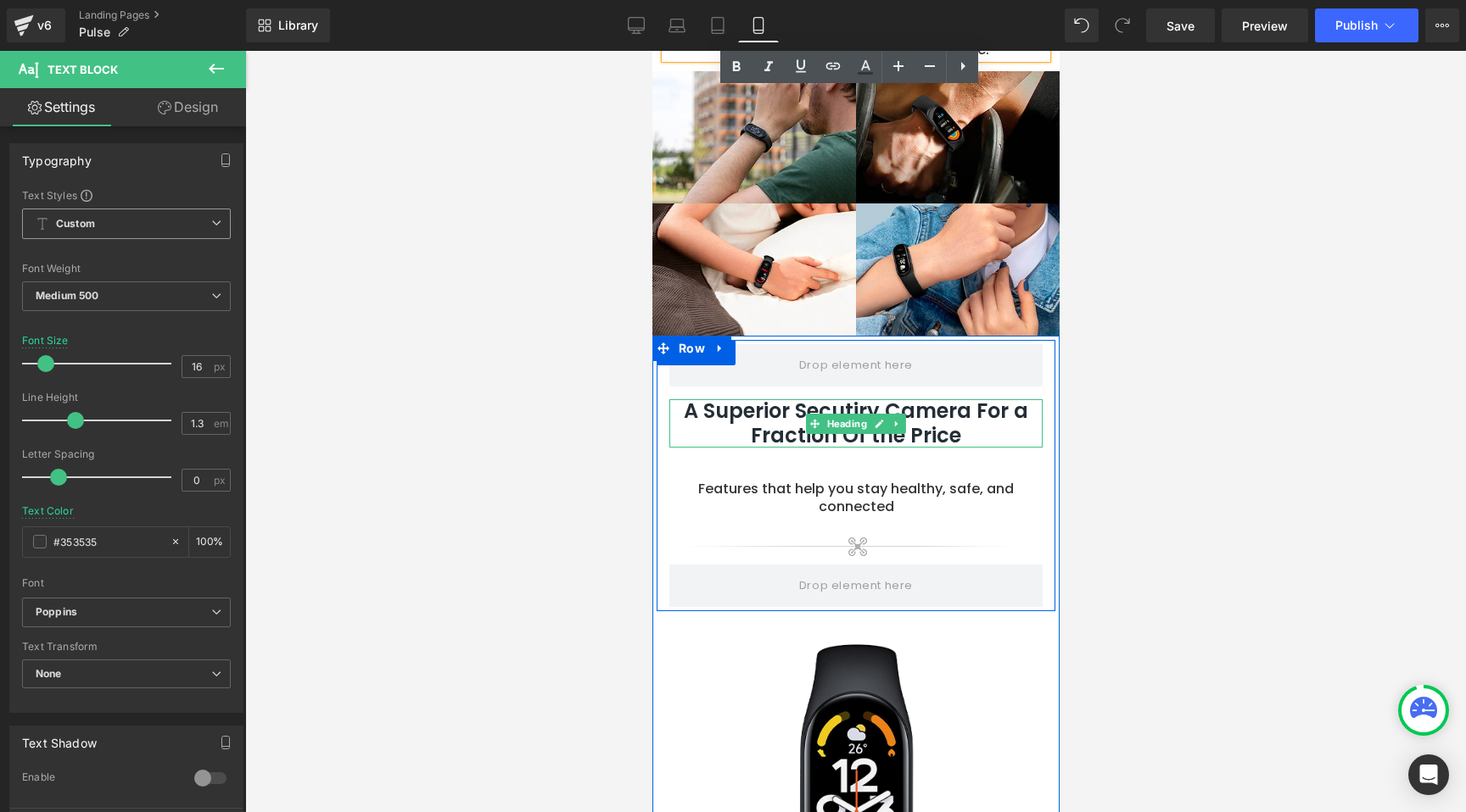
click at [778, 400] on h2 "A Superior Secutiry Camera For a Fraction Of the Price" at bounding box center [854, 424] width 373 height 49
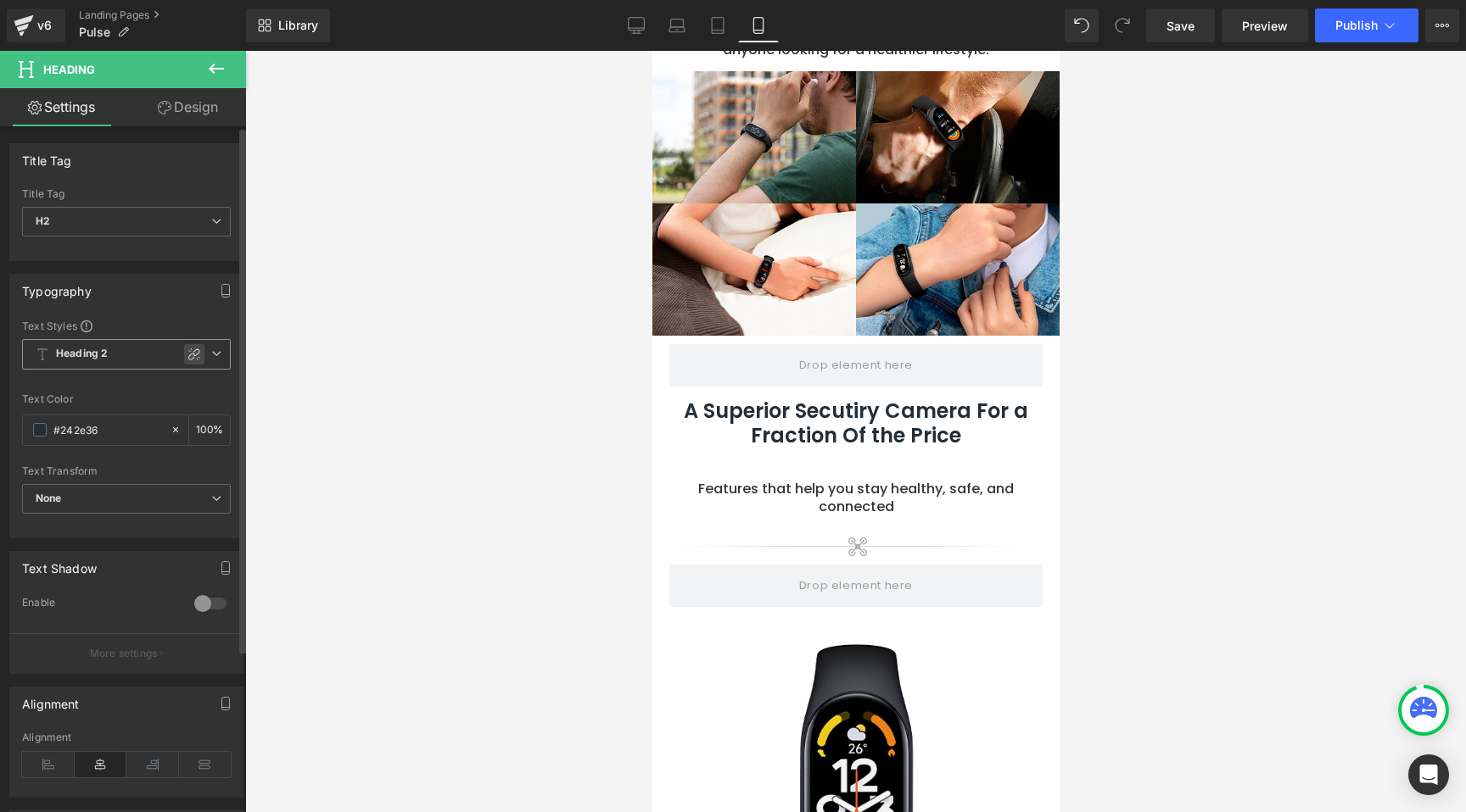
click at [187, 355] on icon at bounding box center [193, 353] width 13 height 13
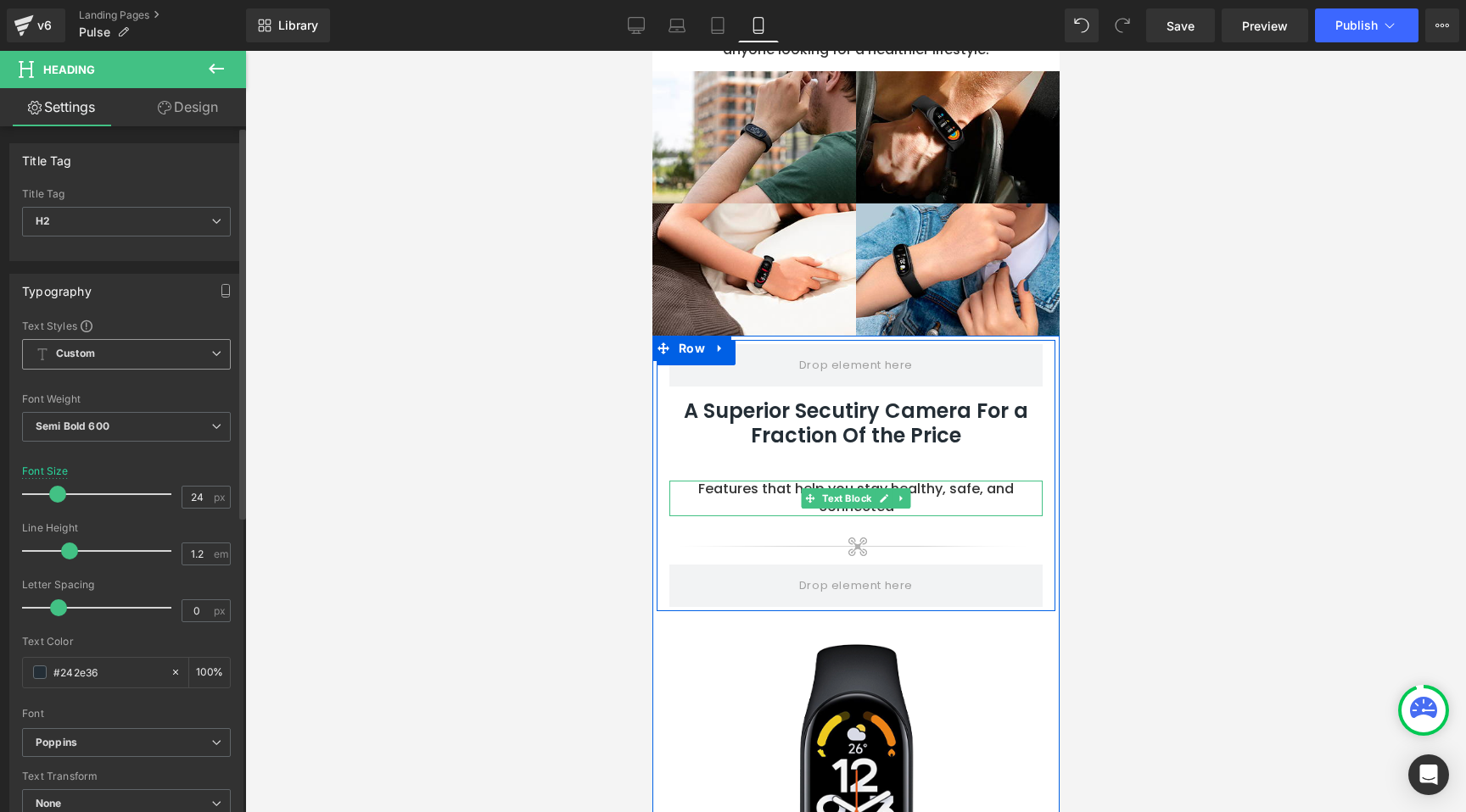
click at [759, 481] on p "Features that help you stay healthy, safe, and connected" at bounding box center [854, 499] width 373 height 36
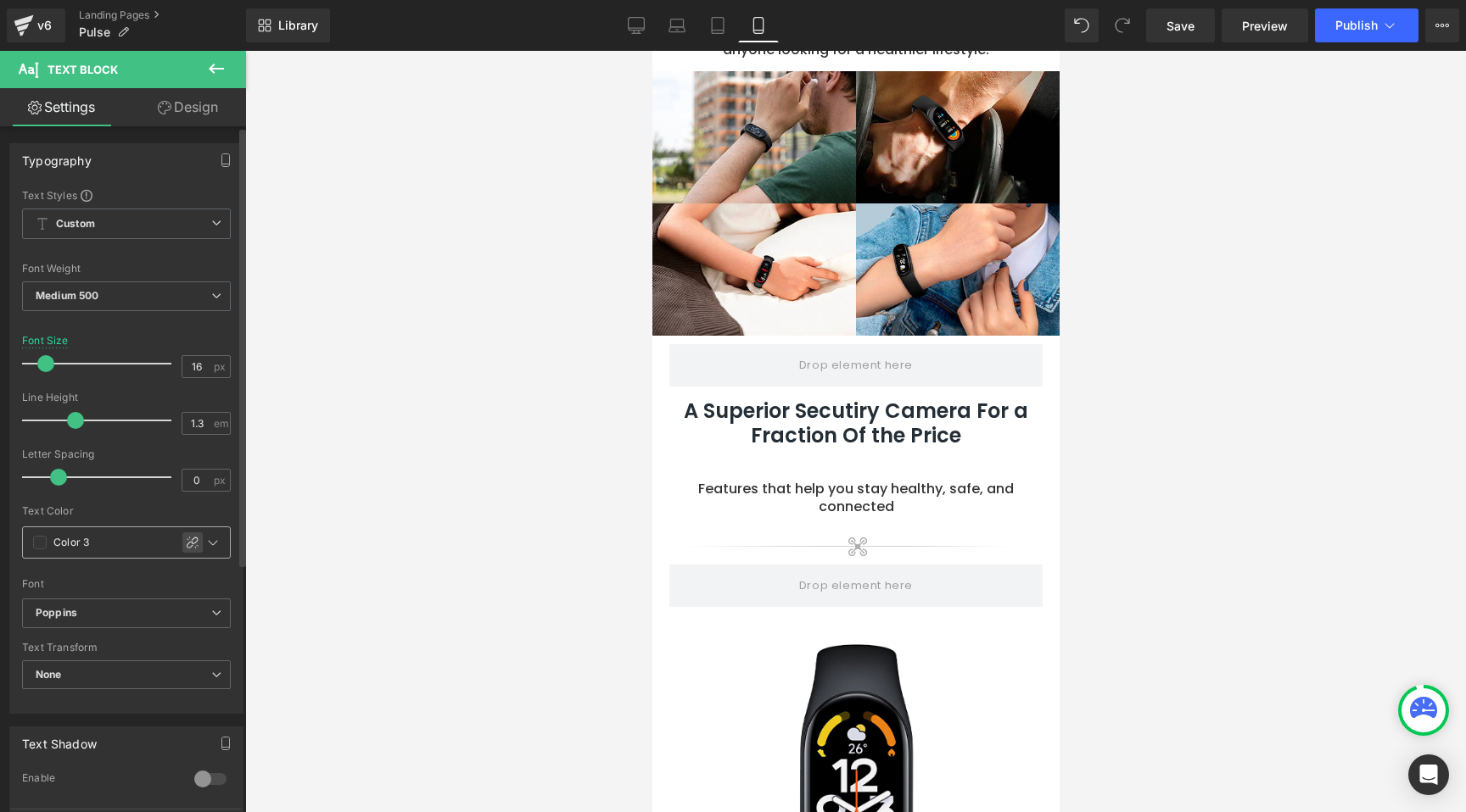
click at [188, 536] on icon at bounding box center [192, 542] width 13 height 13
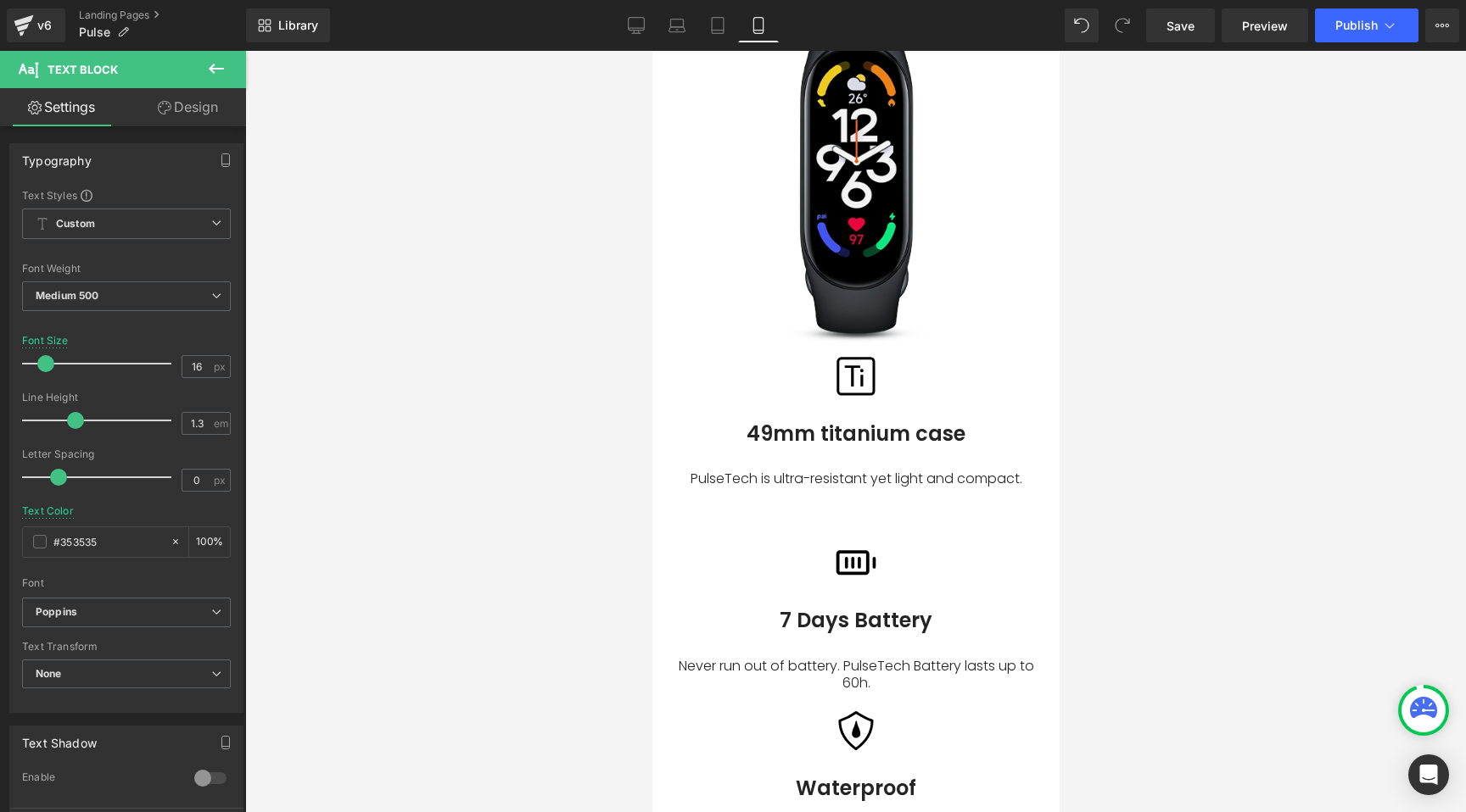
scroll to position [2144, 0]
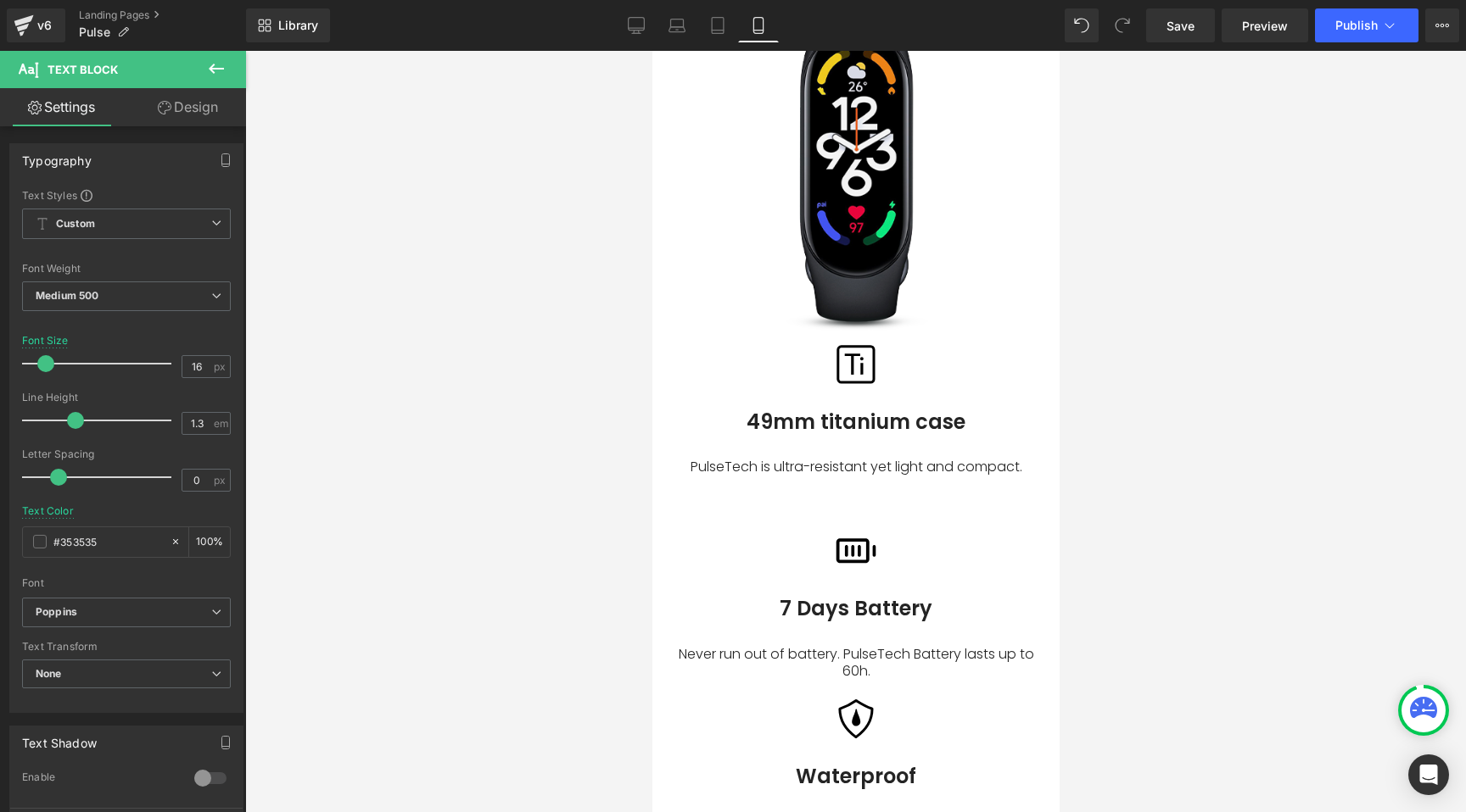
click at [766, 410] on h3 "49mm titanium case" at bounding box center [854, 423] width 364 height 25
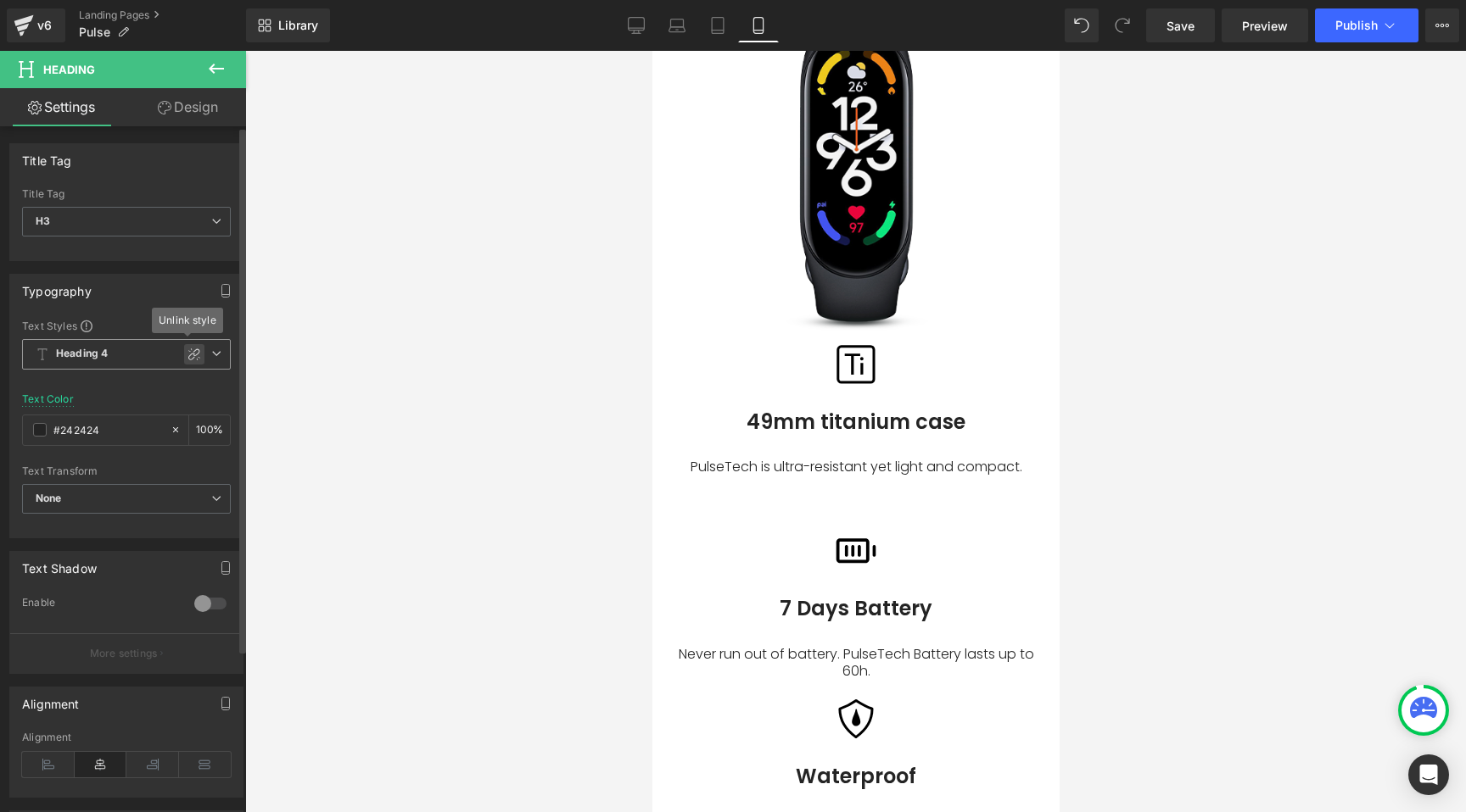
click at [187, 360] on icon at bounding box center [193, 353] width 13 height 13
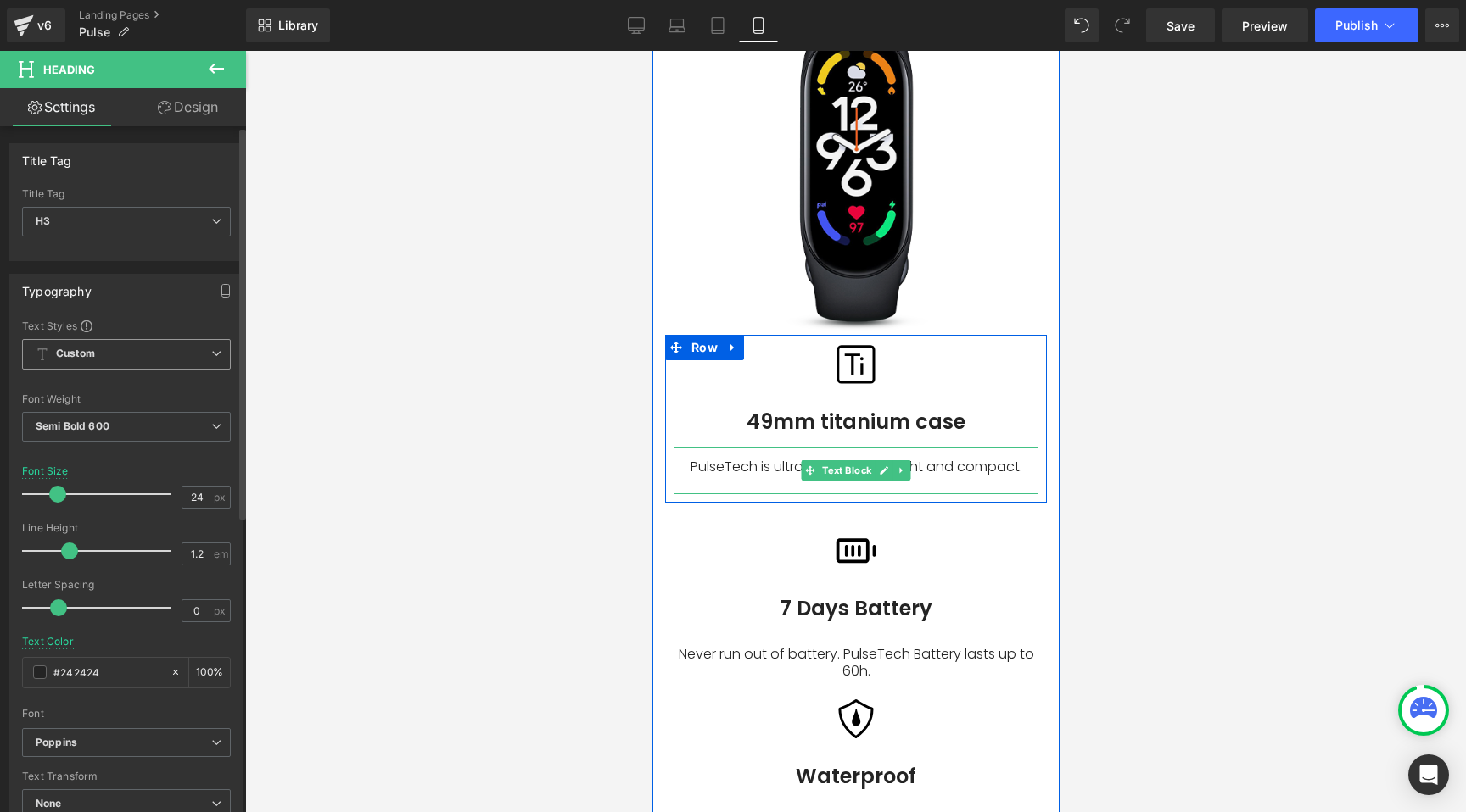
click at [753, 459] on p "PulseTech is ultra-resistant yet light and compact." at bounding box center [854, 467] width 364 height 18
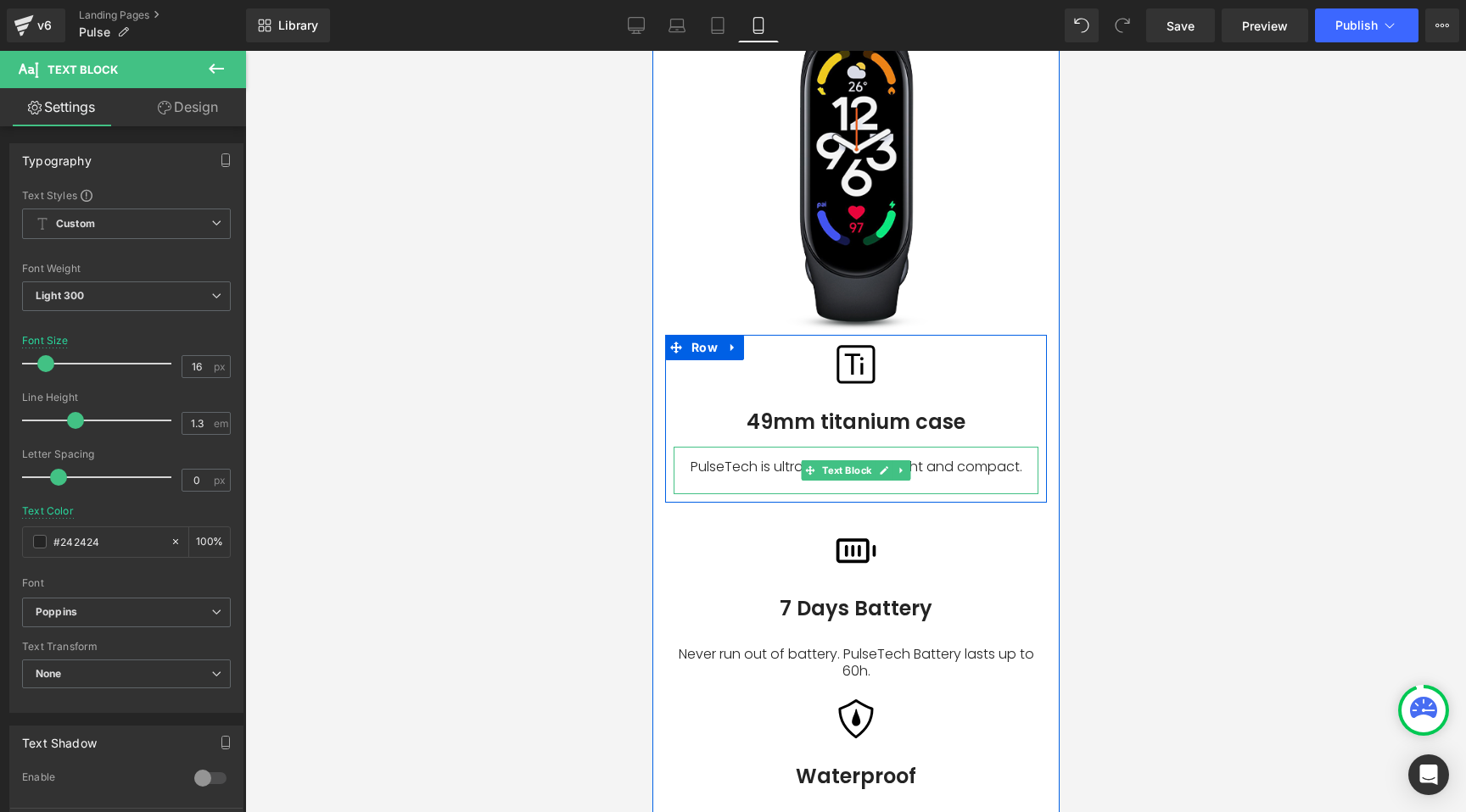
click at [737, 459] on p "PulseTech is ultra-resistant yet light and compact." at bounding box center [854, 467] width 364 height 18
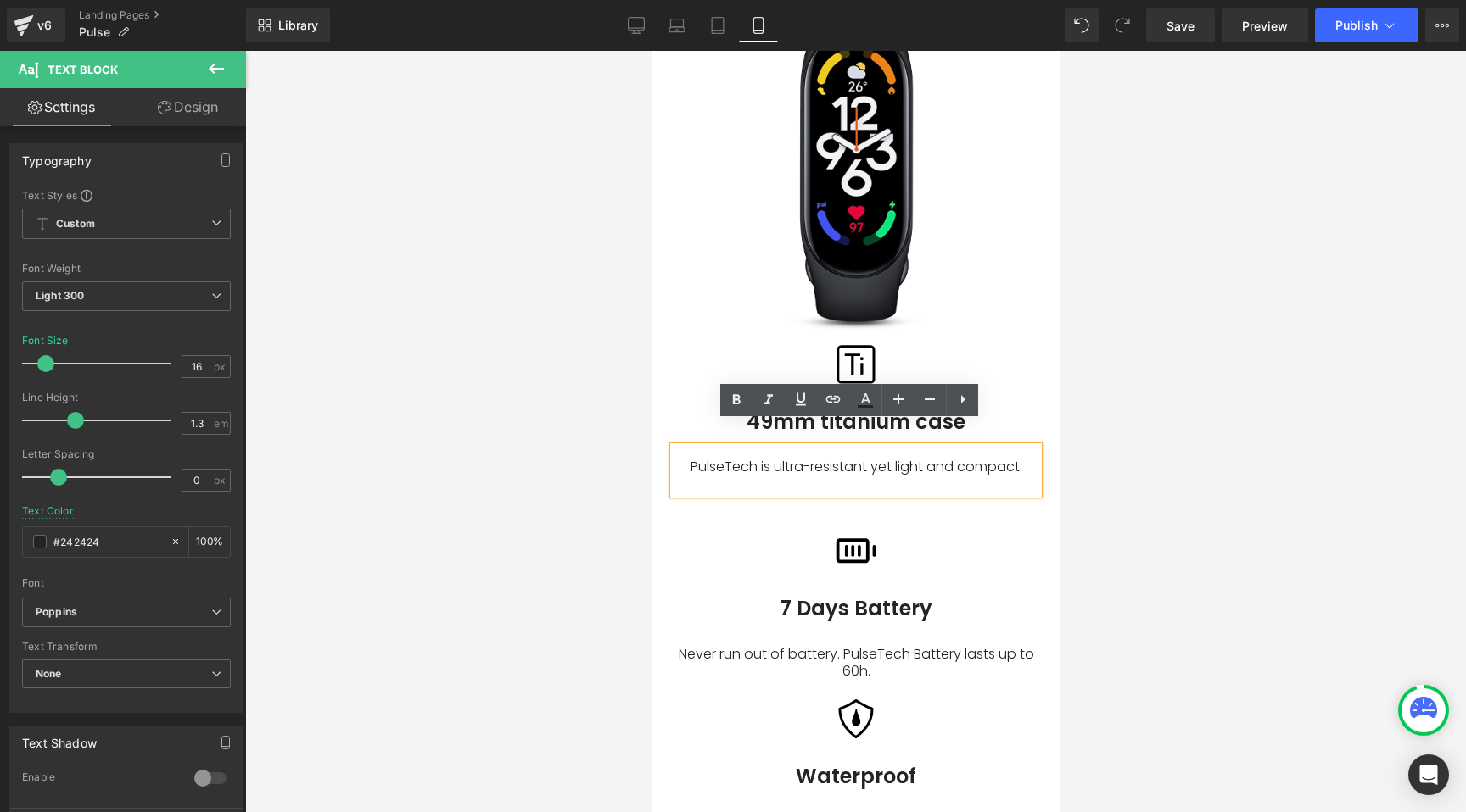
click at [614, 376] on div at bounding box center [855, 431] width 1220 height 761
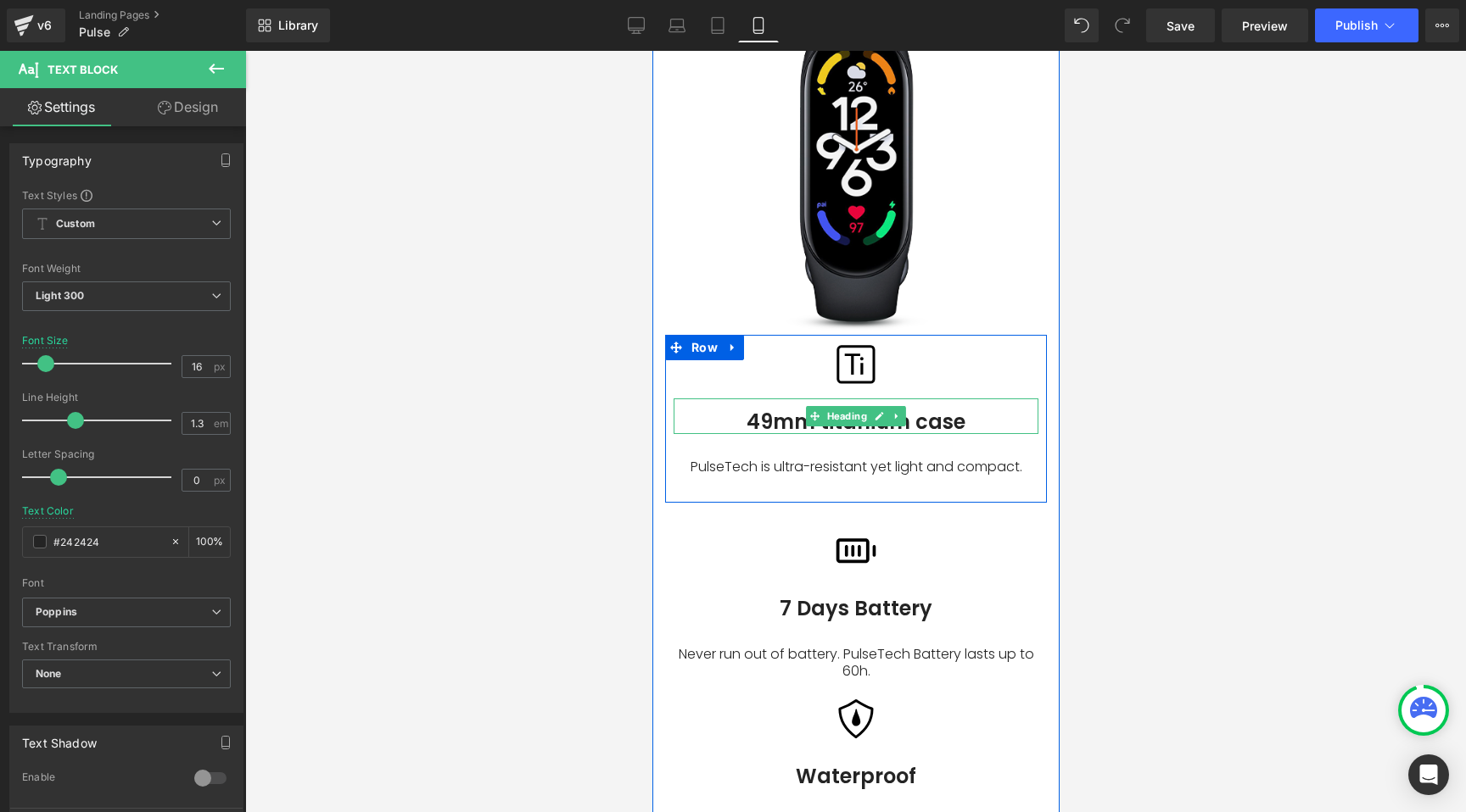
click at [795, 410] on h3 "49mm titanium case" at bounding box center [854, 423] width 364 height 25
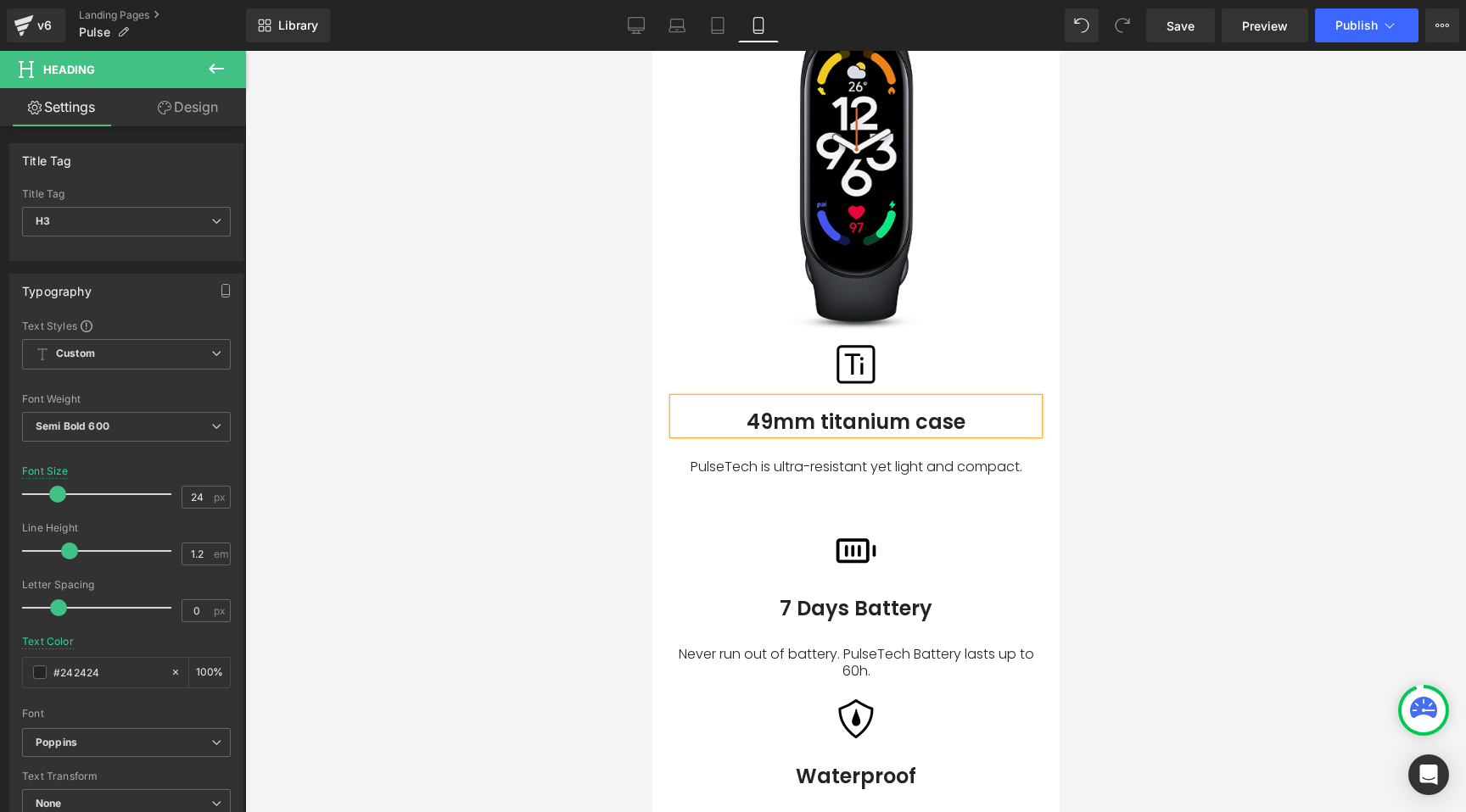
drag, startPoint x: 508, startPoint y: 422, endPoint x: 636, endPoint y: 407, distance: 128.9
click at [513, 420] on div at bounding box center [855, 431] width 1220 height 761
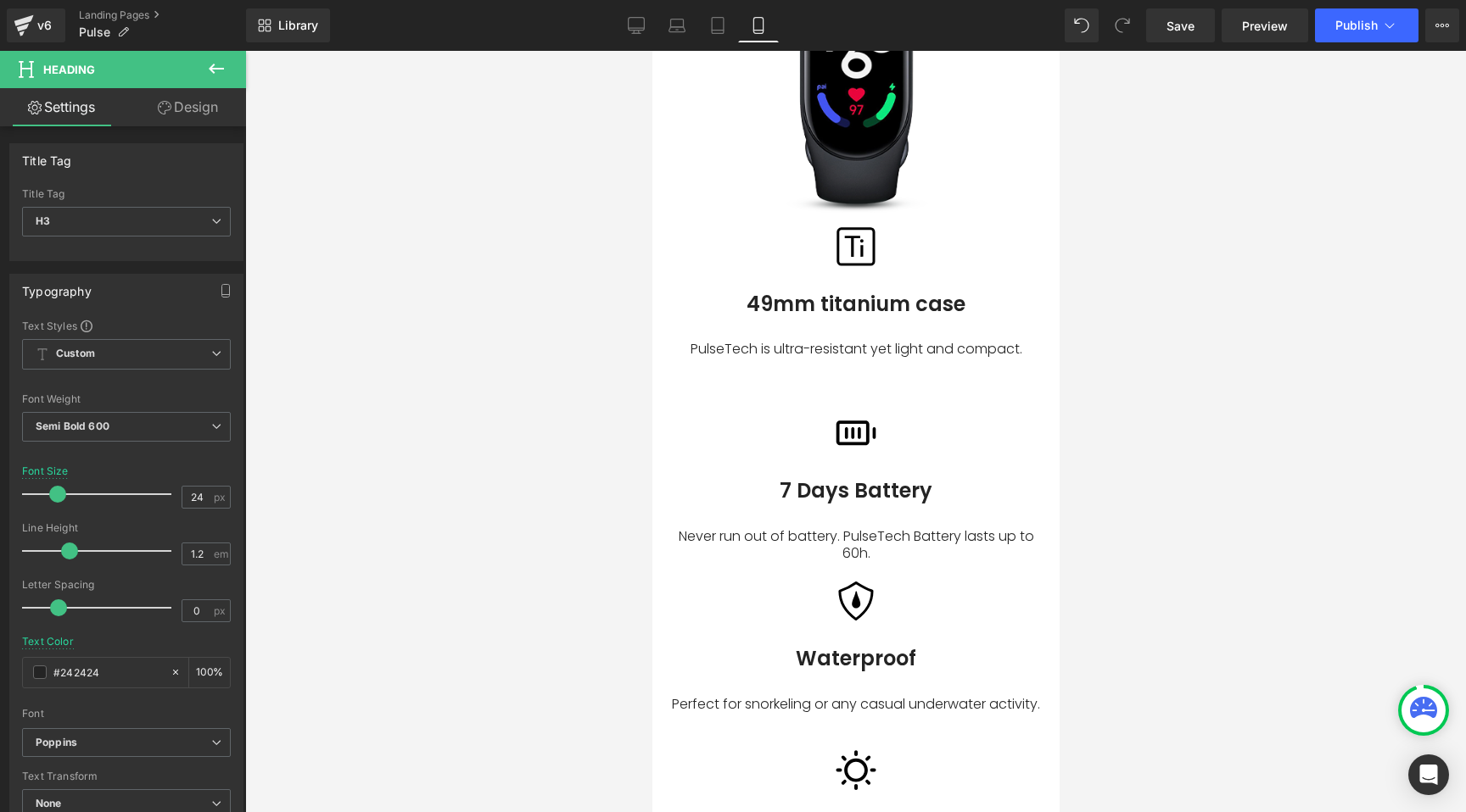
scroll to position [2367, 0]
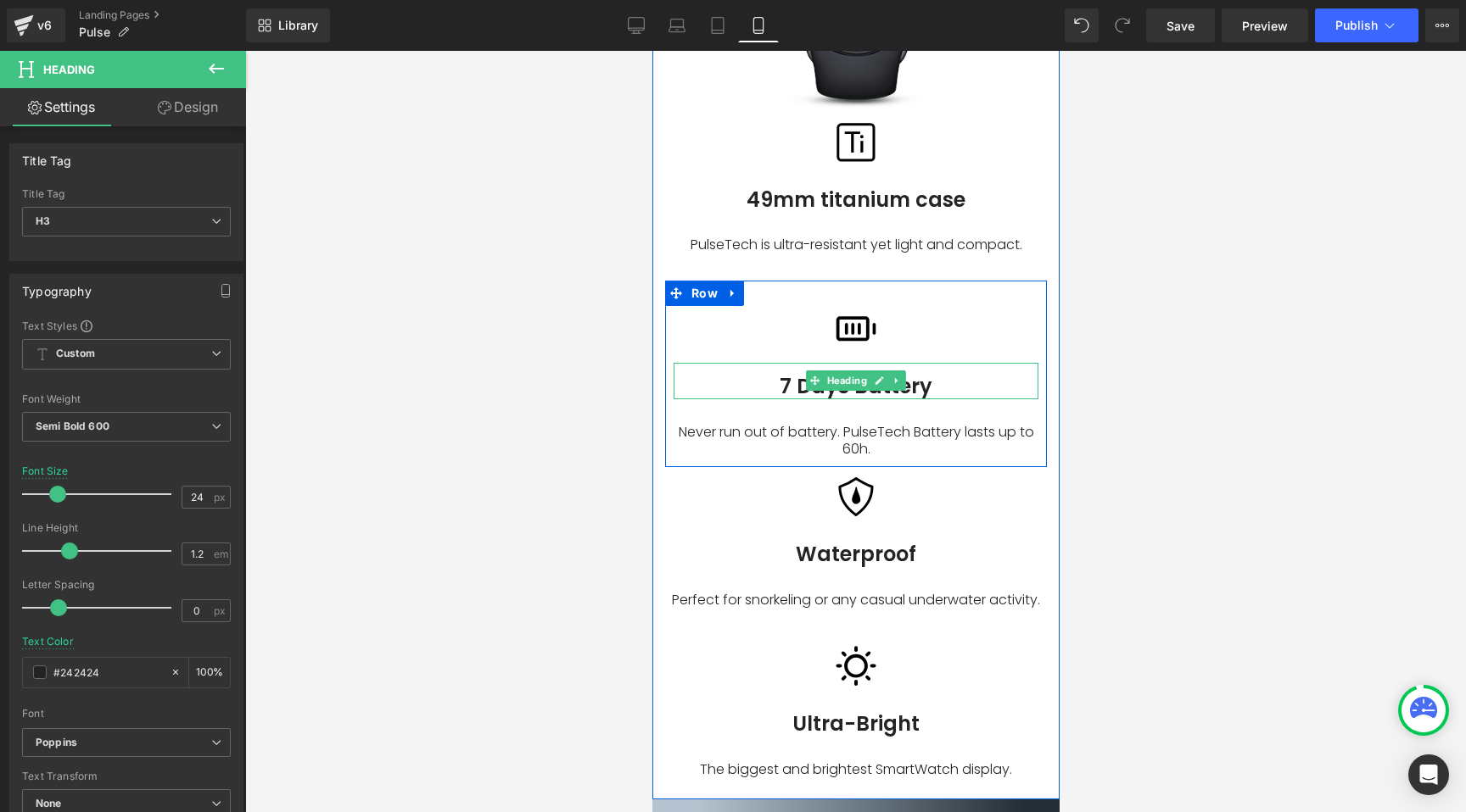
click at [782, 375] on h3 "7 Days Battery" at bounding box center [854, 387] width 364 height 25
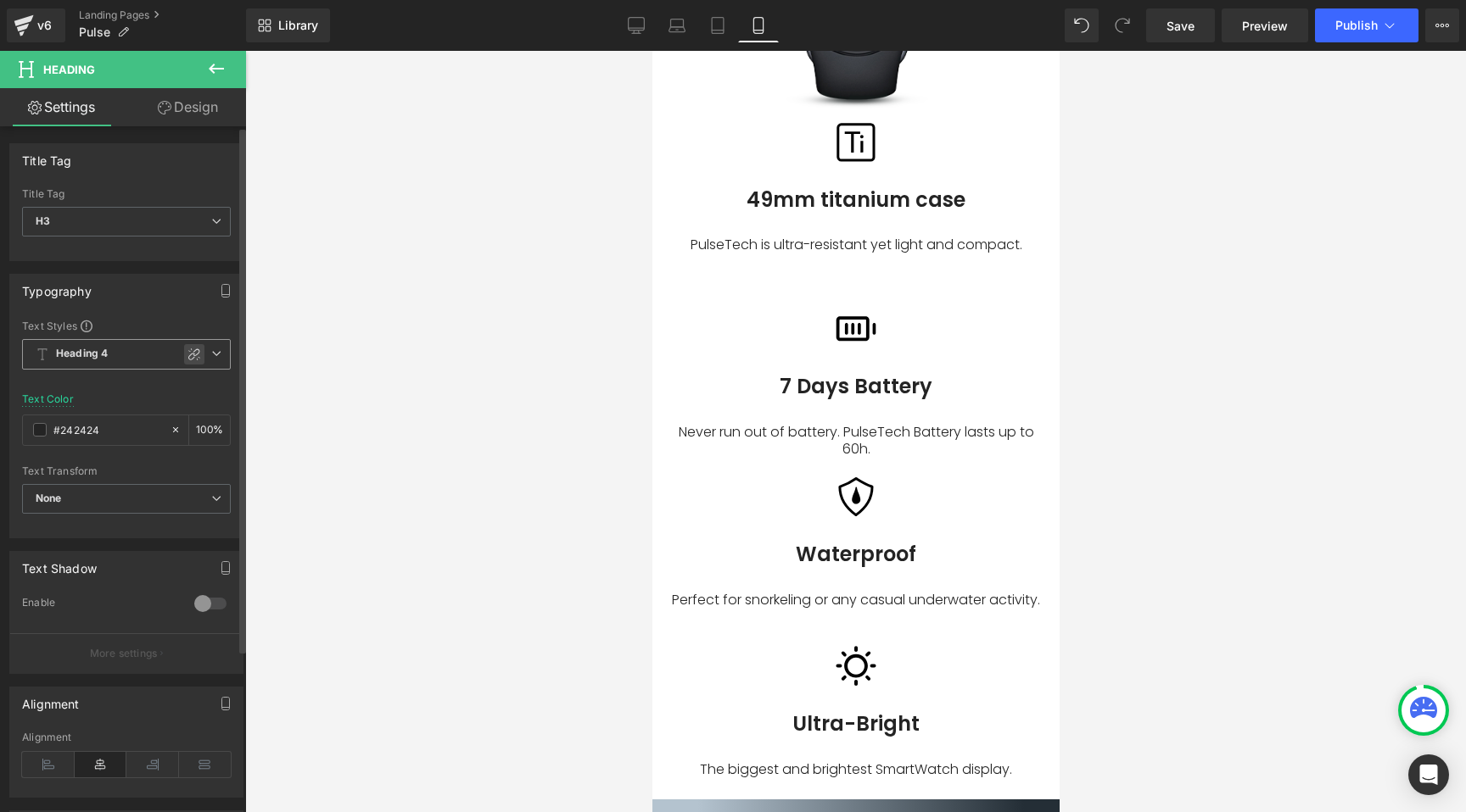
click at [184, 350] on div at bounding box center [194, 354] width 20 height 20
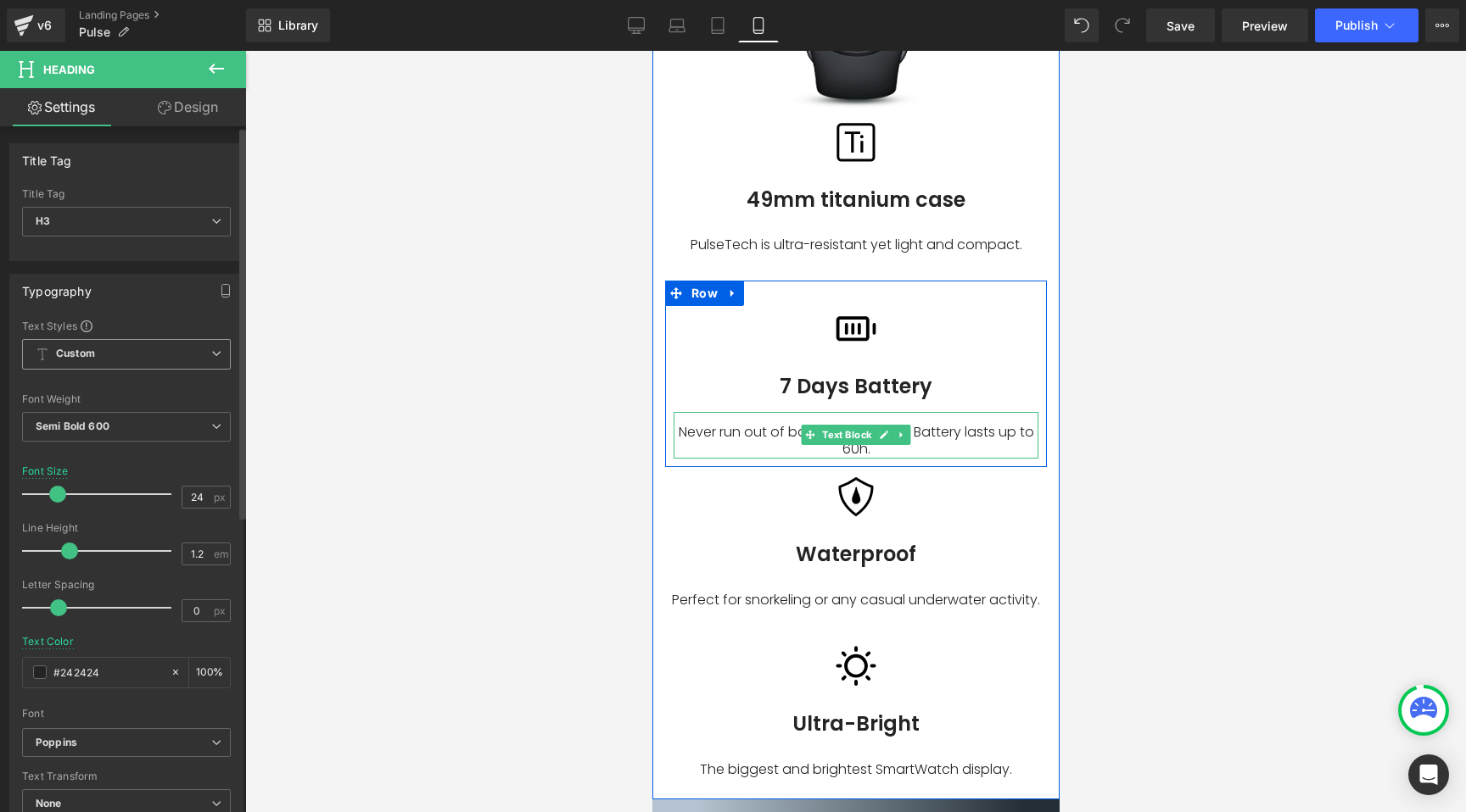
click at [715, 424] on p "Never run out of battery. PulseTech Battery lasts up to 60h." at bounding box center [854, 442] width 364 height 36
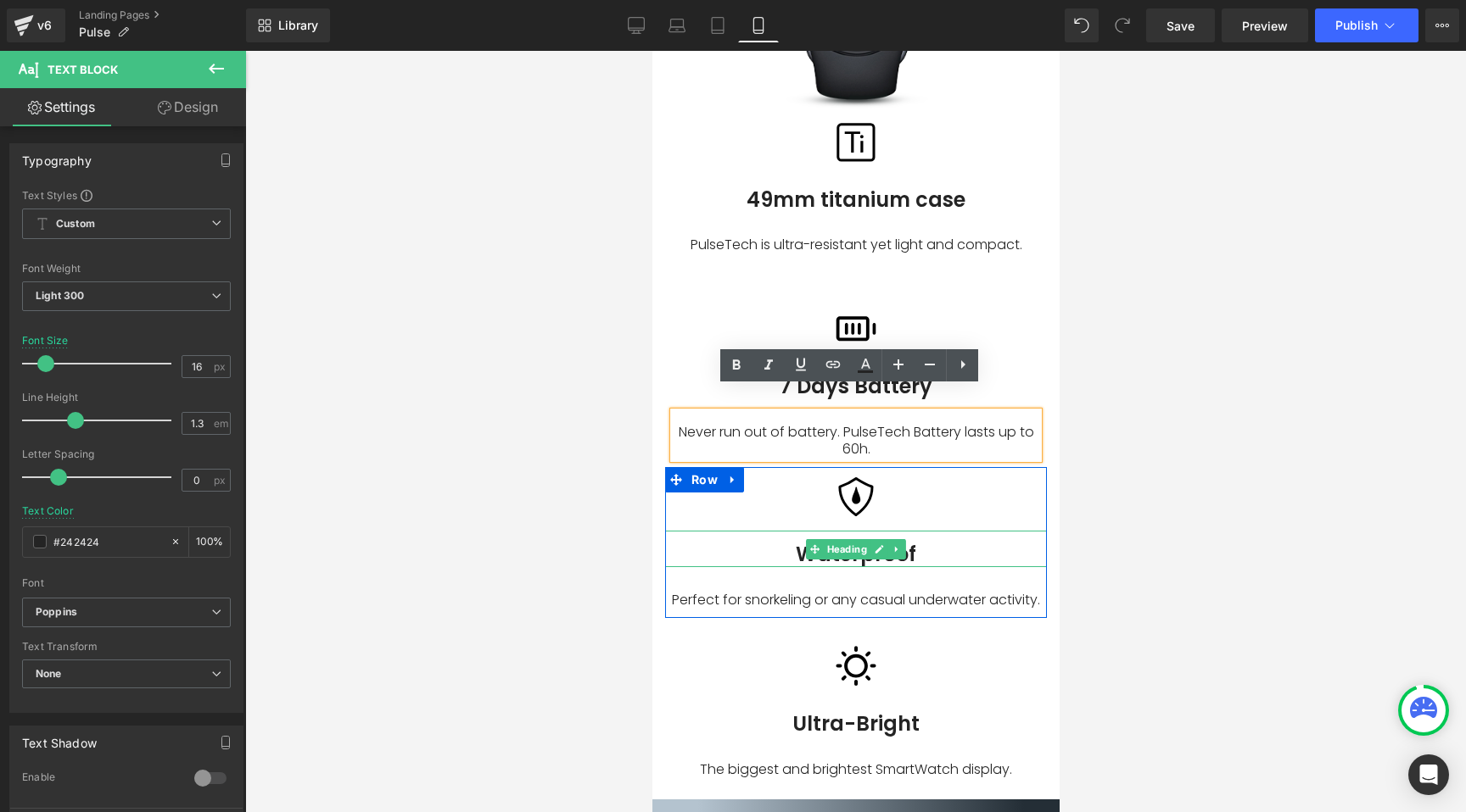
click at [797, 542] on h3 "Waterproof" at bounding box center [855, 555] width 382 height 25
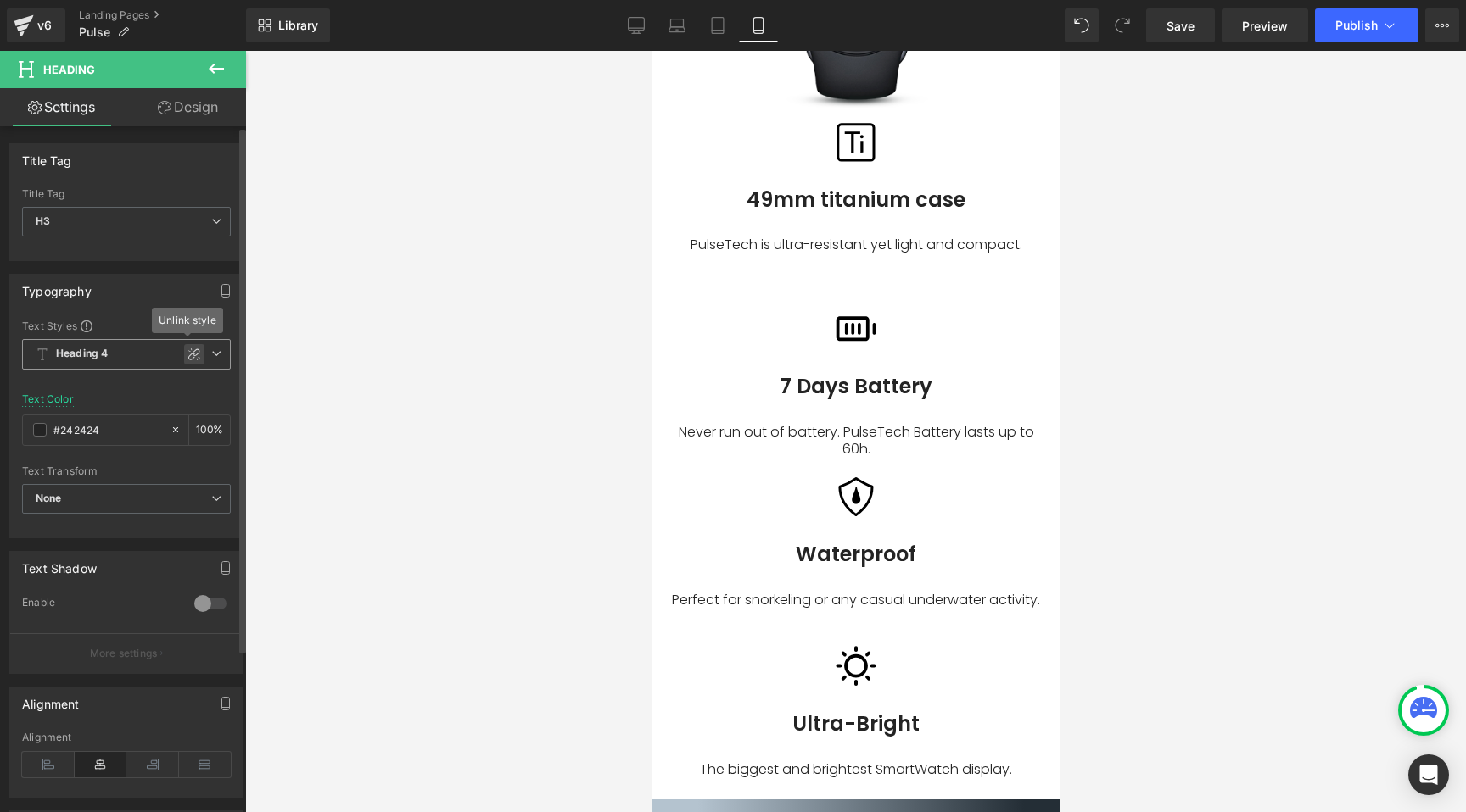
click at [191, 357] on icon at bounding box center [193, 353] width 12 height 12
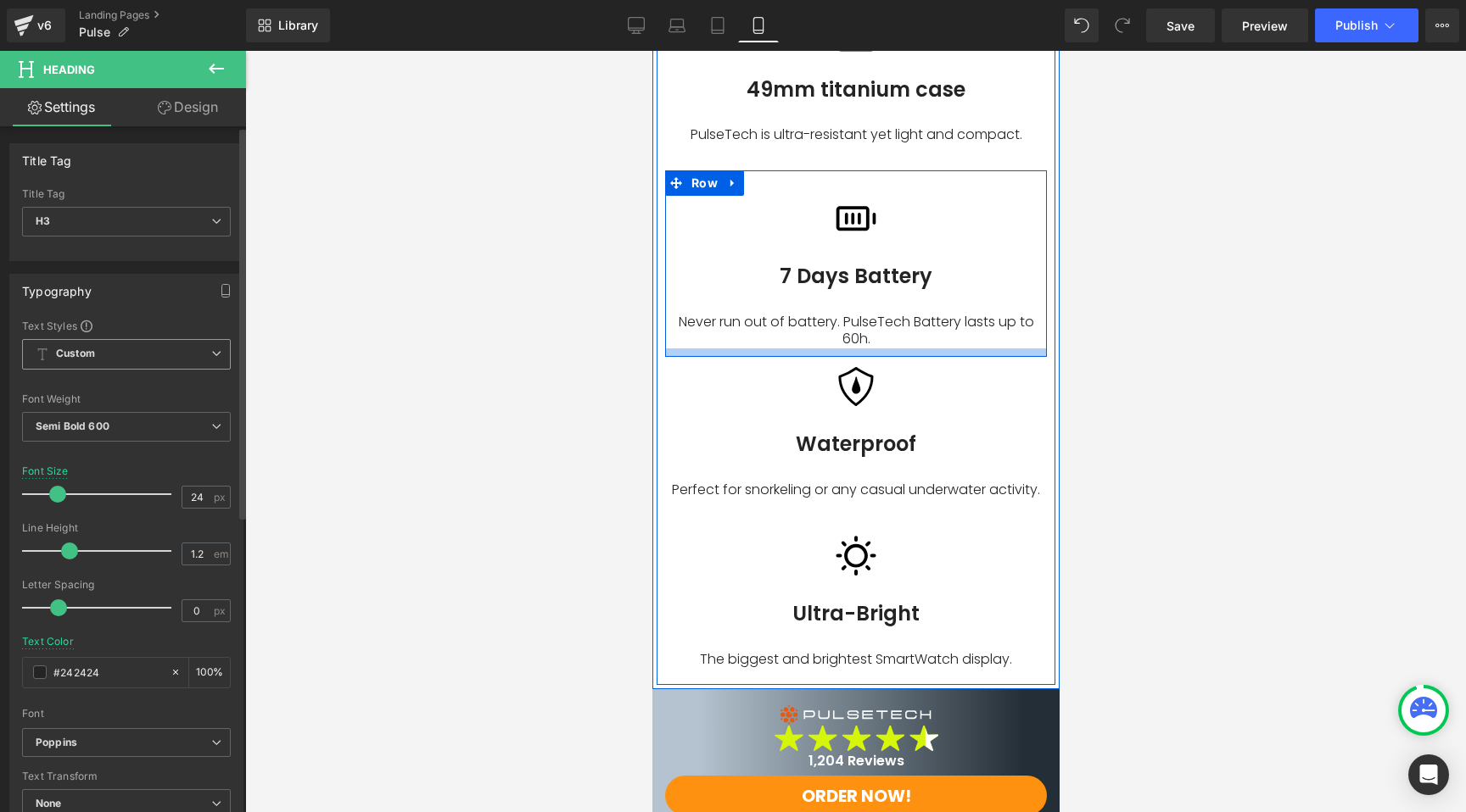
scroll to position [2580, 0]
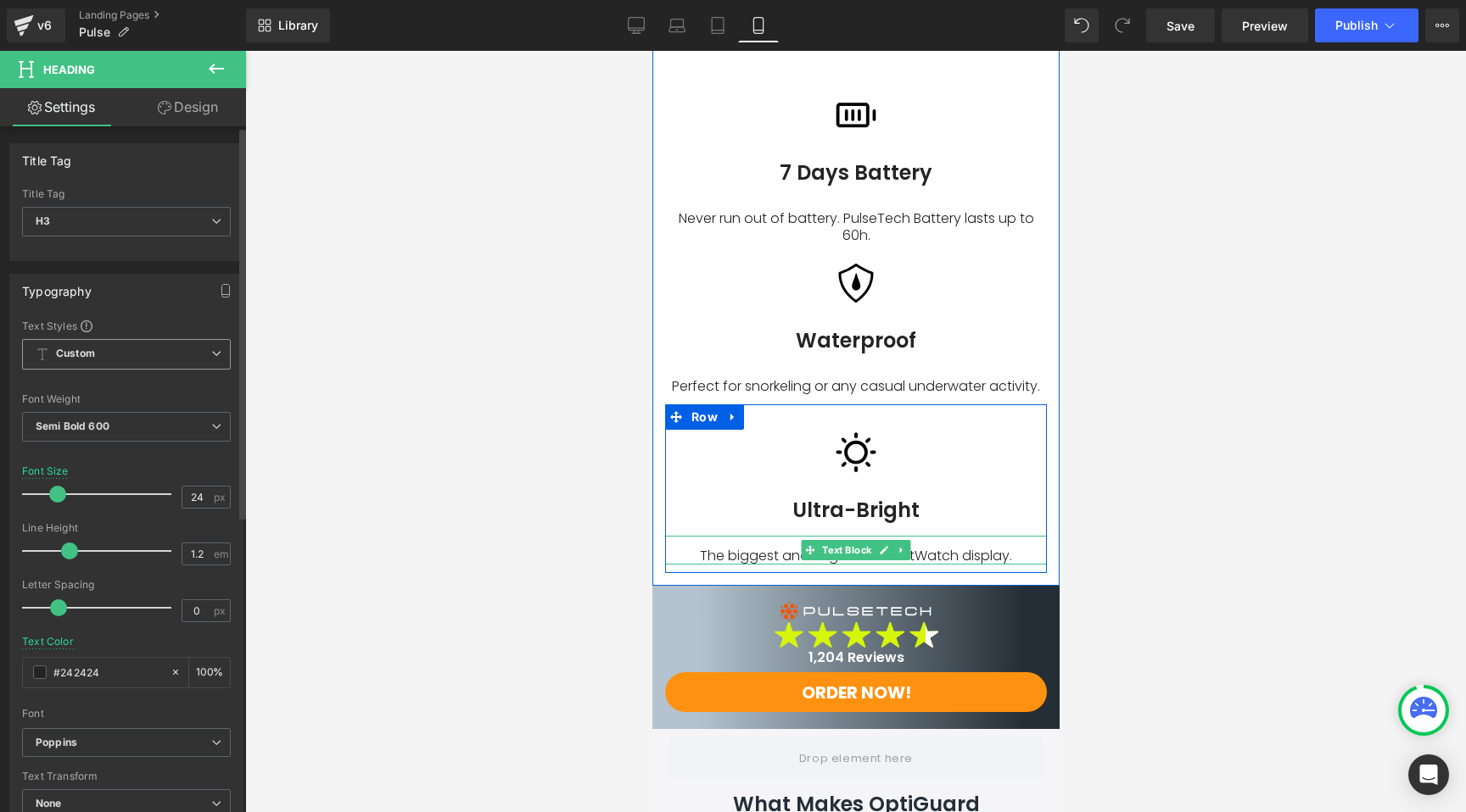
click at [780, 548] on p "The biggest and brightest SmartWatch display." at bounding box center [855, 556] width 382 height 18
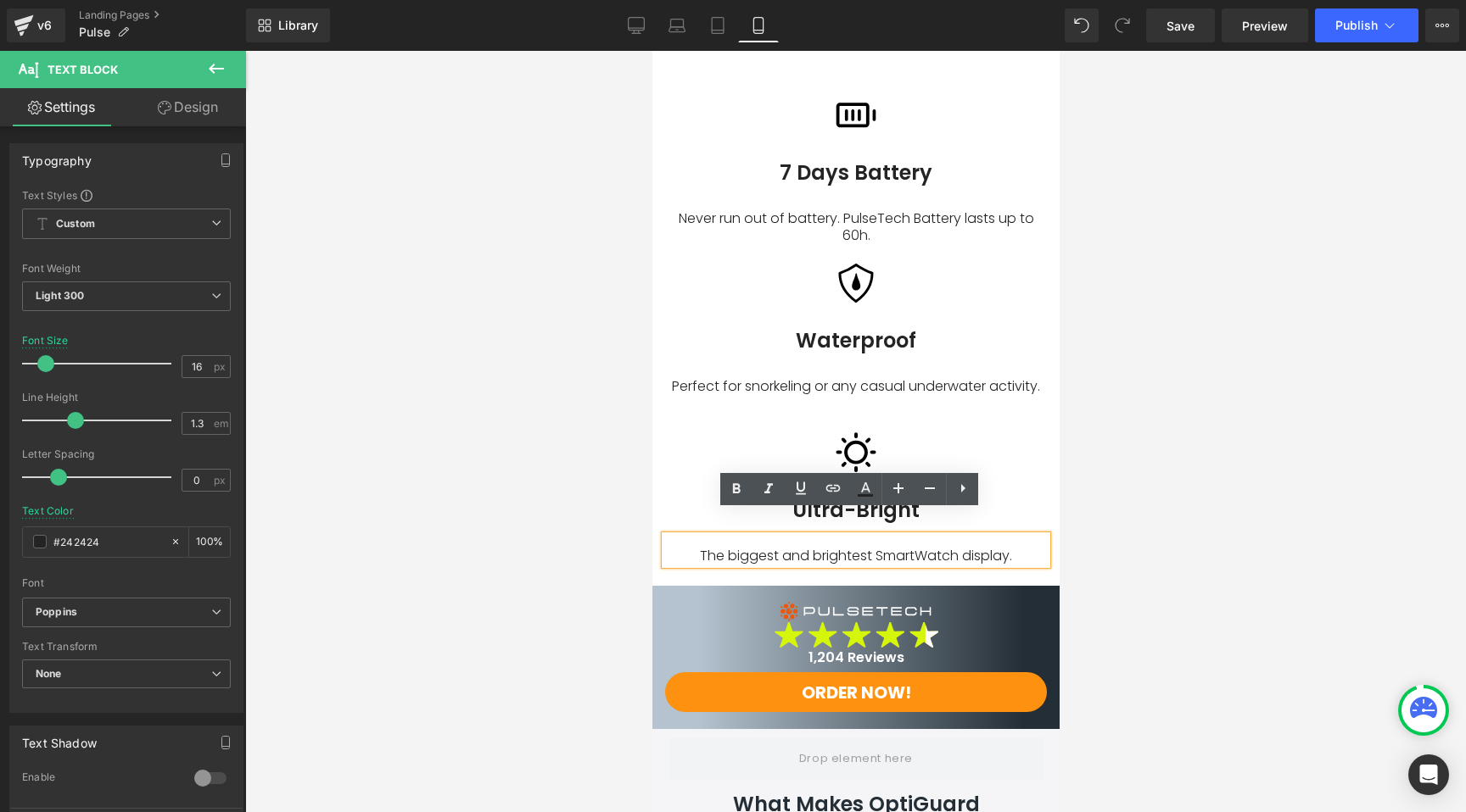
click at [704, 434] on div at bounding box center [855, 453] width 382 height 43
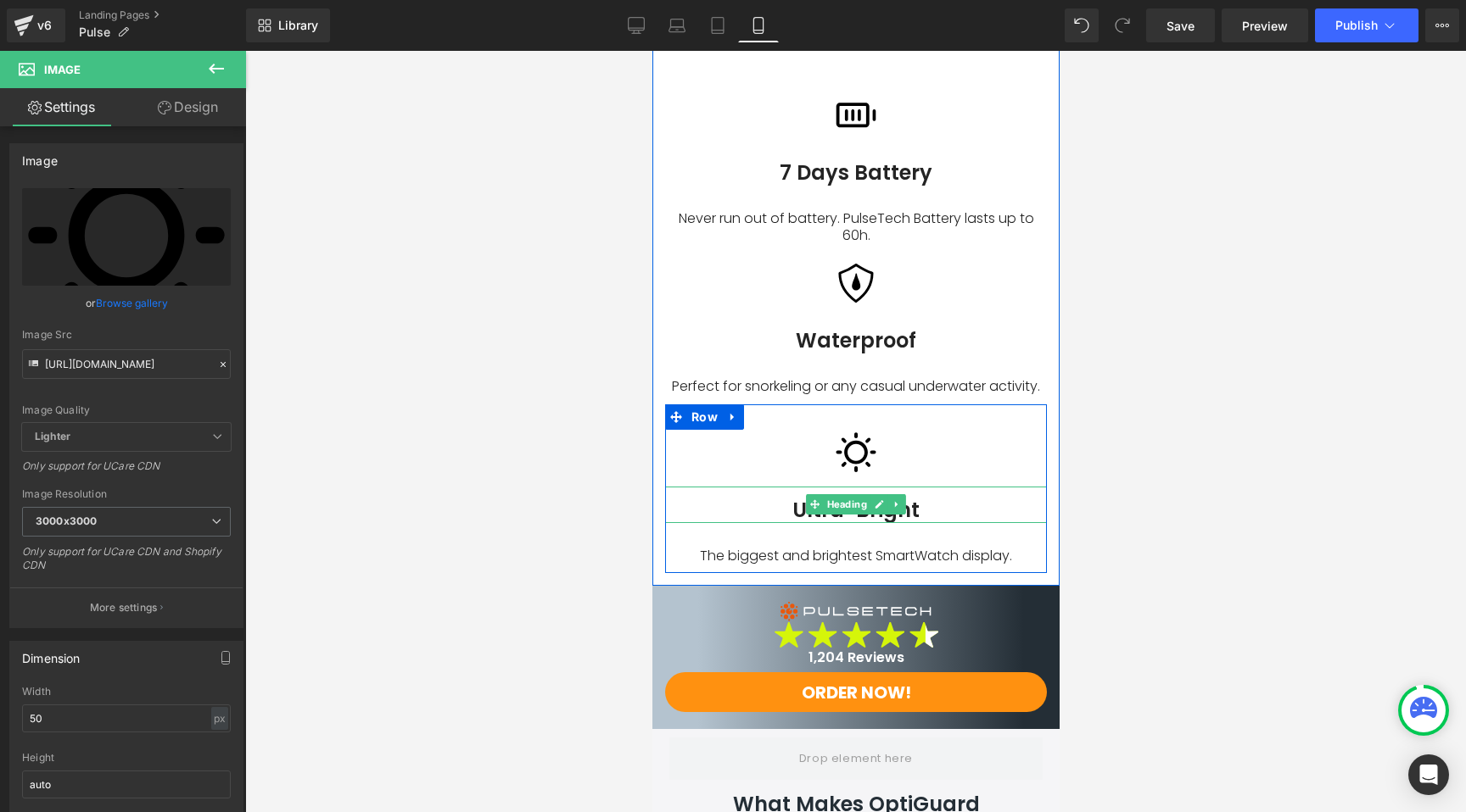
click at [794, 499] on h3 "Ultra-Bright" at bounding box center [855, 511] width 382 height 25
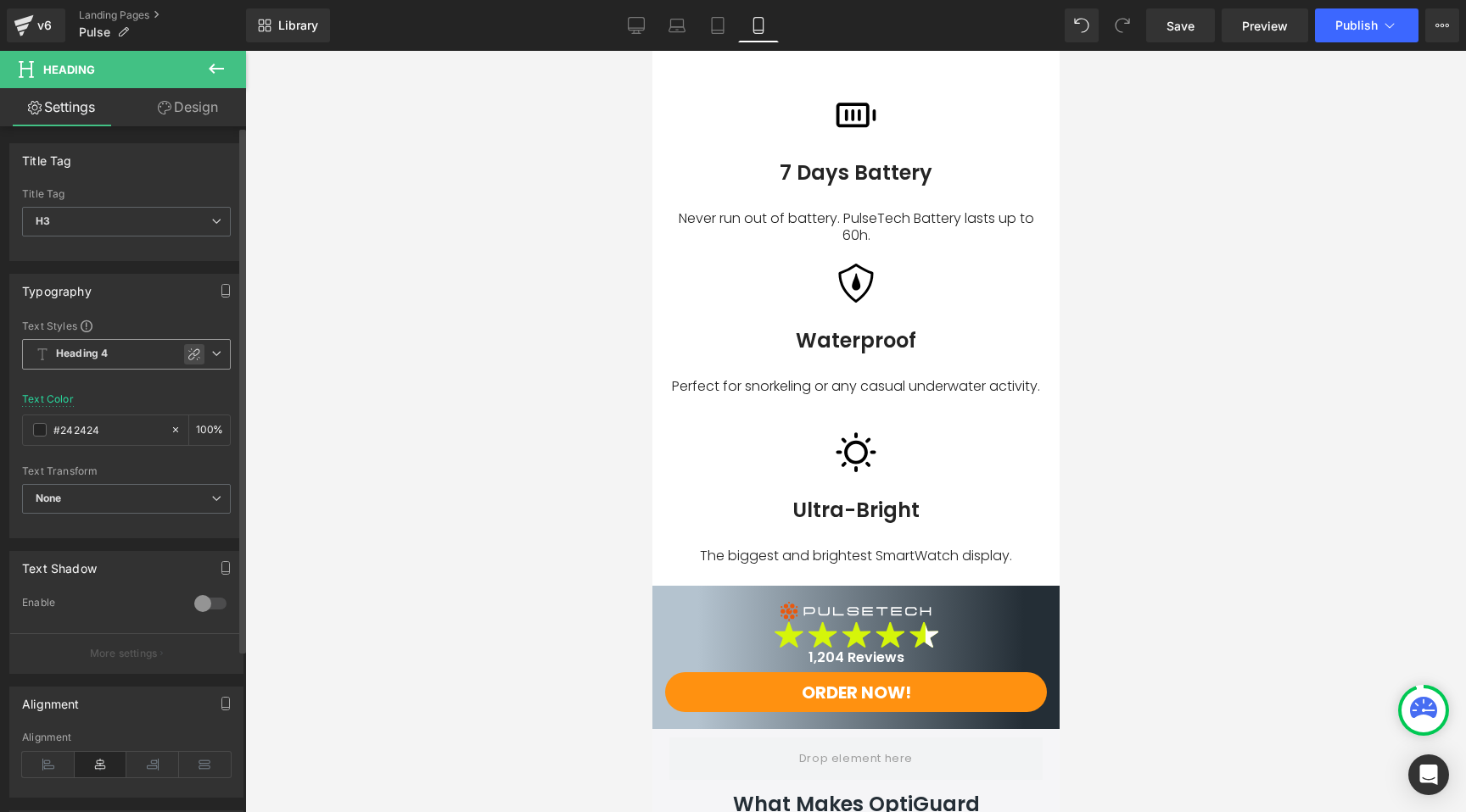
click at [187, 353] on icon at bounding box center [193, 353] width 13 height 13
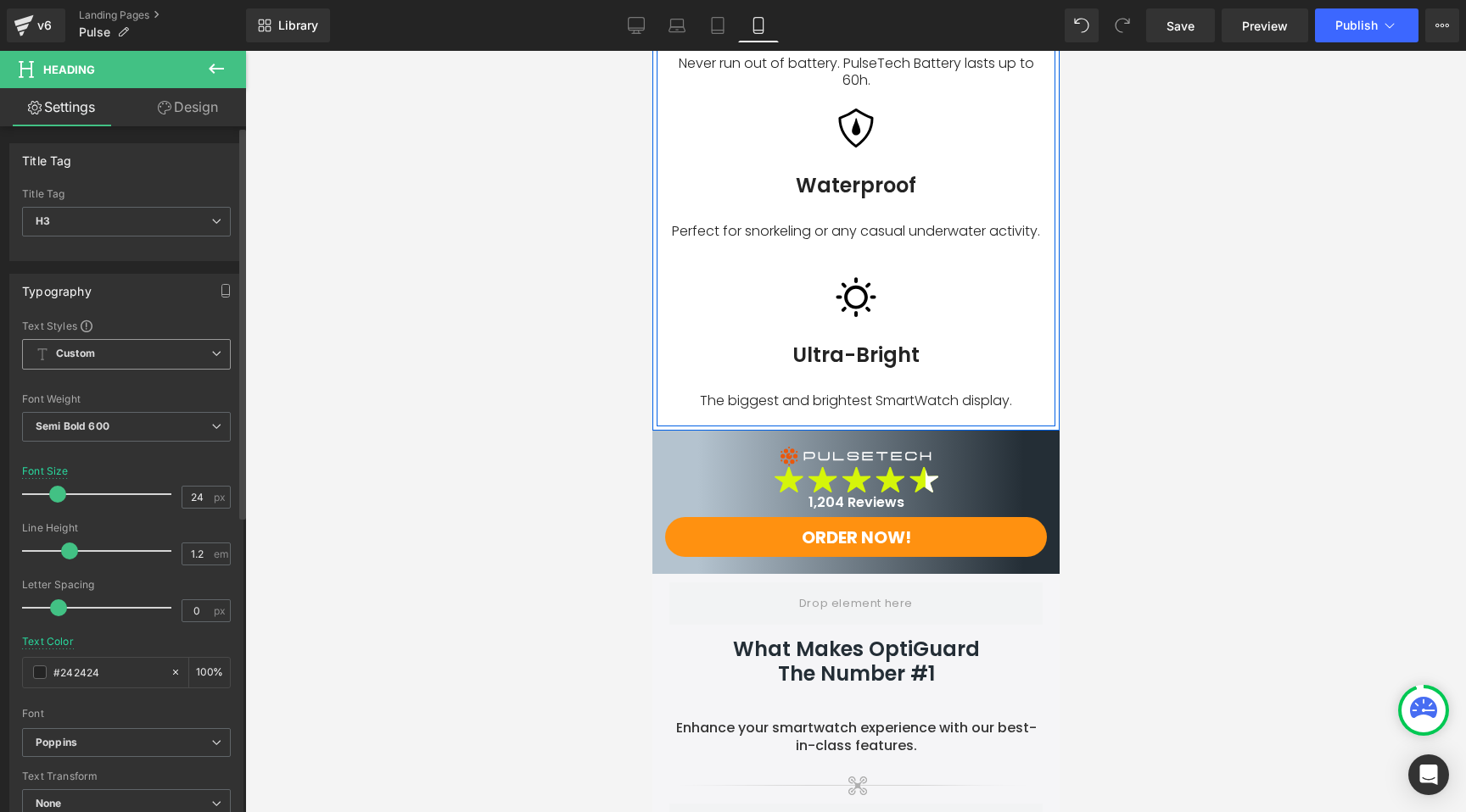
scroll to position [2789, 0]
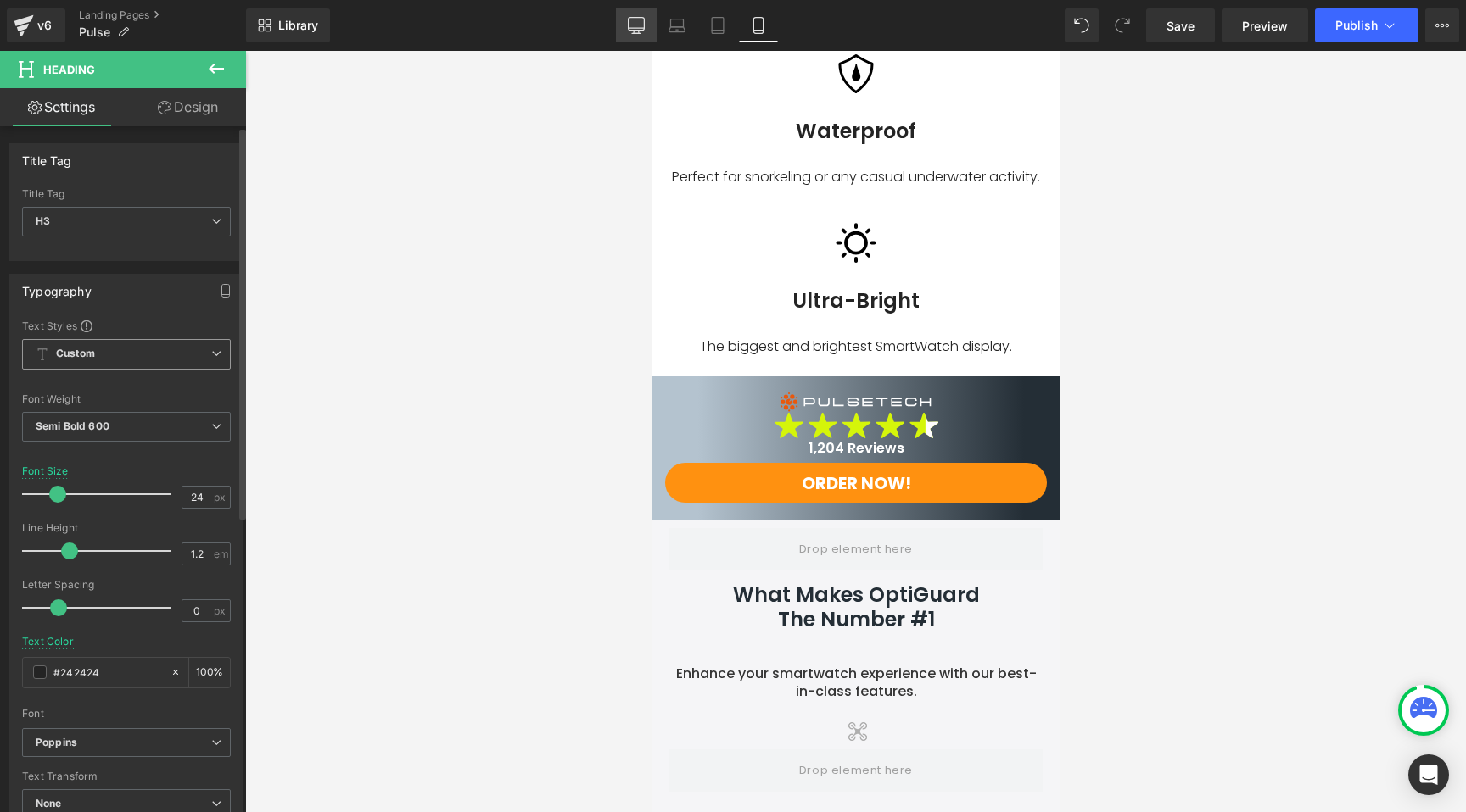
click at [631, 32] on icon at bounding box center [636, 25] width 17 height 17
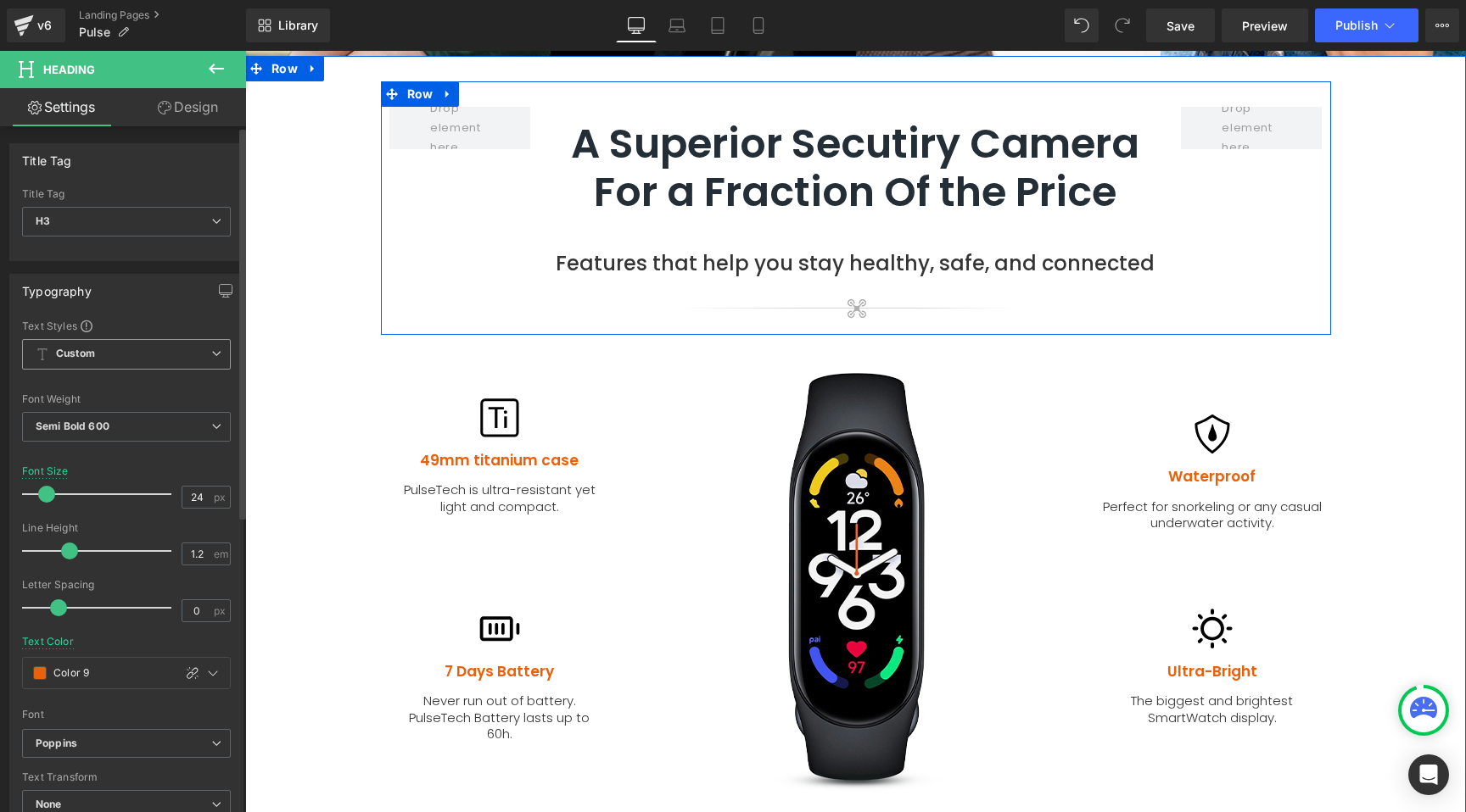
scroll to position [1517, 0]
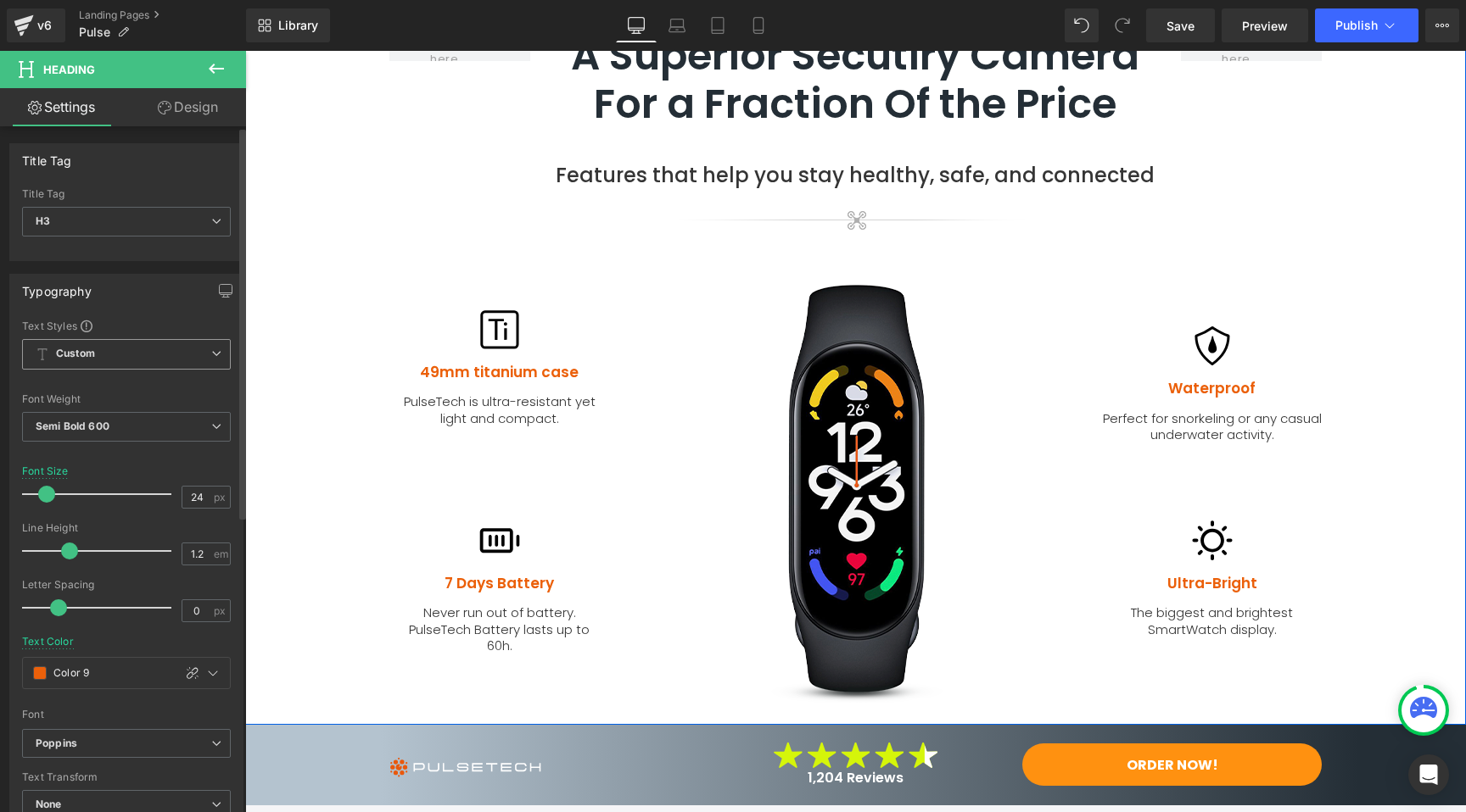
click at [466, 371] on div "49mm titanium case Heading" at bounding box center [500, 372] width 204 height 17
click at [187, 676] on icon at bounding box center [192, 673] width 13 height 13
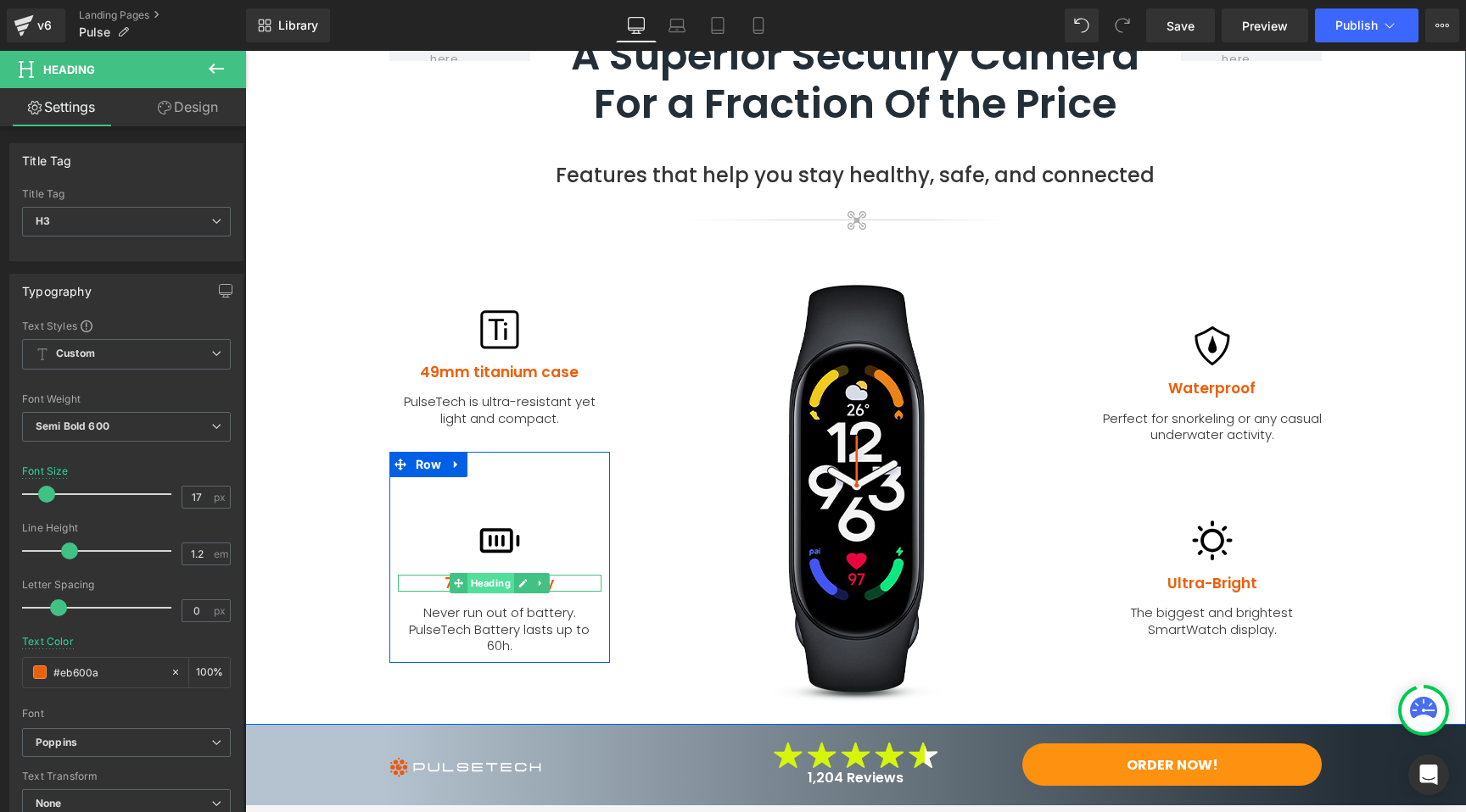
click at [473, 585] on span "Heading" at bounding box center [490, 583] width 46 height 20
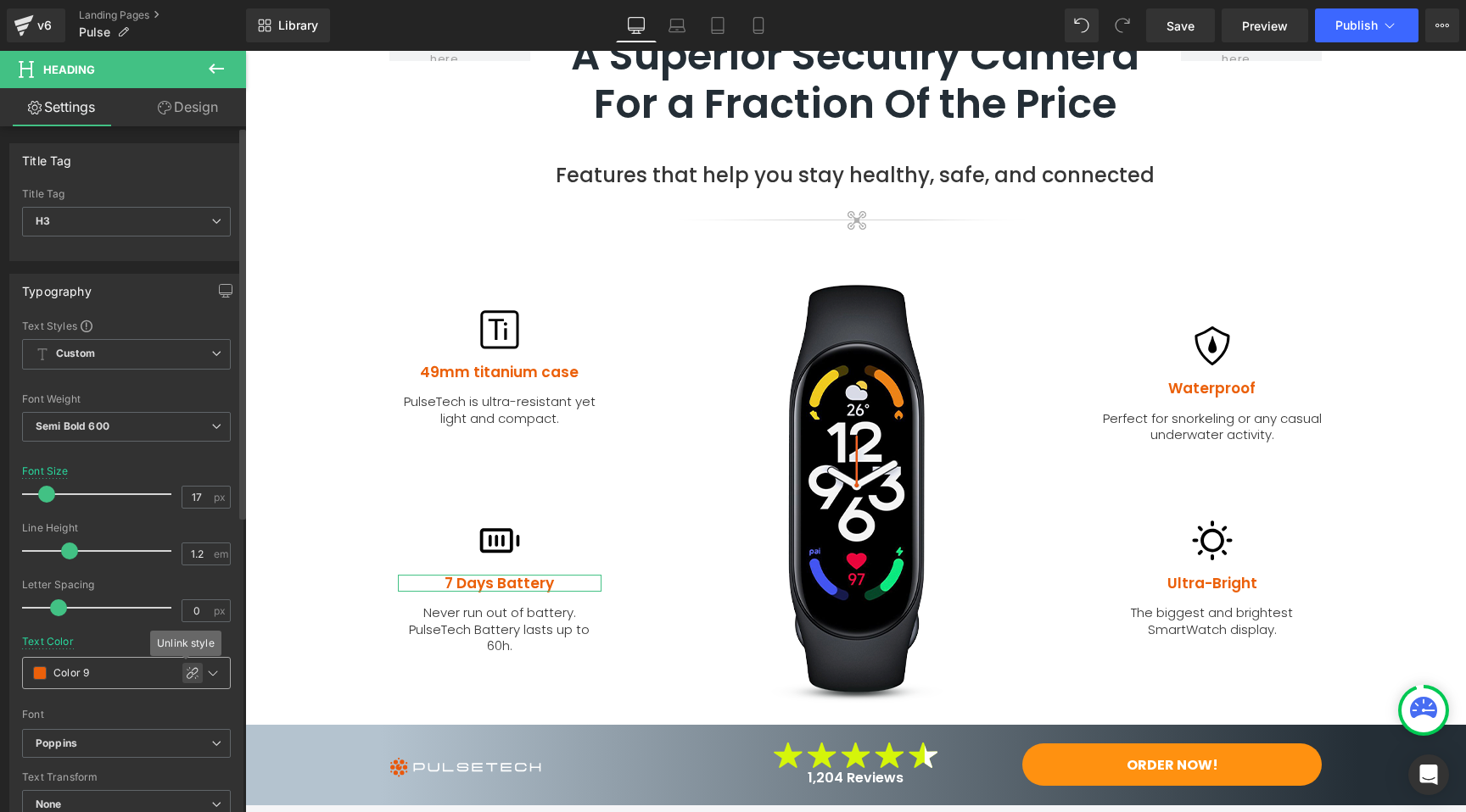
click at [192, 674] on div at bounding box center [192, 673] width 20 height 20
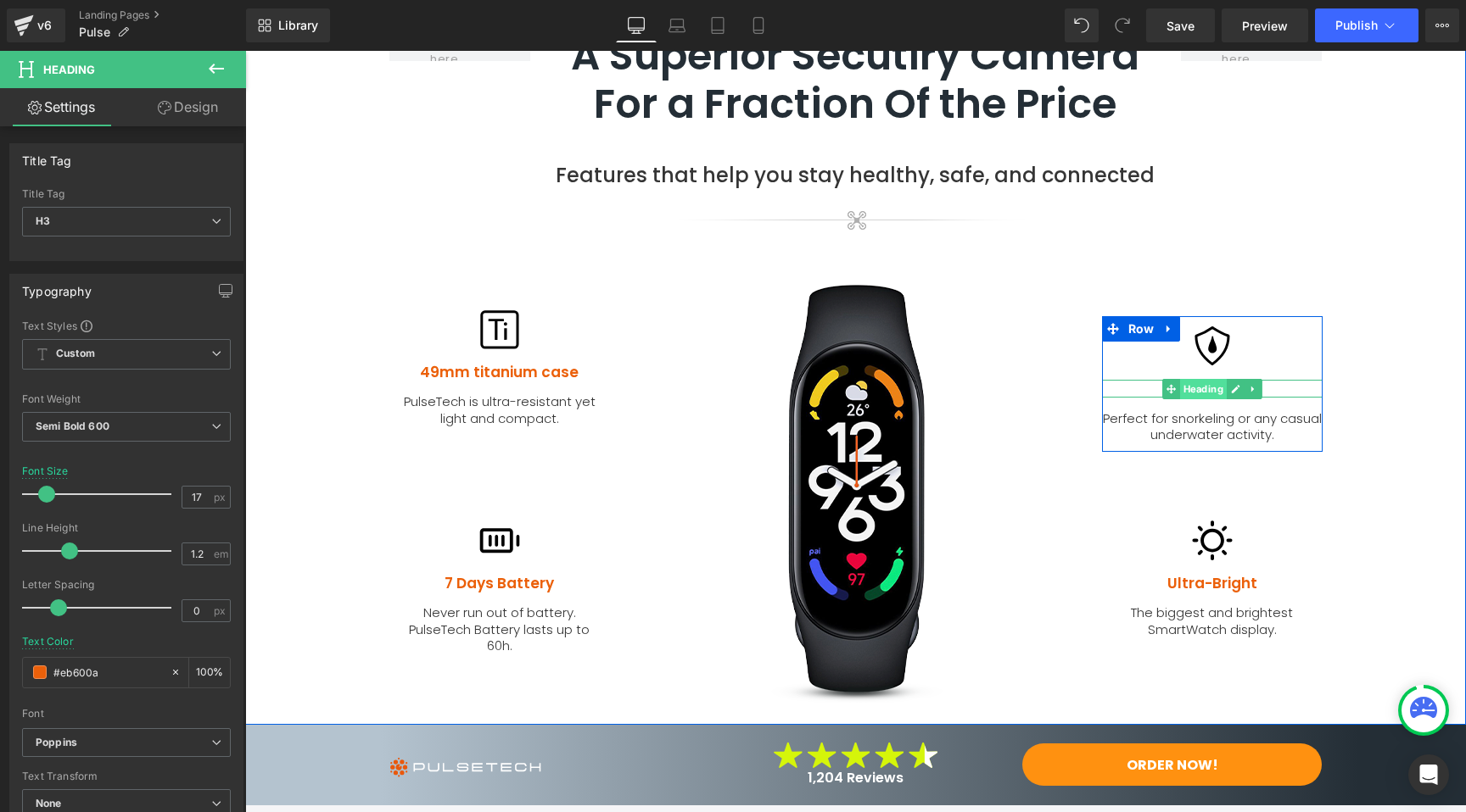
click at [1207, 385] on span "Heading" at bounding box center [1202, 389] width 46 height 20
click at [1226, 384] on link at bounding box center [1235, 389] width 18 height 20
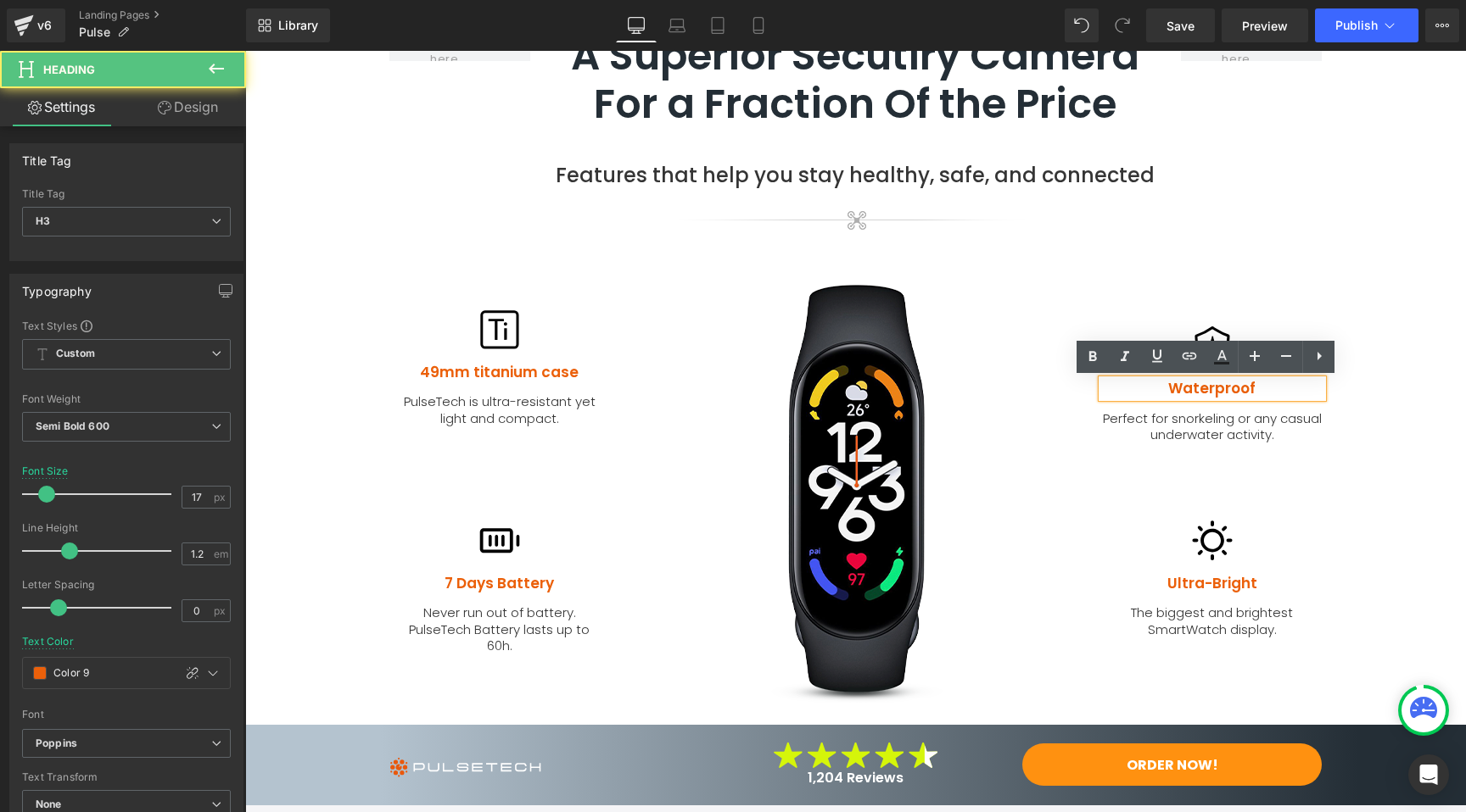
click at [1210, 386] on h3 "Waterproof" at bounding box center [1212, 388] width 221 height 17
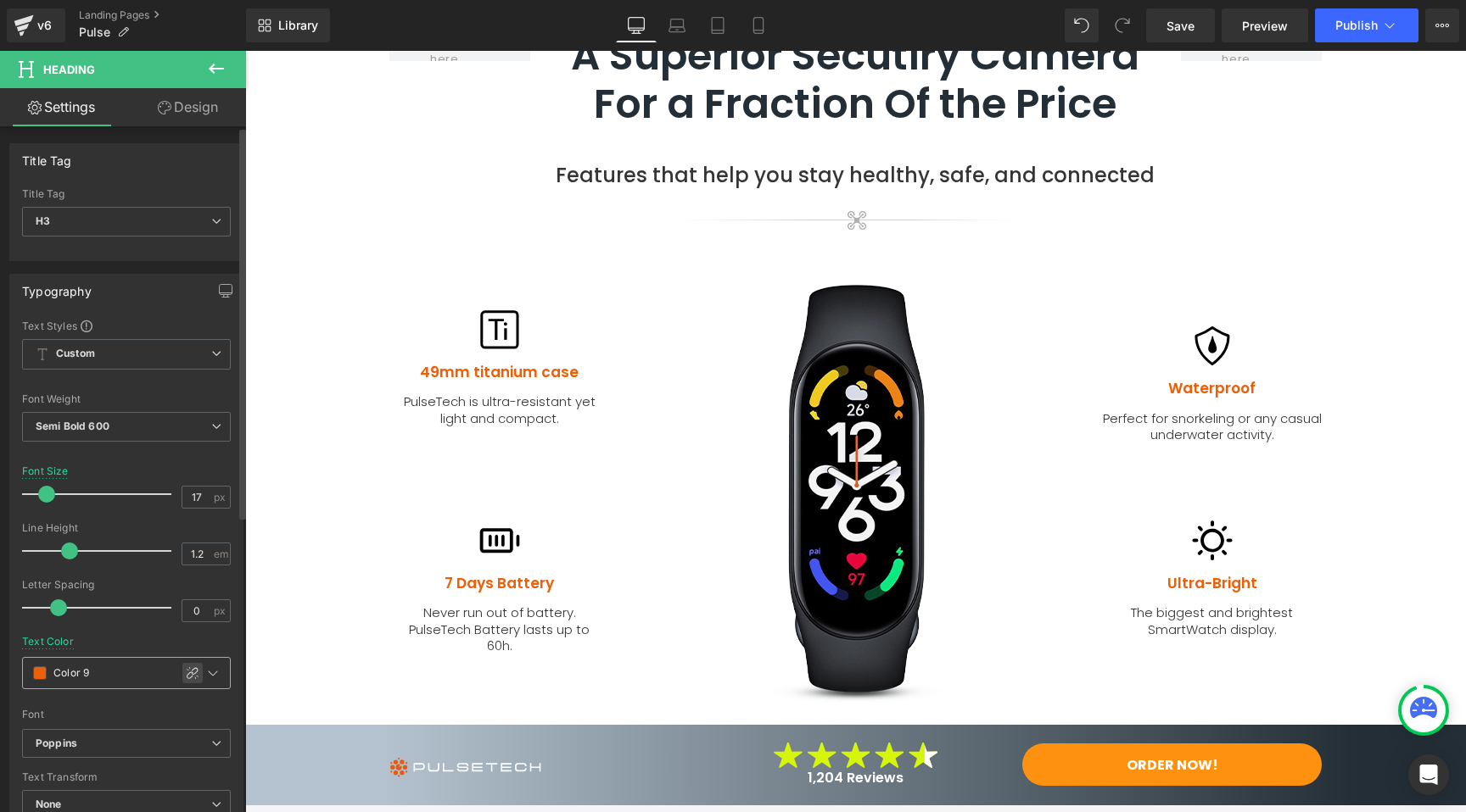
click at [186, 670] on icon at bounding box center [192, 673] width 13 height 13
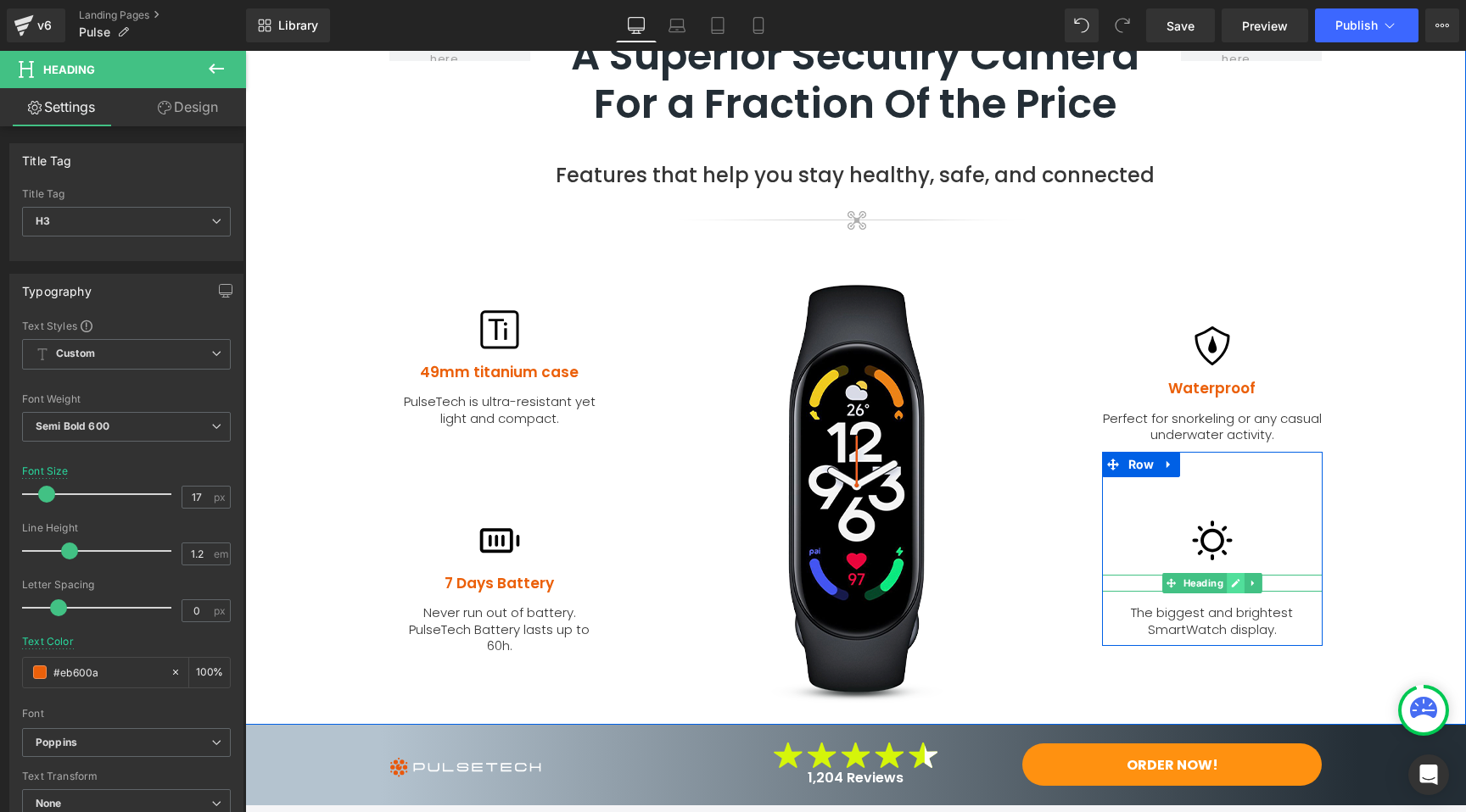
click at [1231, 581] on icon at bounding box center [1235, 583] width 9 height 9
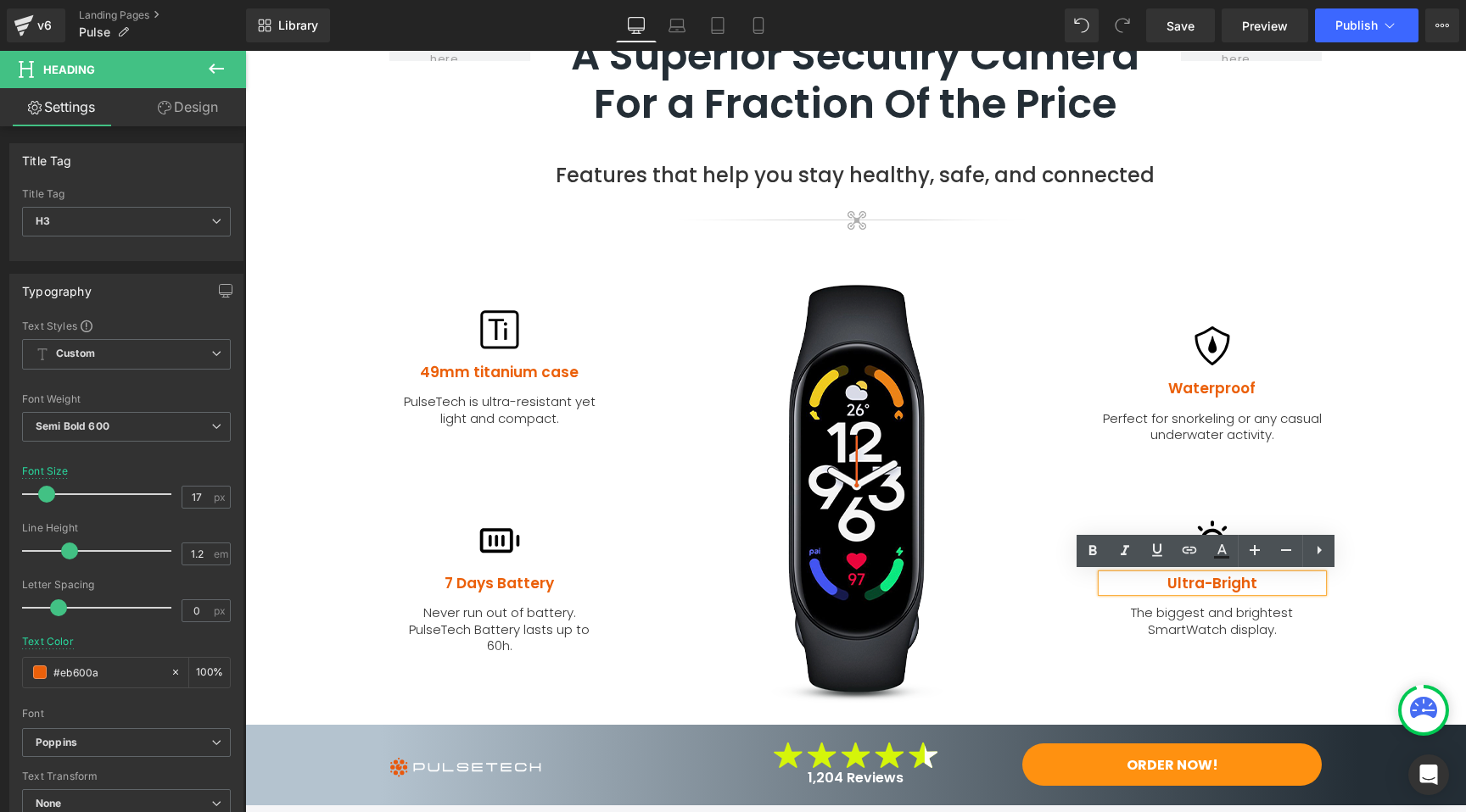
click at [1210, 583] on h3 "Ultra-Bright" at bounding box center [1212, 583] width 221 height 17
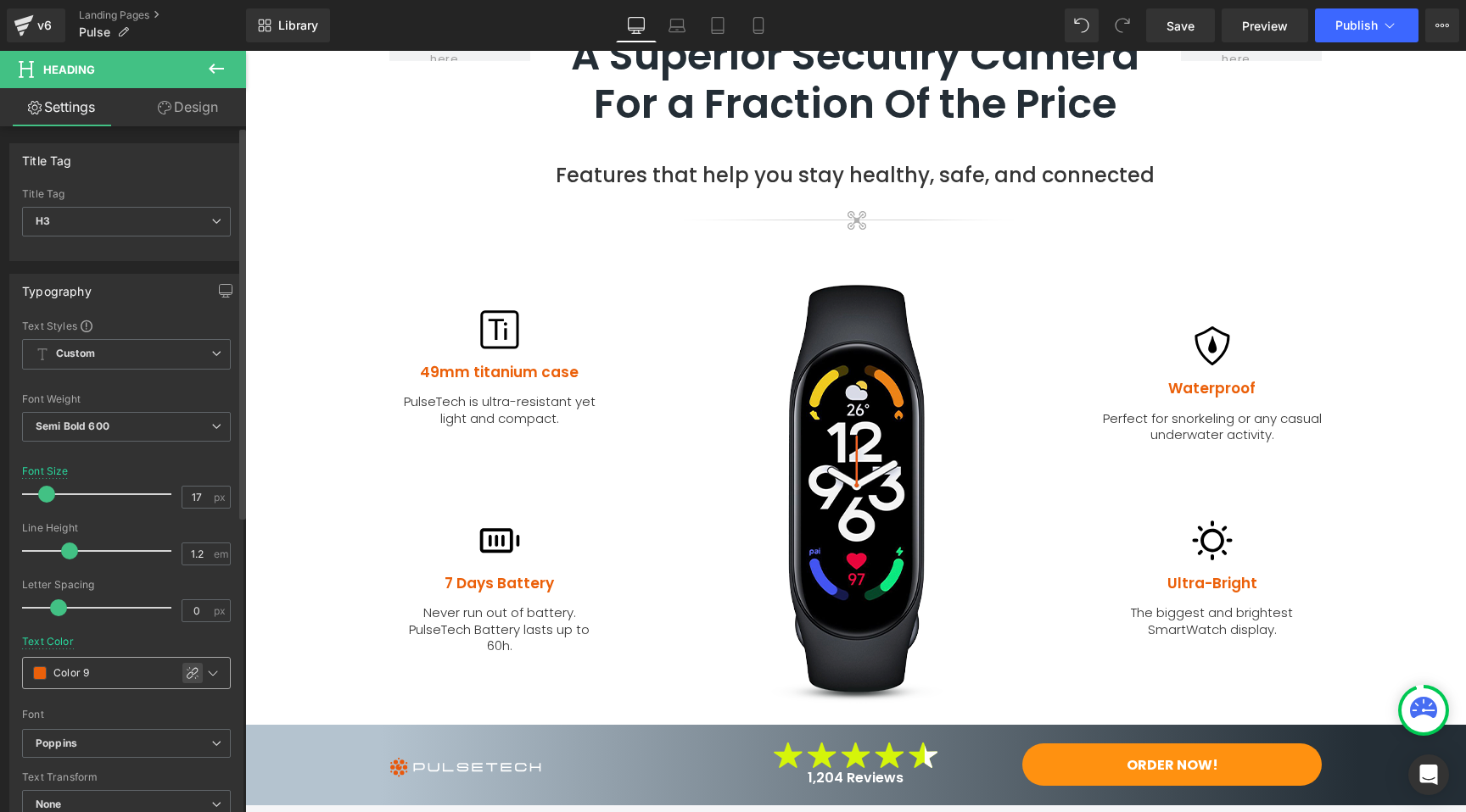
click at [186, 668] on icon at bounding box center [192, 673] width 13 height 13
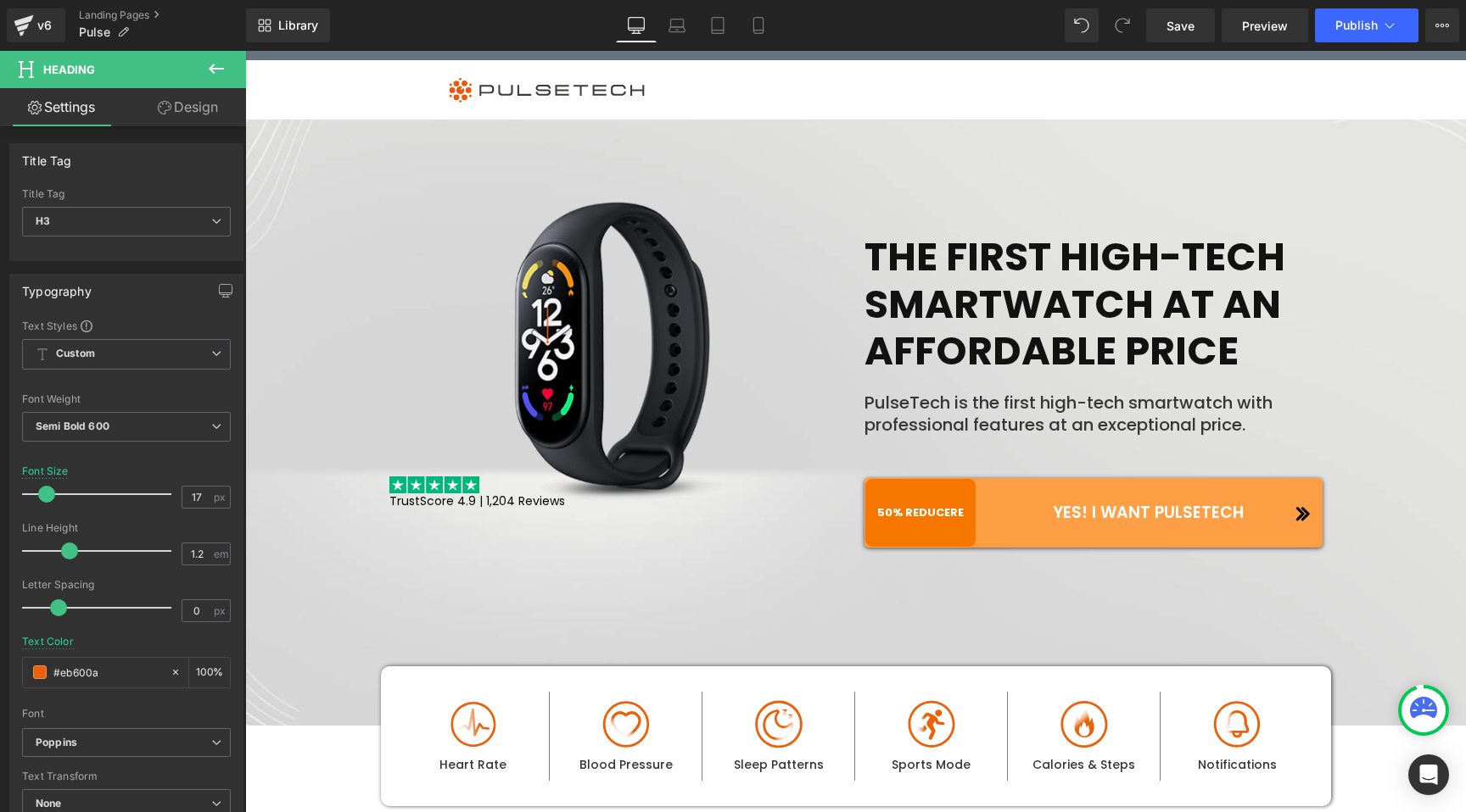
scroll to position [0, 0]
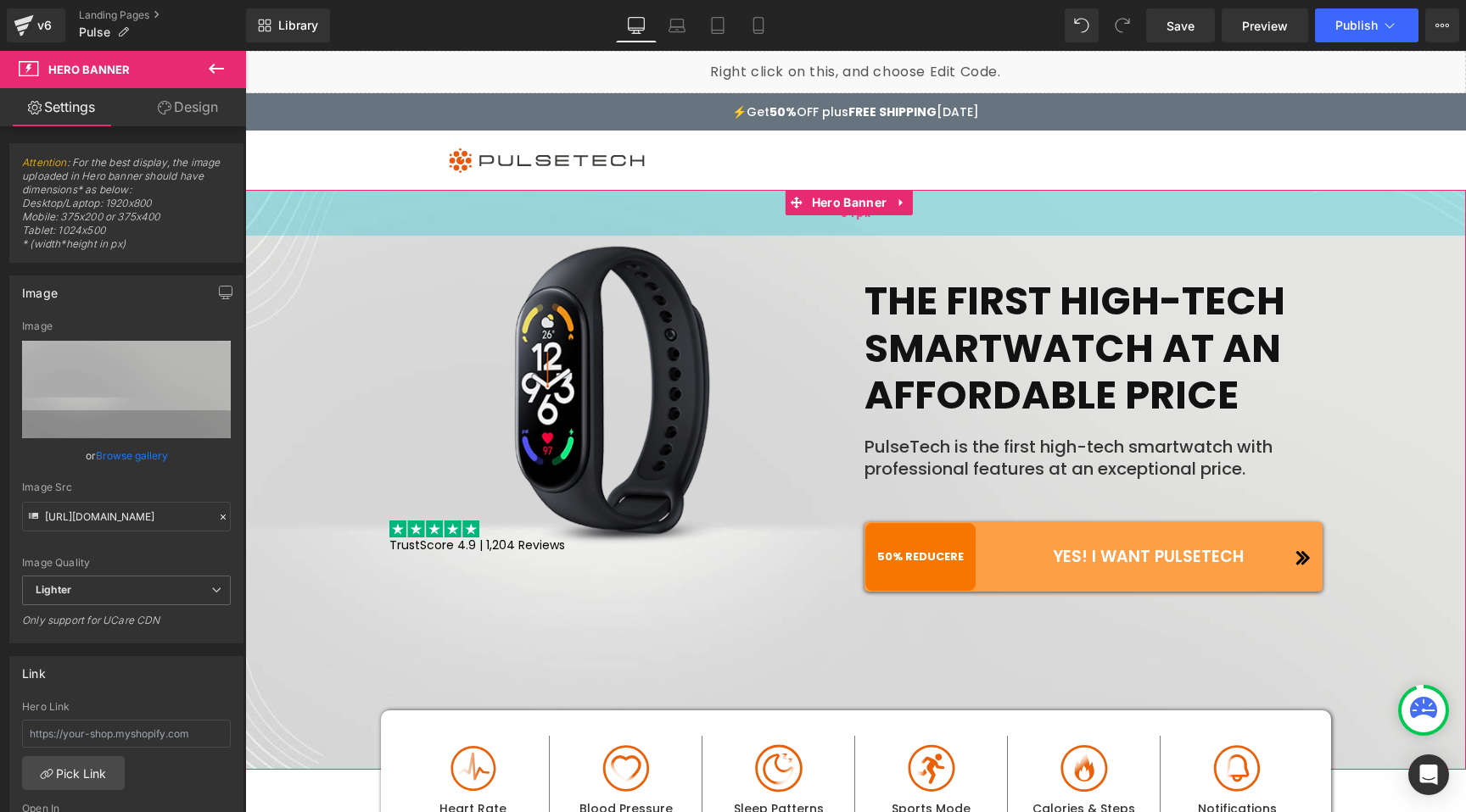
drag, startPoint x: 756, startPoint y: 222, endPoint x: 757, endPoint y: 195, distance: 27.0
click at [757, 195] on div "54px" at bounding box center [855, 212] width 1220 height 45
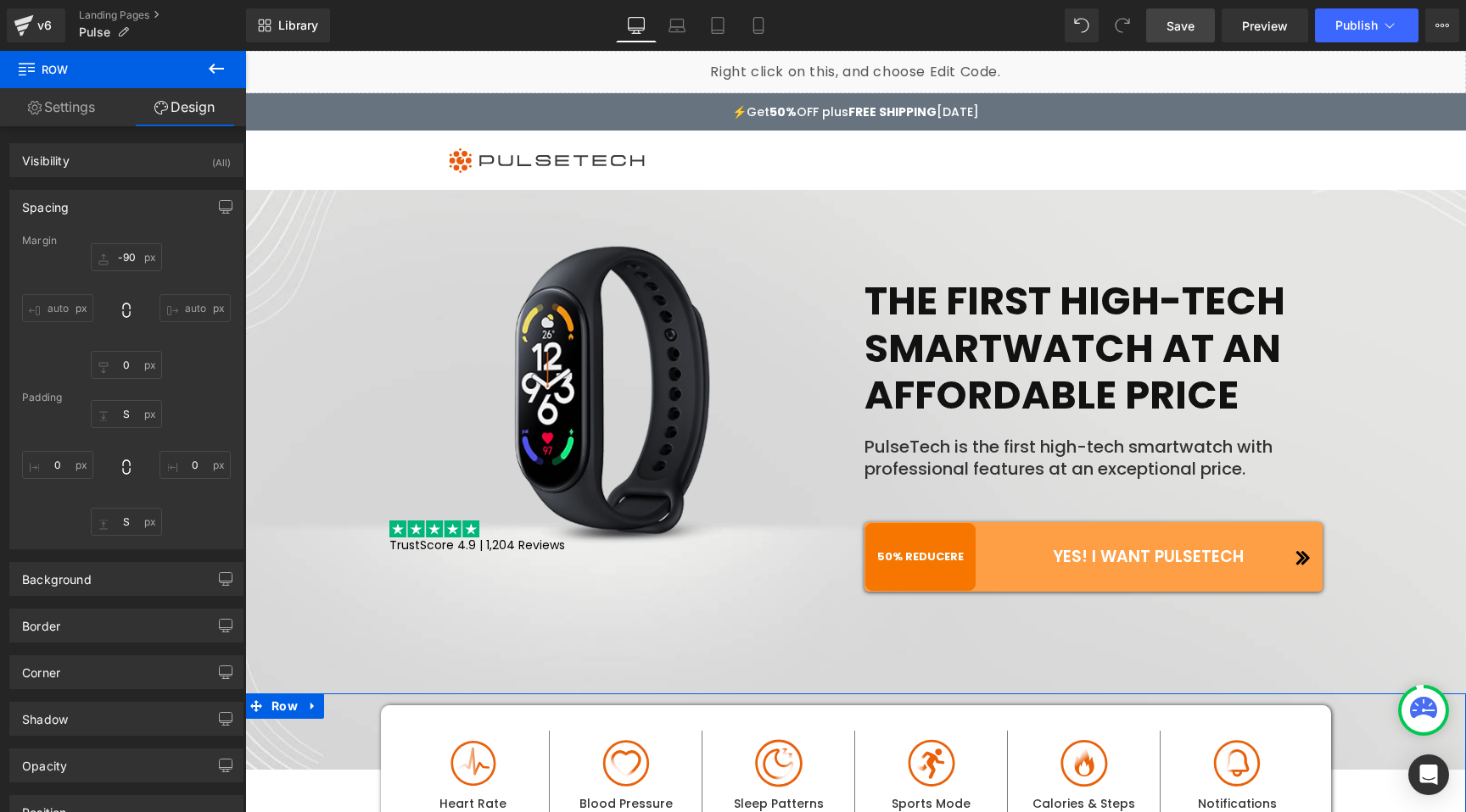
click at [1171, 27] on span "Save" at bounding box center [1179, 26] width 28 height 18
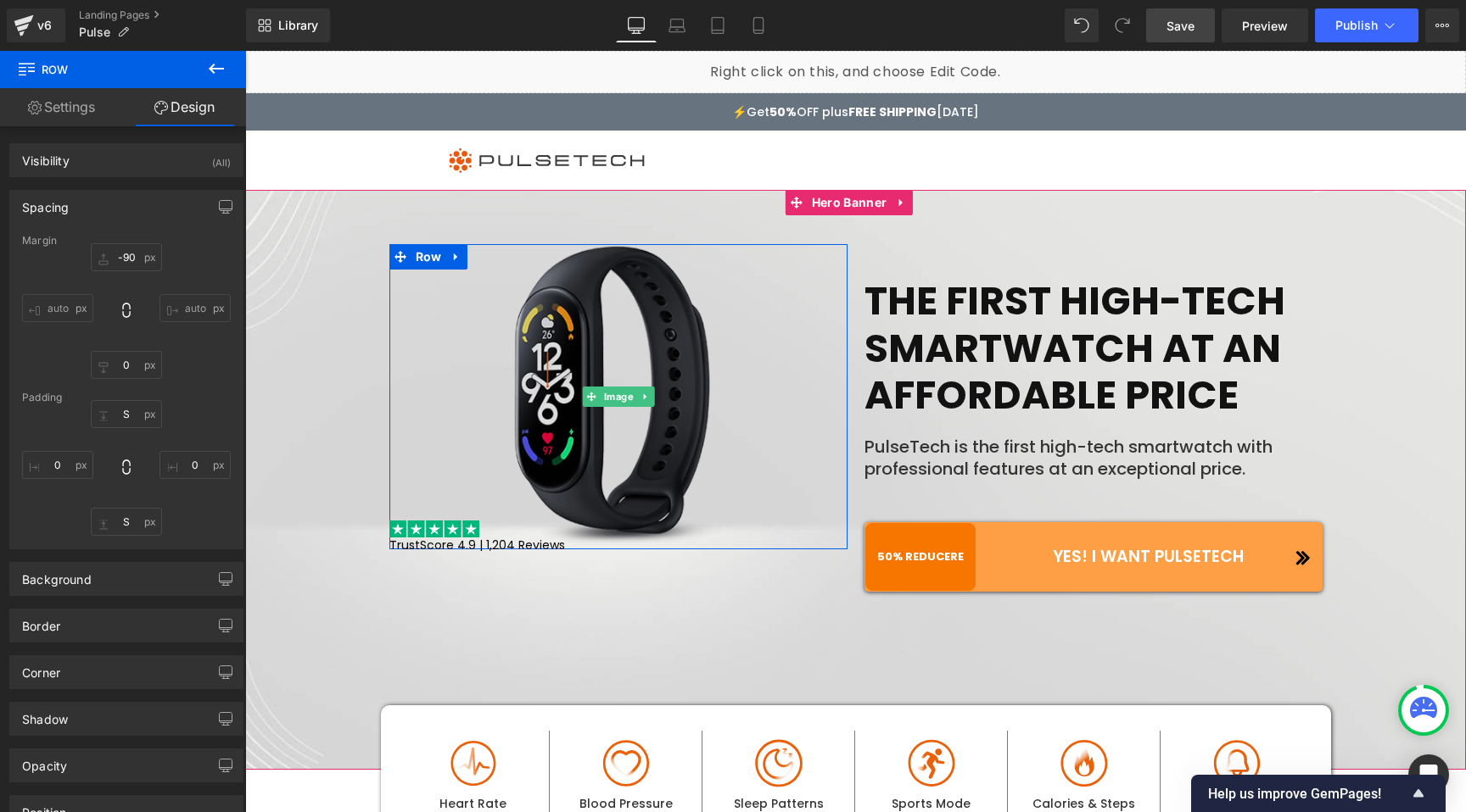
click at [568, 367] on img at bounding box center [618, 396] width 458 height 305
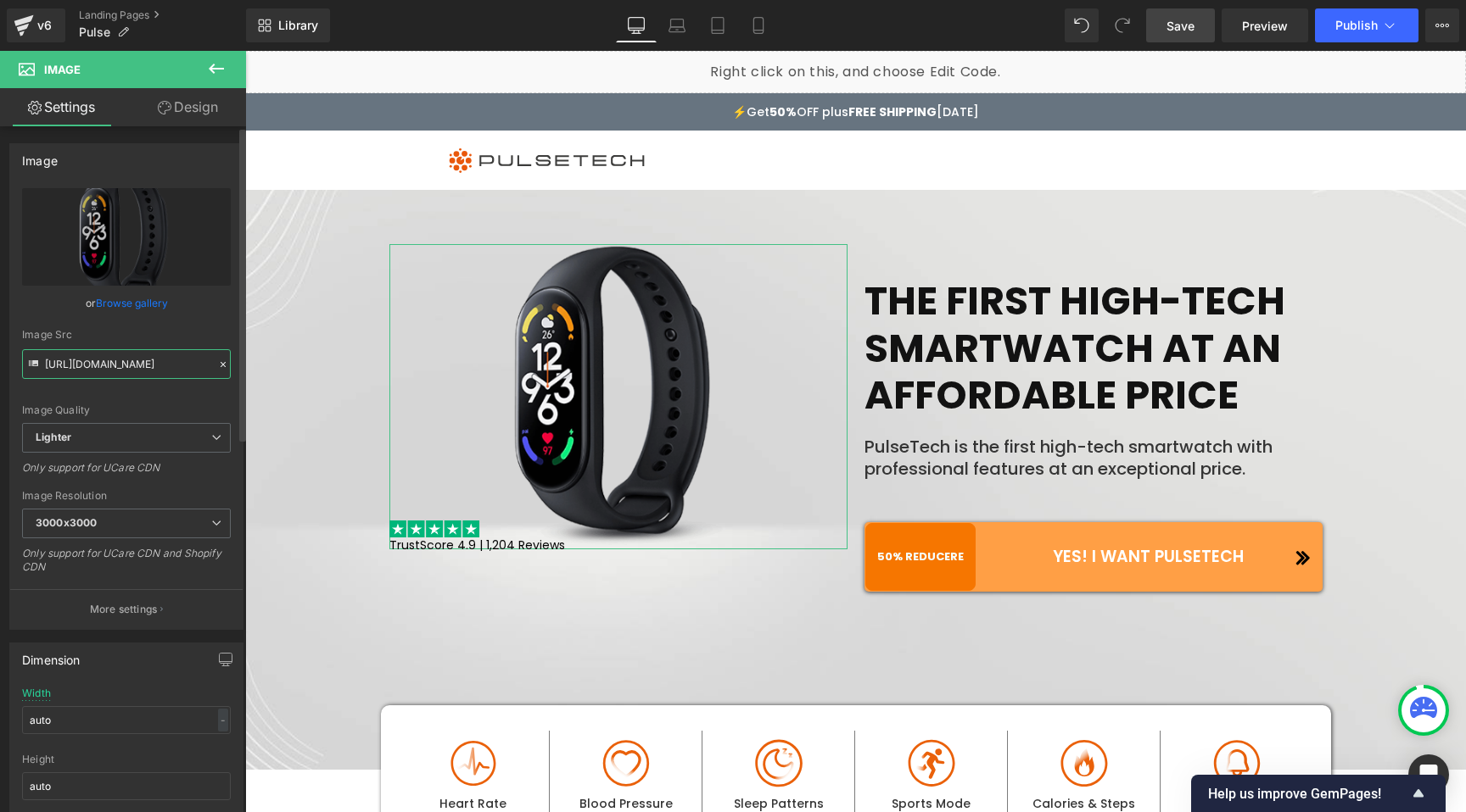
click at [124, 359] on input "https://ucarecdn.com/4162b371-186a-4095-a01e-29af2fe2fef6/-/format/auto/-/previ…" at bounding box center [126, 363] width 208 height 29
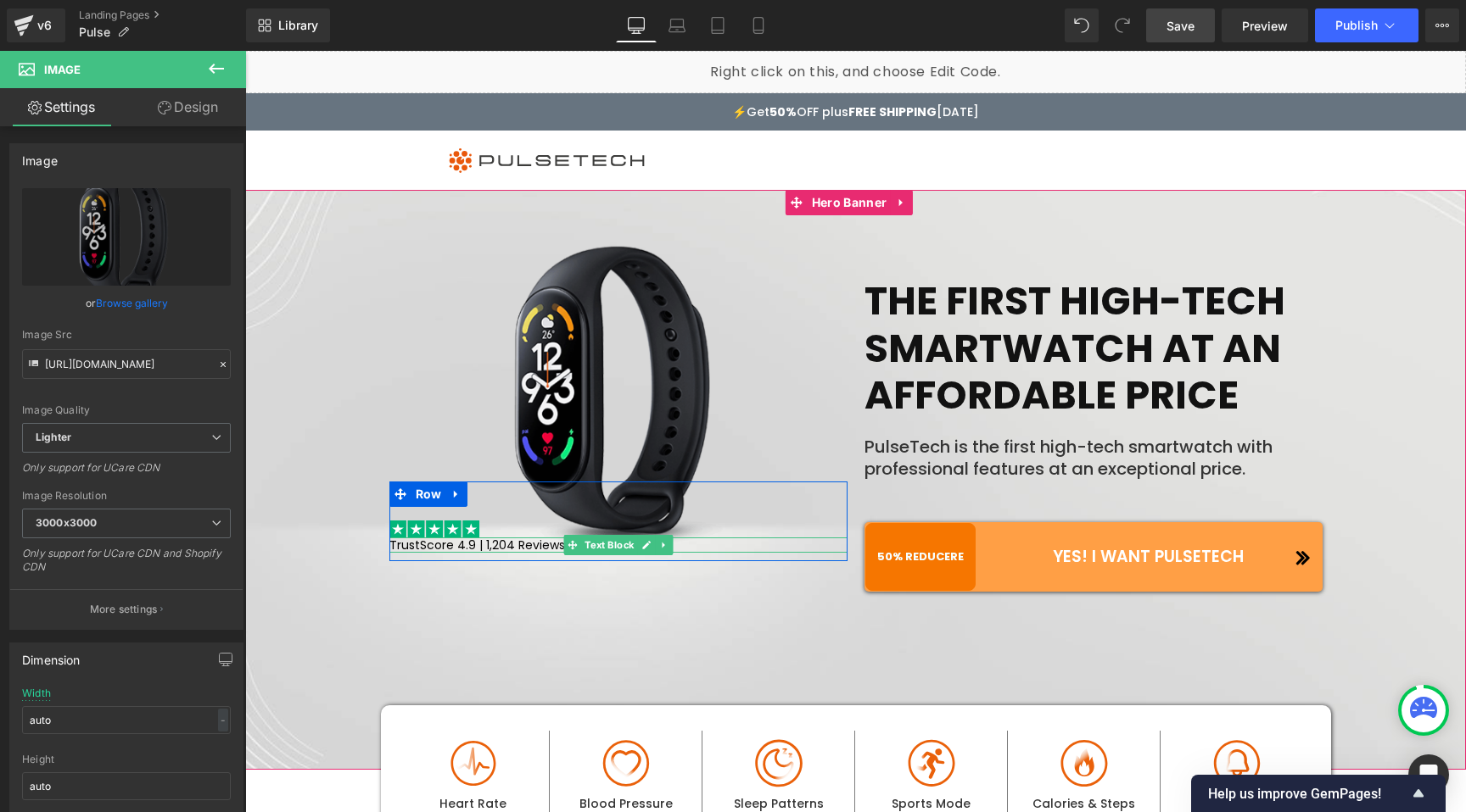
click at [426, 546] on p "TrustScore 4.9 | 1,204 Reviews" at bounding box center [618, 545] width 458 height 15
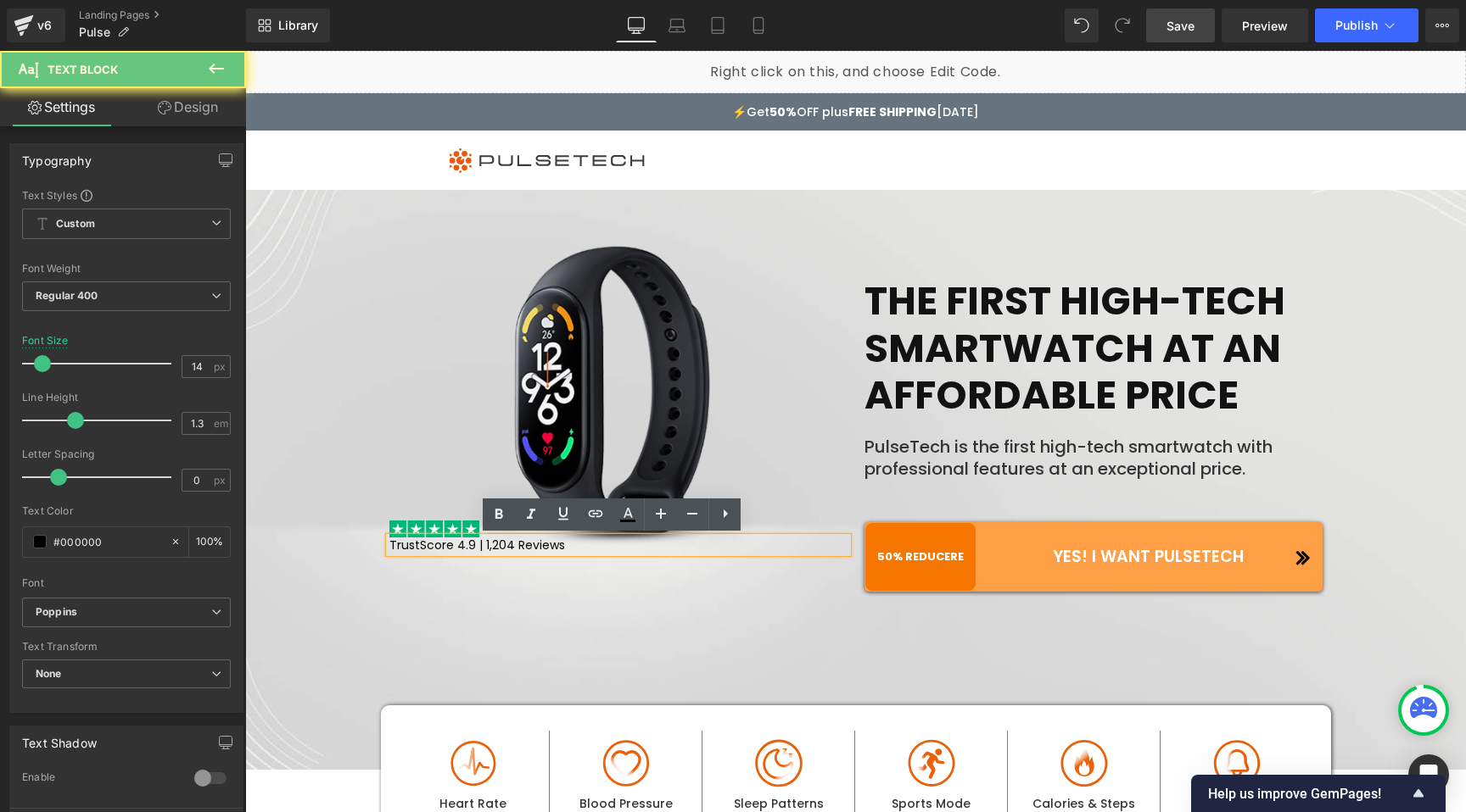
click at [444, 542] on p "TrustScore 4.9 | 1,204 Reviews" at bounding box center [618, 545] width 458 height 15
click at [340, 524] on span "Image Row Image TrustScore 4.9 | 1,204 Reviews Text Block Row THE FIRST HIGH-TE…" at bounding box center [855, 418] width 1203 height 364
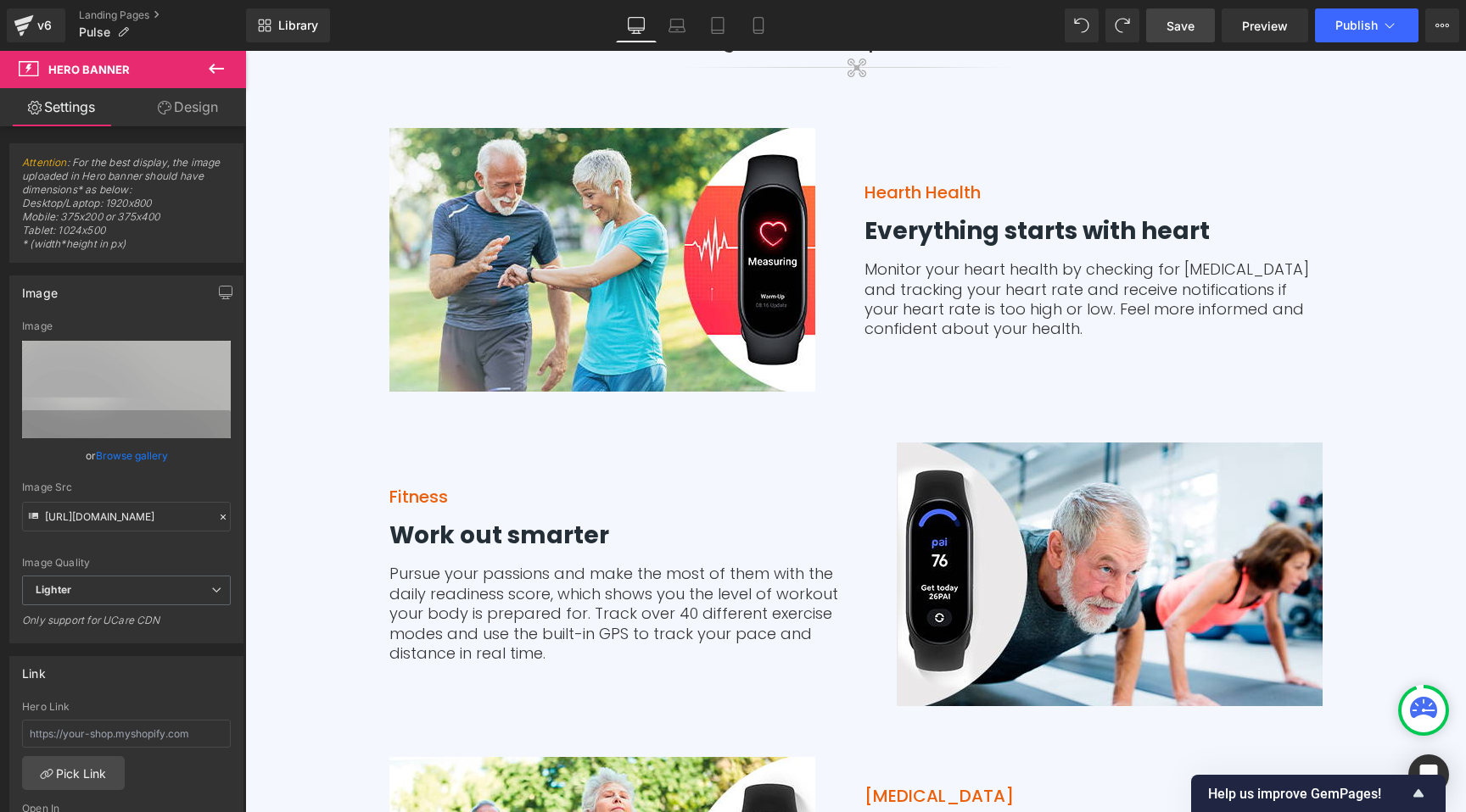
scroll to position [3751, 0]
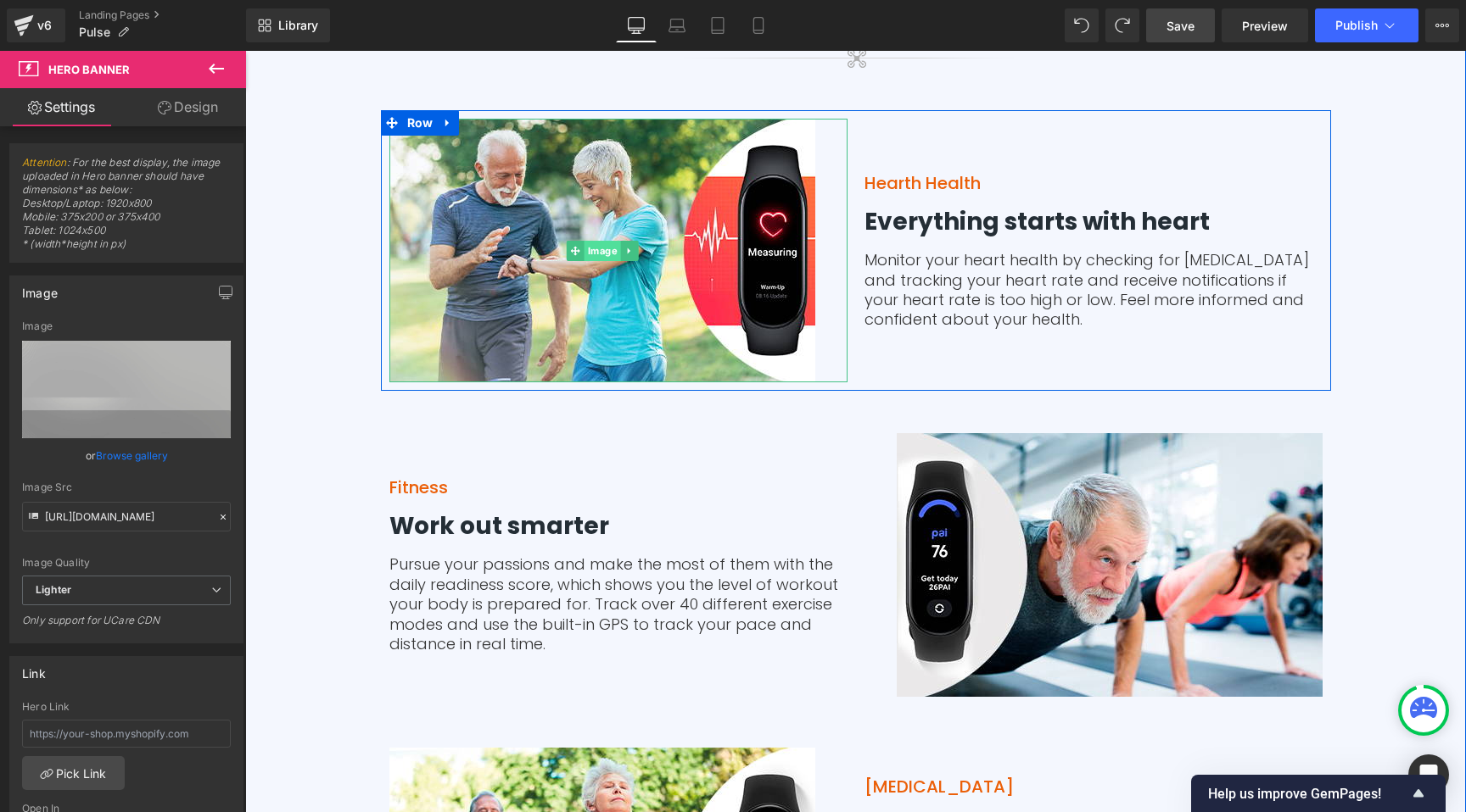
click at [594, 254] on span "Image" at bounding box center [601, 250] width 37 height 20
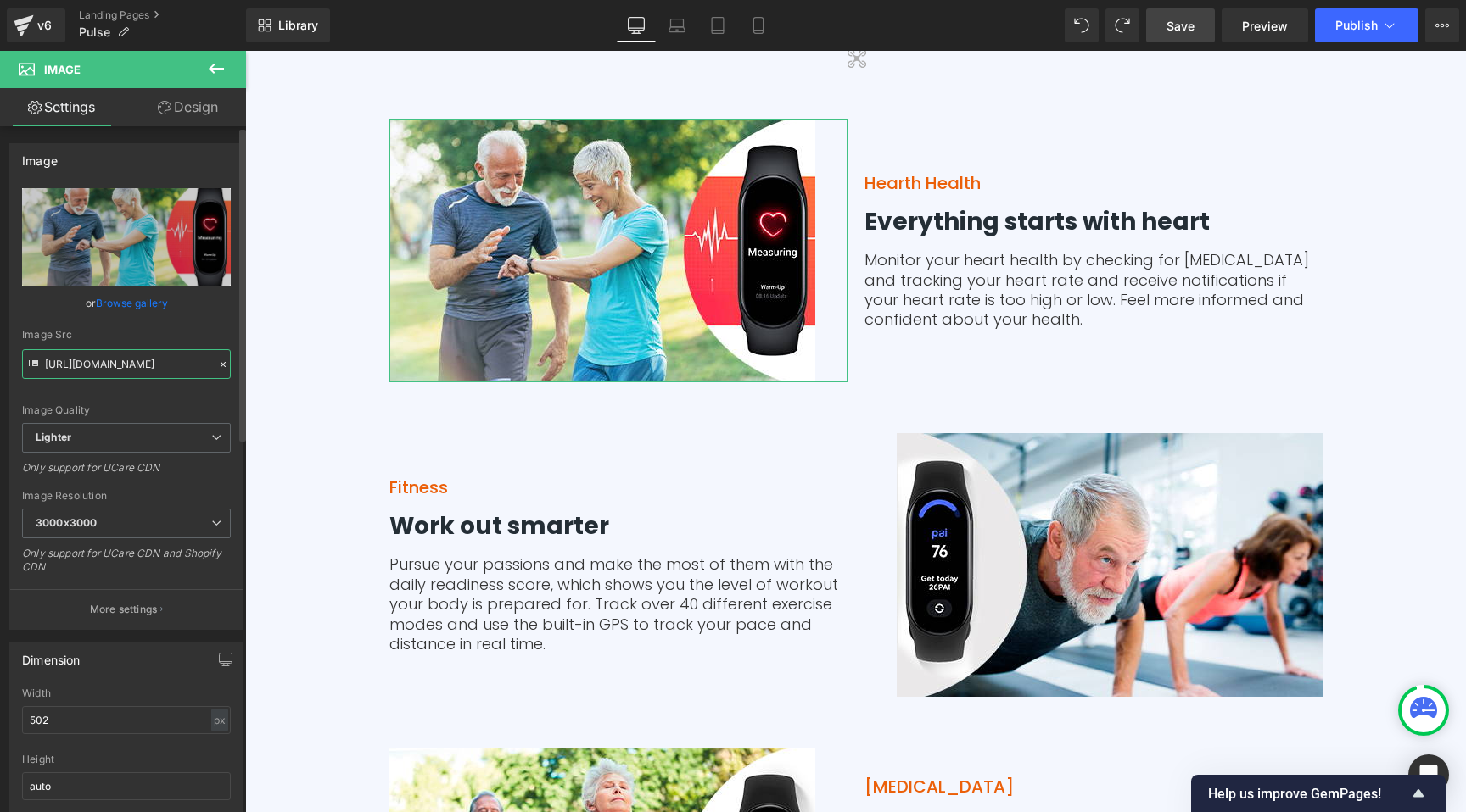
click at [111, 367] on input "https://ucarecdn.com/cd391b9f-93f7-41f2-a173-ef92b5ced295/-/format/auto/-/previ…" at bounding box center [126, 363] width 208 height 29
click at [111, 366] on input "https://ucarecdn.com/cd391b9f-93f7-41f2-a173-ef92b5ced295/-/format/auto/-/previ…" at bounding box center [126, 363] width 208 height 29
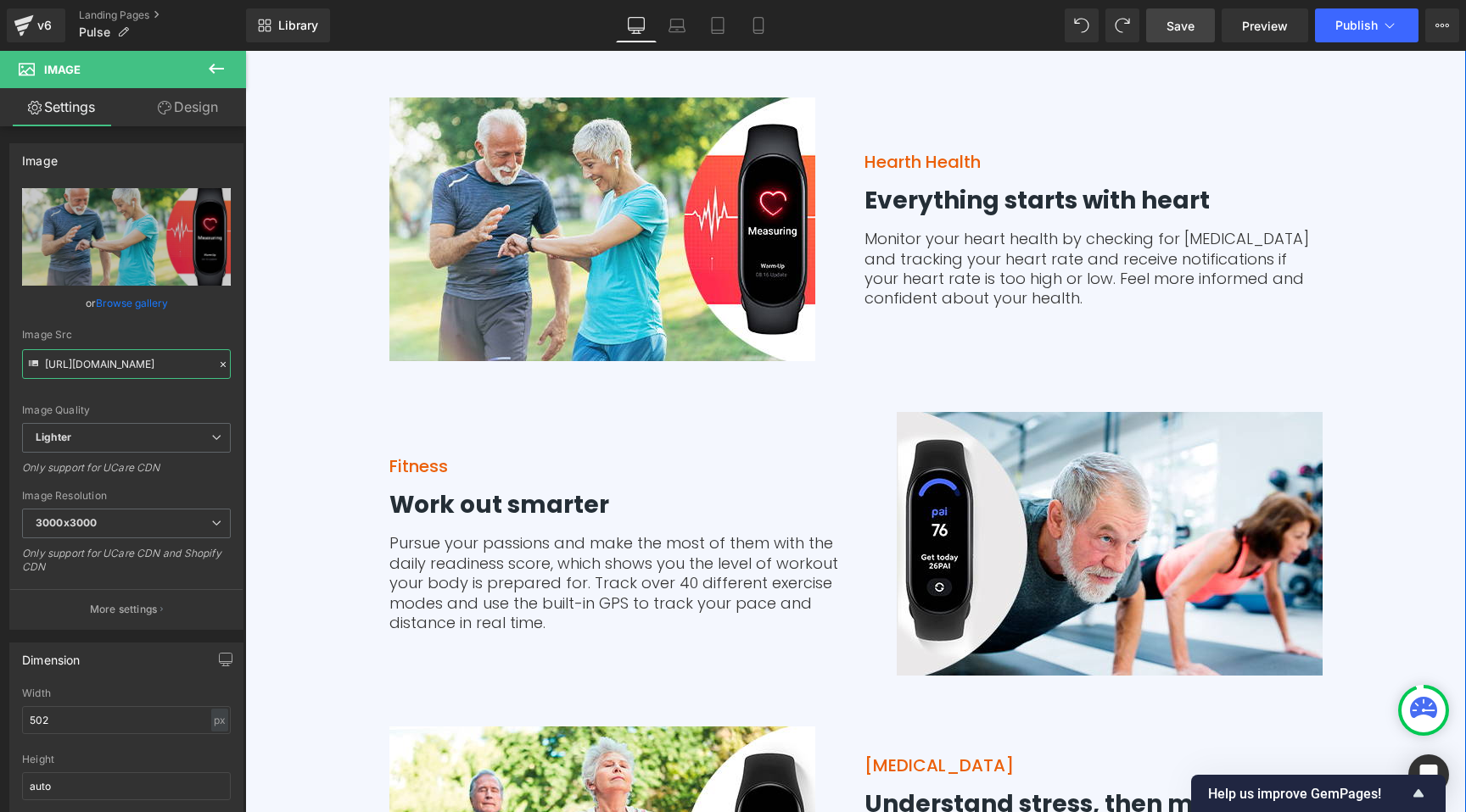
scroll to position [4023, 0]
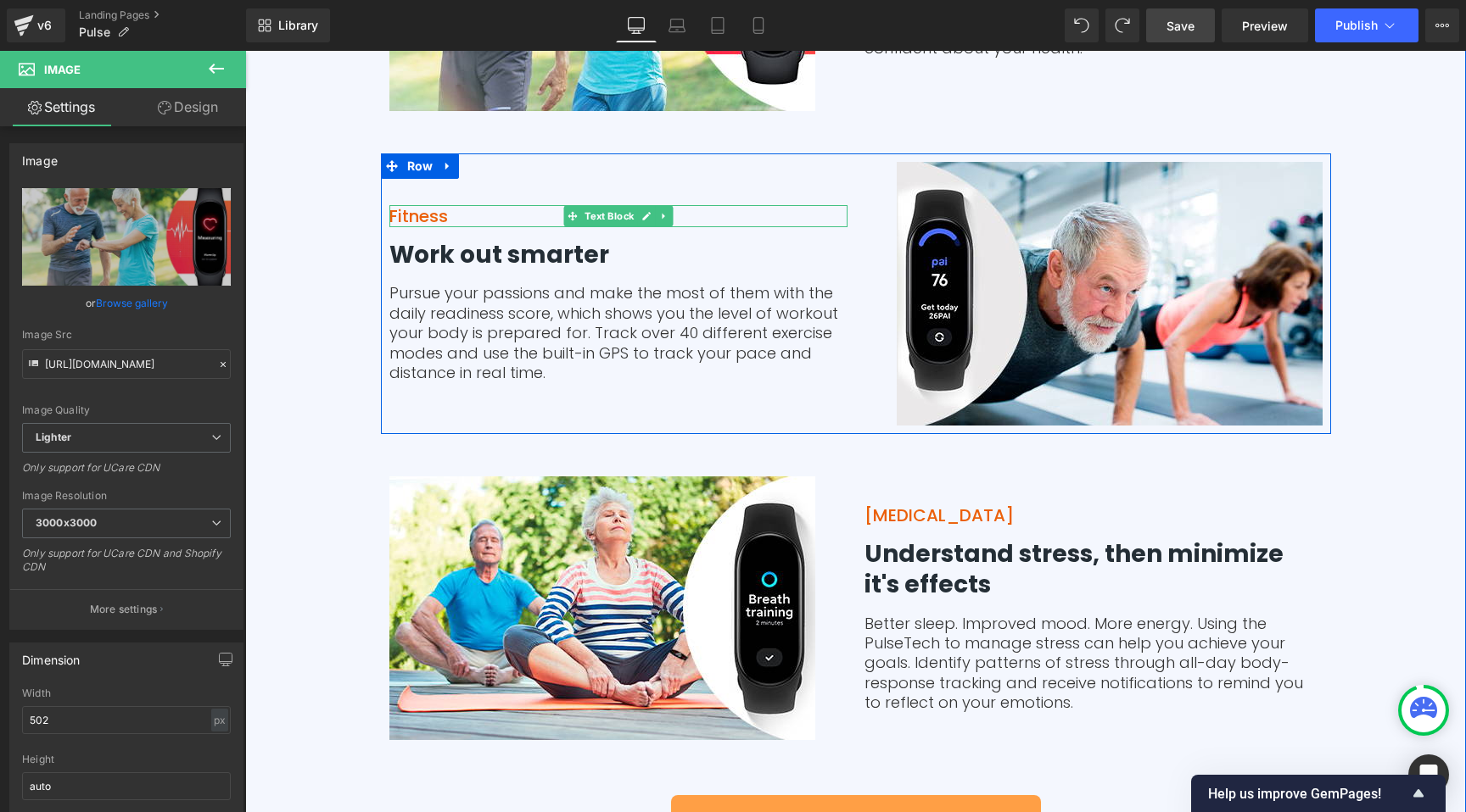
click at [397, 212] on p "Fitness" at bounding box center [618, 215] width 458 height 22
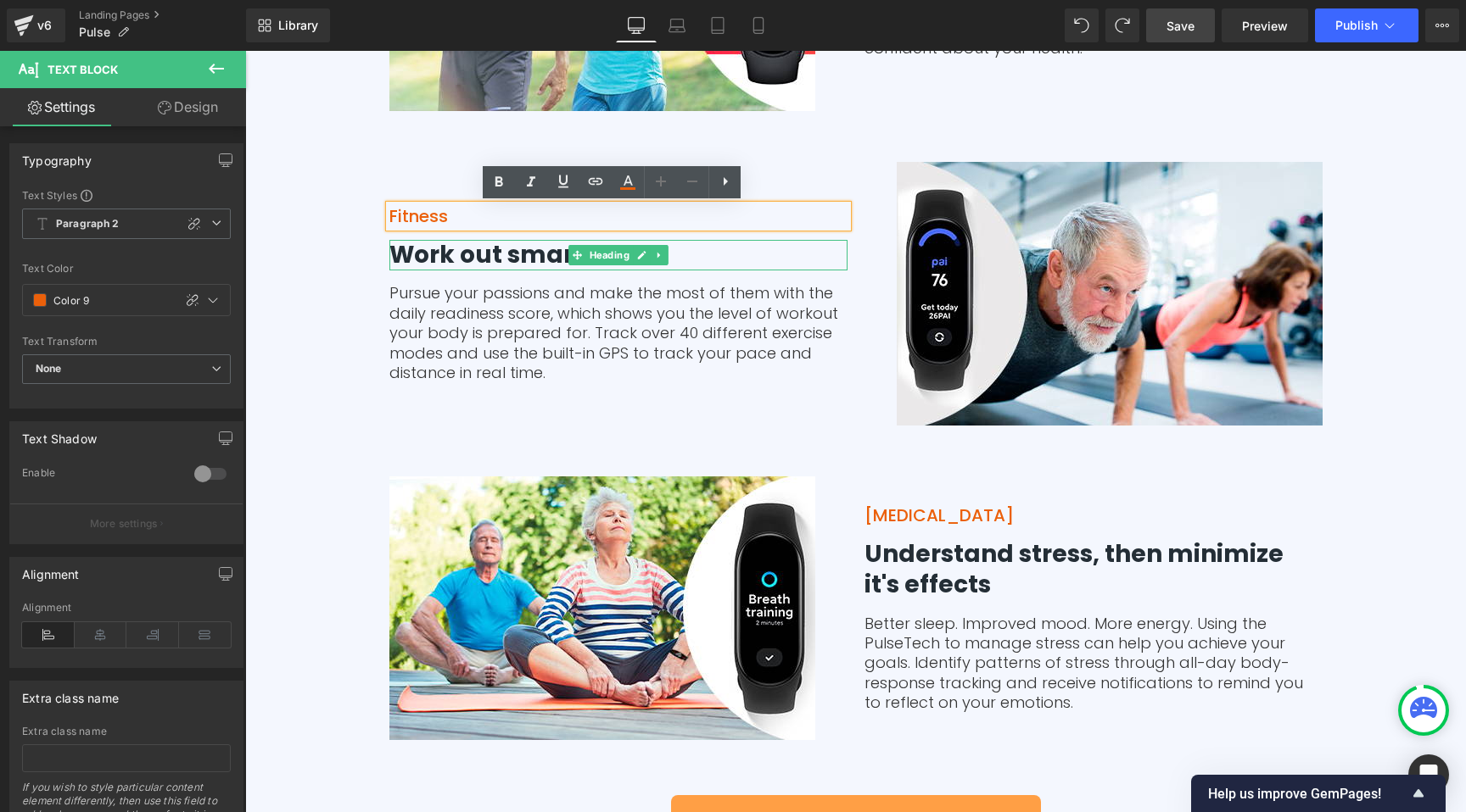
click at [464, 251] on h3 "Work out smarter" at bounding box center [618, 256] width 458 height 30
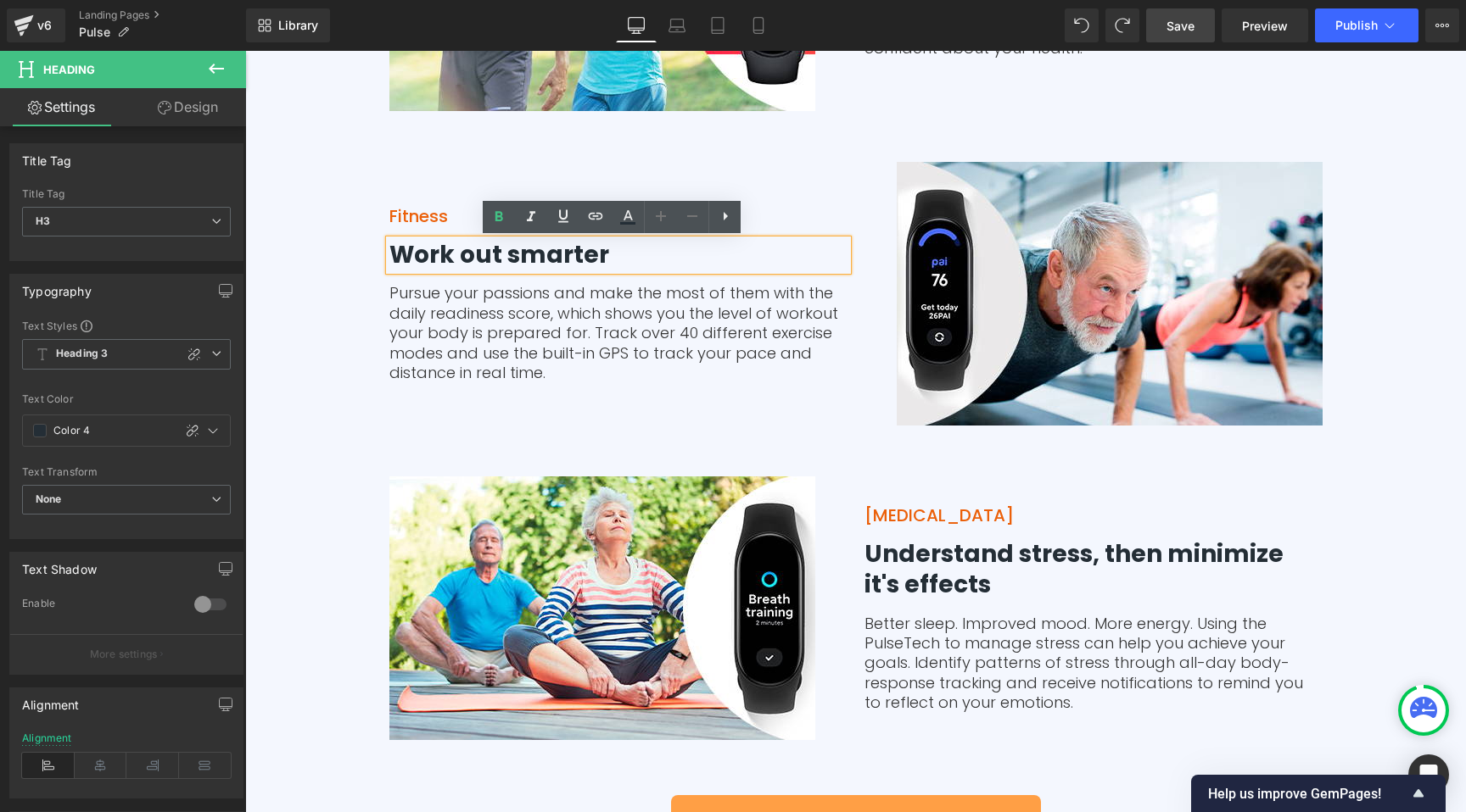
click at [325, 336] on div "Here’s to a healthier you. Heading Learn to manage stress, sleep better and liv…" at bounding box center [855, 240] width 1220 height 1230
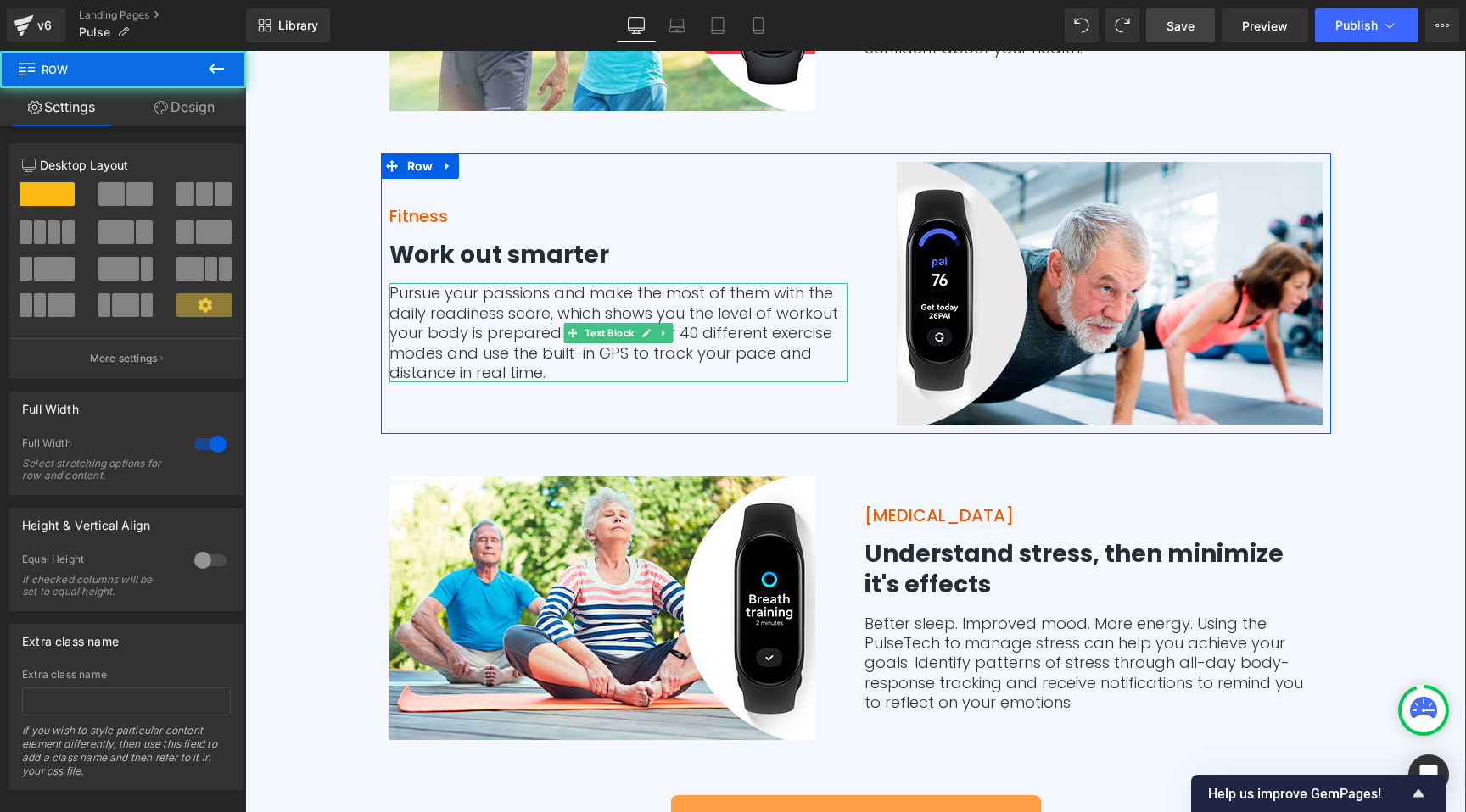
click at [512, 321] on p "Pursue your passions and make the most of them with the daily readiness score, …" at bounding box center [618, 332] width 458 height 99
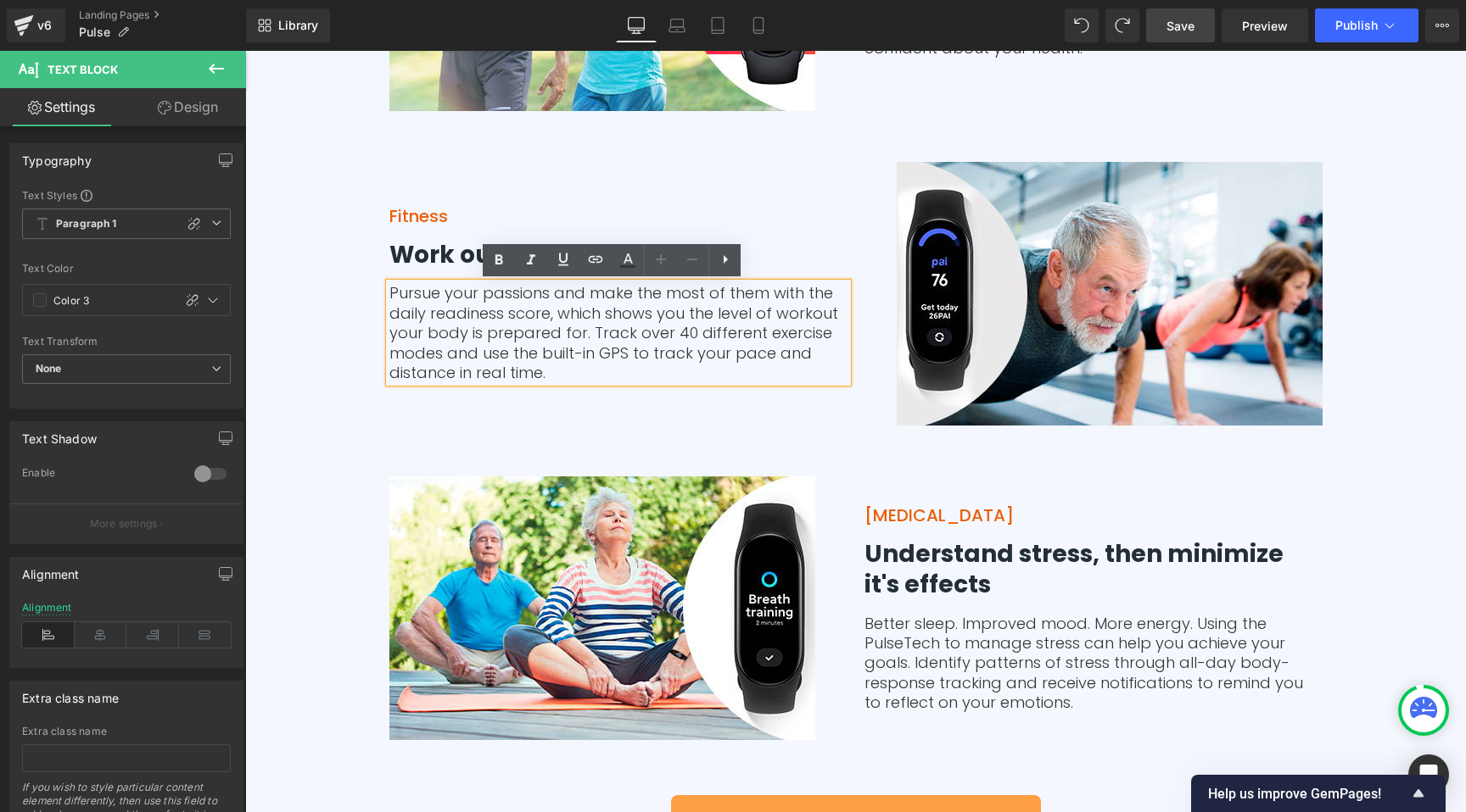
click at [304, 290] on div "Here’s to a healthier you. Heading Learn to manage stress, sleep better and liv…" at bounding box center [855, 240] width 1220 height 1230
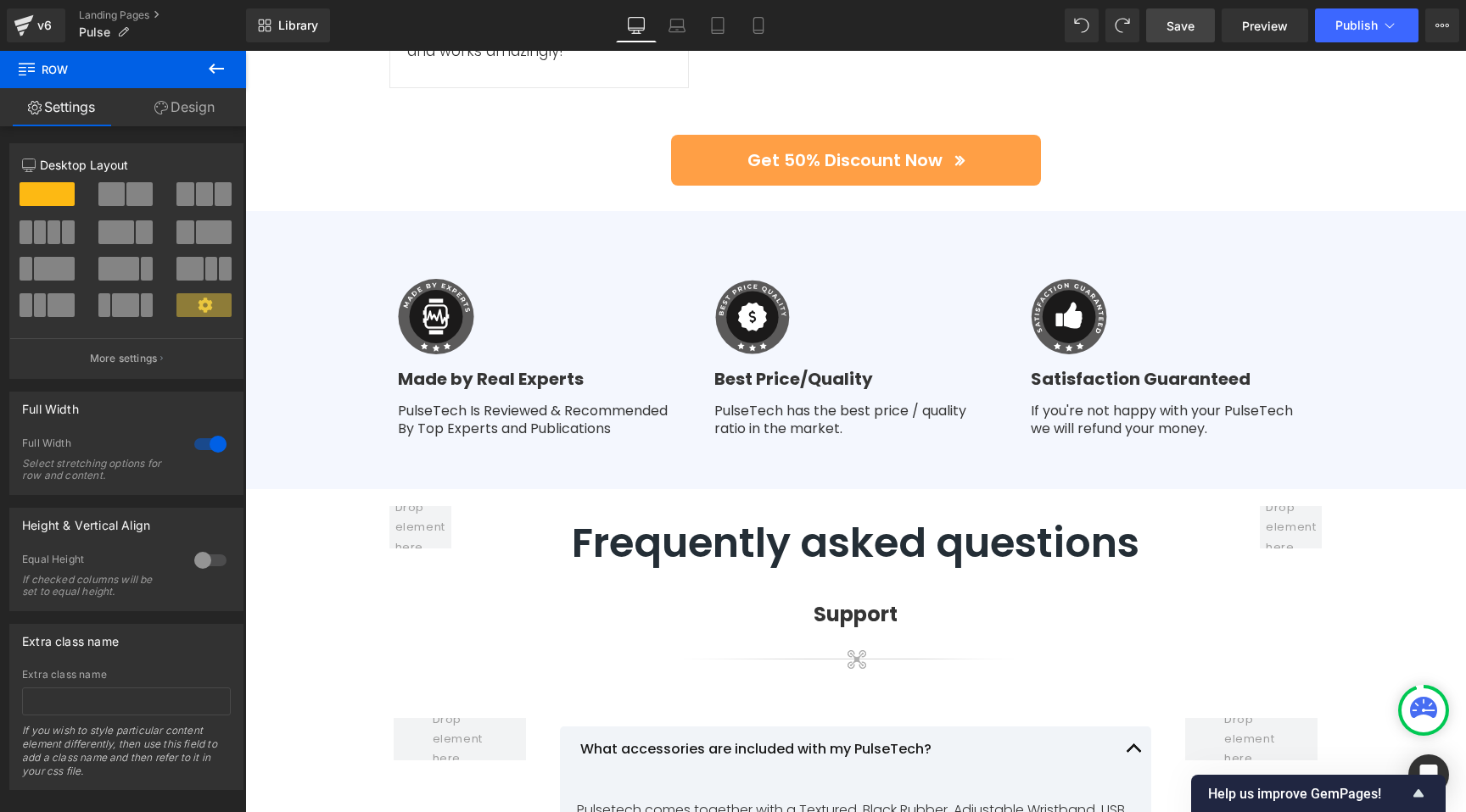
scroll to position [6769, 0]
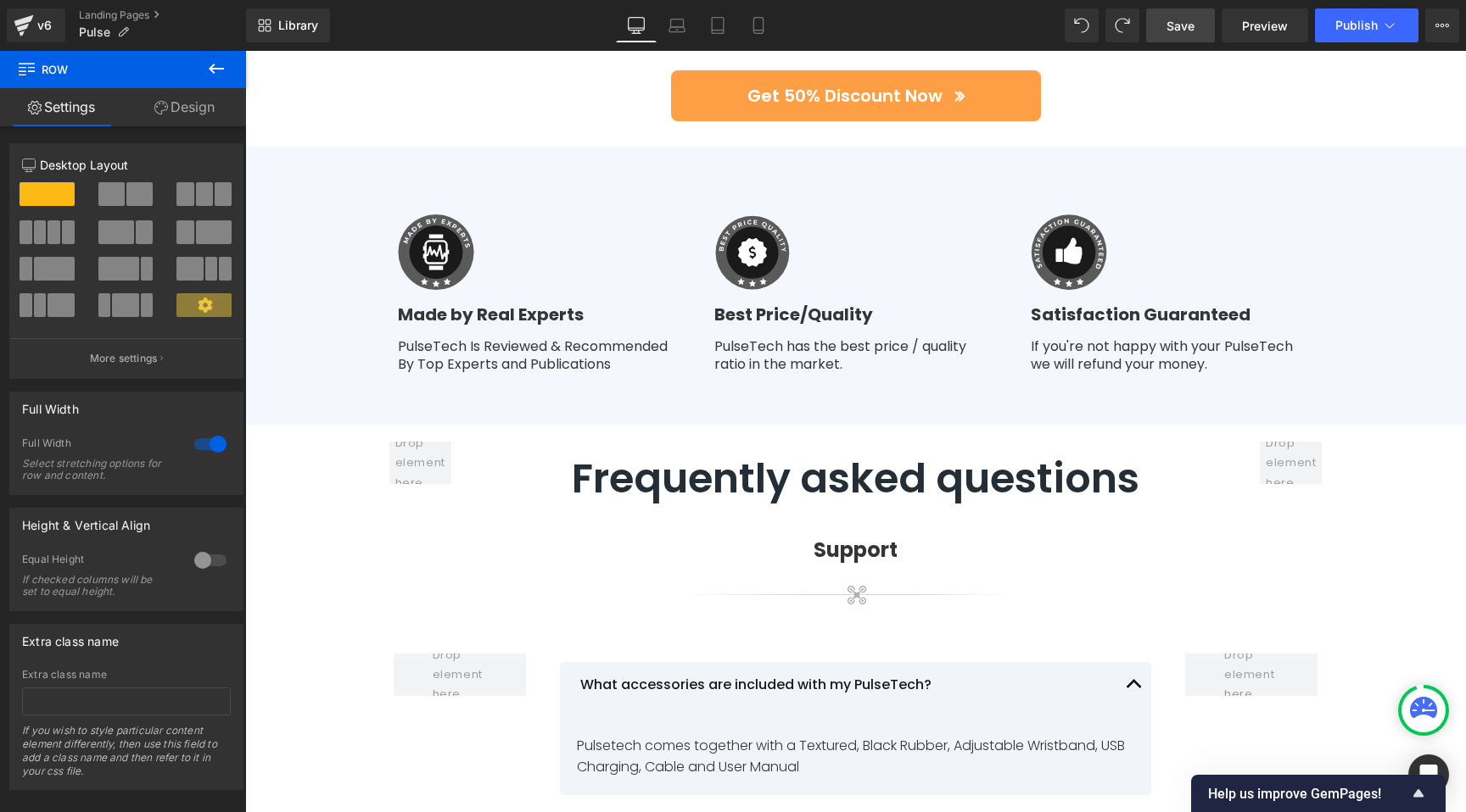
click at [1174, 28] on span "Save" at bounding box center [1179, 26] width 28 height 18
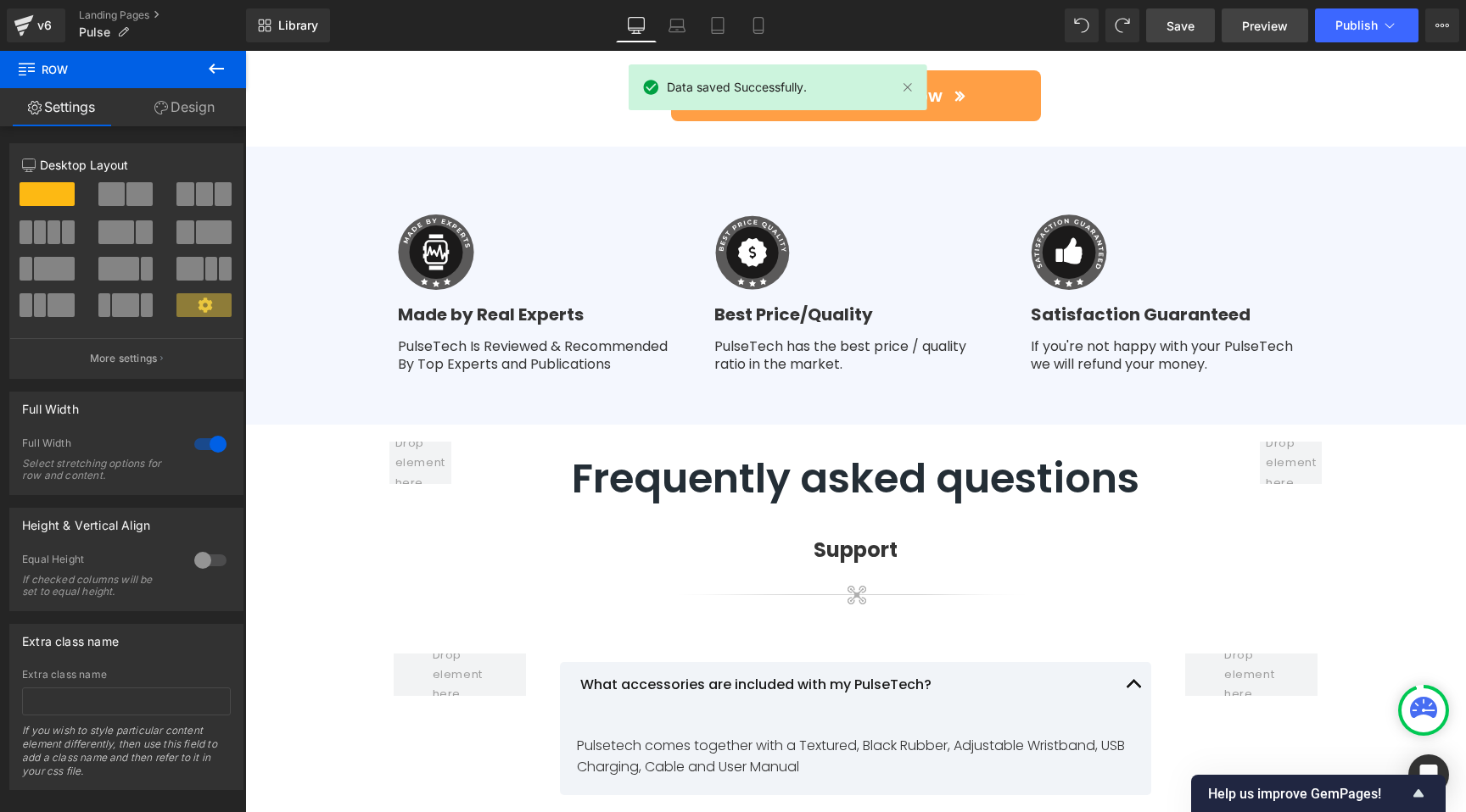
click at [1247, 23] on span "Preview" at bounding box center [1264, 26] width 45 height 18
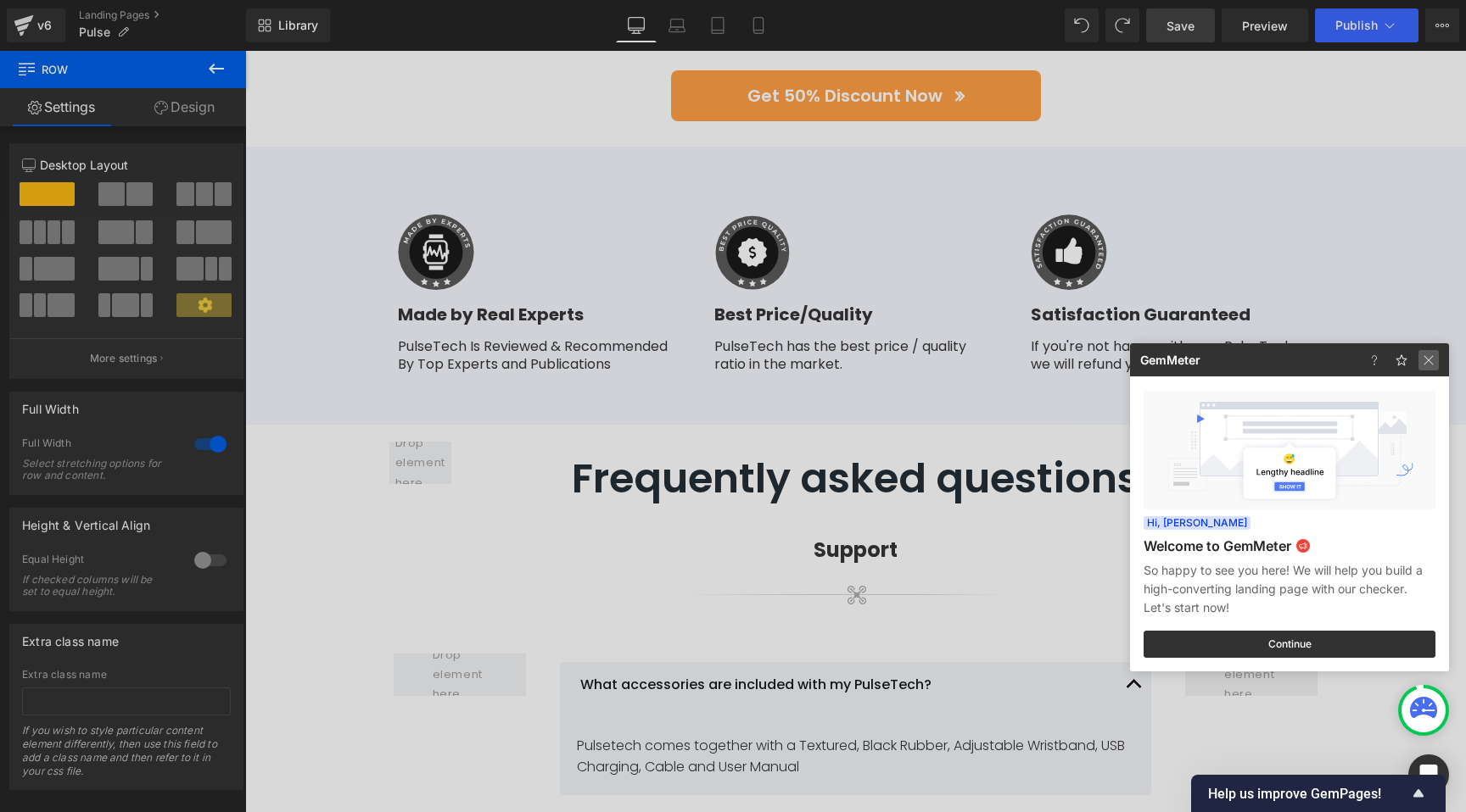
click at [1430, 361] on img at bounding box center [1428, 360] width 20 height 20
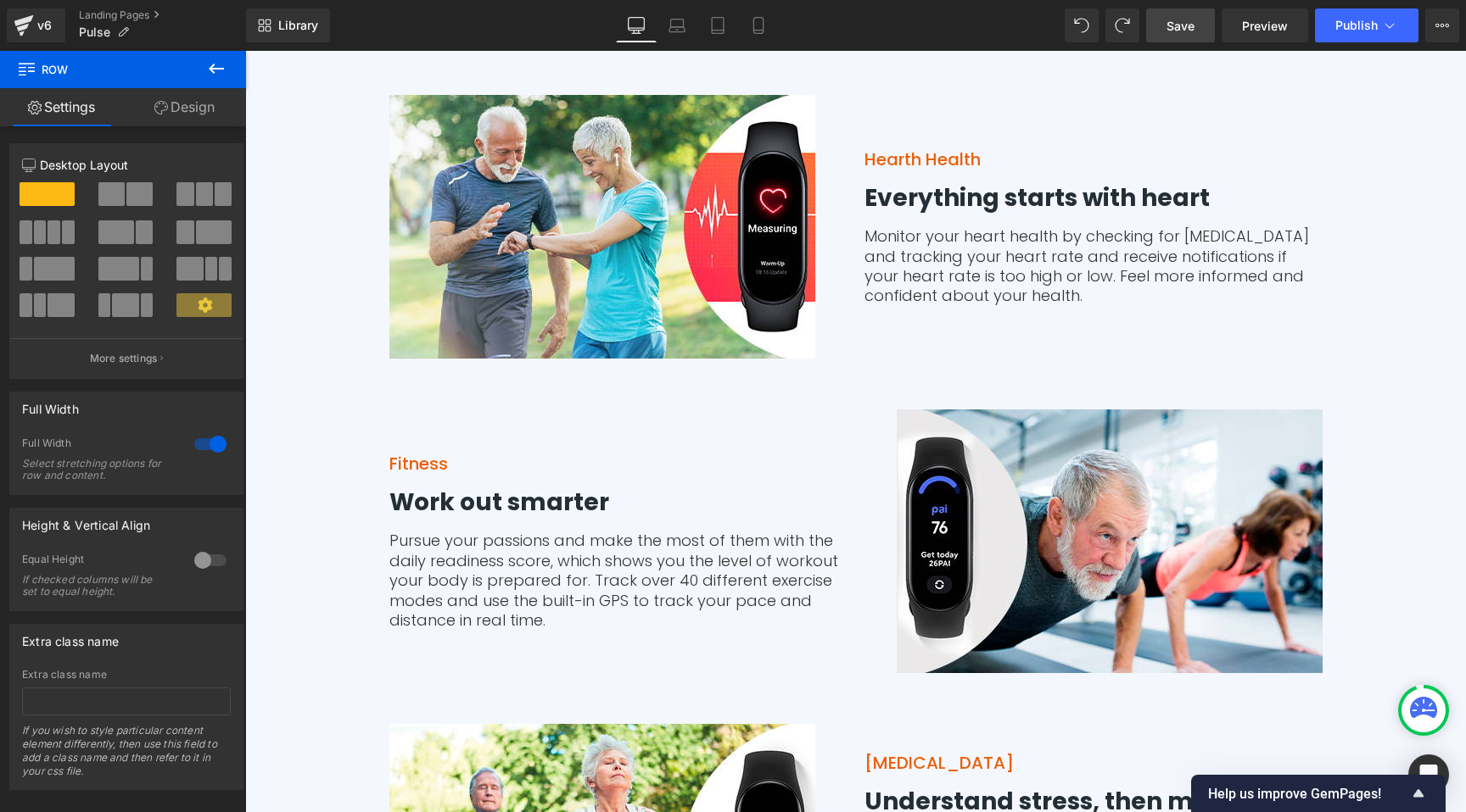
scroll to position [3803, 0]
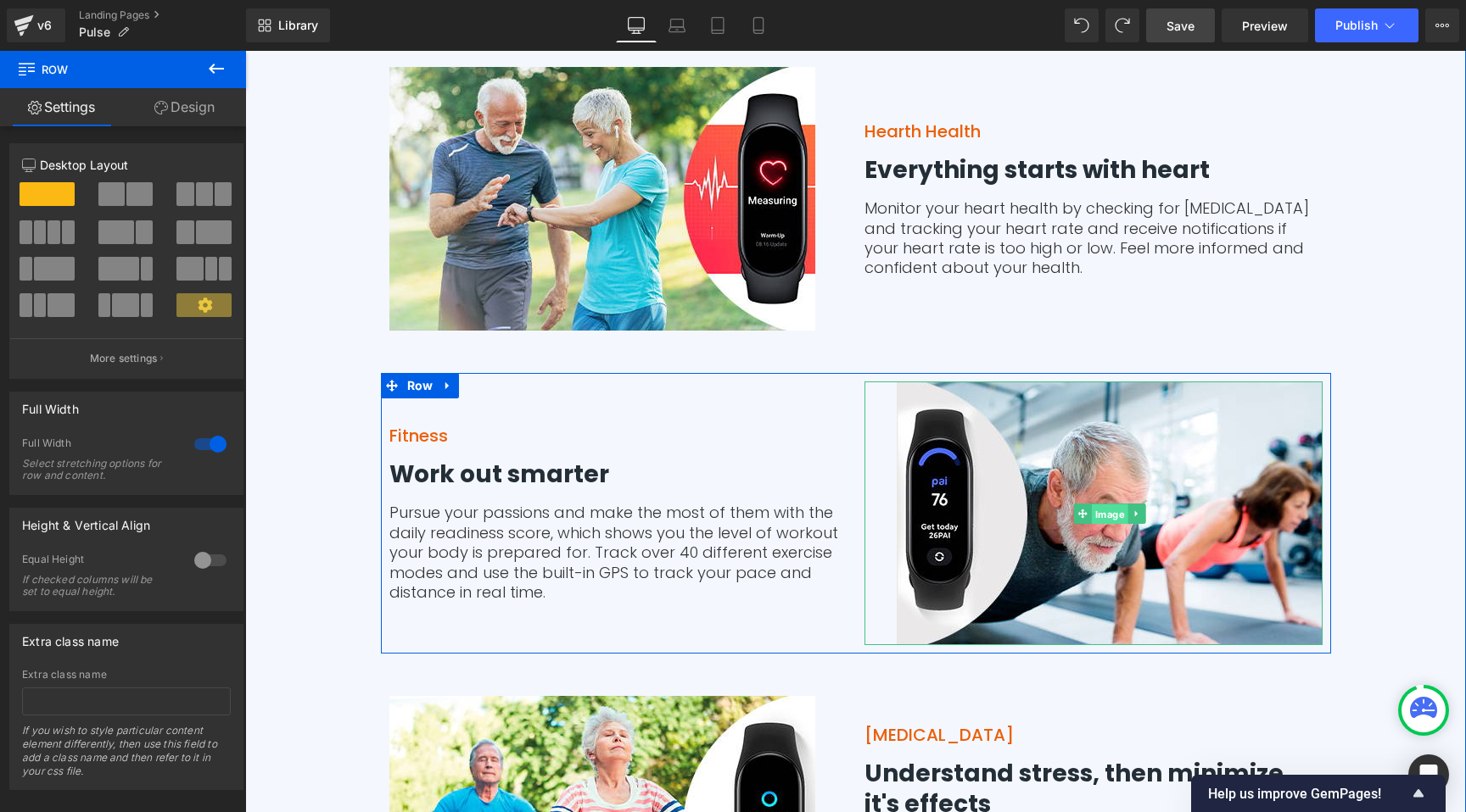
click at [1103, 508] on span "Image" at bounding box center [1109, 515] width 37 height 20
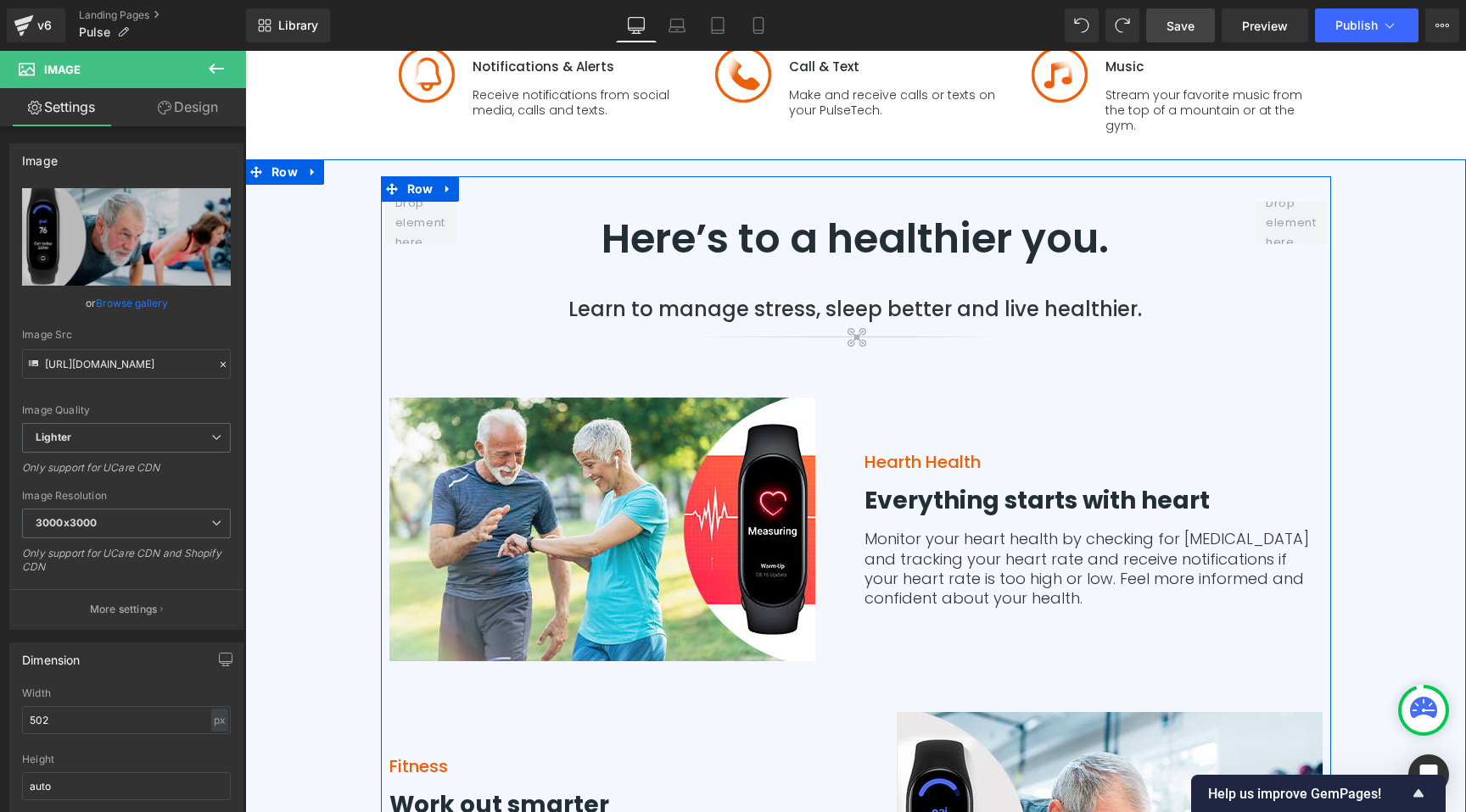
scroll to position [3727, 0]
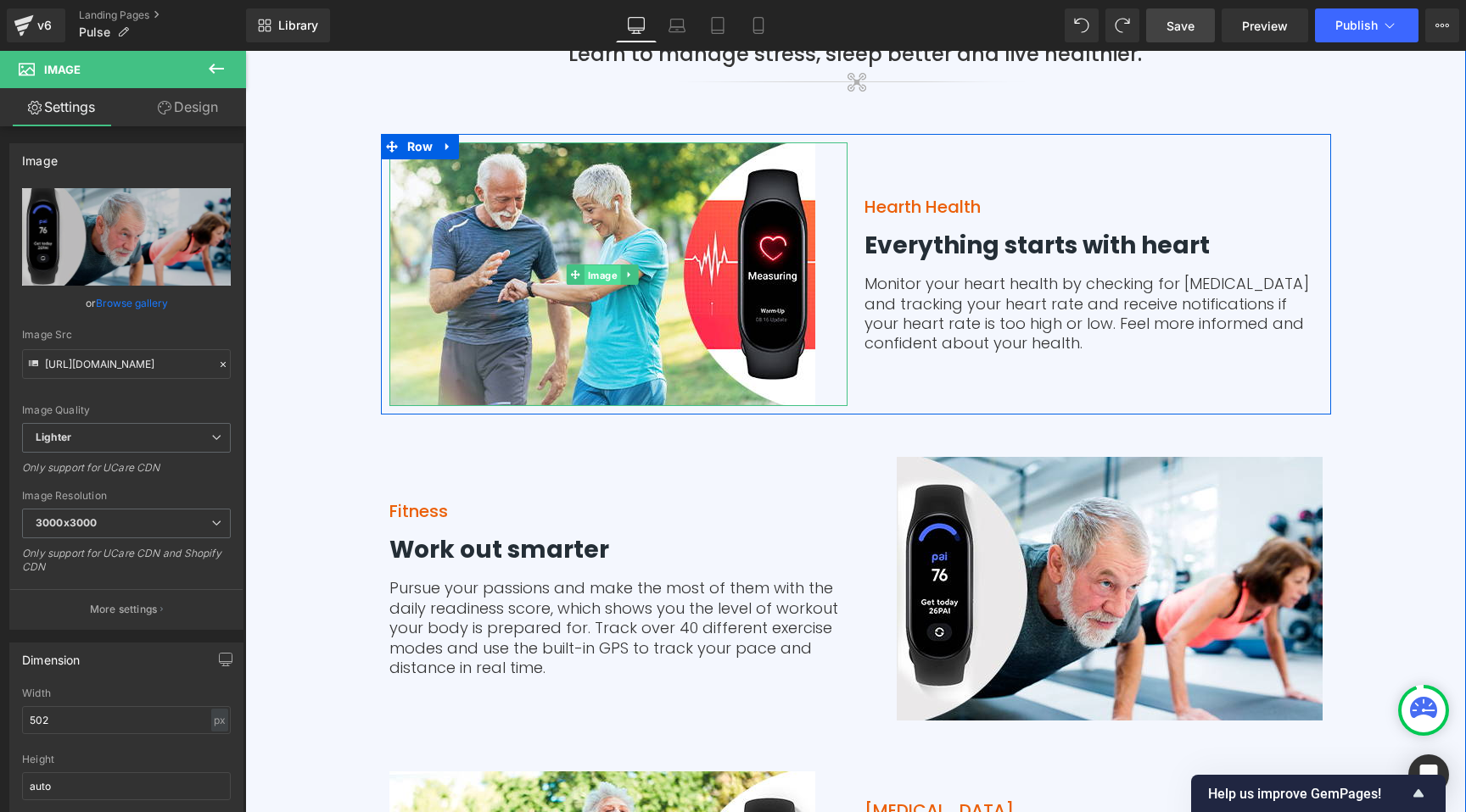
click at [599, 274] on span "Image" at bounding box center [601, 275] width 37 height 20
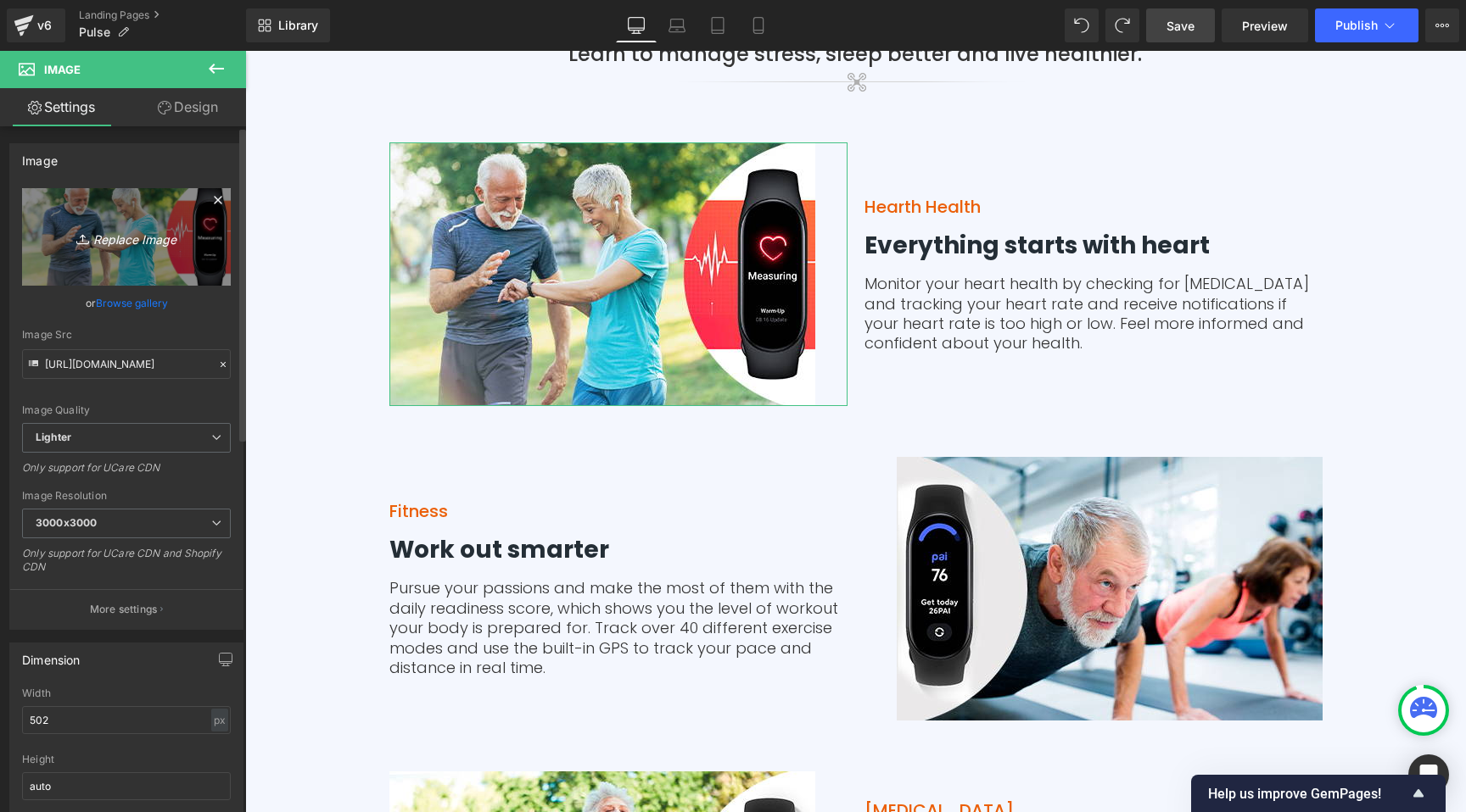
click at [134, 241] on icon "Replace Image" at bounding box center [126, 237] width 135 height 21
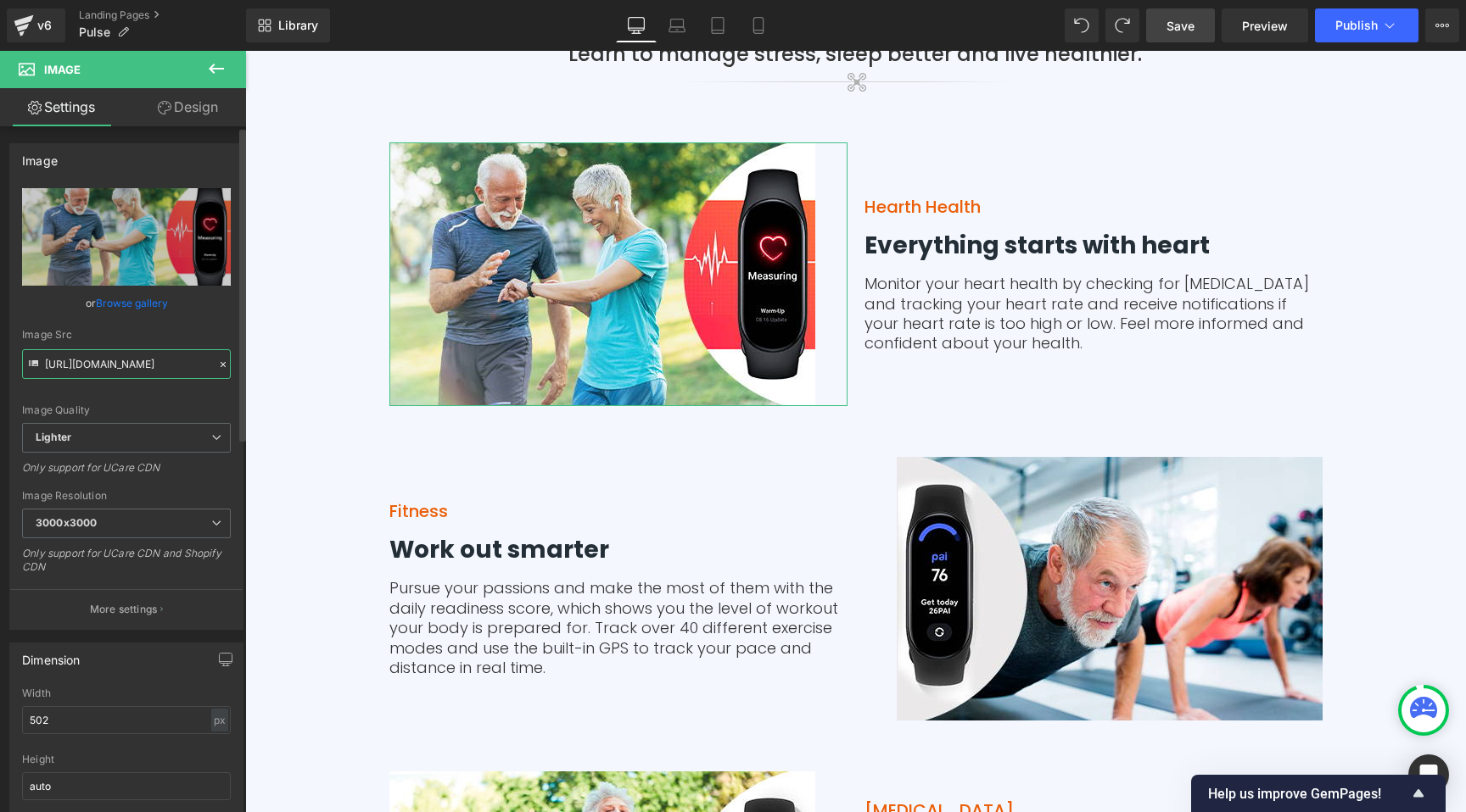
click at [102, 359] on input "https://ucarecdn.com/cd391b9f-93f7-41f2-a173-ef92b5ced295/-/format/auto/-/previ…" at bounding box center [126, 363] width 208 height 29
